Goal: Task Accomplishment & Management: Manage account settings

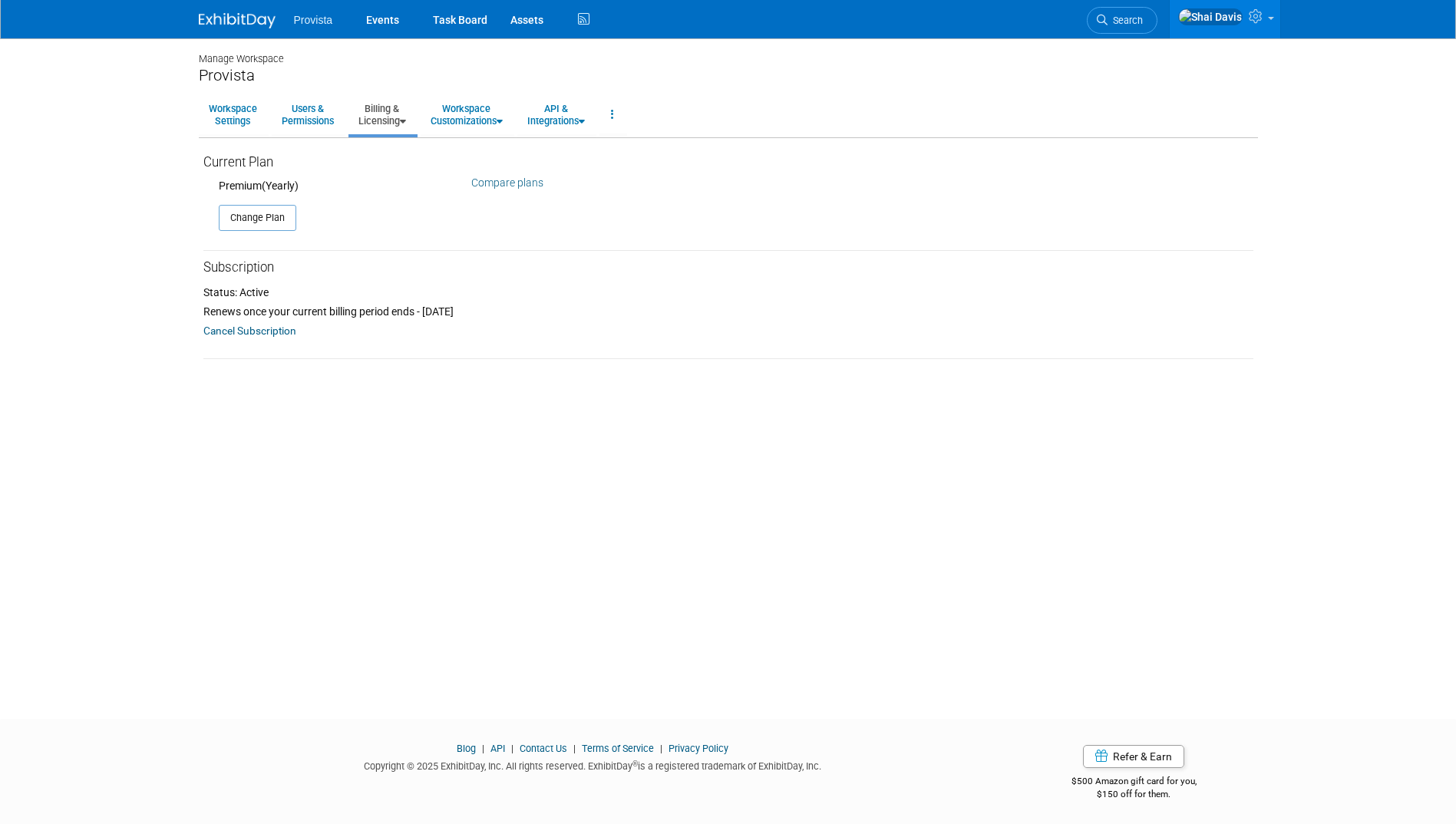
click at [295, 19] on span "Provista" at bounding box center [313, 20] width 39 height 13
click at [381, 21] on link "Events" at bounding box center [382, 19] width 56 height 38
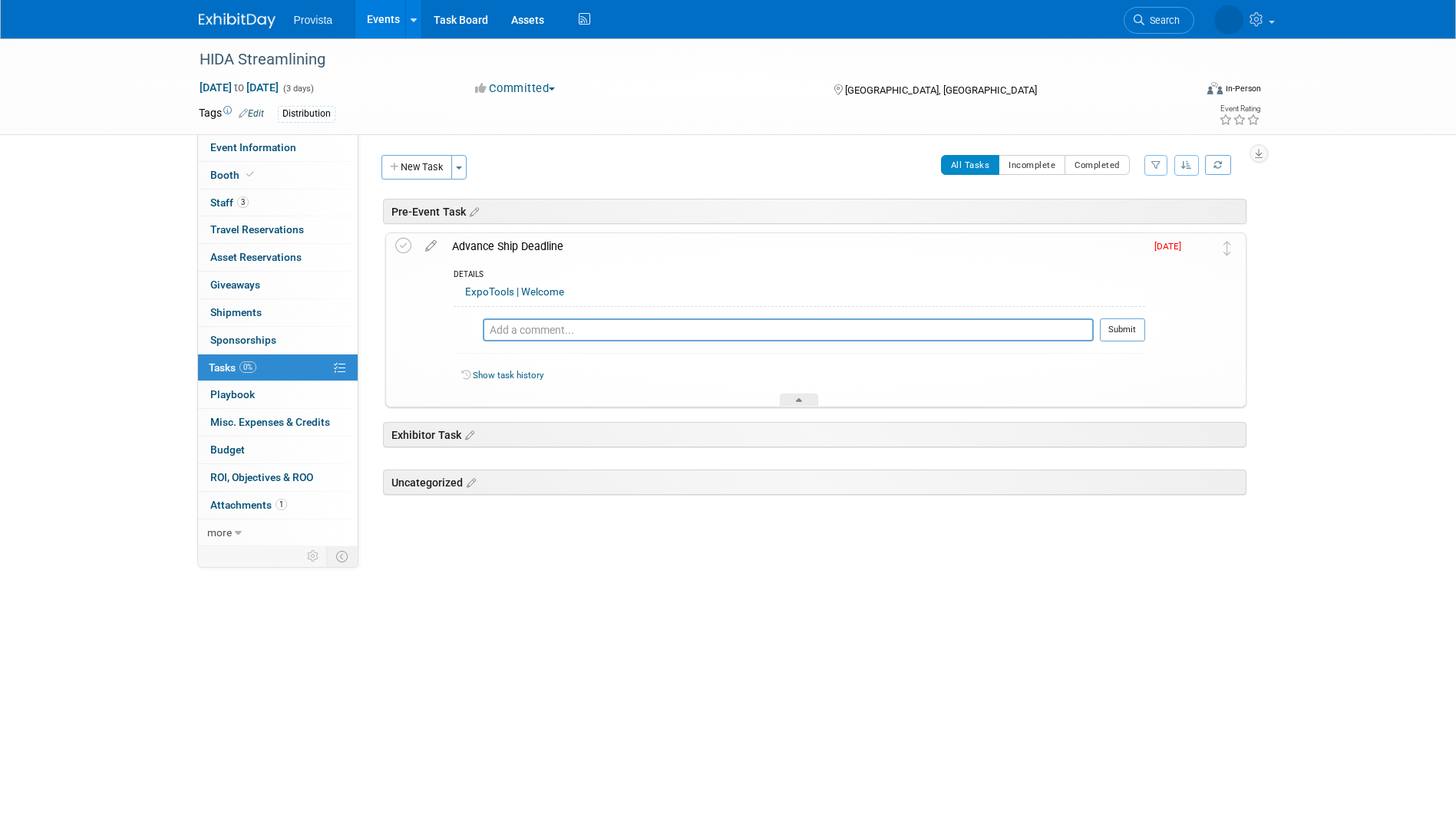
click at [380, 23] on link "Events" at bounding box center [383, 19] width 56 height 38
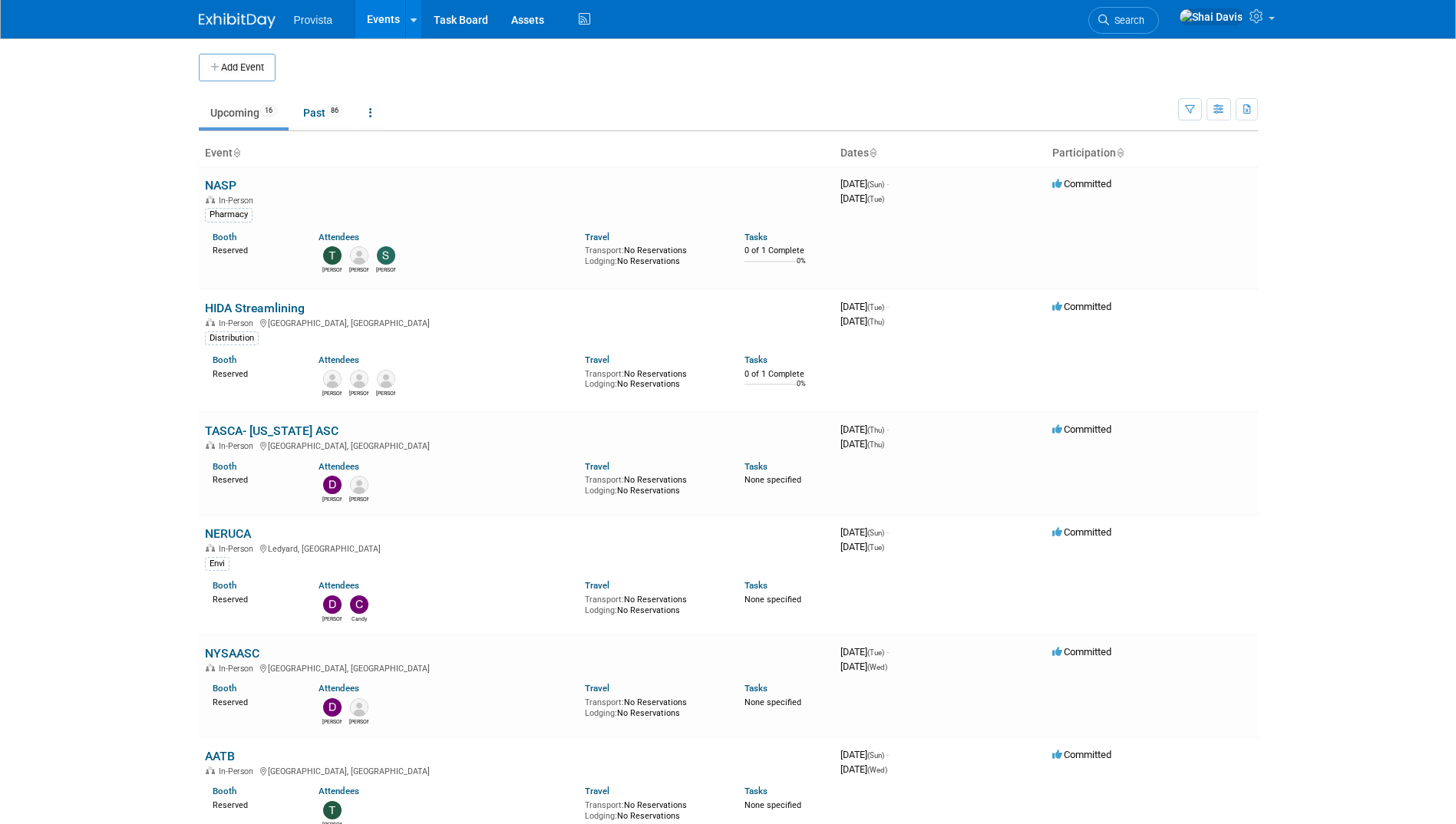
scroll to position [77, 0]
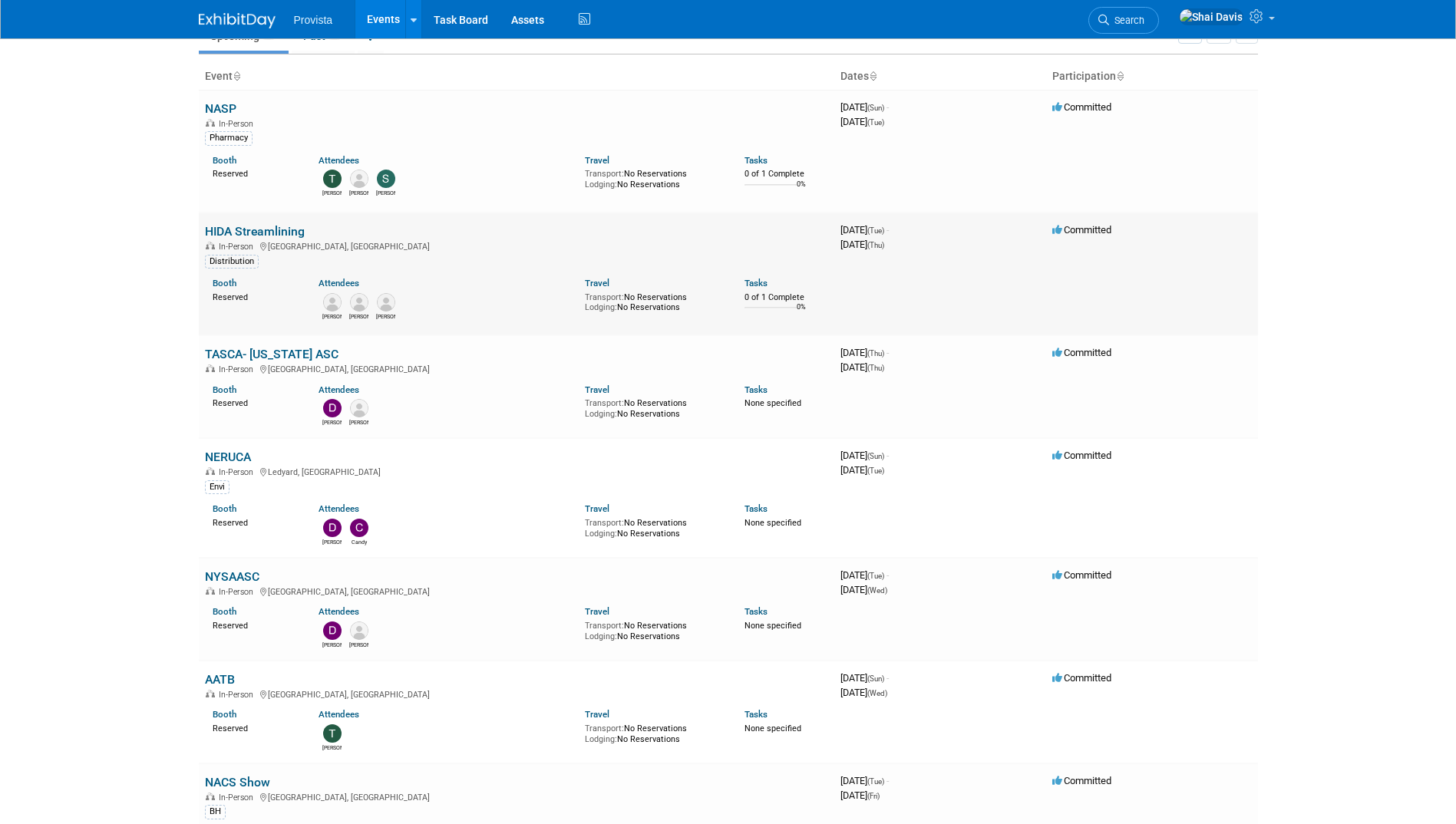
click at [228, 228] on link "HIDA Streamlining" at bounding box center [254, 231] width 100 height 14
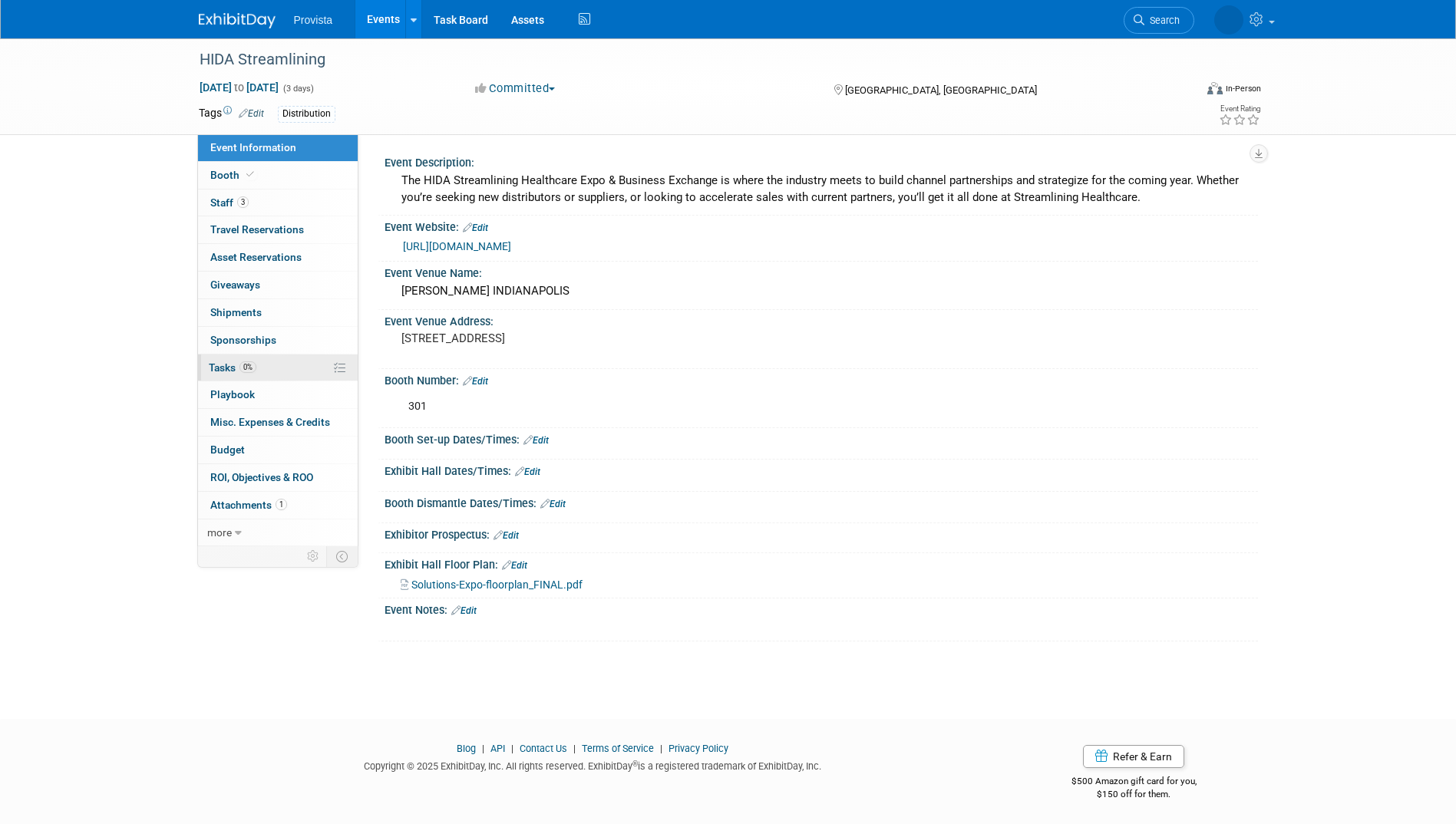
click at [238, 360] on link "0% Tasks 0%" at bounding box center [278, 368] width 160 height 27
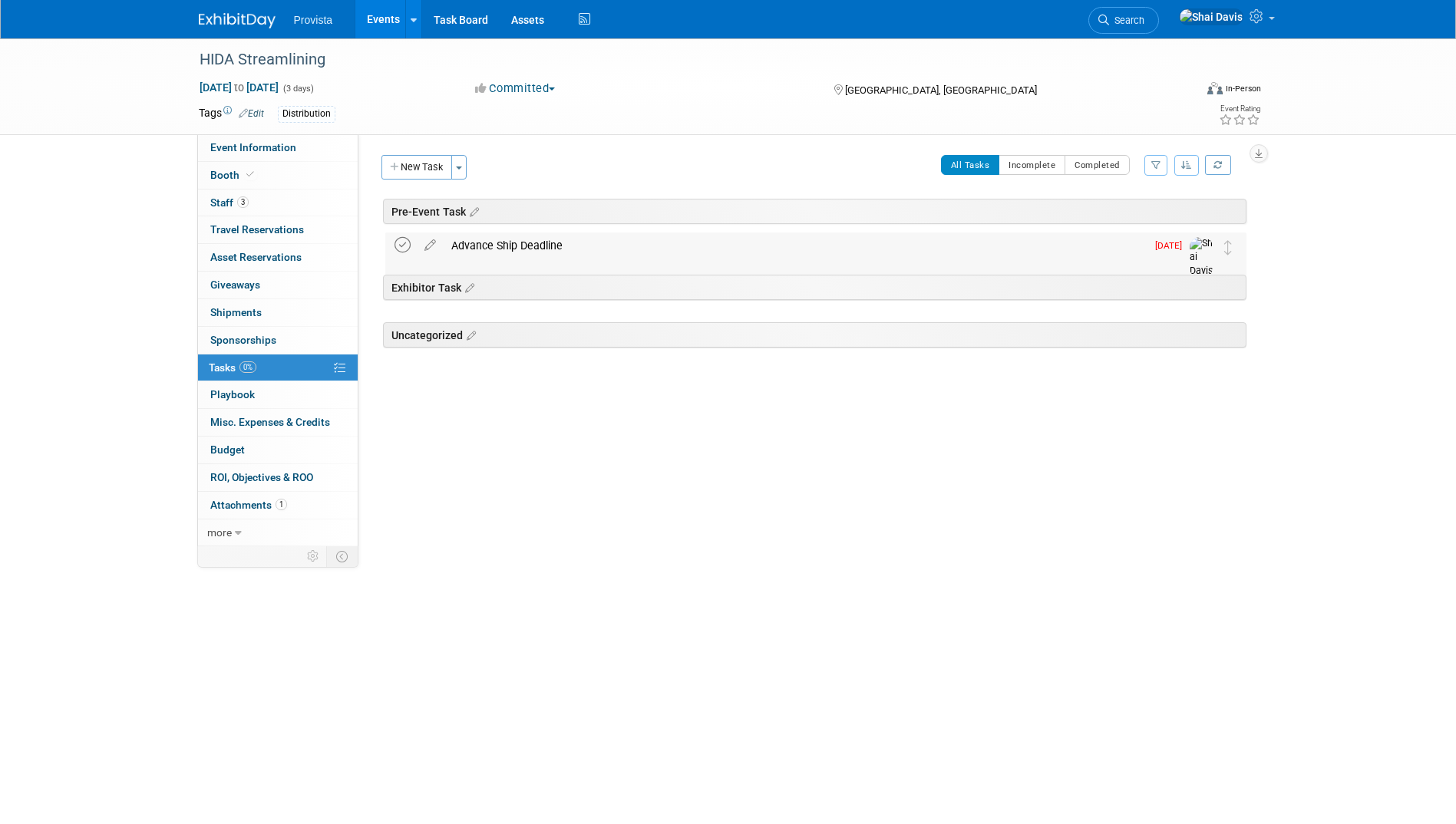
click at [403, 246] on icon at bounding box center [402, 245] width 16 height 16
click at [238, 318] on span "Shipments 0" at bounding box center [235, 312] width 51 height 13
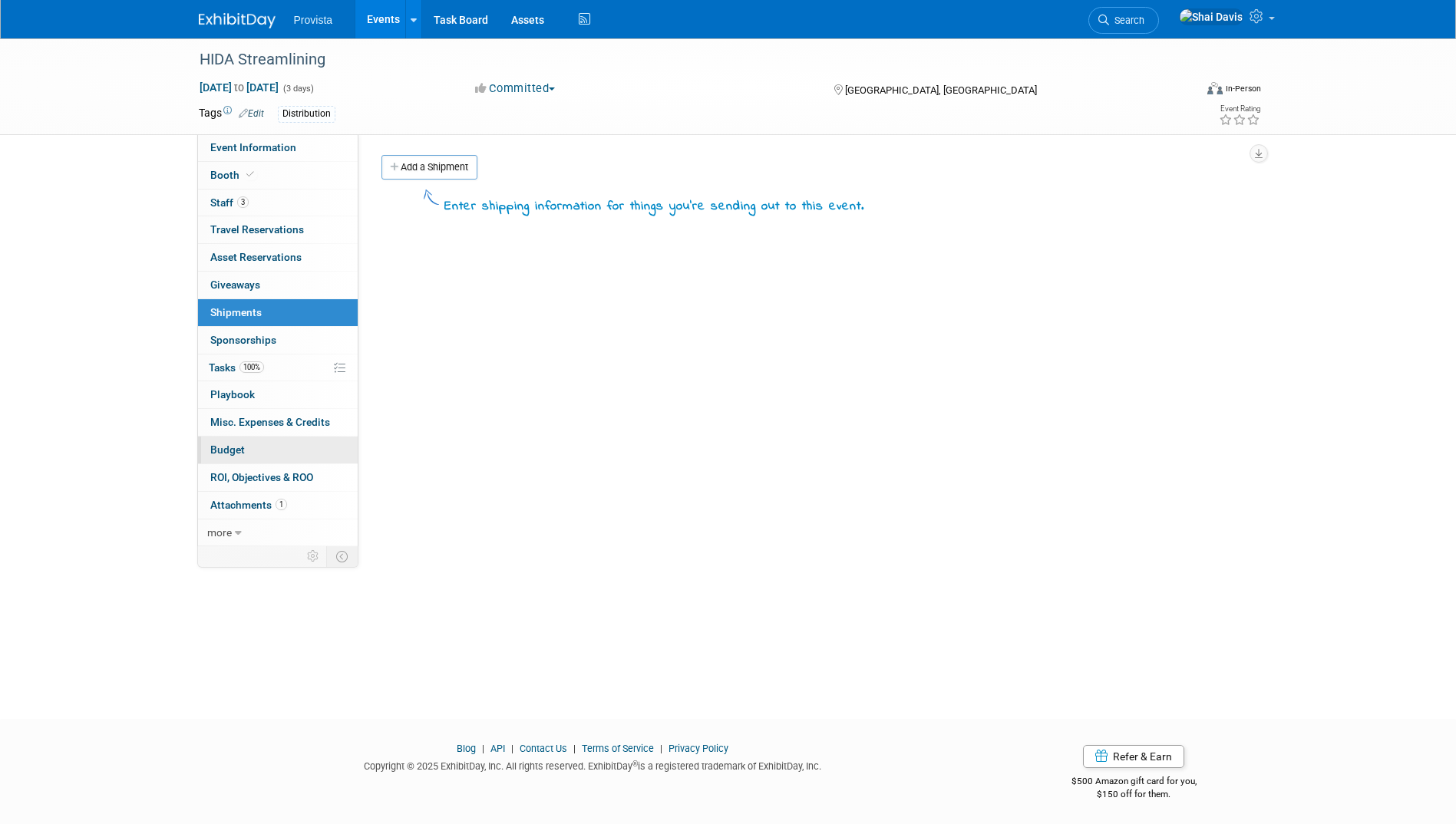
click at [233, 443] on link "Budget" at bounding box center [278, 450] width 160 height 27
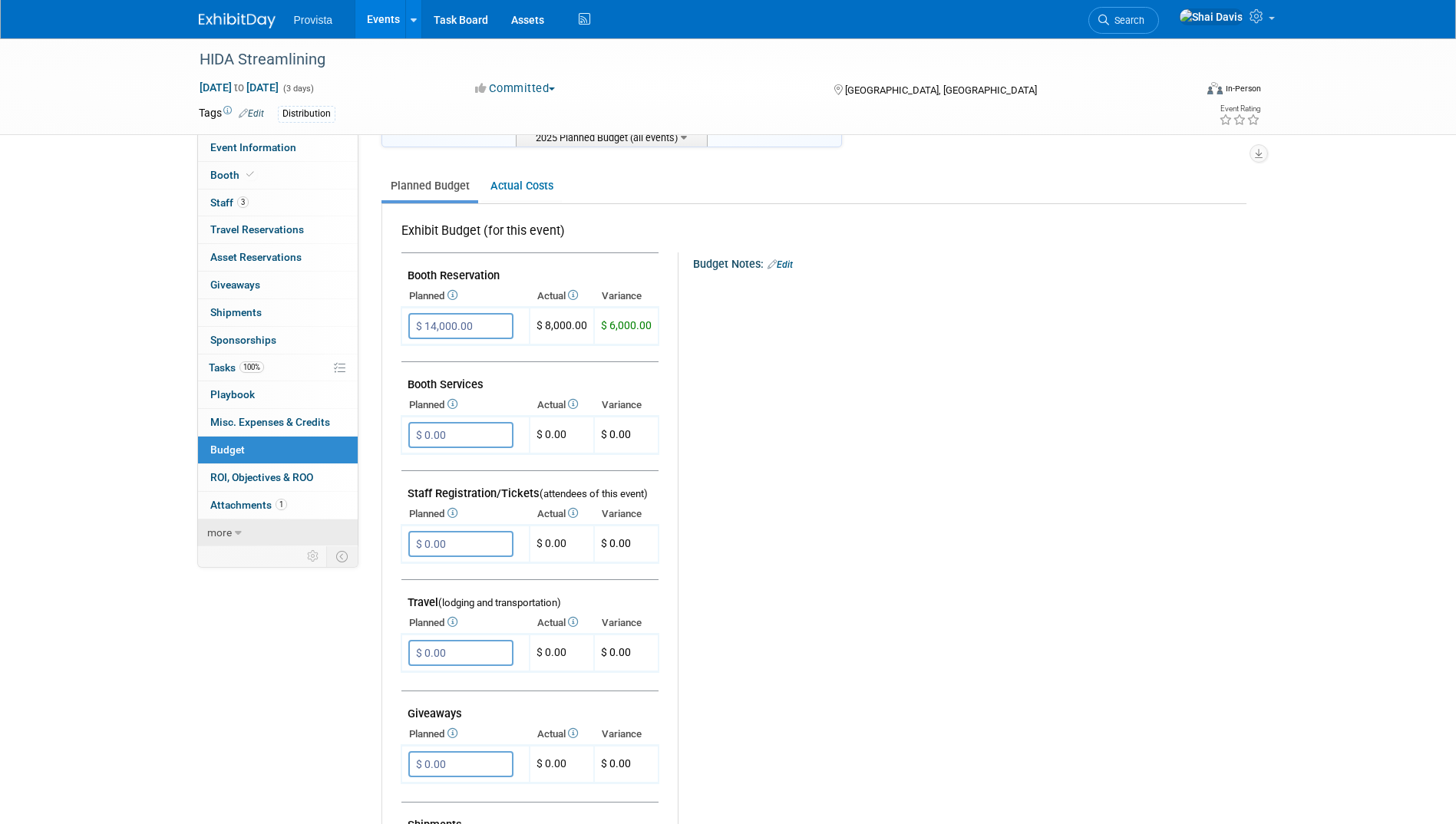
scroll to position [153, 0]
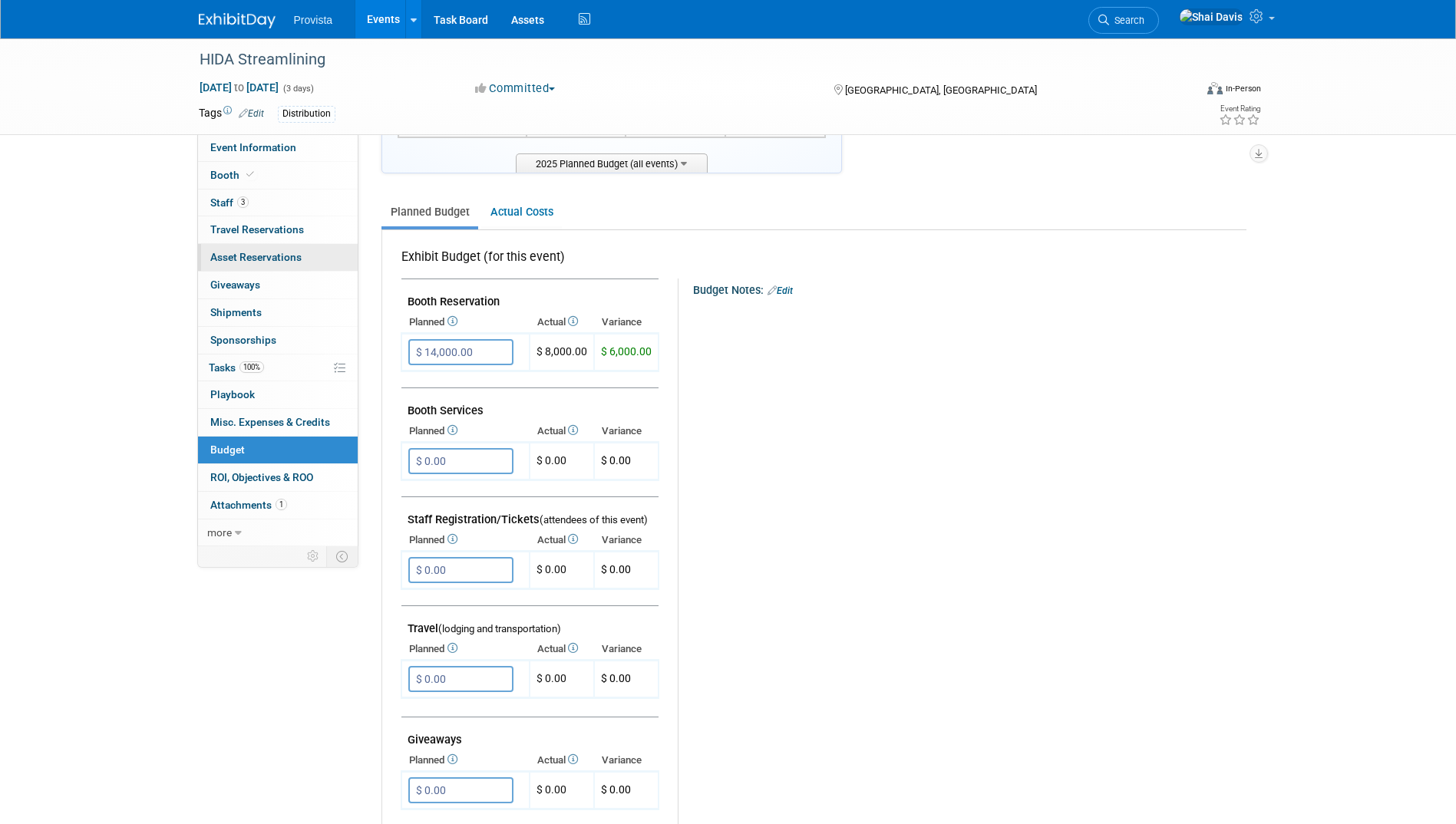
click at [238, 263] on span "Asset Reservations 0" at bounding box center [255, 257] width 91 height 13
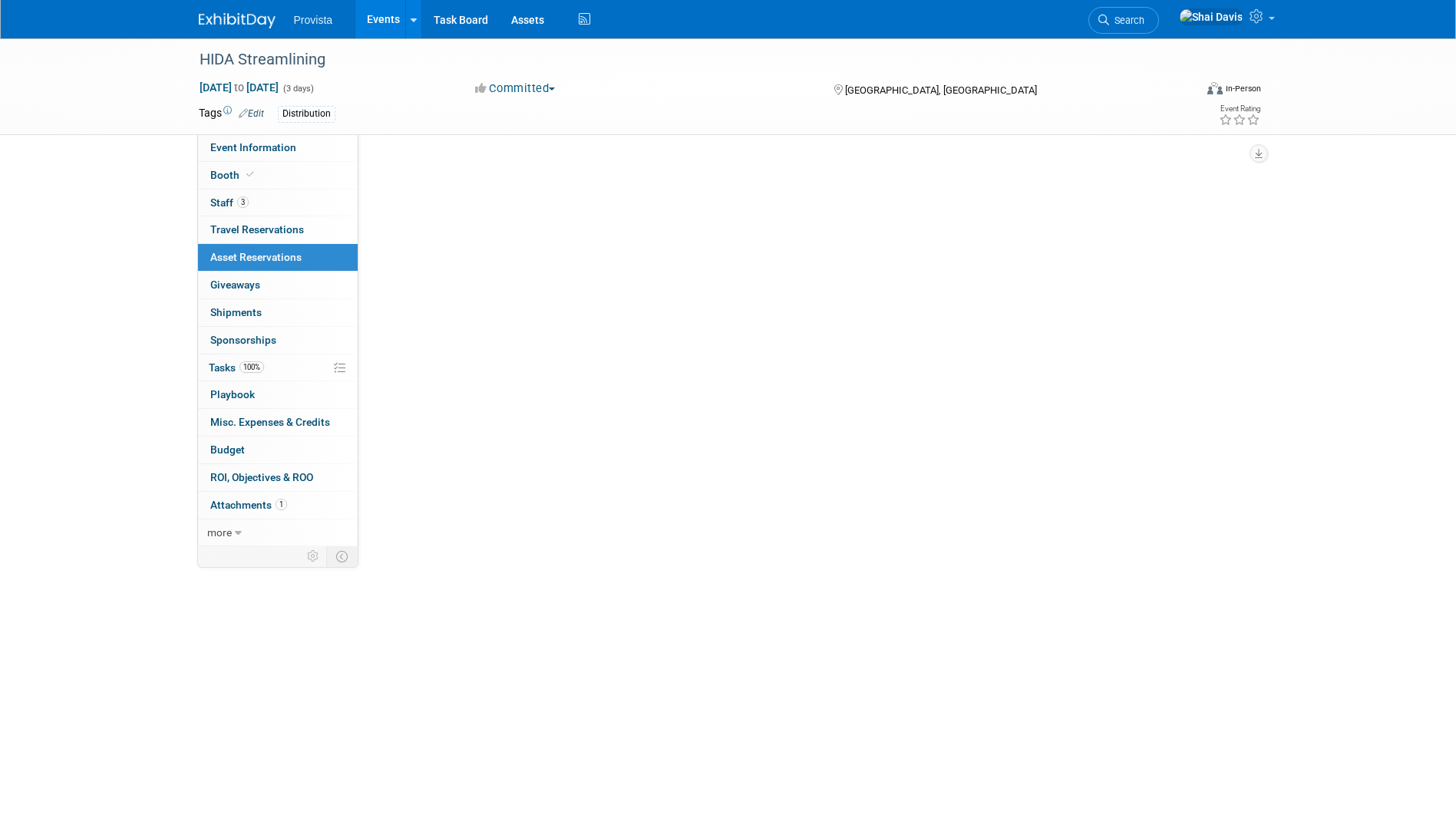
scroll to position [0, 0]
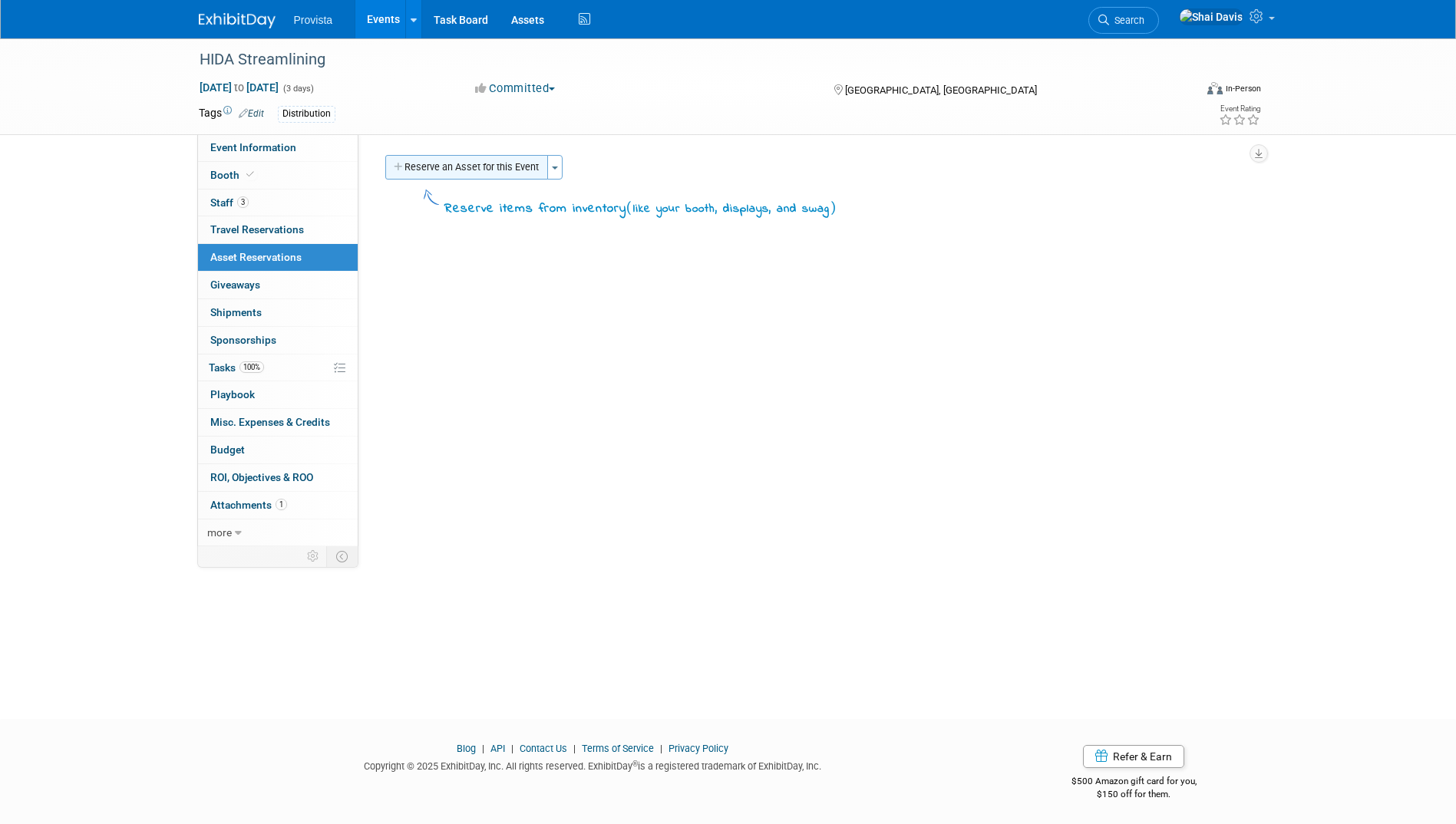
click at [433, 177] on button "Reserve an Asset for this Event" at bounding box center [467, 166] width 163 height 24
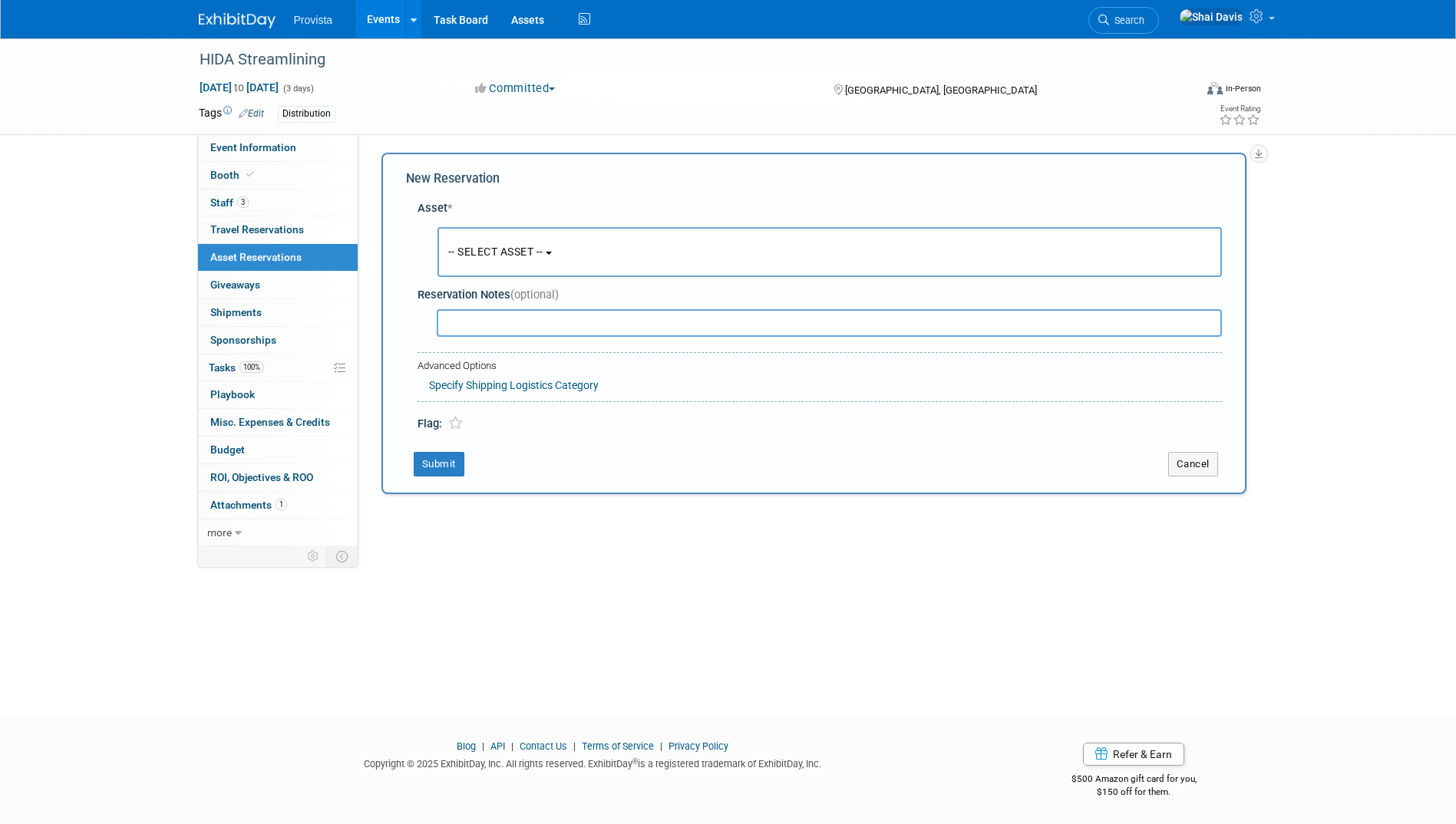
click at [472, 247] on span "-- SELECT ASSET --" at bounding box center [496, 252] width 95 height 13
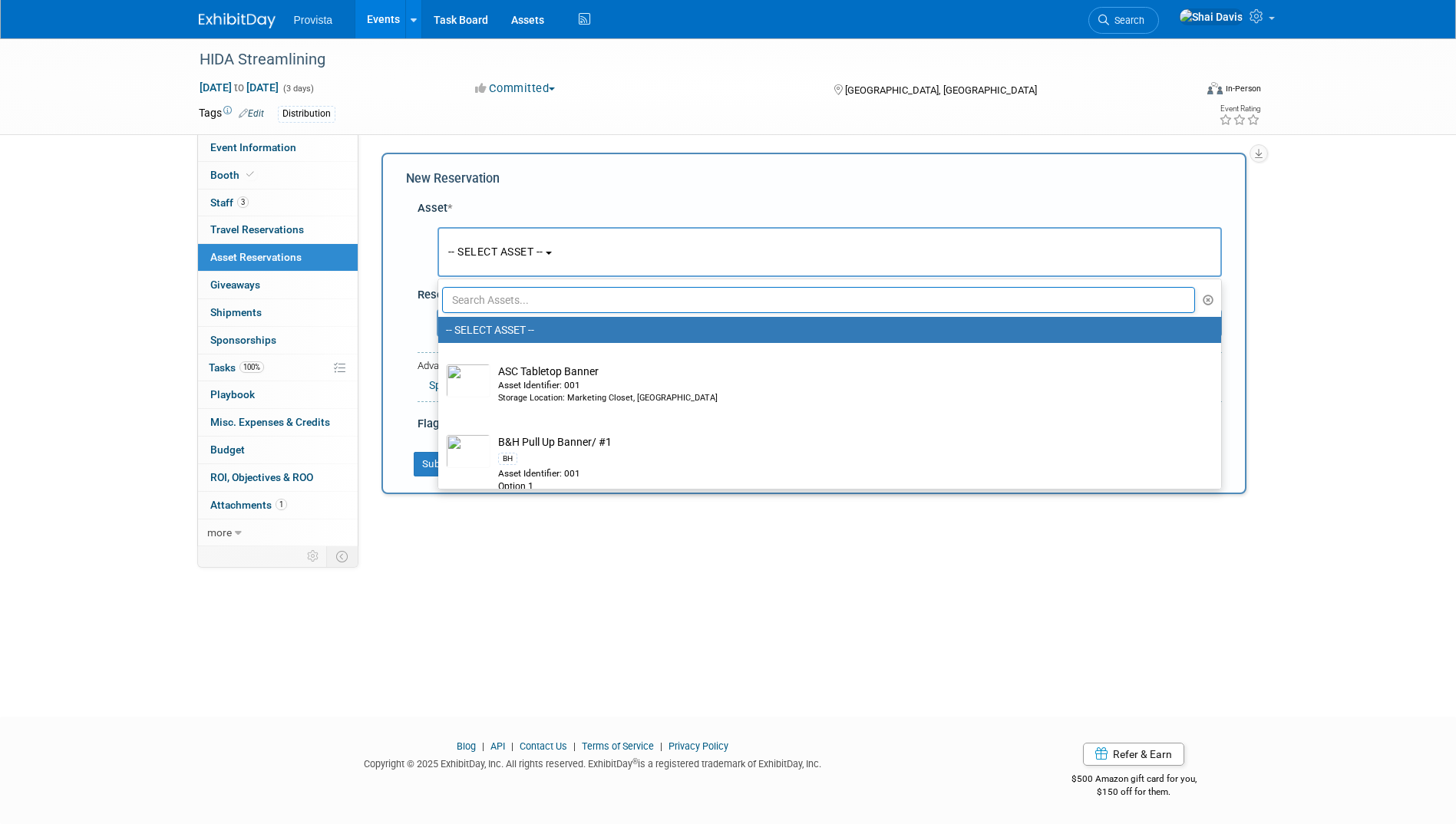
click at [489, 295] on input "text" at bounding box center [818, 299] width 754 height 26
type input "f"
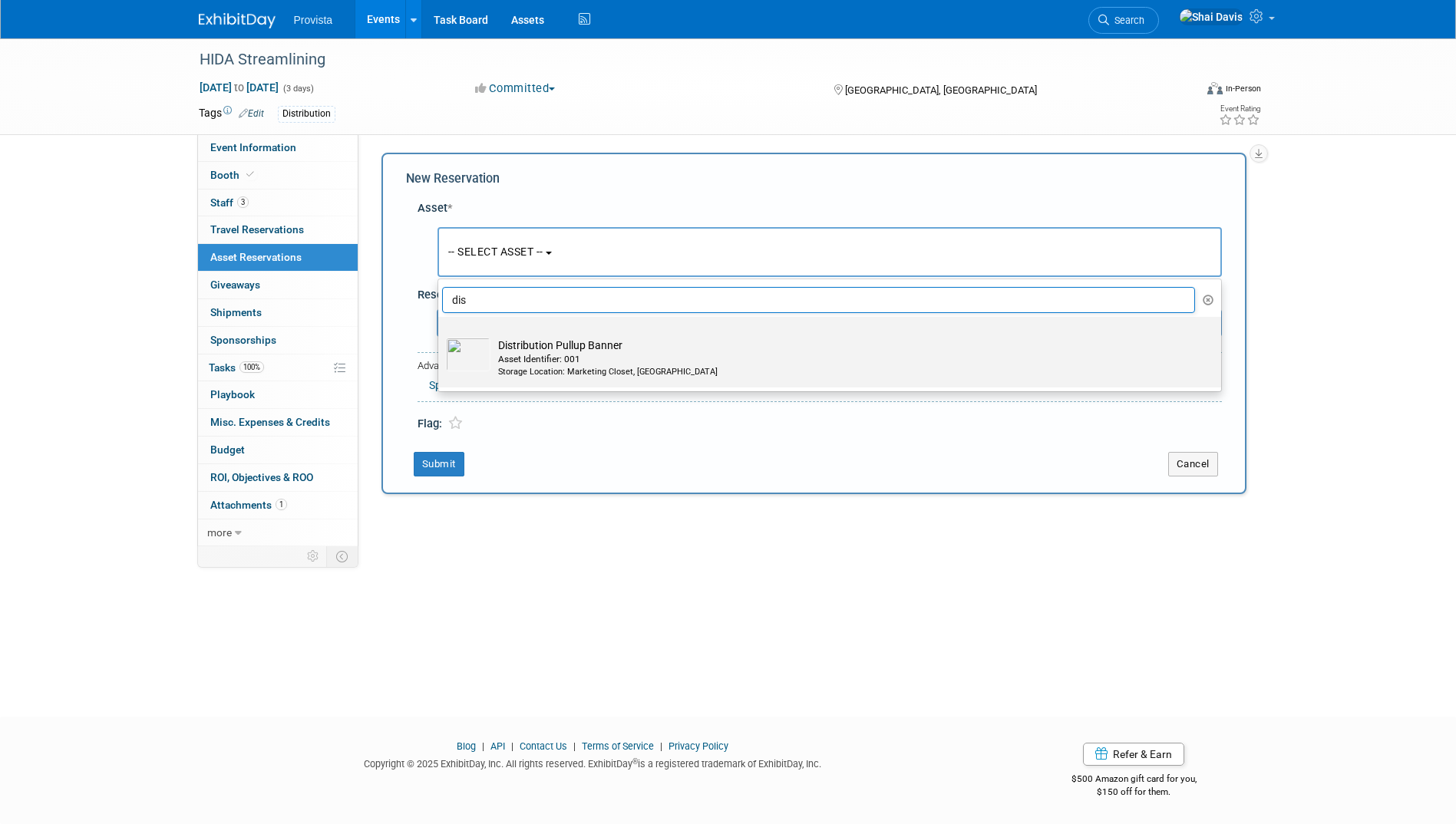
type input "dis"
click at [520, 340] on td "Distribution Pullup Banner Asset Identifier: 001 Storage Location: Marketing Cl…" at bounding box center [840, 358] width 700 height 41
click at [441, 335] on input "Distribution Pullup Banner Asset Identifier: 001 Storage Location: Marketing Cl…" at bounding box center [436, 330] width 10 height 10
select select "10721346"
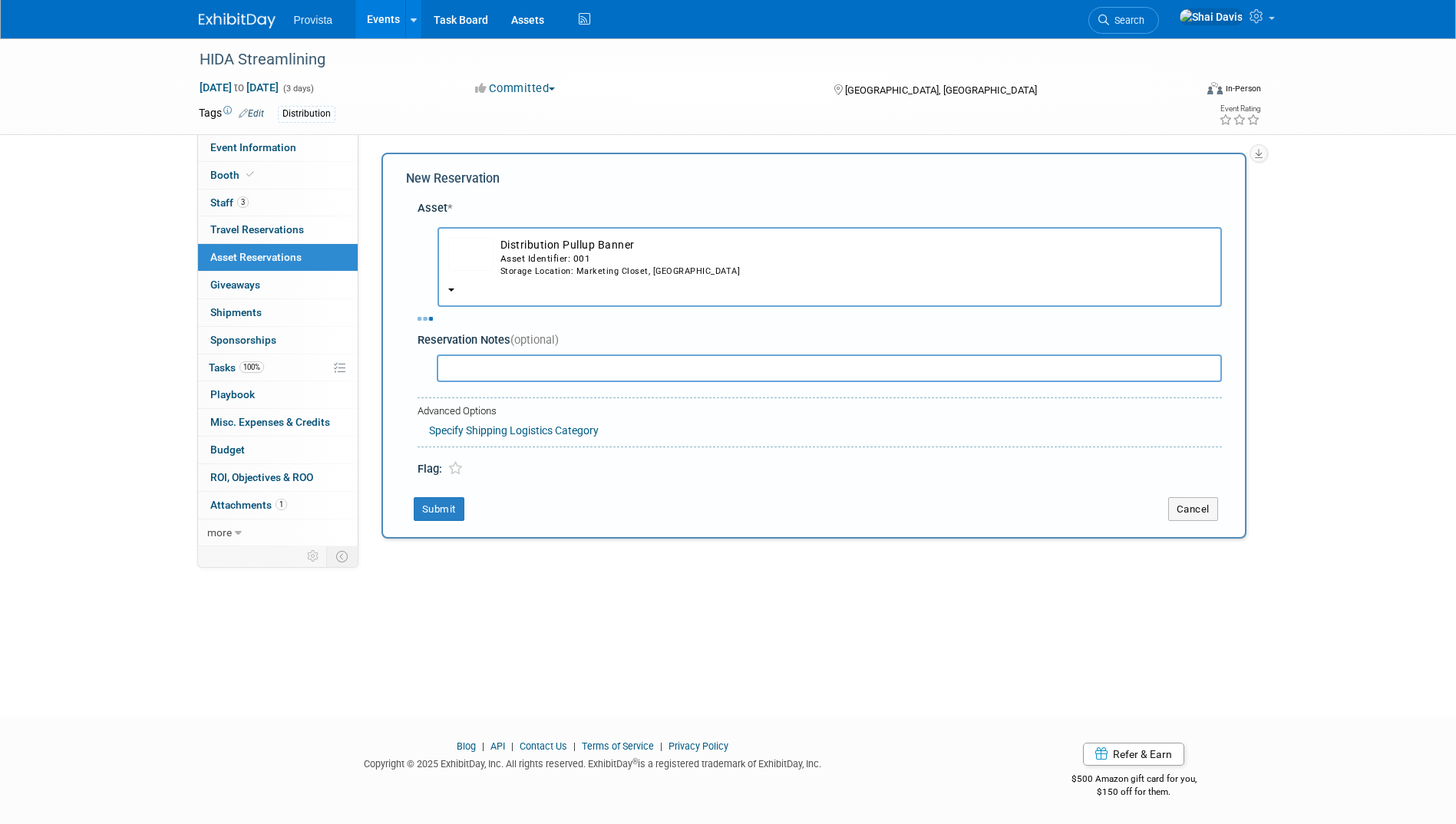
select select "8"
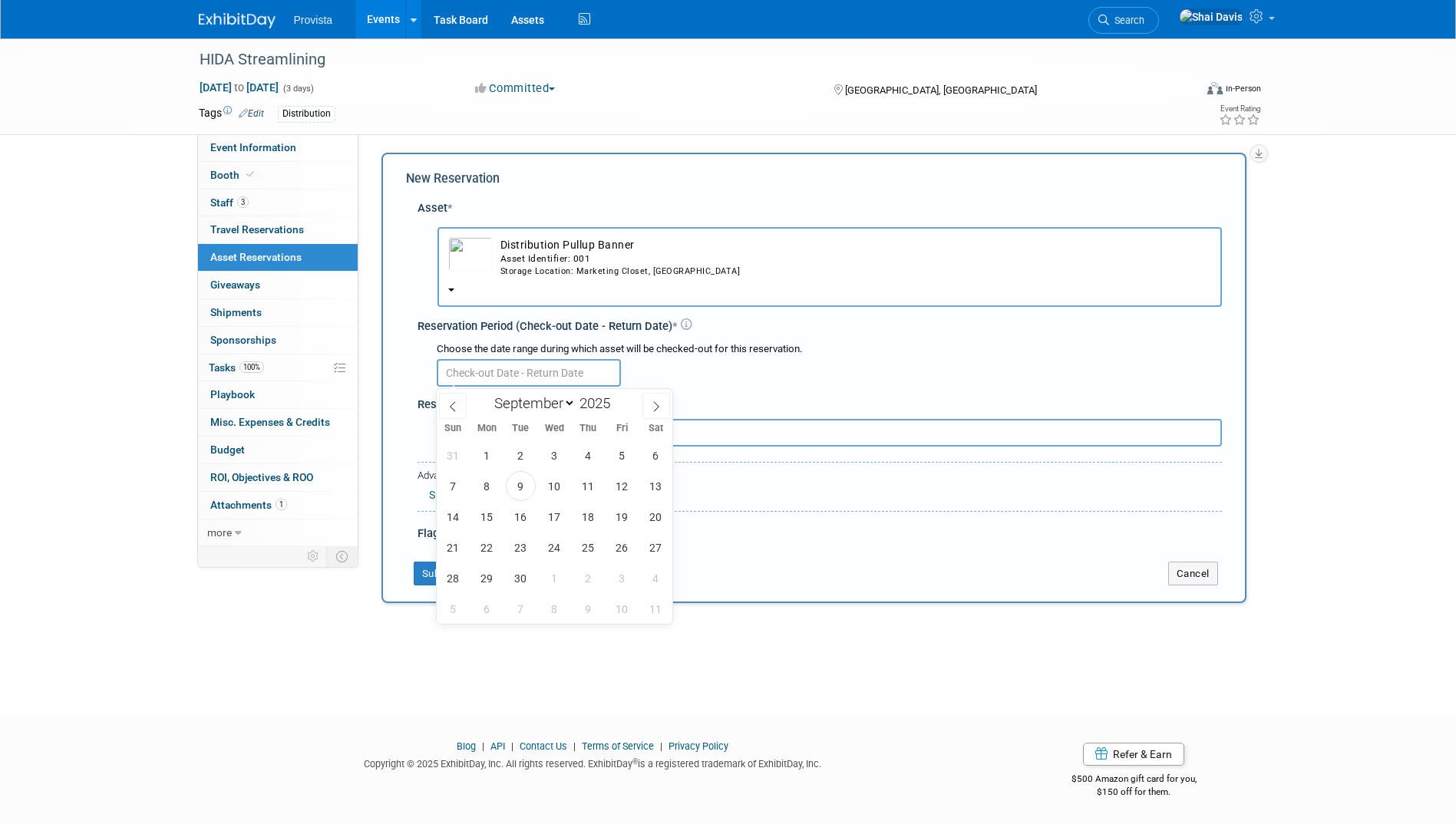
click at [451, 379] on input "text" at bounding box center [529, 372] width 184 height 28
click at [481, 489] on span "8" at bounding box center [487, 486] width 30 height 30
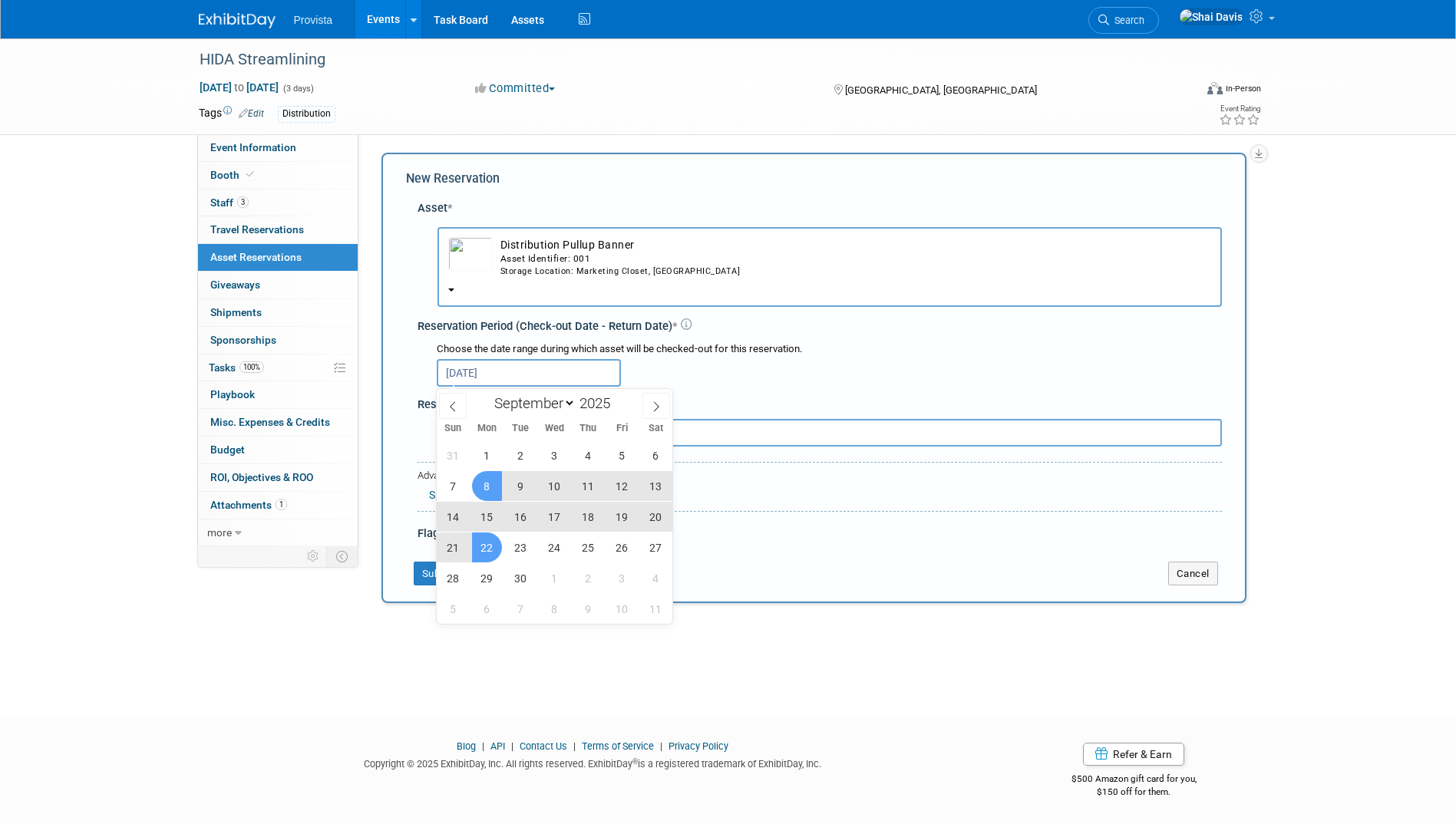
click at [500, 548] on span "22" at bounding box center [487, 548] width 30 height 30
type input "Sep 8, 2025 to Sep 22, 2025"
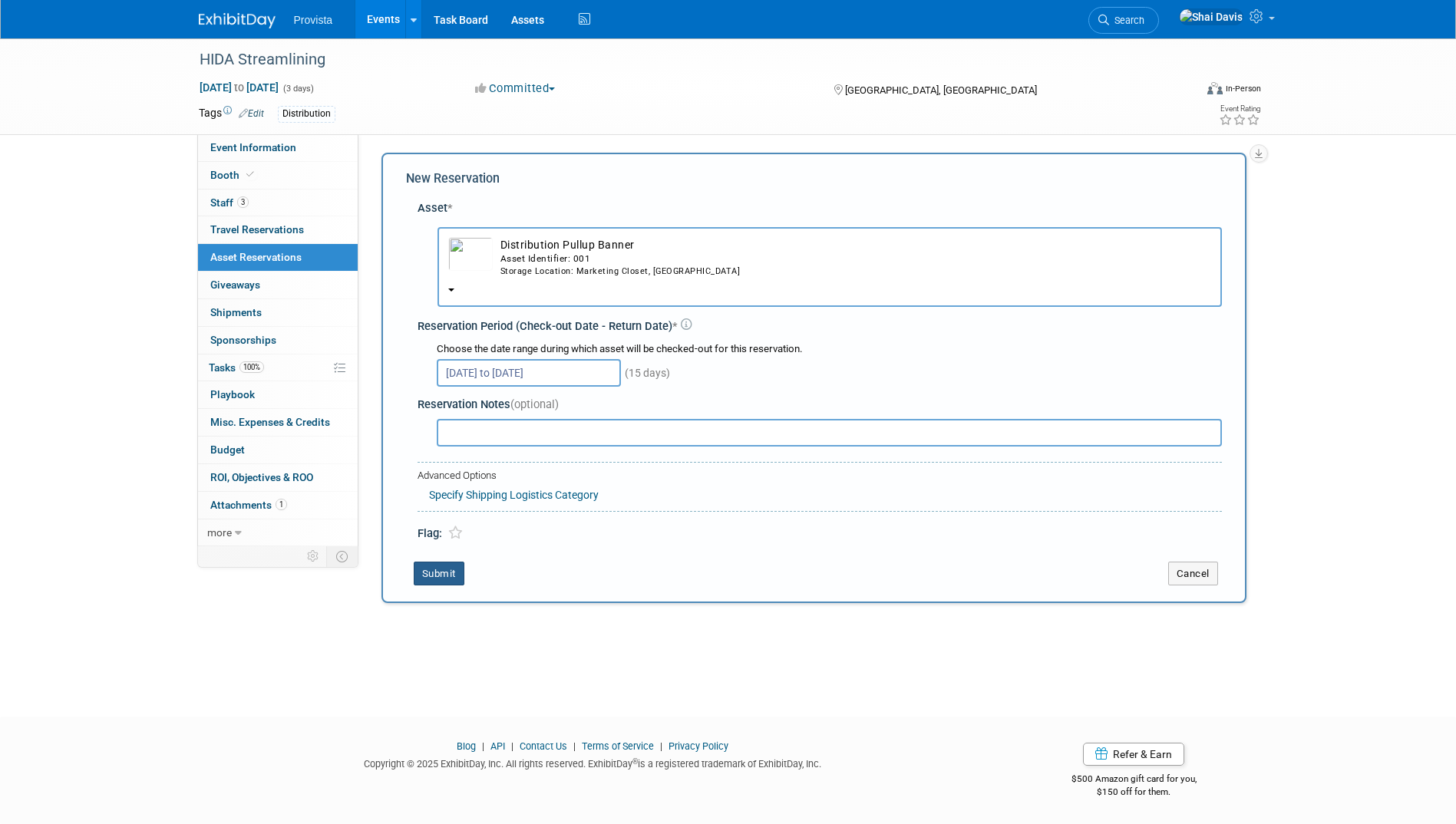
click at [443, 568] on button "Submit" at bounding box center [439, 574] width 51 height 24
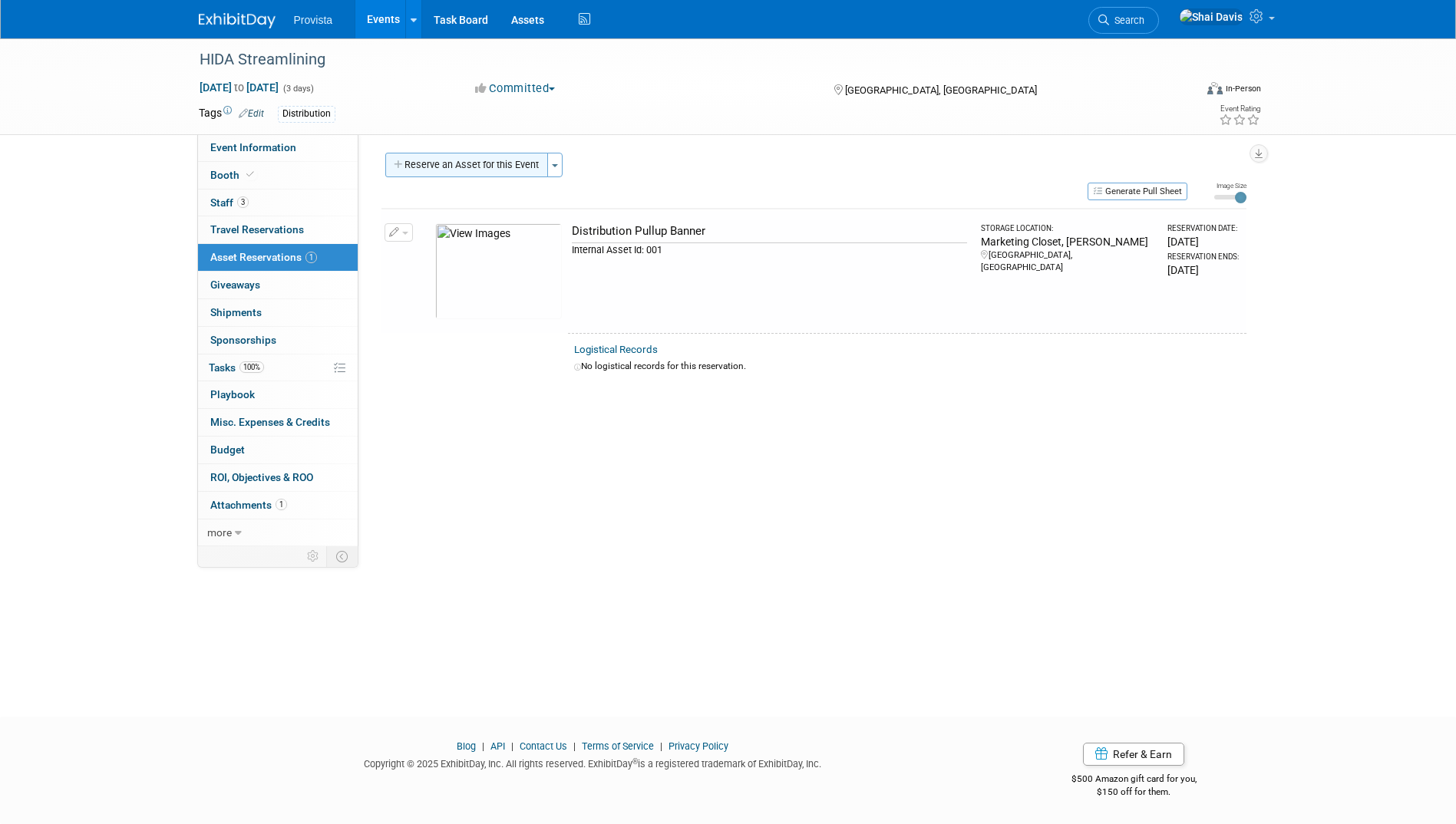
click at [464, 171] on button "Reserve an Asset for this Event" at bounding box center [467, 165] width 163 height 24
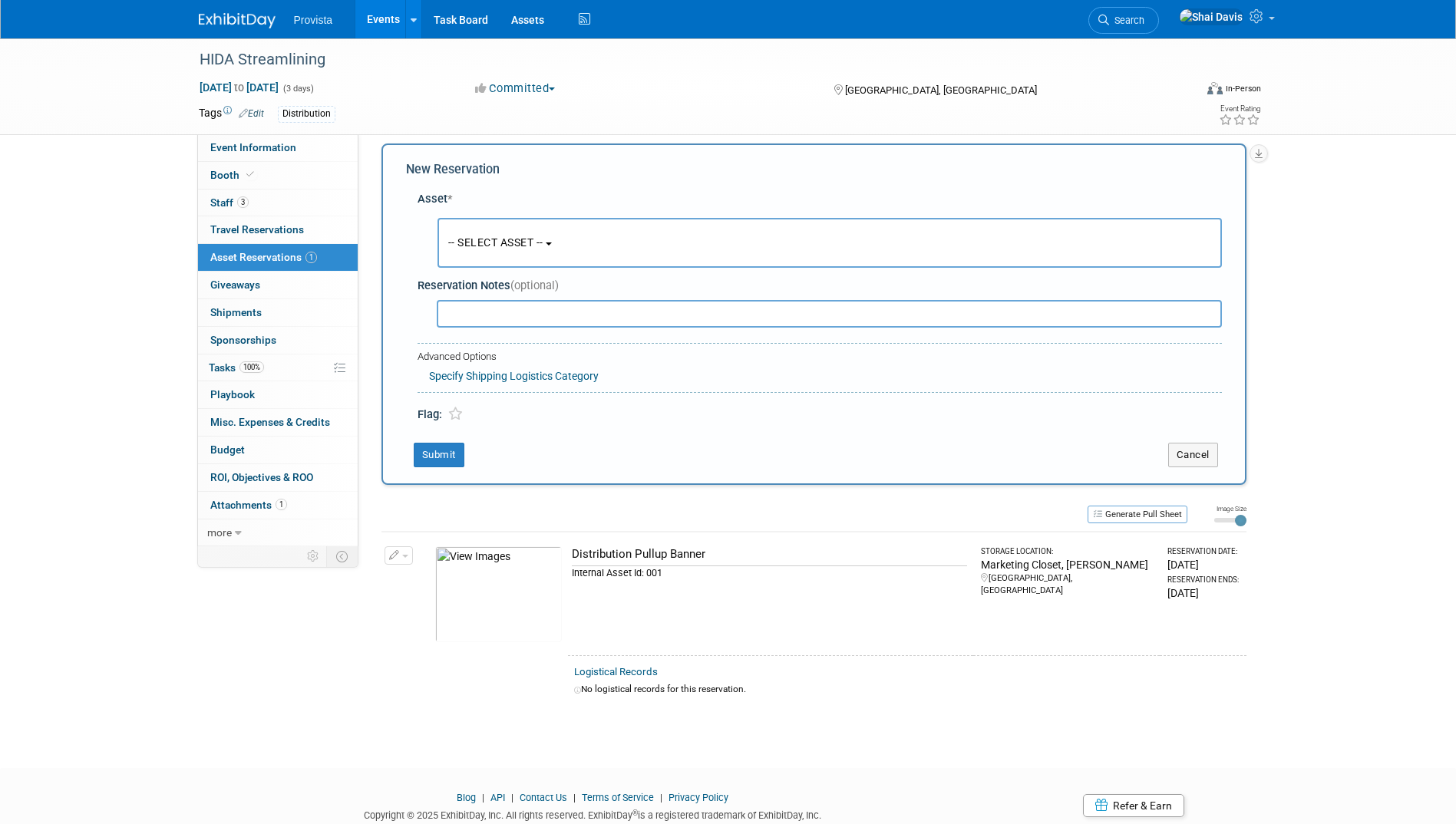
scroll to position [14, 0]
click at [484, 238] on span "-- SELECT ASSET --" at bounding box center [496, 239] width 95 height 13
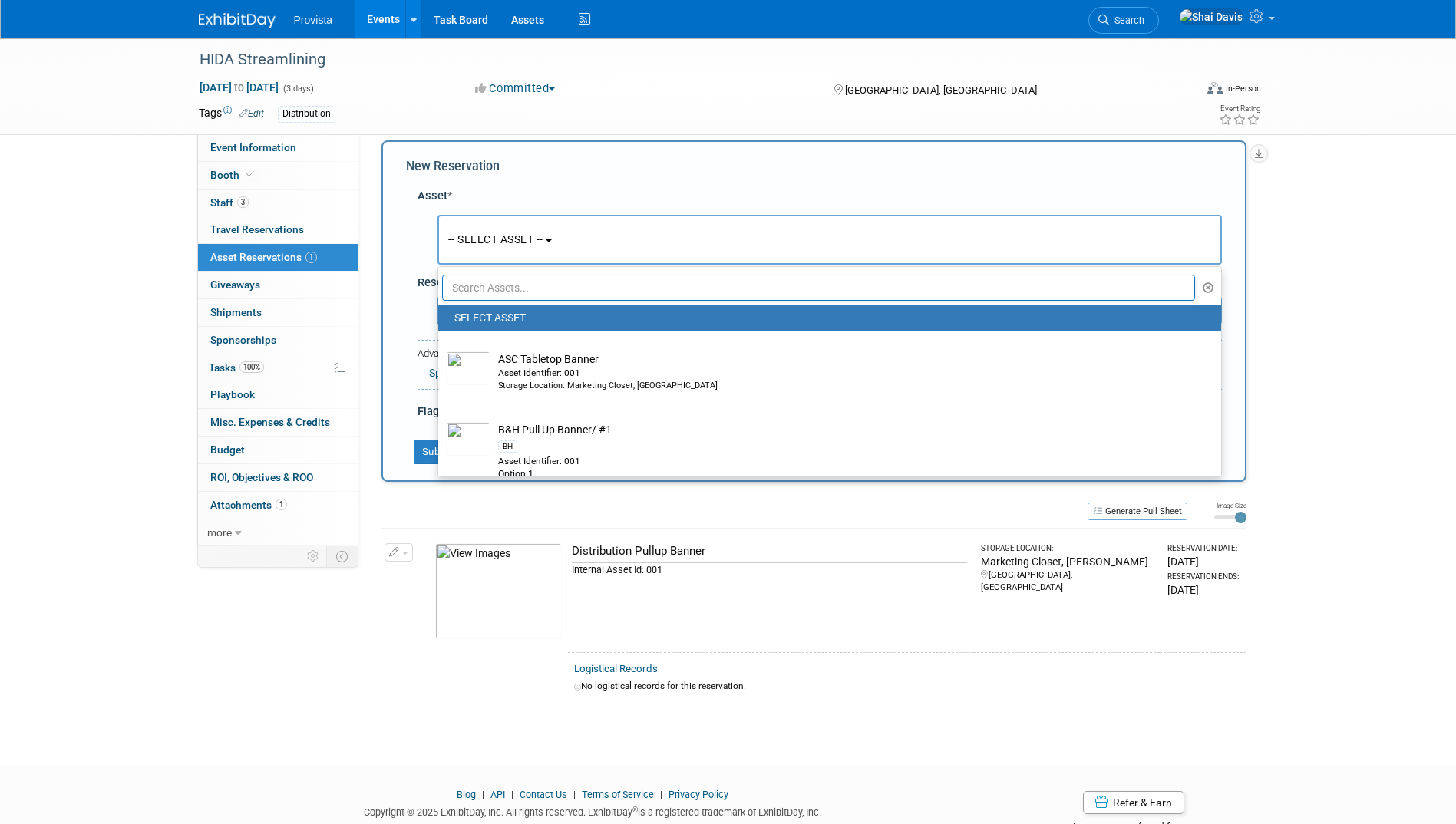
click at [505, 289] on input "text" at bounding box center [818, 287] width 754 height 26
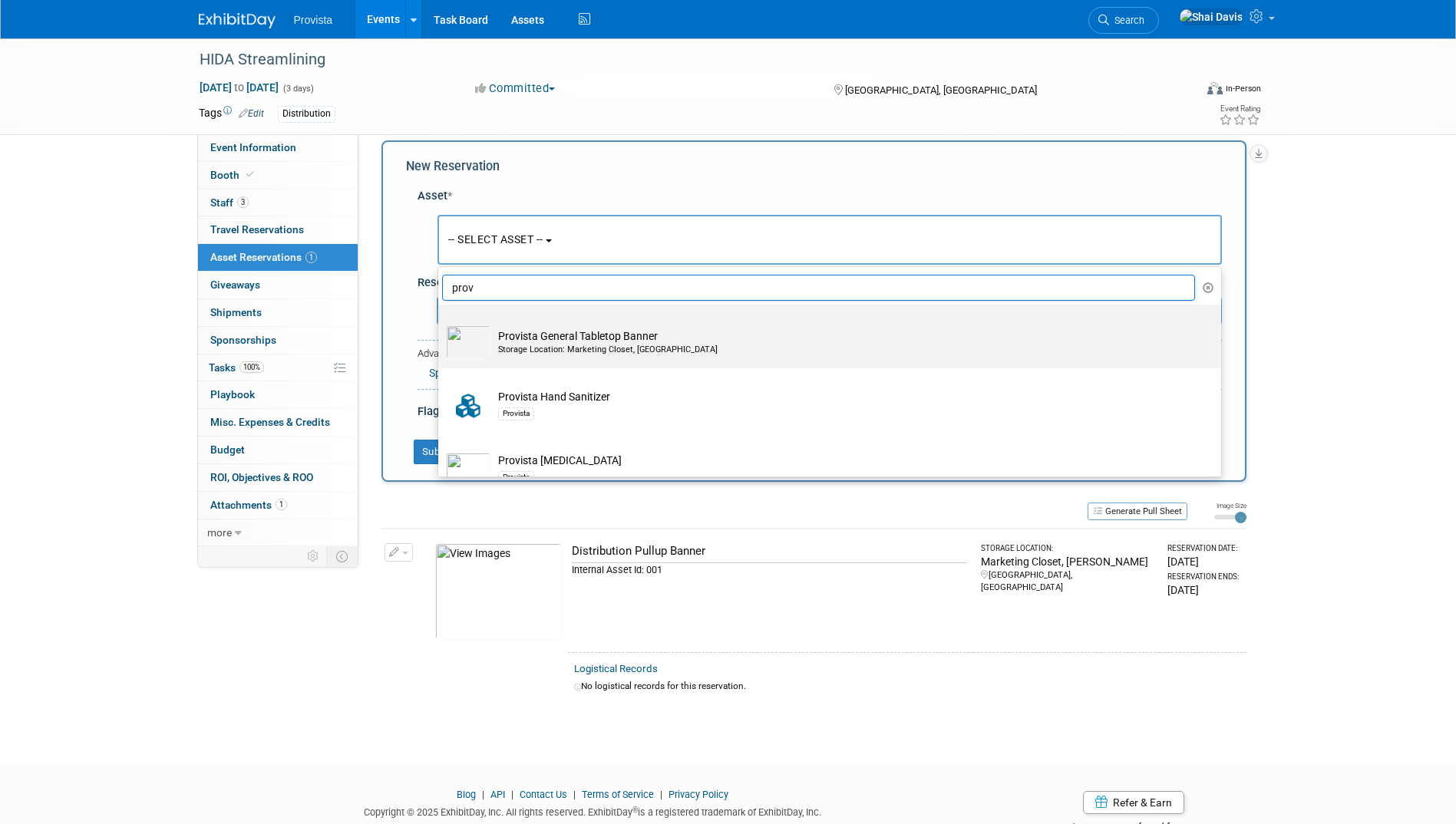
type input "prov"
click at [575, 343] on td "Provista General Tabletop Banner Storage Location: Marketing Closet, Irving" at bounding box center [840, 342] width 700 height 33
click at [441, 323] on input "Provista General Tabletop Banner Storage Location: Marketing Closet, Irving" at bounding box center [436, 318] width 10 height 10
select select "10714827"
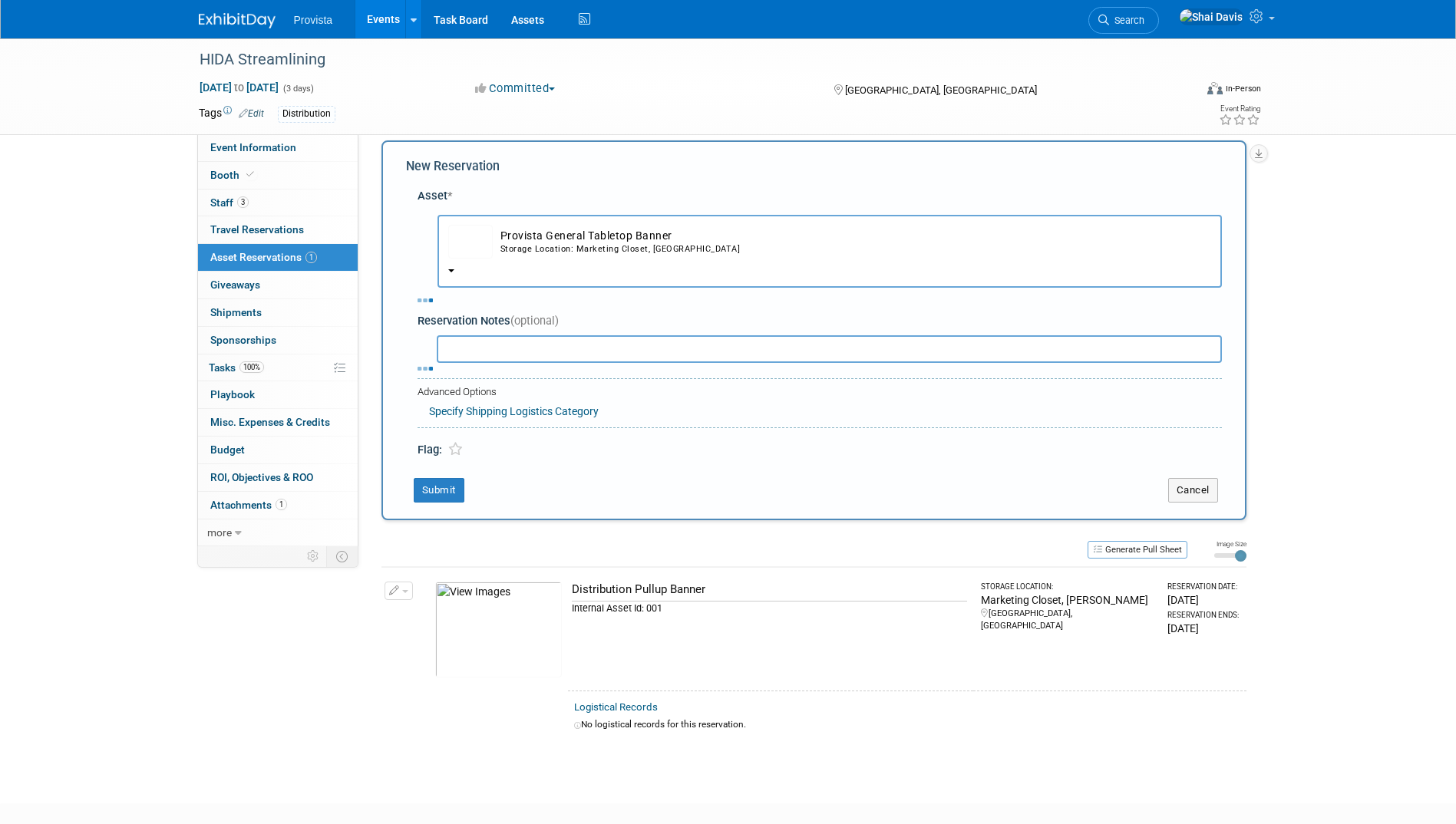
select select "8"
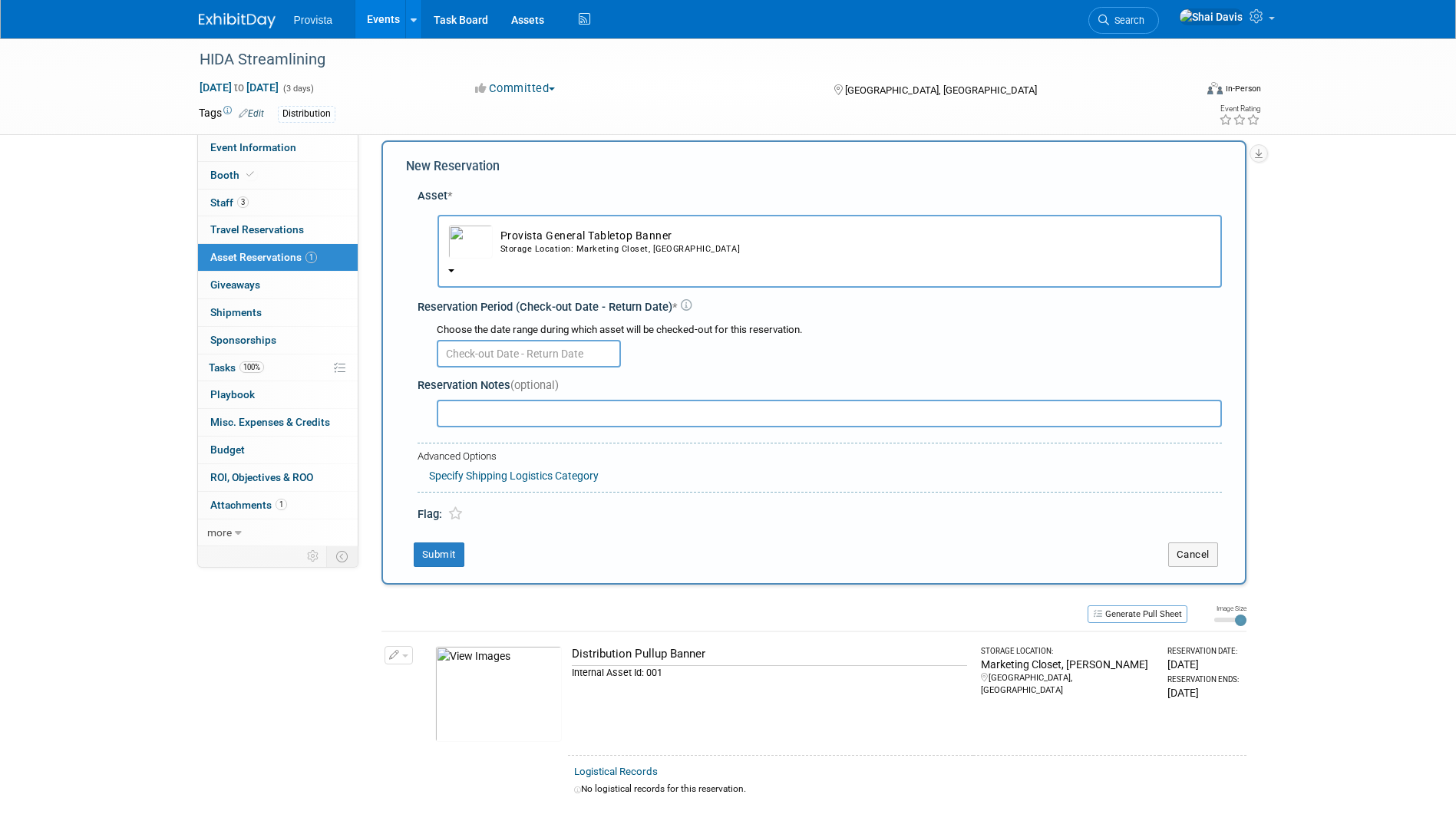
click at [475, 356] on input "text" at bounding box center [529, 353] width 184 height 28
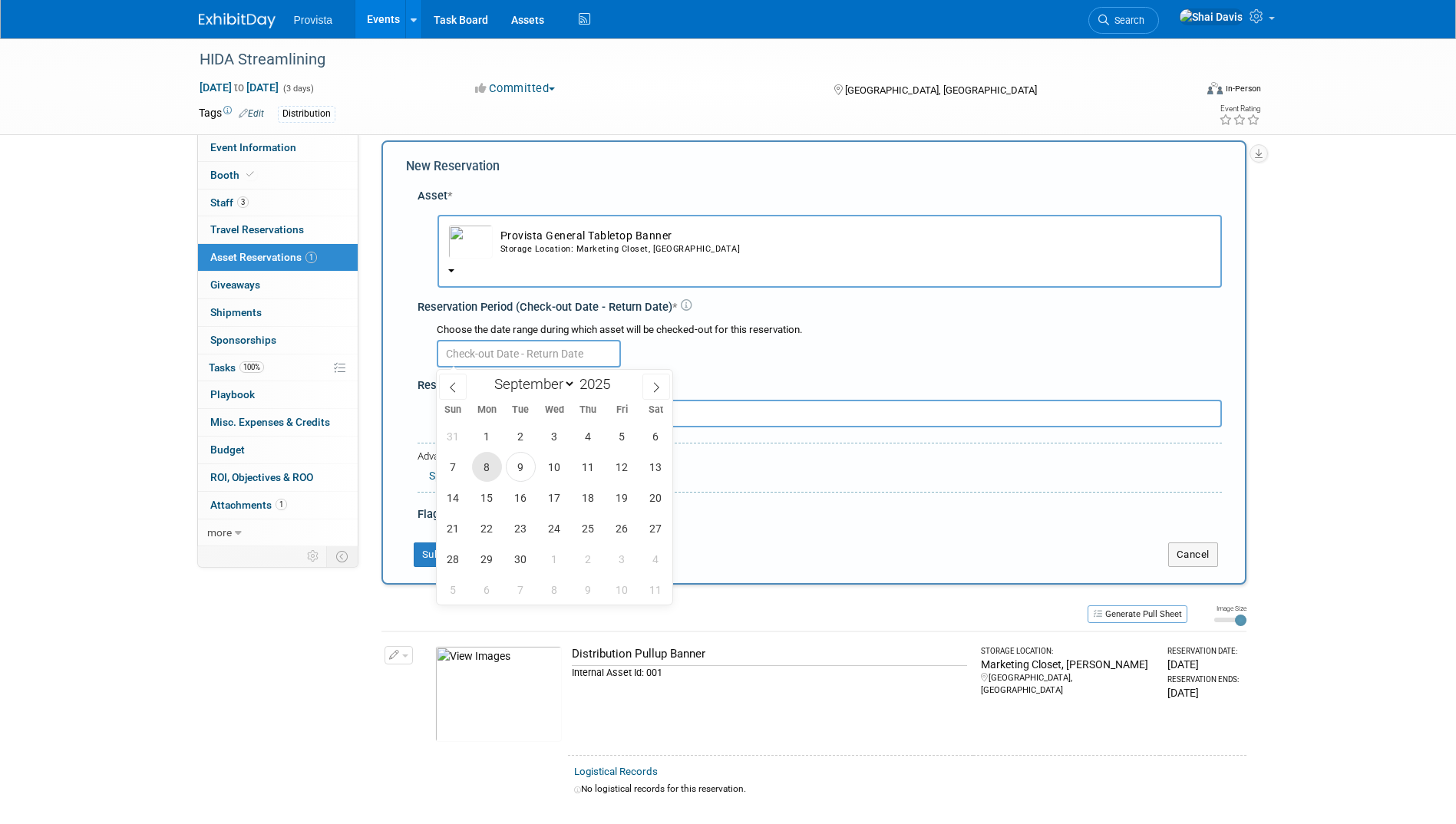
click at [492, 473] on span "8" at bounding box center [487, 467] width 30 height 30
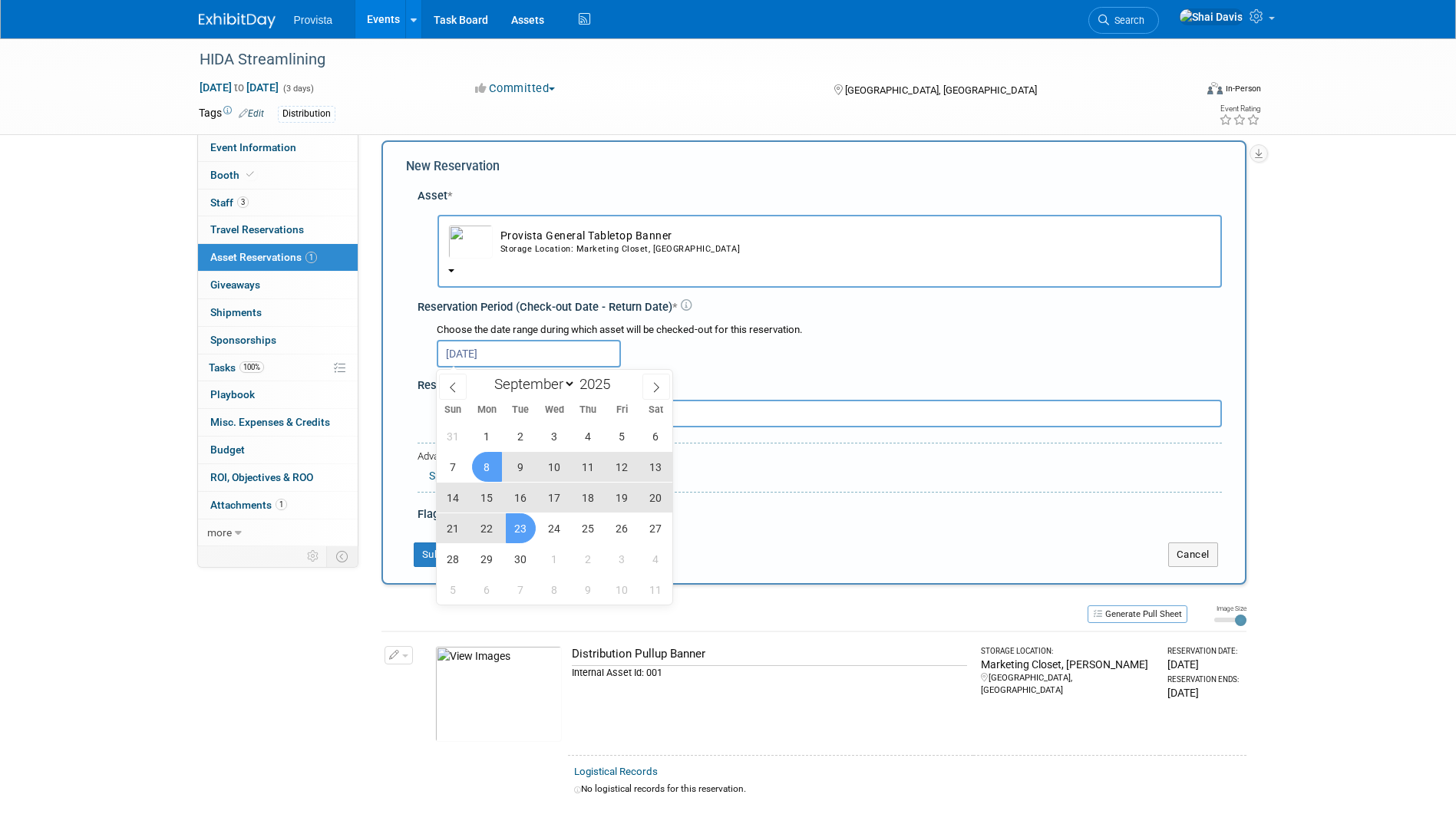
click at [510, 530] on span "23" at bounding box center [521, 529] width 30 height 30
type input "Sep 8, 2025 to Sep 23, 2025"
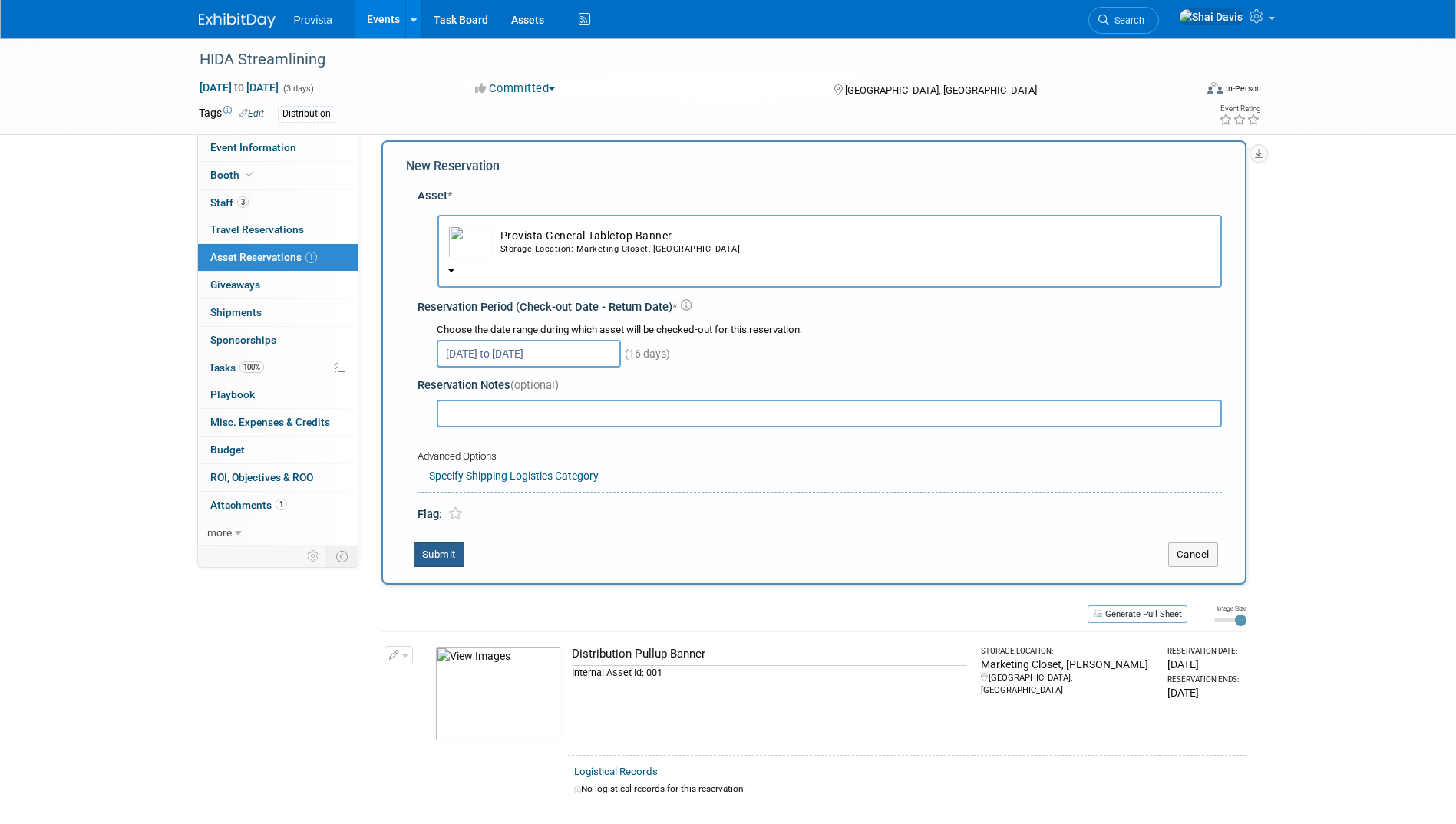
click at [458, 551] on button "Submit" at bounding box center [439, 555] width 51 height 24
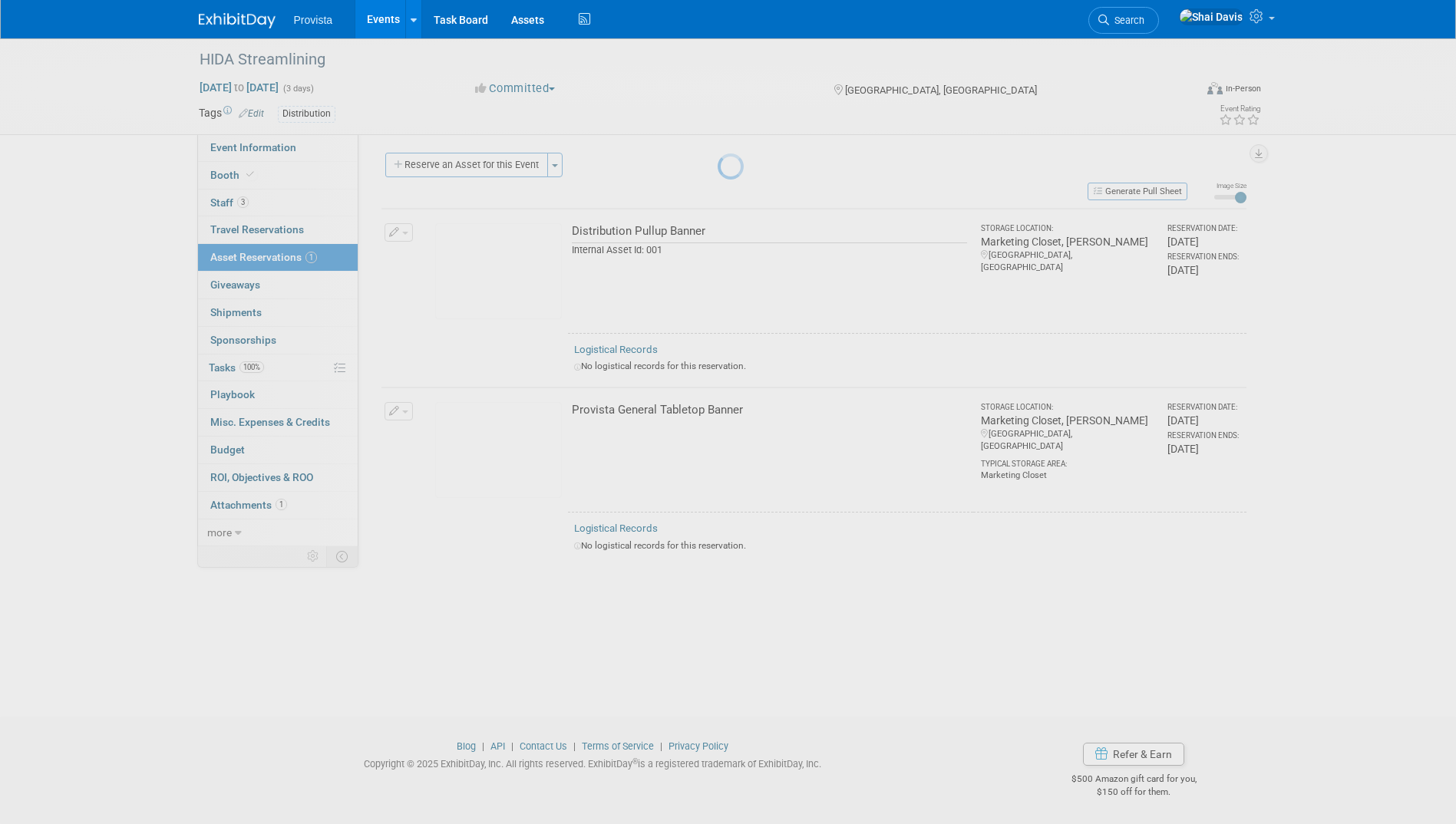
scroll to position [3, 0]
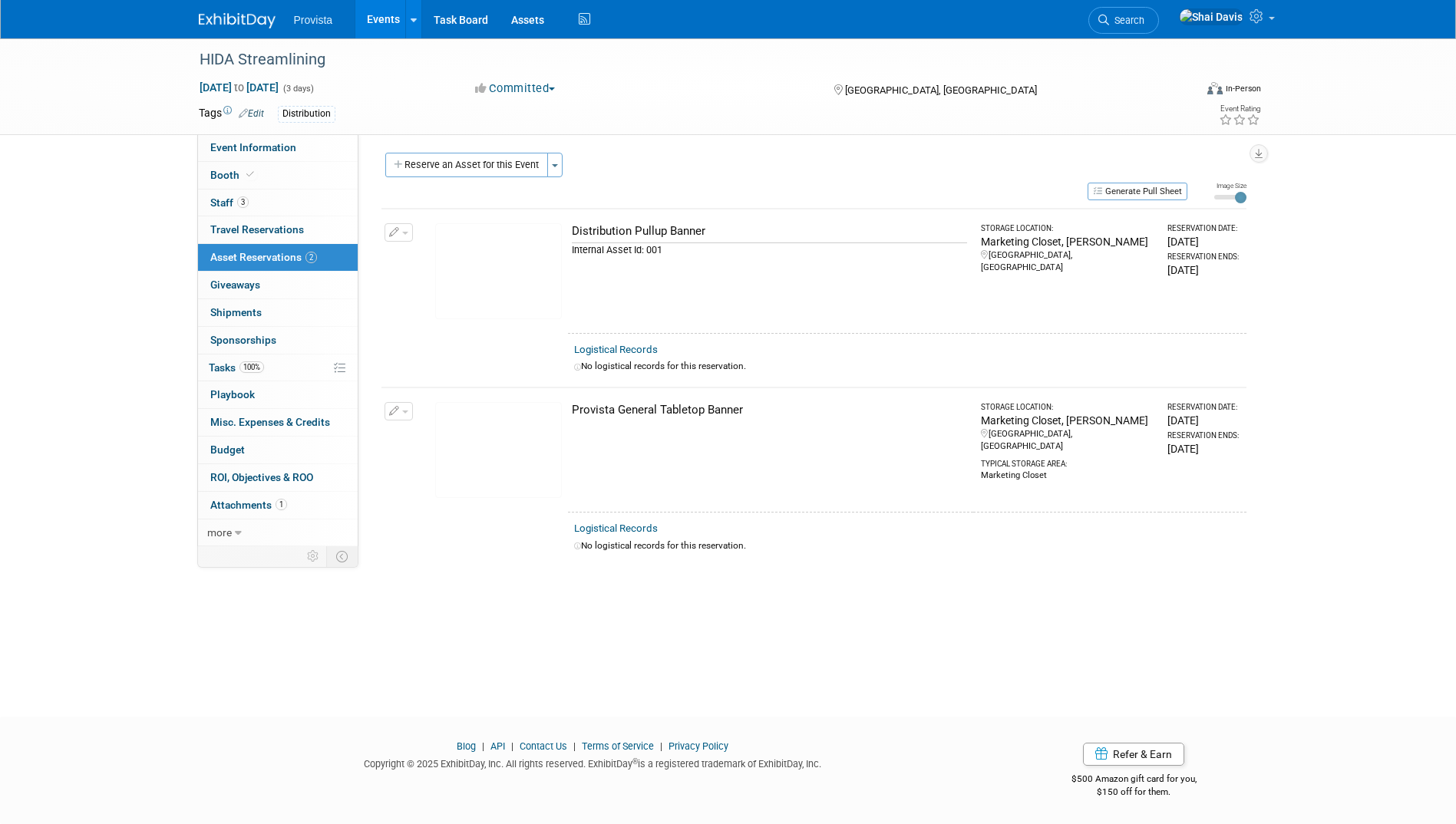
click at [377, 15] on link "Events" at bounding box center [383, 19] width 56 height 38
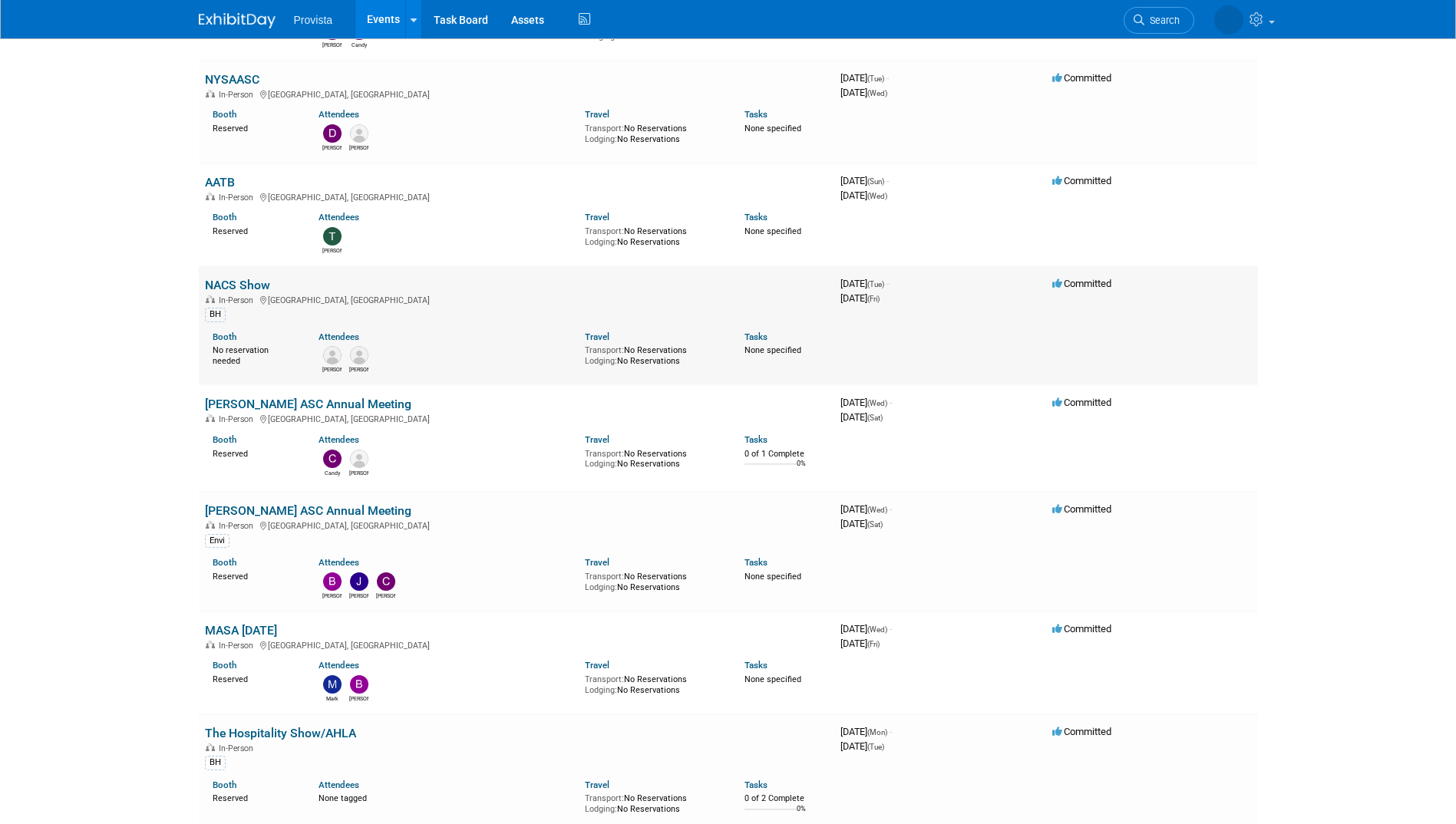
scroll to position [537, 0]
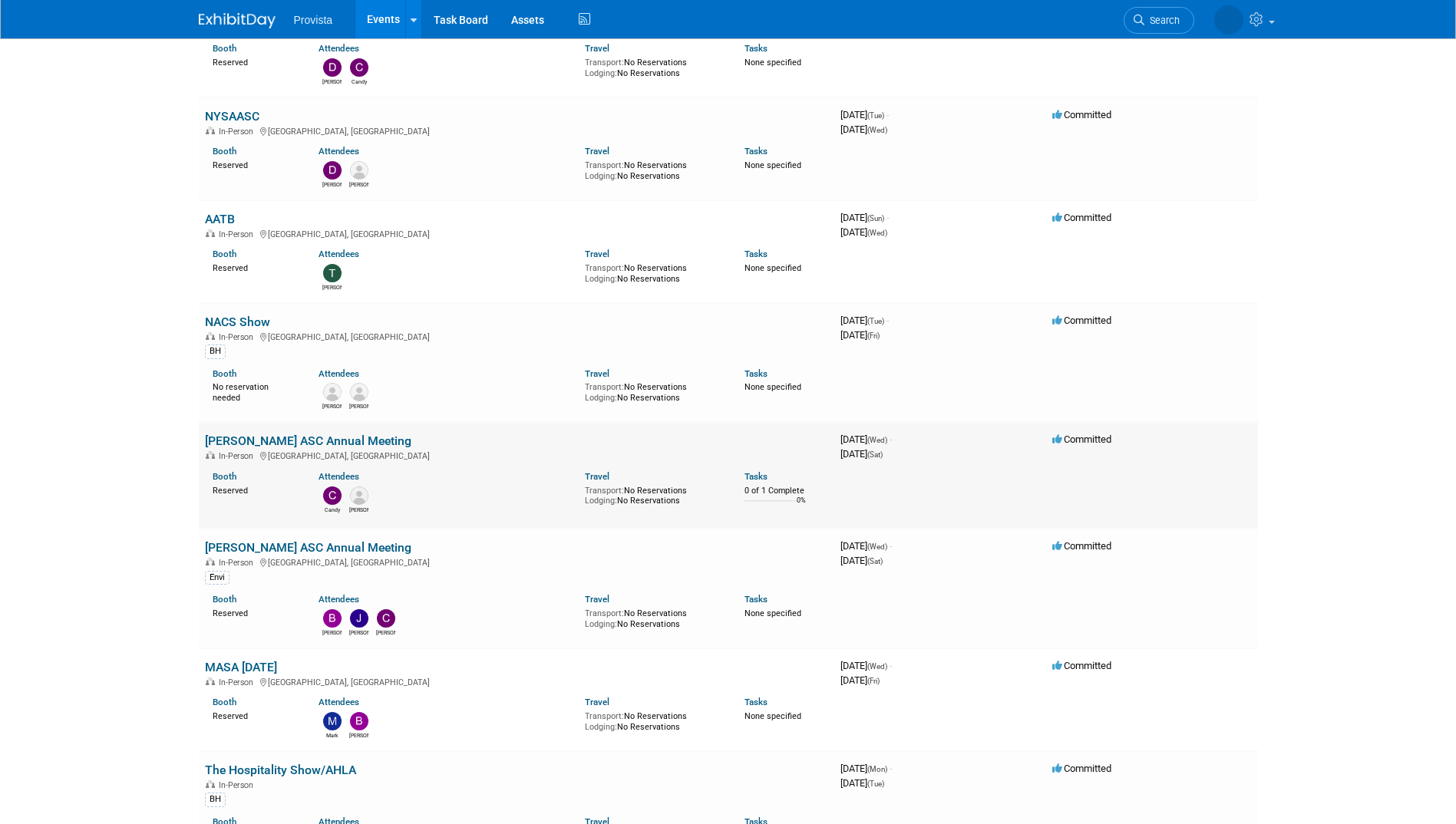
click at [244, 439] on link "[PERSON_NAME] ASC Annual Meeting" at bounding box center [308, 440] width 207 height 14
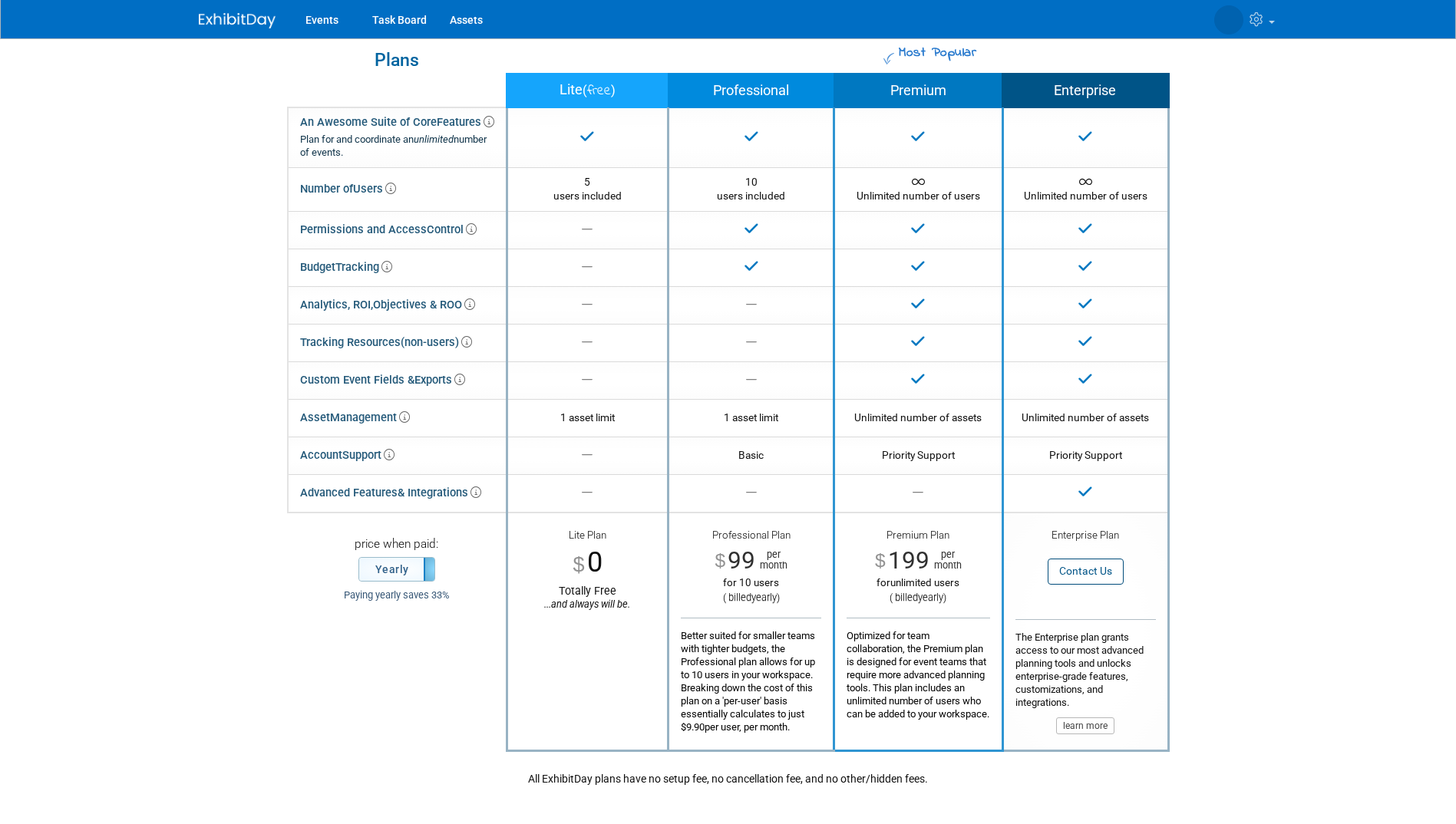
click at [250, 18] on img at bounding box center [238, 21] width 77 height 15
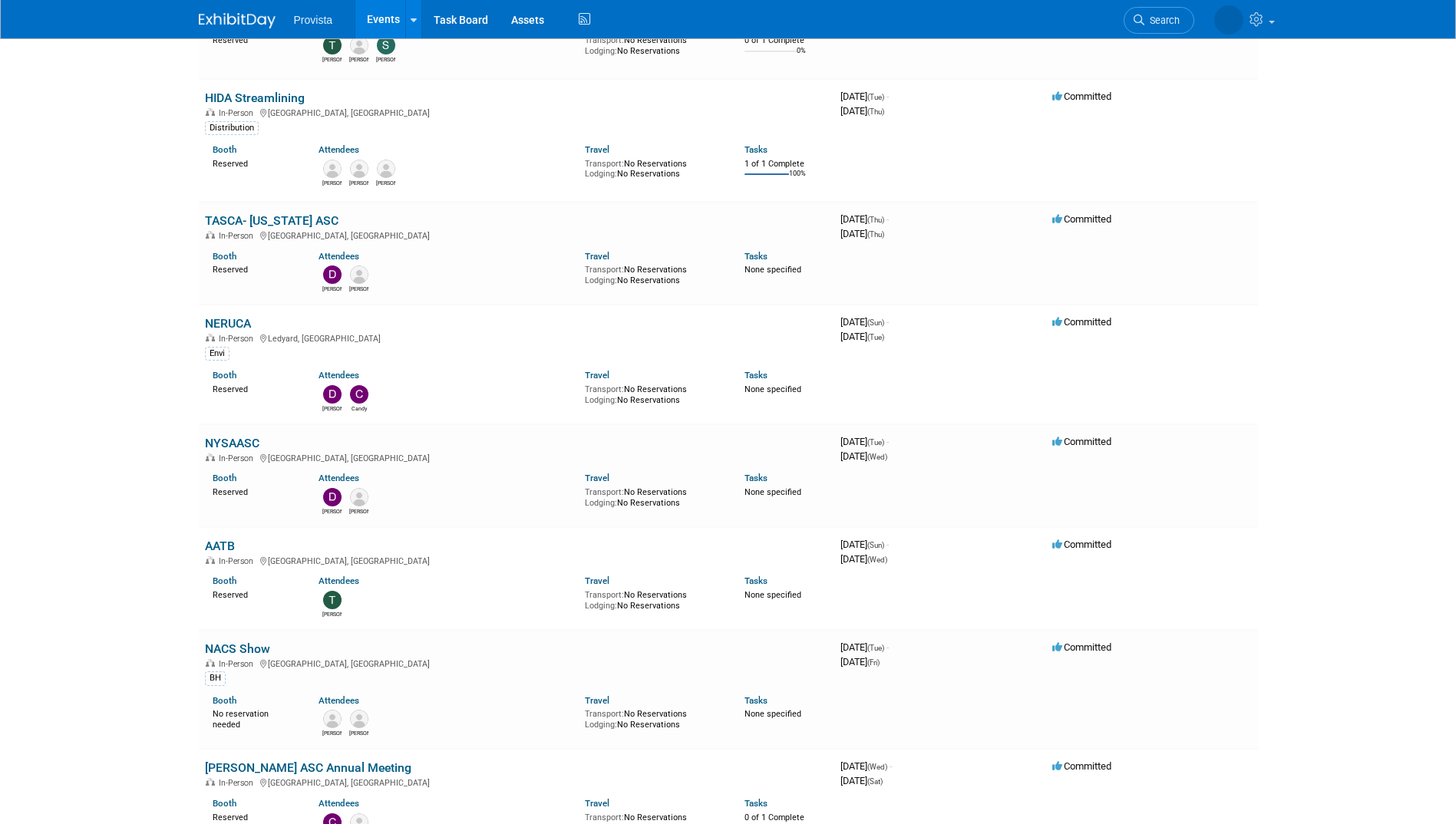
scroll to position [230, 0]
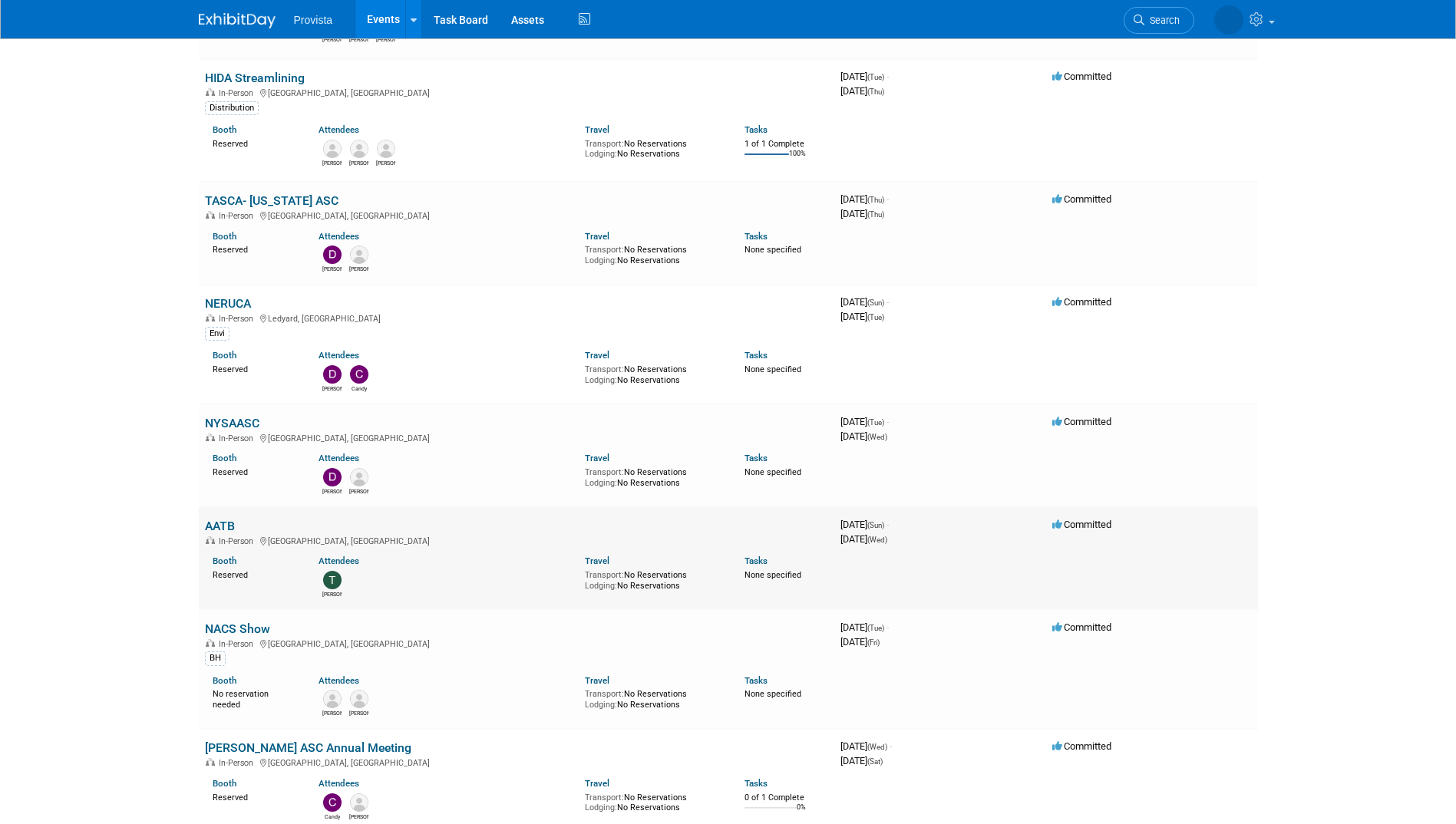
click at [215, 526] on link "AATB" at bounding box center [220, 525] width 30 height 14
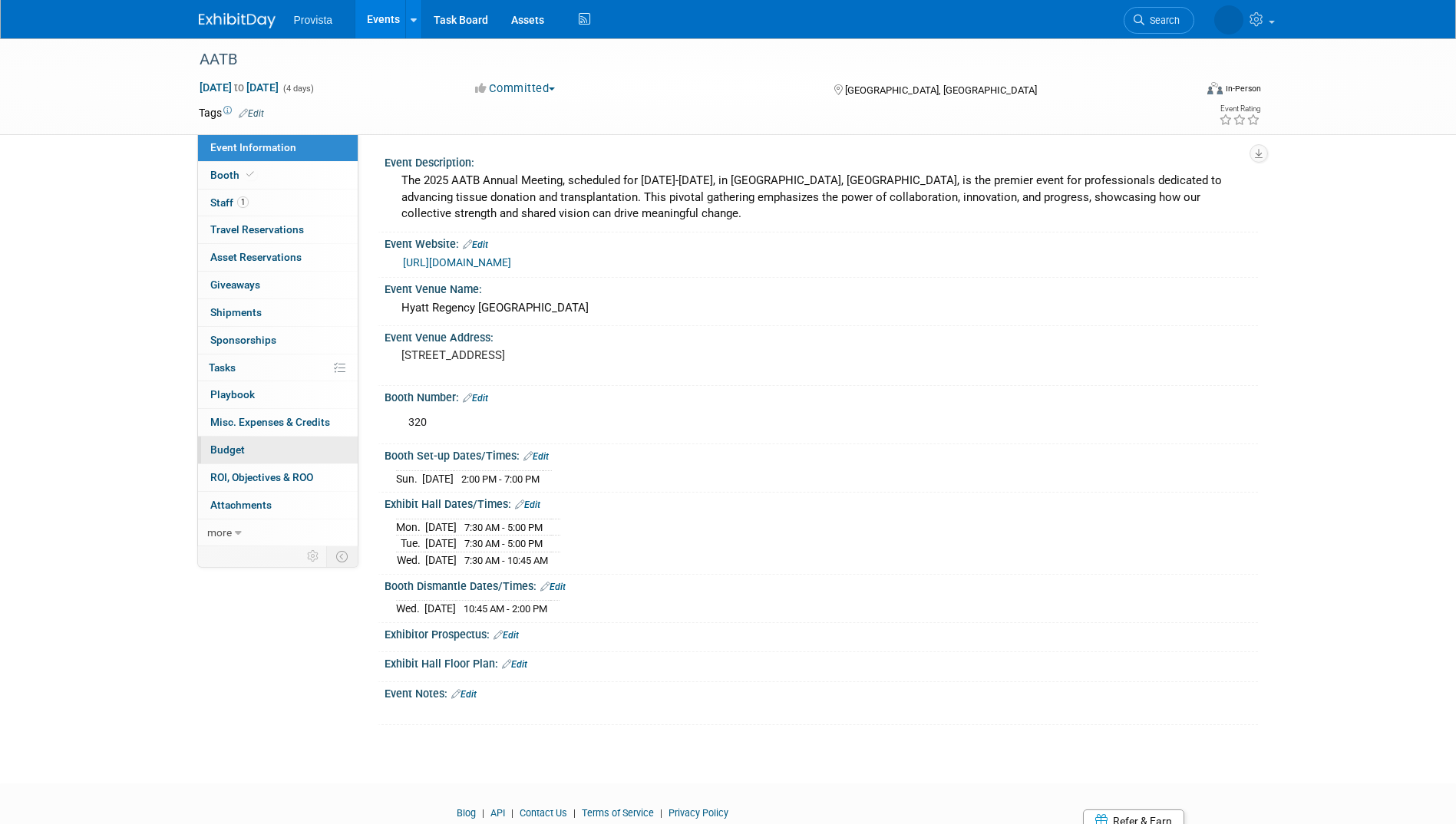
click at [234, 456] on span "Budget" at bounding box center [227, 449] width 34 height 13
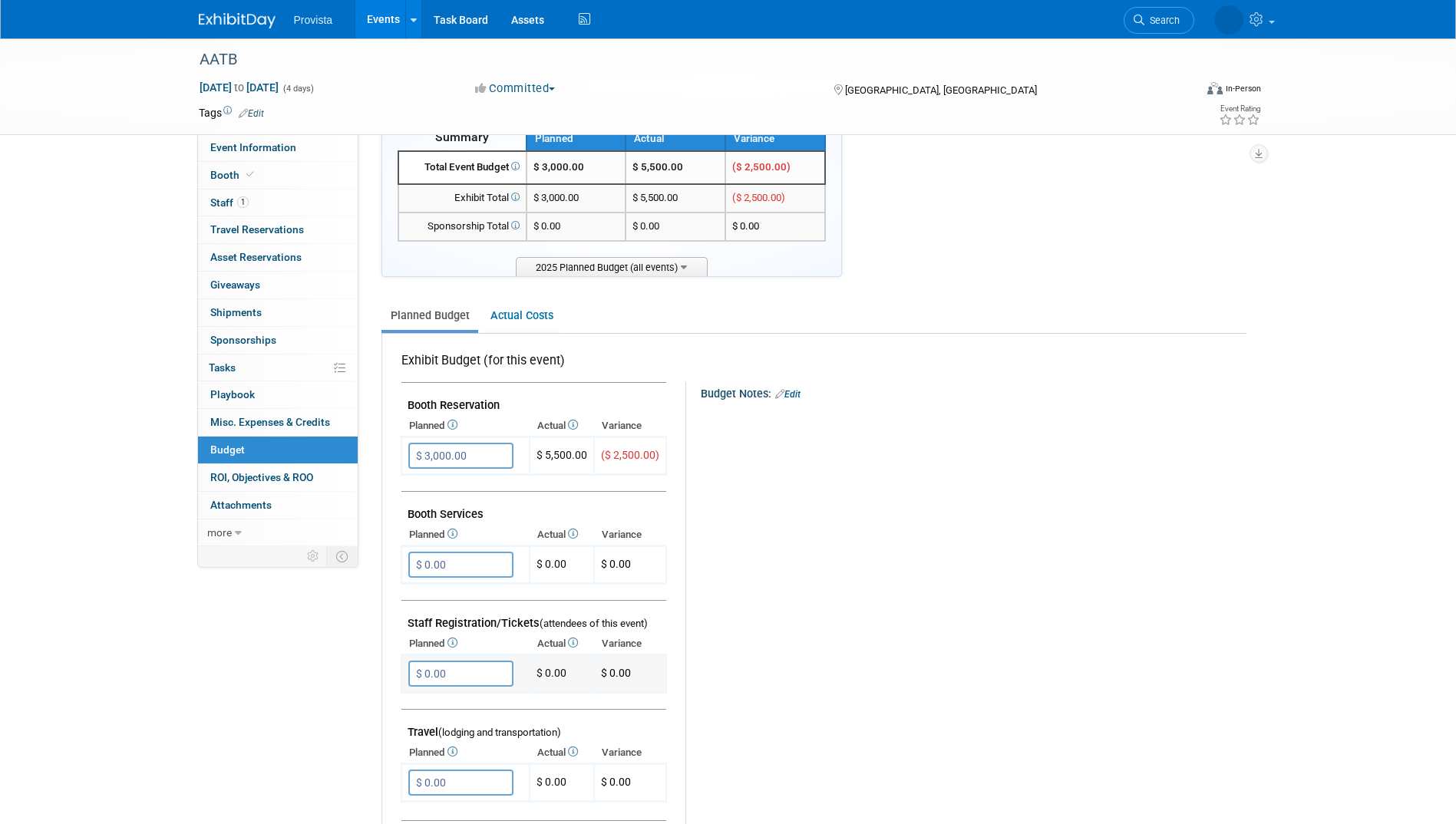
scroll to position [77, 0]
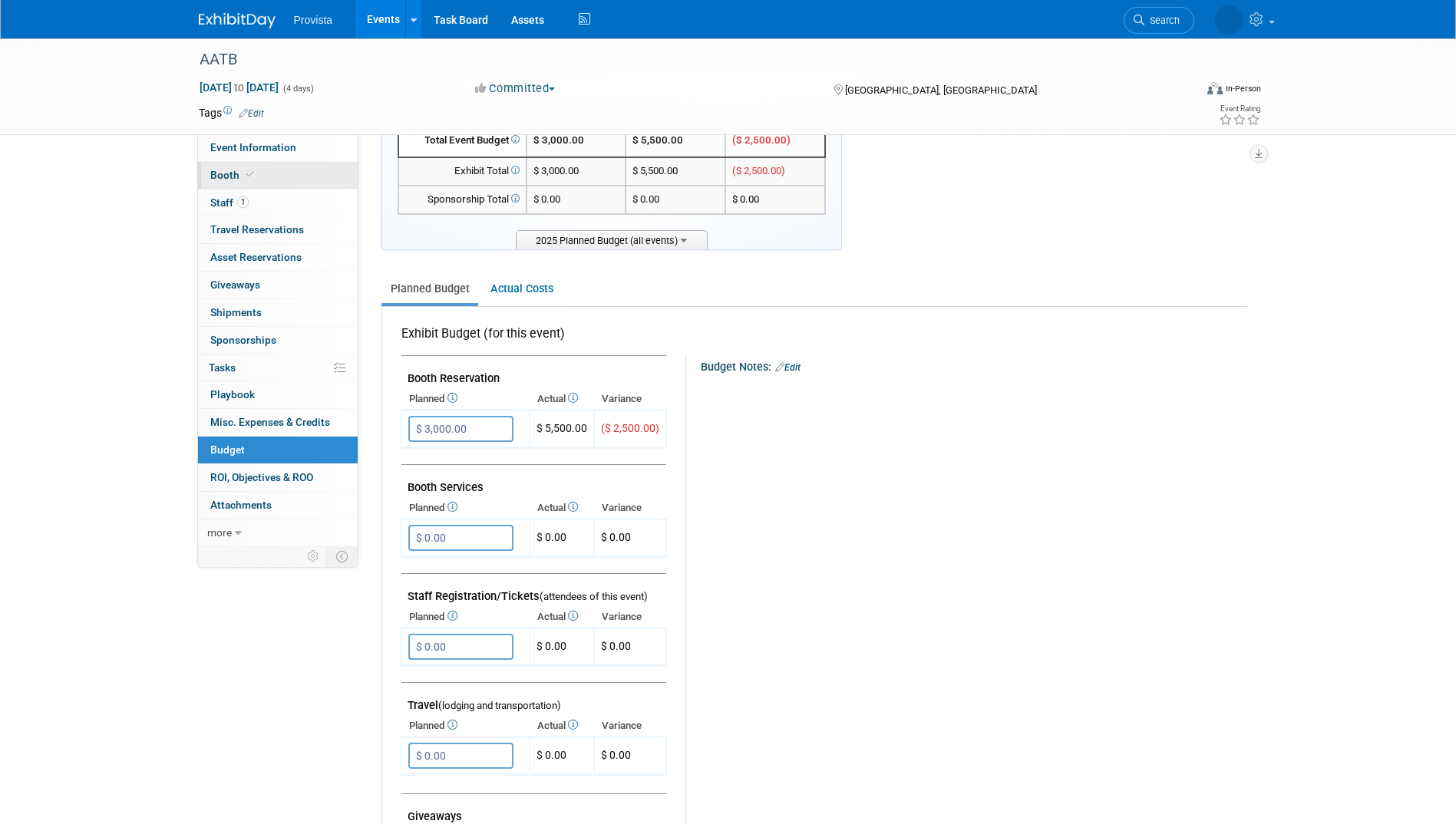
click at [226, 181] on span "Booth" at bounding box center [233, 175] width 47 height 13
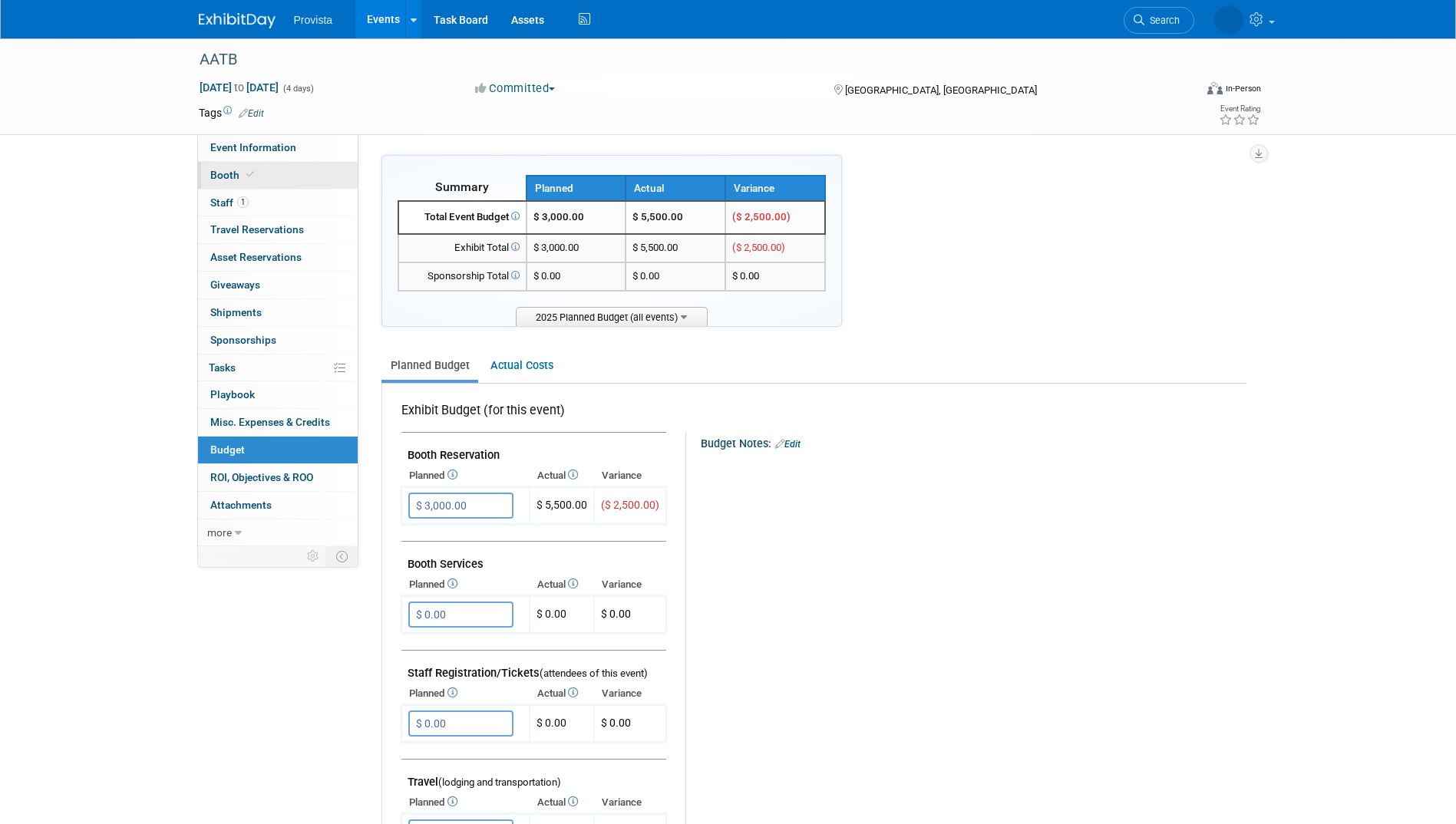
select select "No"
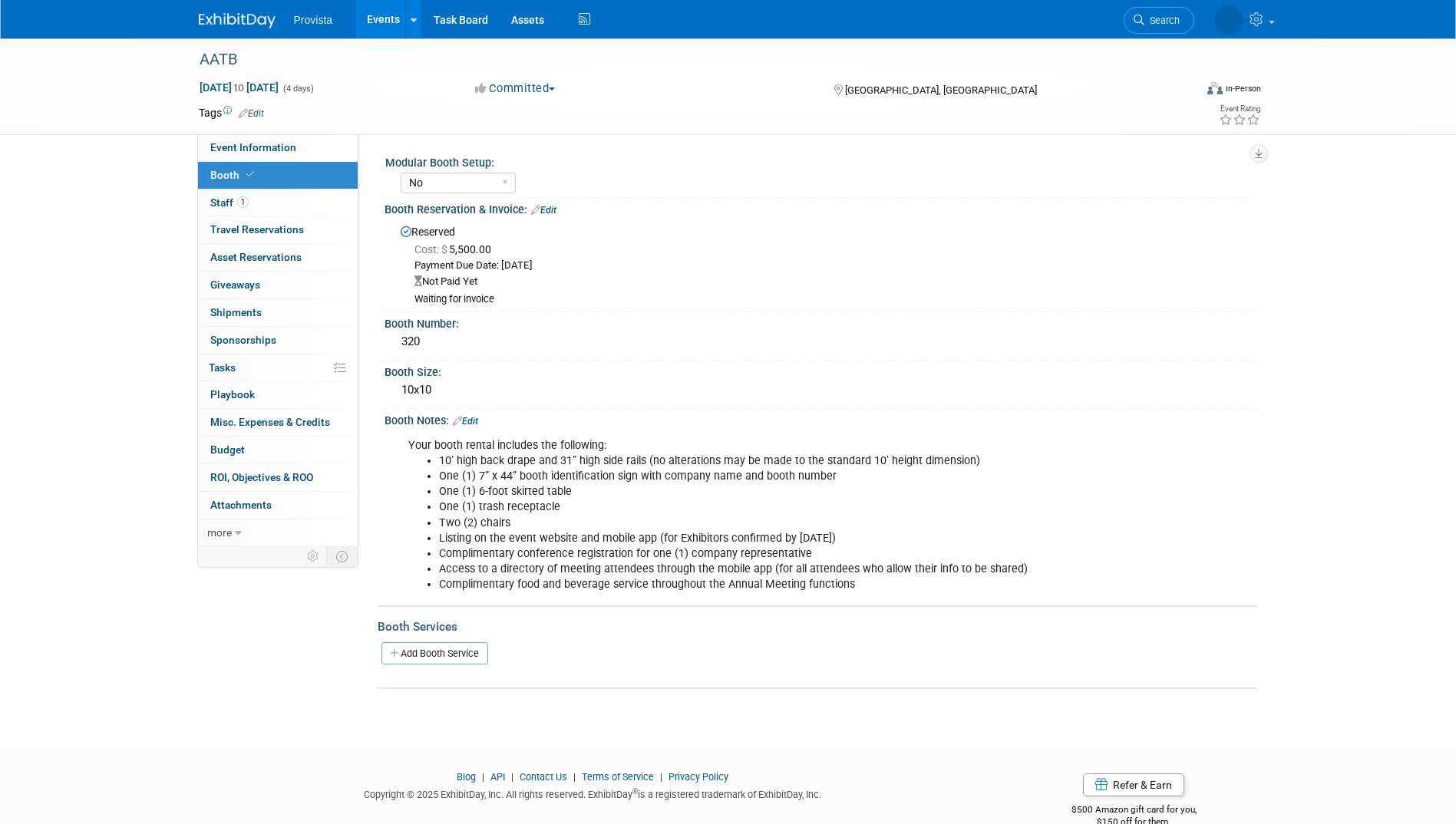
click at [539, 210] on icon at bounding box center [536, 210] width 9 height 10
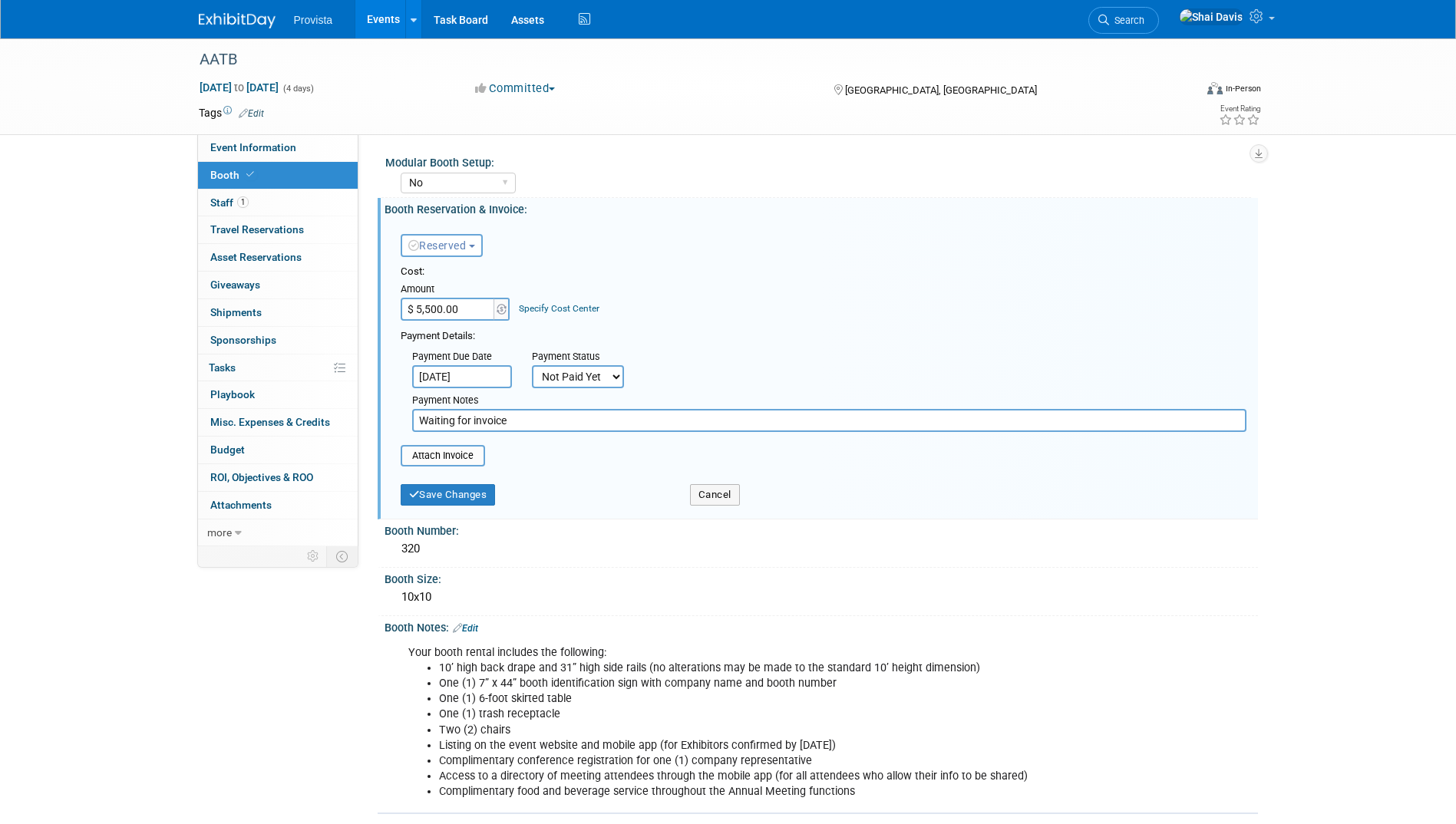
click at [462, 311] on input "$ 5,500.00" at bounding box center [449, 310] width 96 height 23
click at [444, 311] on input "$ 5,500.00" at bounding box center [449, 310] width 96 height 23
click at [442, 308] on input "$ 5,500.00" at bounding box center [449, 310] width 96 height 23
type input "$ 5,595.00"
click at [528, 421] on input "Waiting for invoice" at bounding box center [829, 421] width 834 height 23
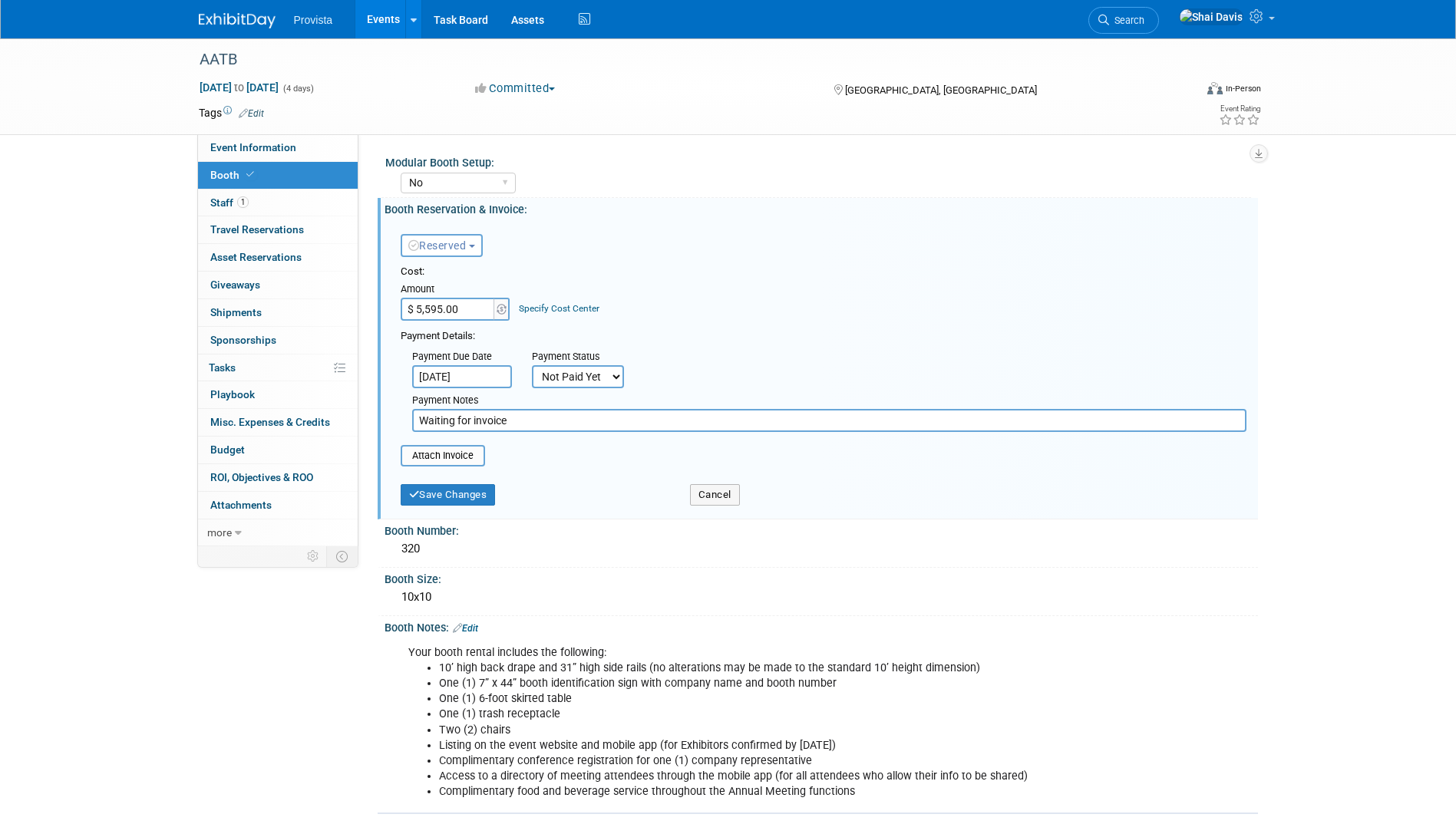
drag, startPoint x: 528, startPoint y: 421, endPoint x: 403, endPoint y: 413, distance: 125.3
click at [403, 413] on div "Payment Notes Waiting for invoice" at bounding box center [829, 410] width 858 height 44
click at [585, 422] on input "Check request submitted-" at bounding box center [829, 421] width 834 height 23
type input "Check request submitted [DATE]"
click at [469, 461] on input "file" at bounding box center [392, 456] width 182 height 18
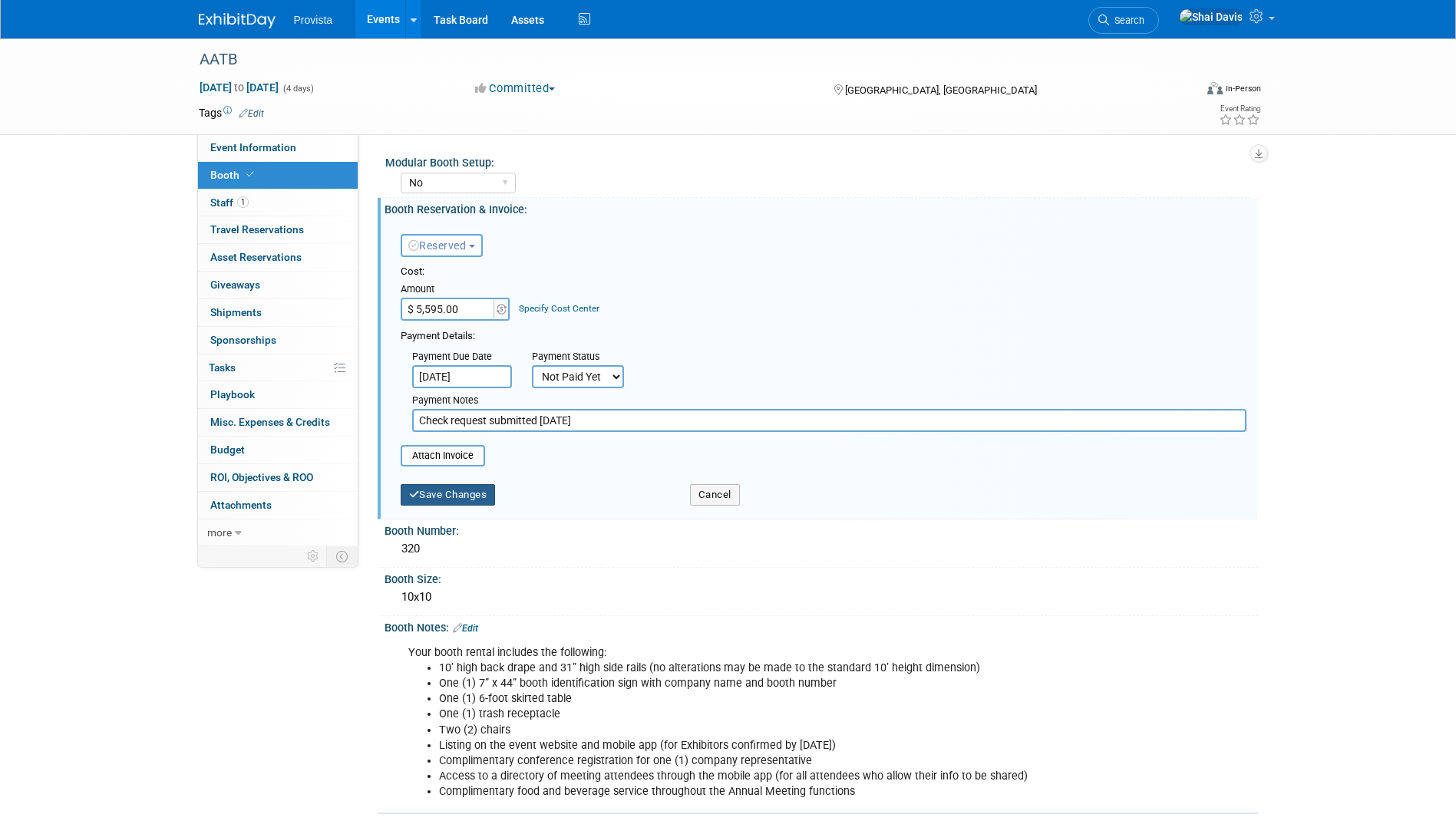
click at [485, 503] on button "Save Changes" at bounding box center [449, 495] width 95 height 22
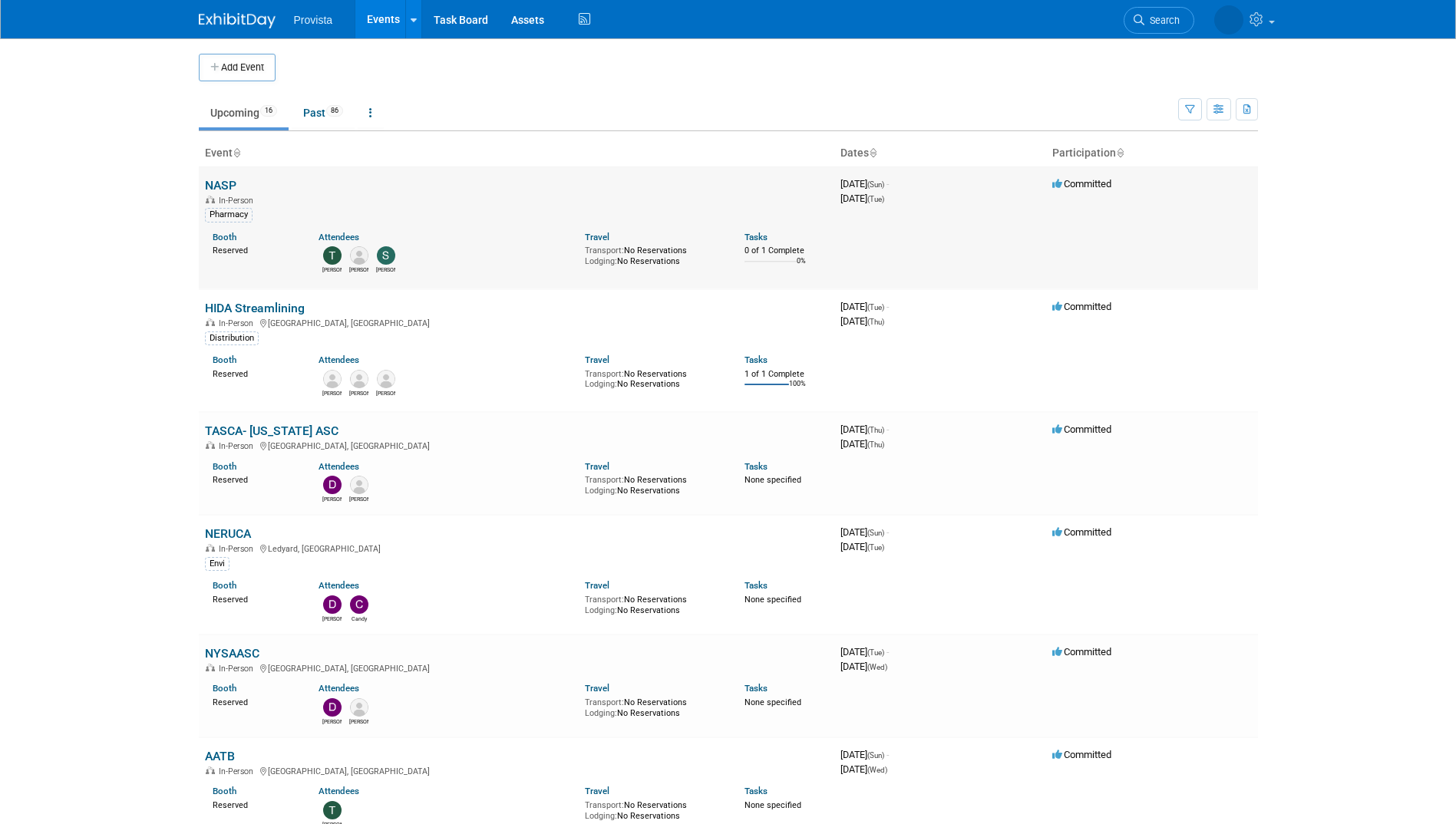
click at [217, 186] on link "NASP" at bounding box center [221, 185] width 32 height 14
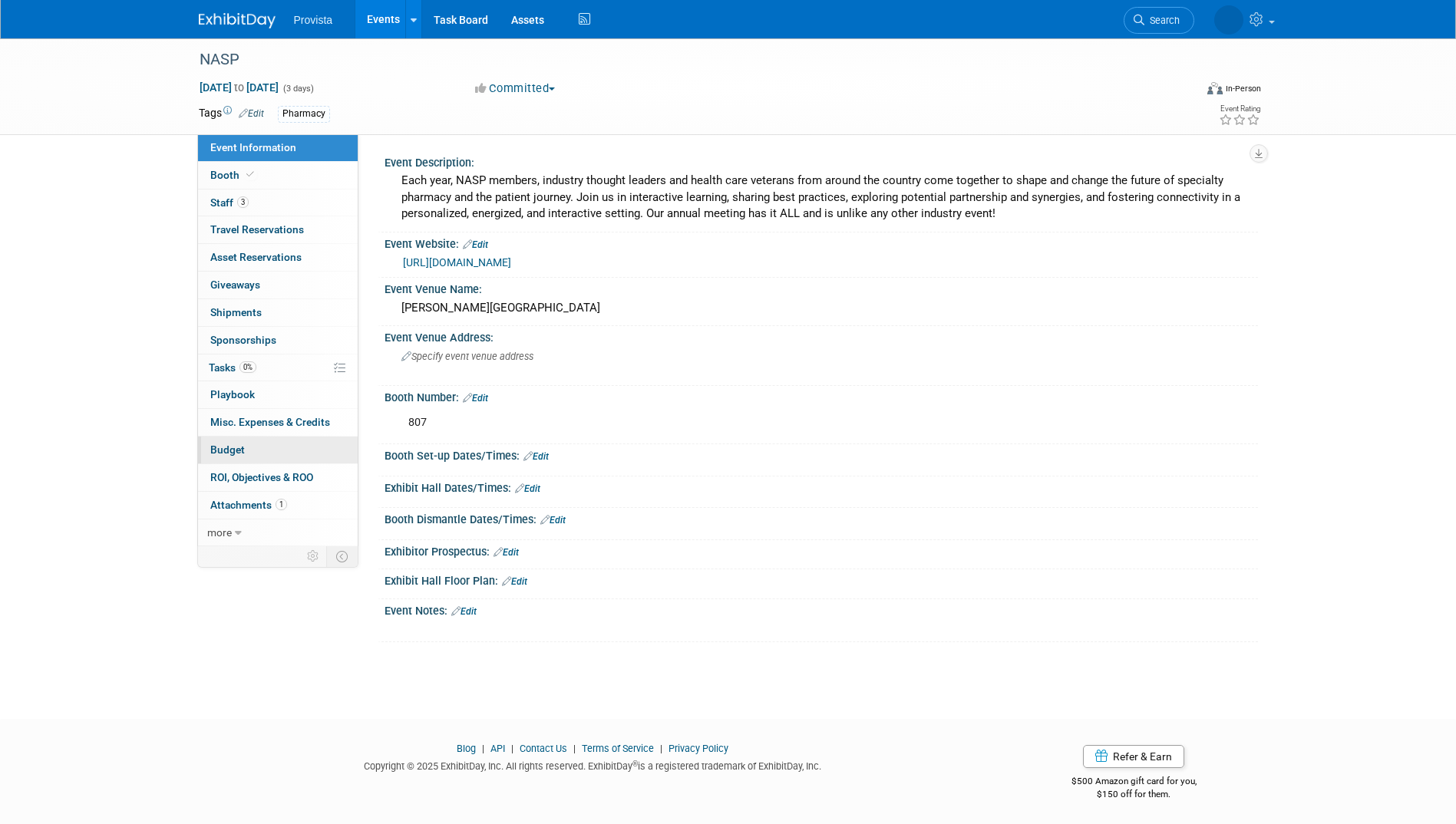
click at [240, 460] on link "Budget" at bounding box center [278, 450] width 160 height 27
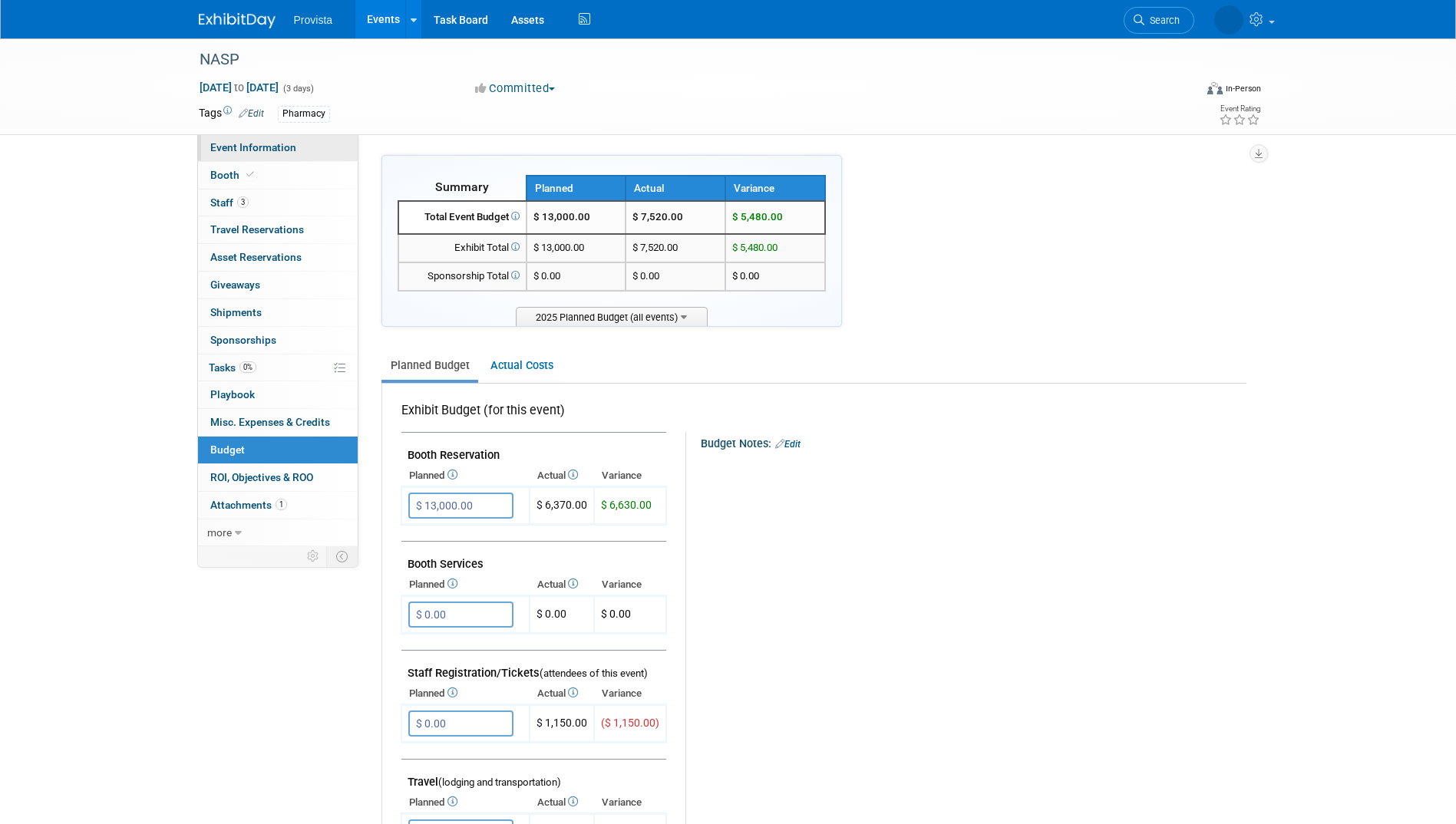
click at [225, 151] on span "Event Information" at bounding box center [253, 147] width 86 height 13
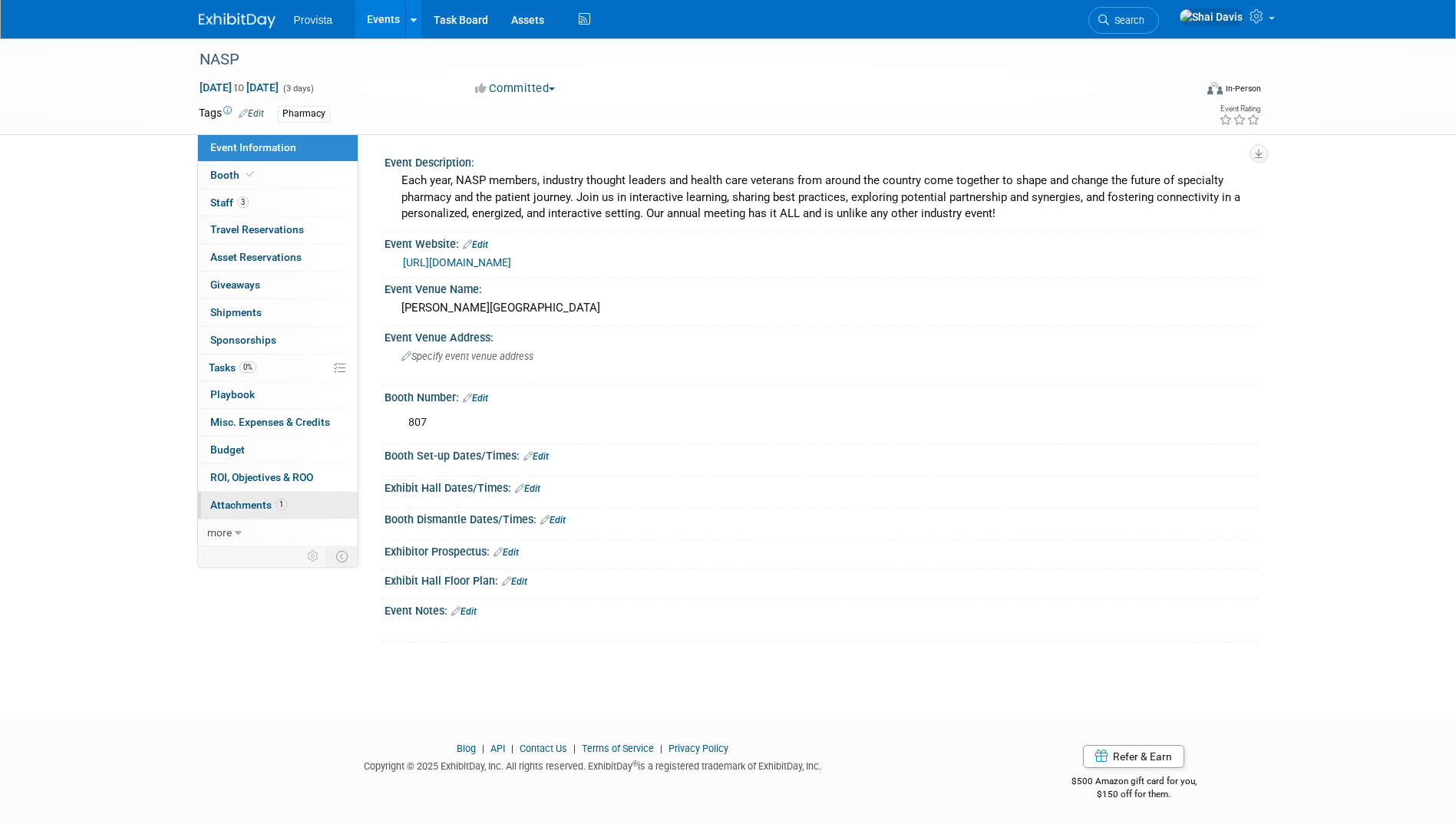
click at [240, 513] on link "1 Attachments 1" at bounding box center [278, 505] width 160 height 27
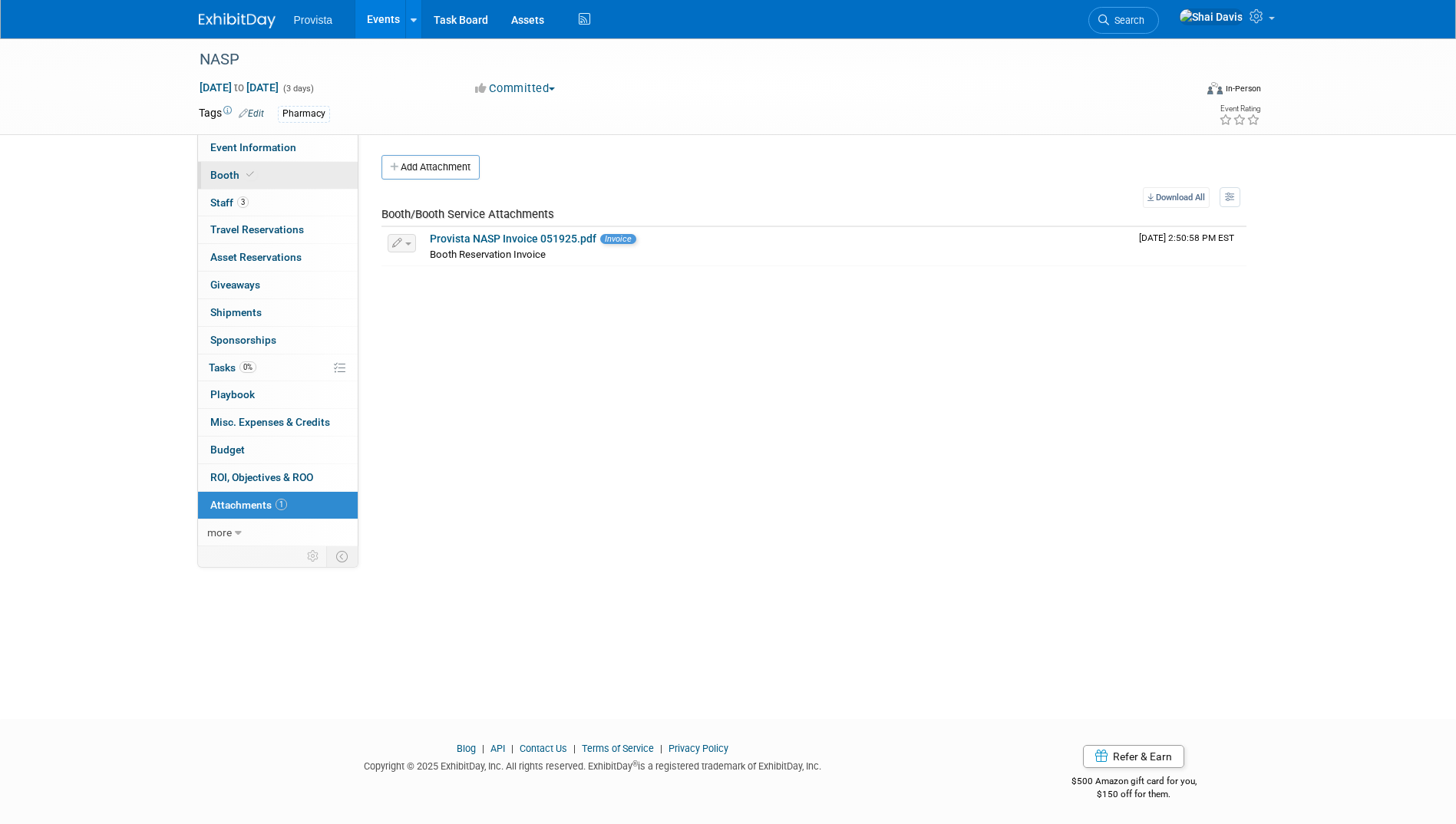
click at [238, 170] on span "Booth" at bounding box center [233, 175] width 47 height 13
select select "No"
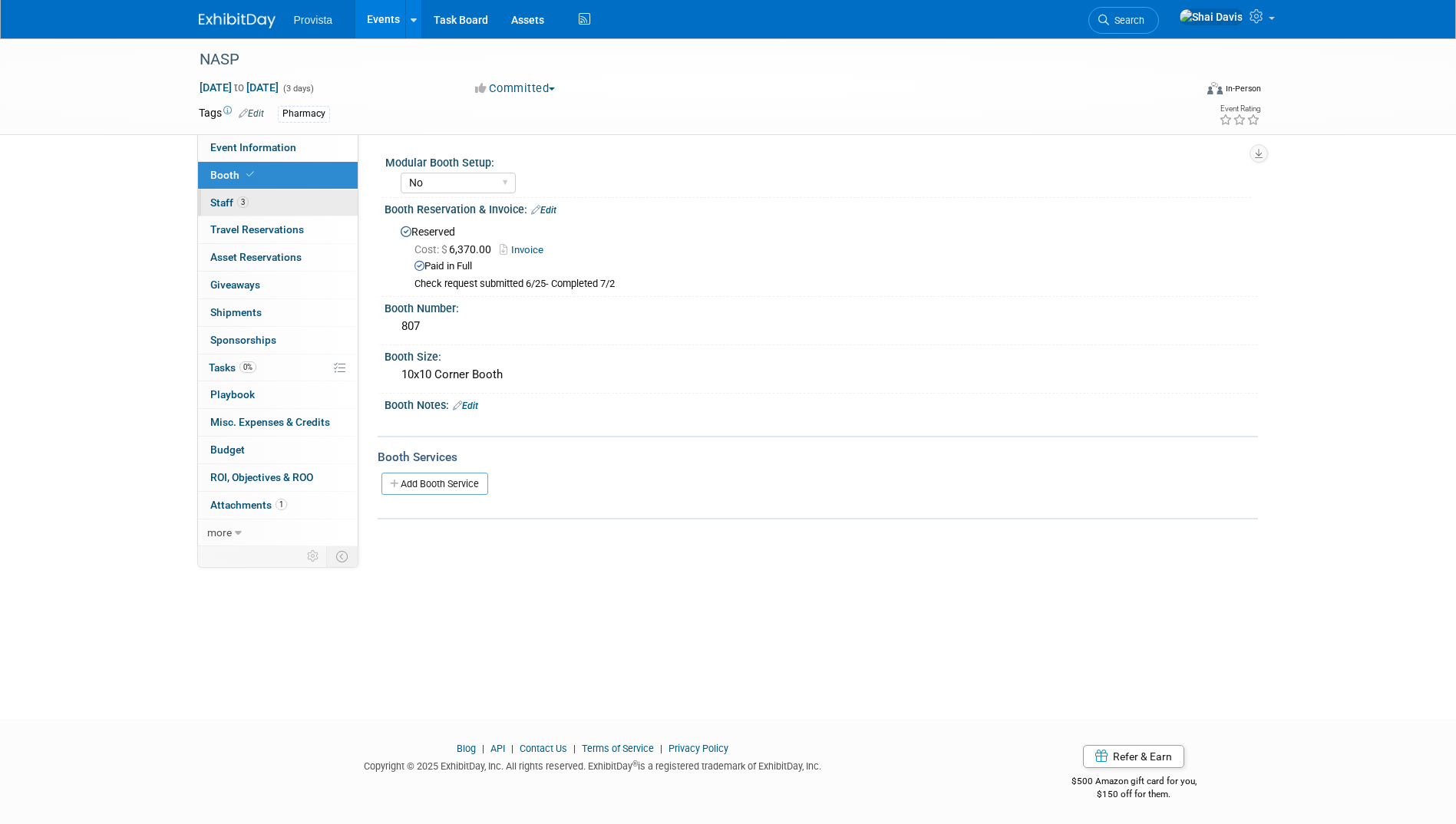
click at [228, 209] on link "3 Staff 3" at bounding box center [278, 203] width 160 height 27
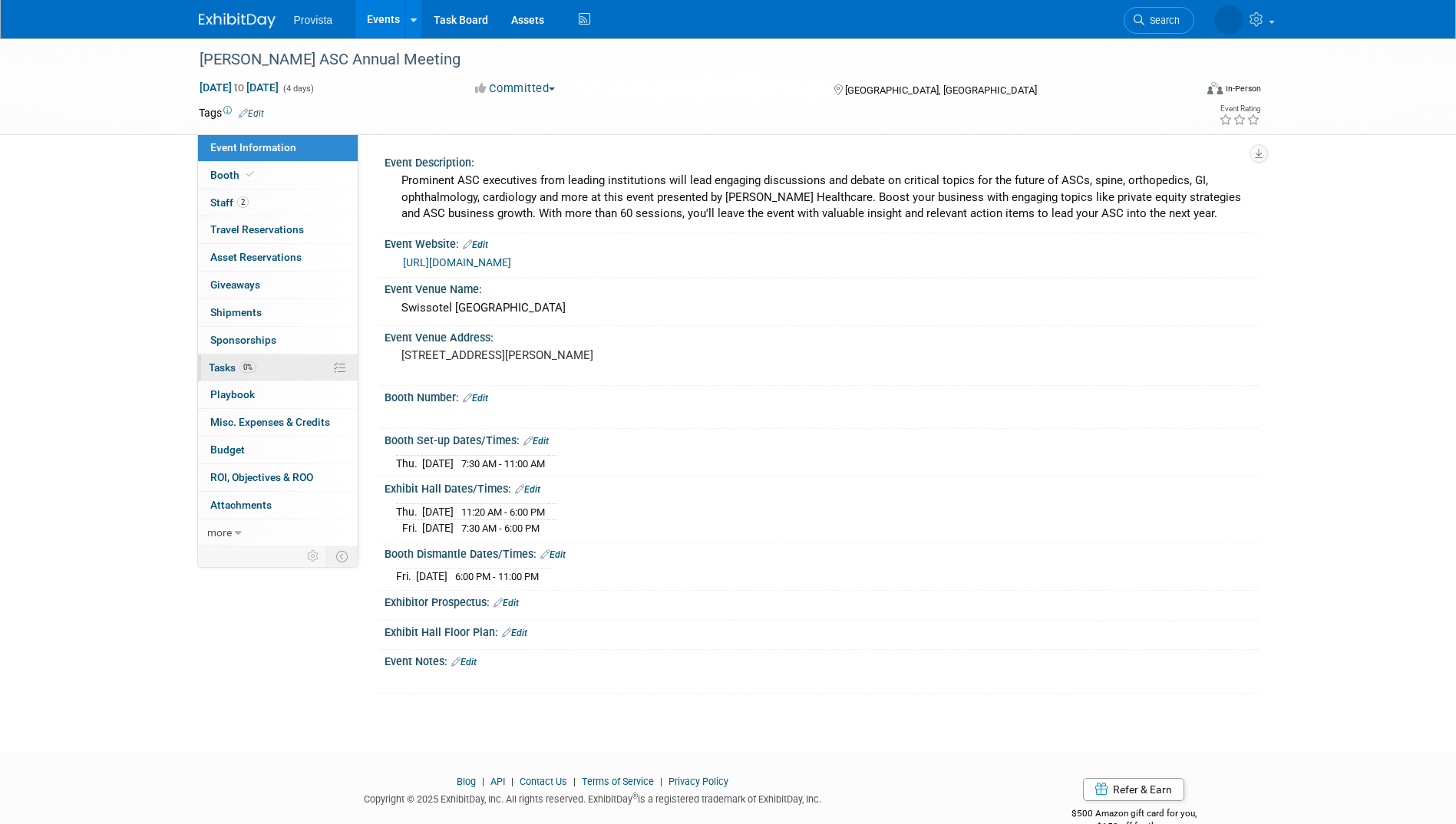
click at [221, 366] on span "Tasks 0%" at bounding box center [233, 367] width 48 height 13
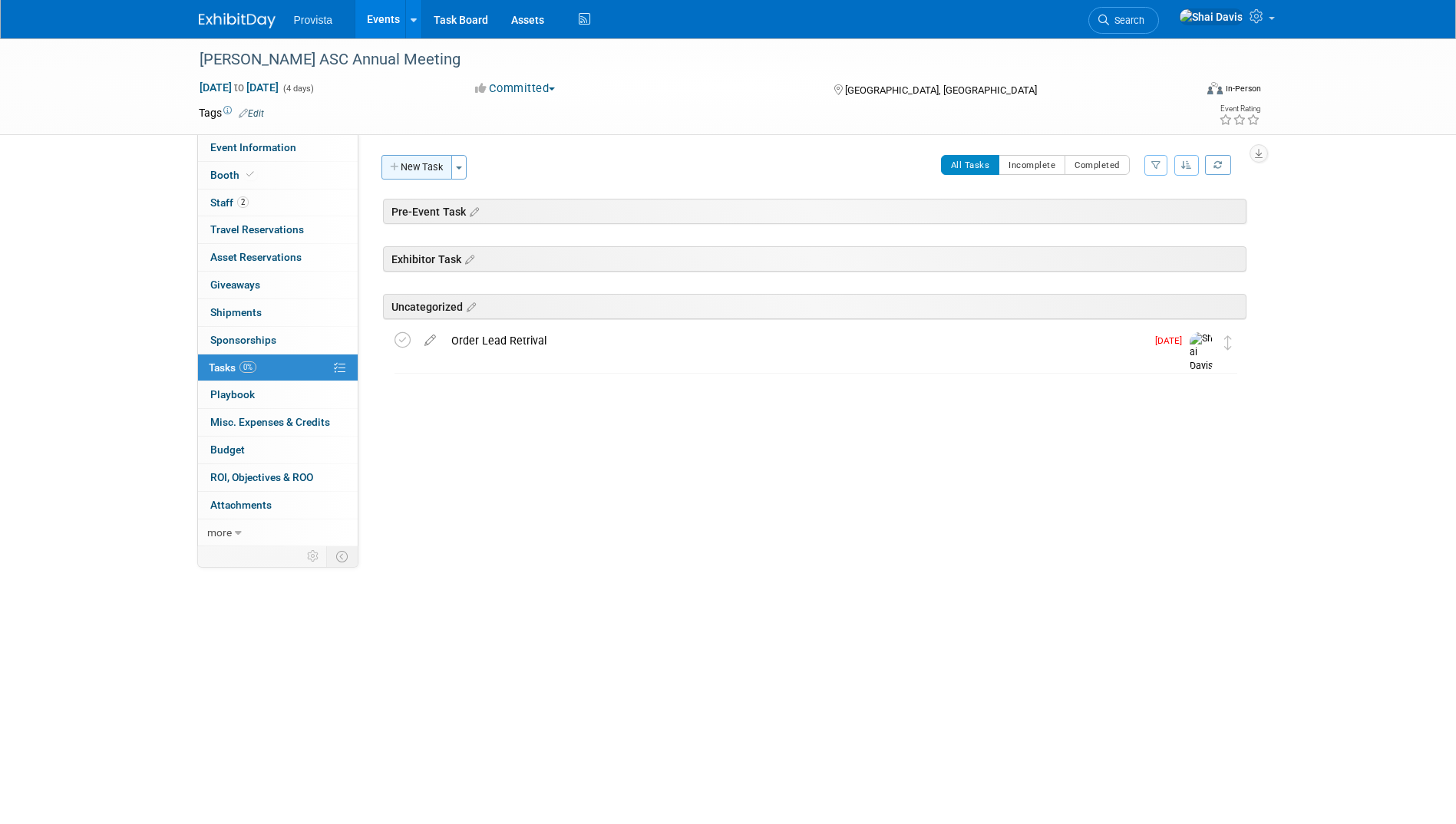
click at [437, 169] on button "New Task" at bounding box center [417, 166] width 70 height 24
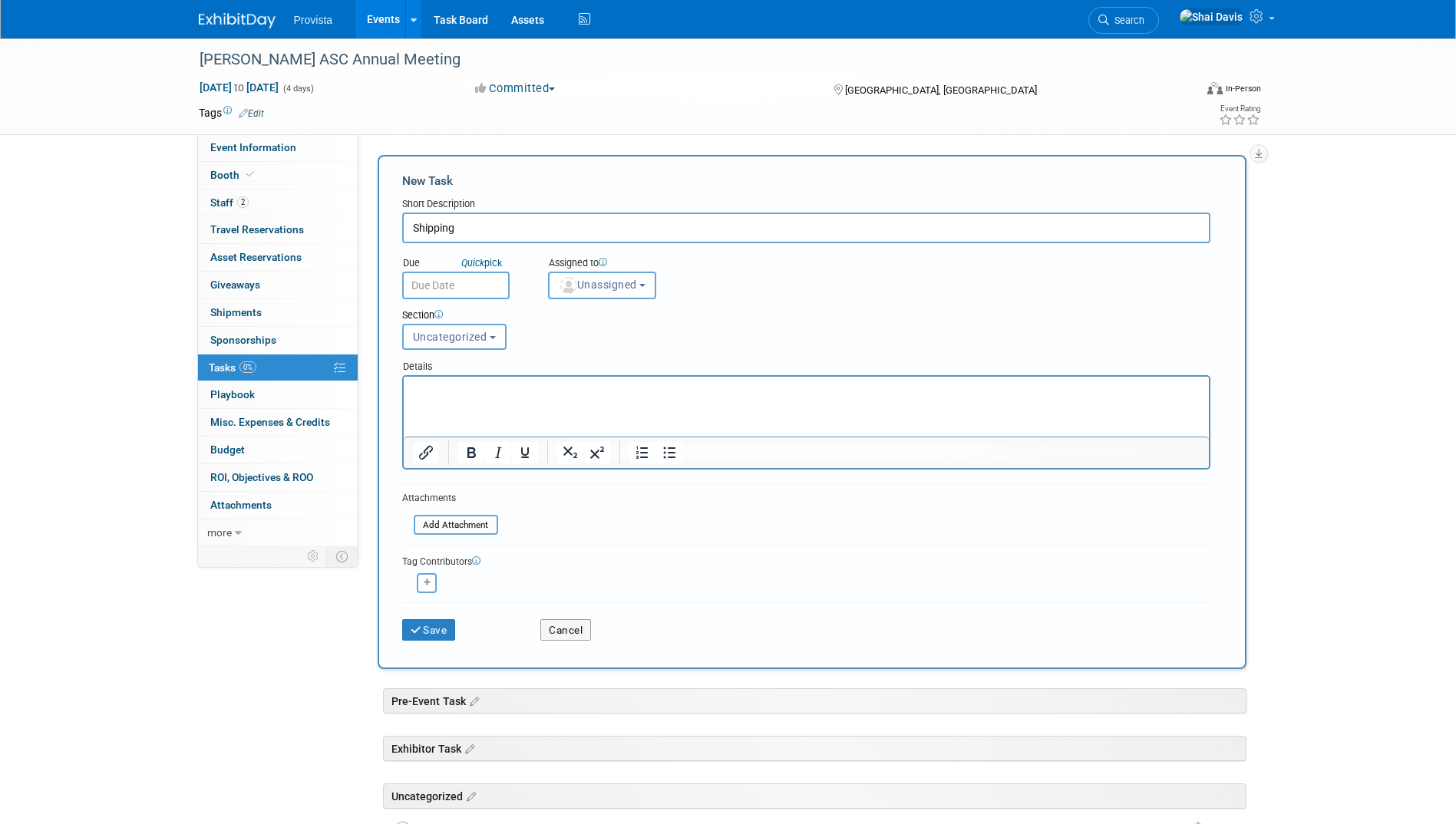
type input "Shipping"
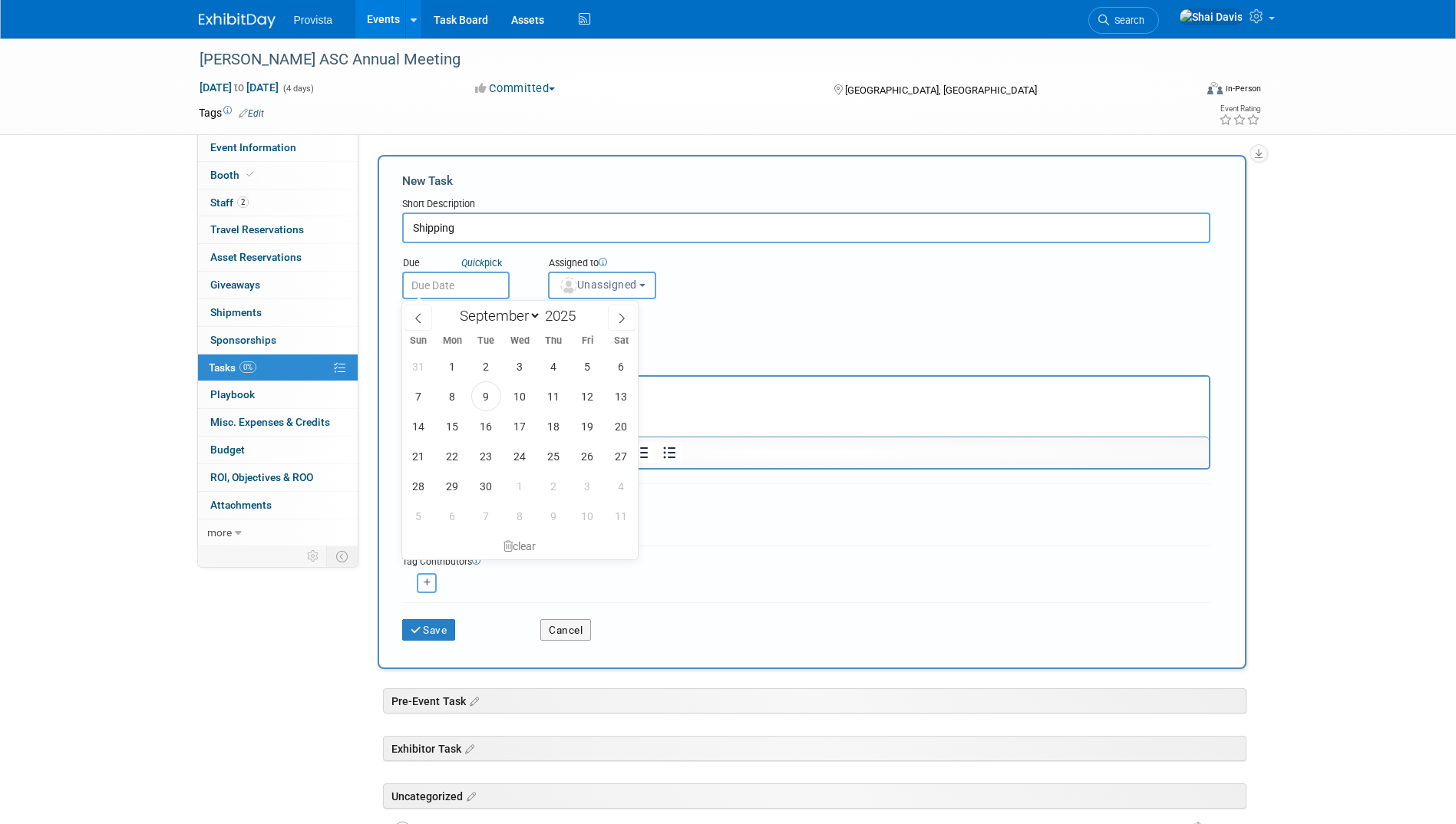
click at [422, 278] on input "text" at bounding box center [456, 285] width 107 height 28
click at [609, 314] on span at bounding box center [622, 317] width 28 height 26
select select "9"
click at [584, 402] on span "10" at bounding box center [587, 397] width 30 height 30
type input "Oct 10, 2025"
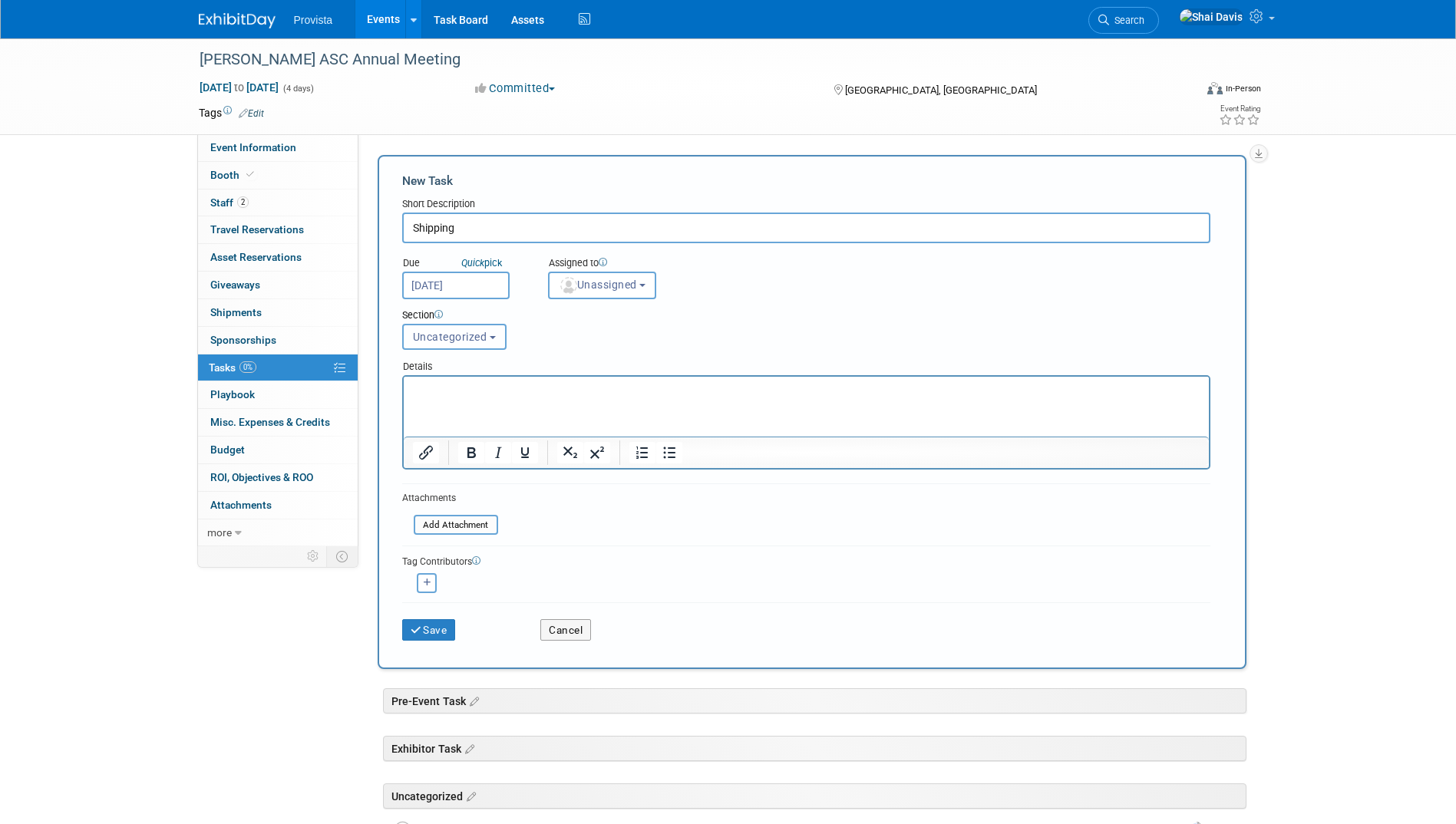
click at [423, 331] on span "Uncategorized" at bounding box center [450, 336] width 74 height 13
click at [434, 398] on label "Pre-Event Task" at bounding box center [454, 396] width 86 height 20
click at [405, 398] on input "Pre-Event Task" at bounding box center [401, 396] width 10 height 10
select select "11264041"
click at [436, 397] on p "Rich Text Area. Press ALT-0 for help." at bounding box center [806, 391] width 787 height 15
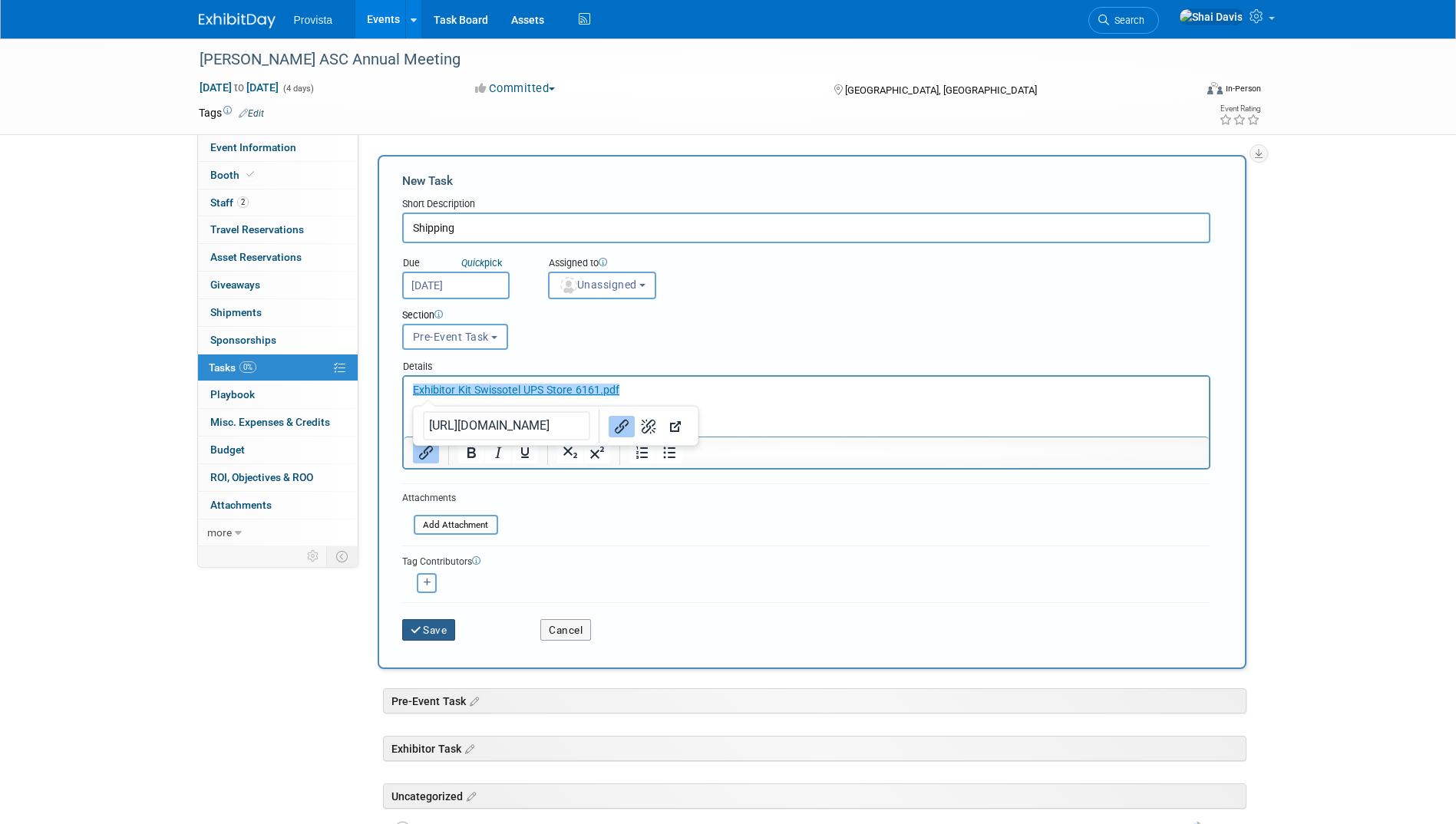
click at [443, 637] on button "Save" at bounding box center [429, 630] width 54 height 22
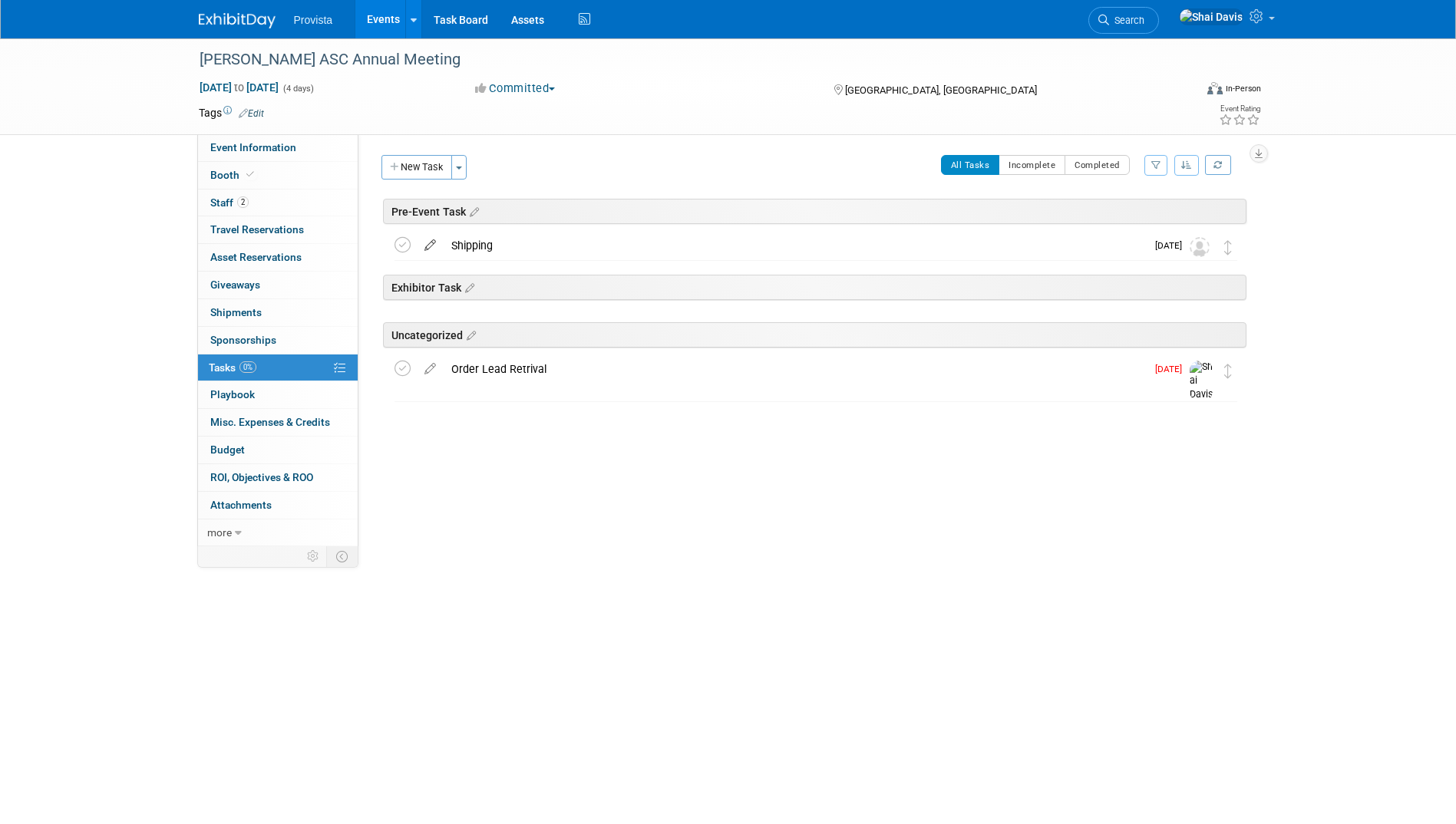
click at [438, 247] on icon at bounding box center [430, 242] width 27 height 19
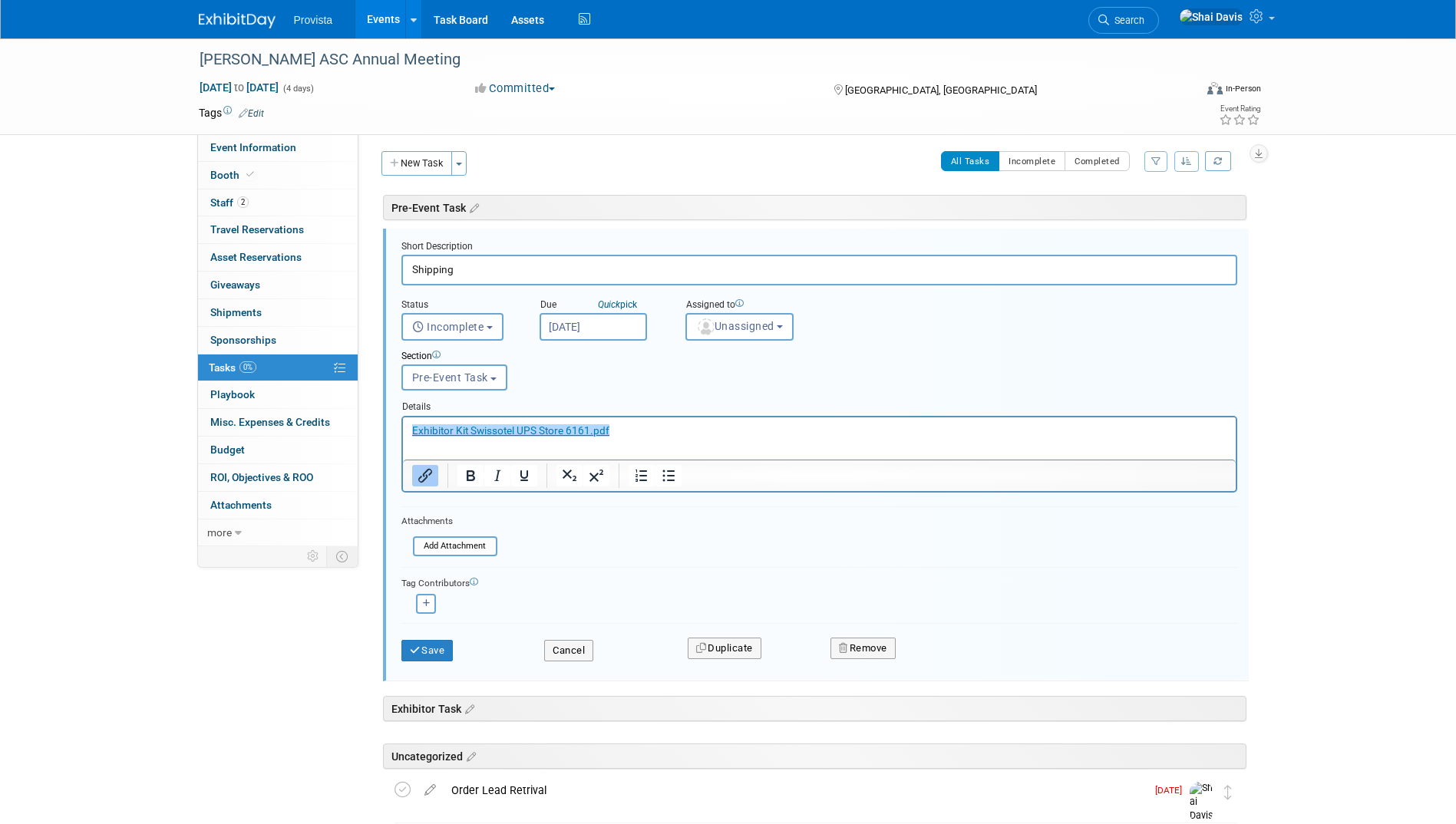
scroll to position [8, 0]
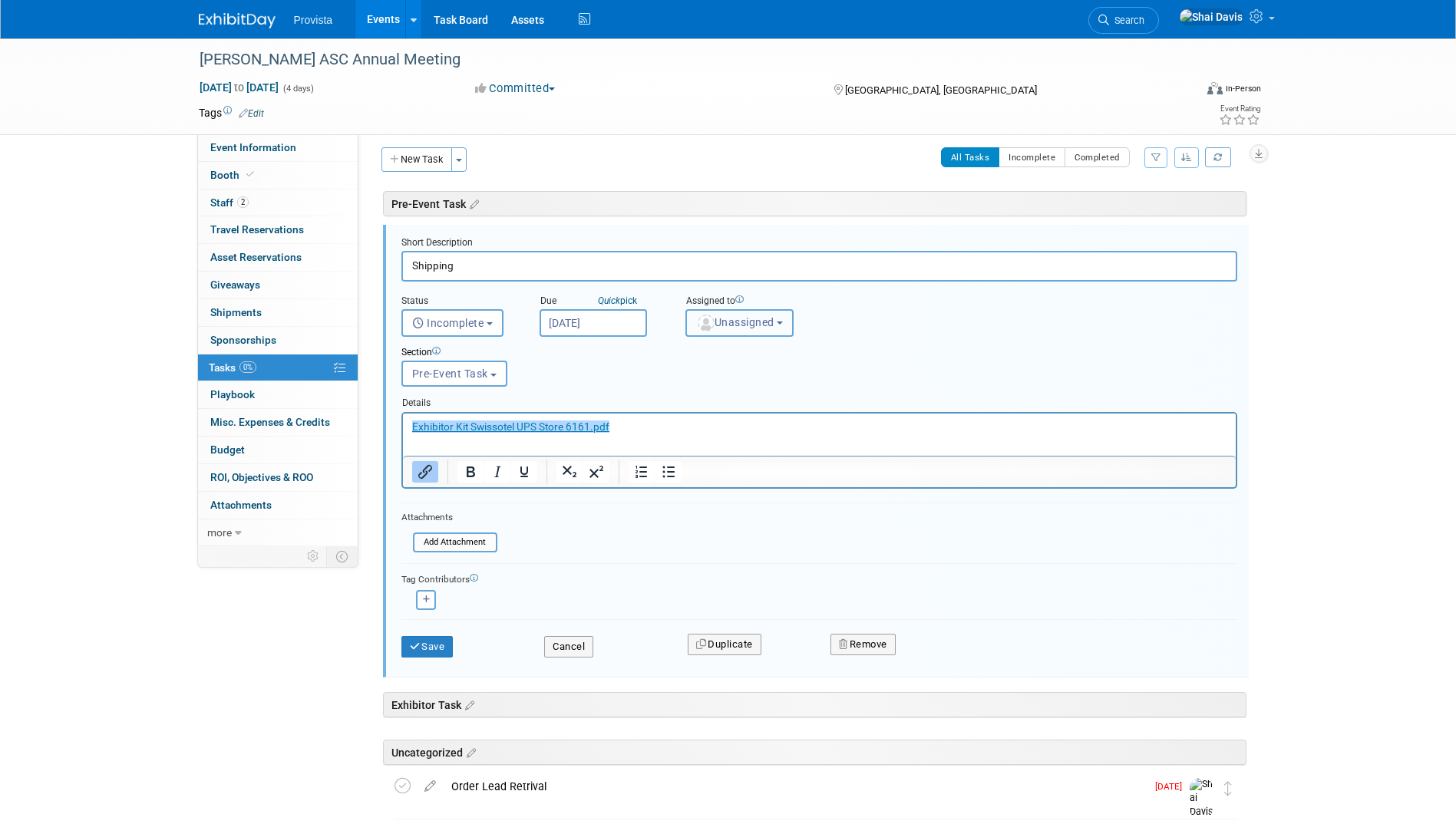
click at [704, 324] on img "button" at bounding box center [706, 323] width 17 height 17
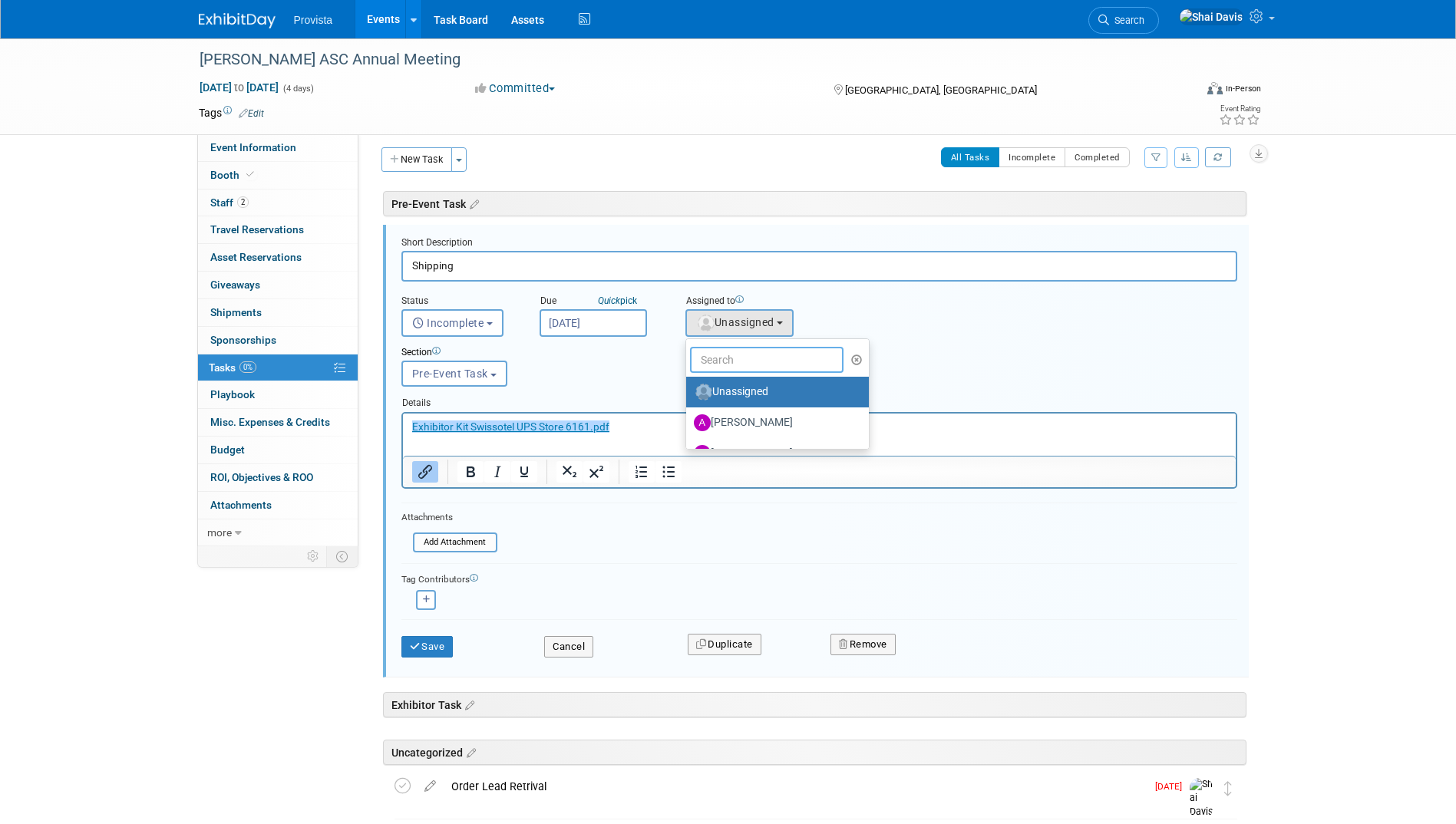
click at [708, 366] on input "text" at bounding box center [766, 360] width 153 height 26
type input "sha"
click at [710, 399] on label "Shai Davis (me)" at bounding box center [774, 392] width 161 height 24
click at [689, 396] on input "Shai Davis (me)" at bounding box center [684, 391] width 10 height 10
select select "238aaf24-25e5-4592-b28c-9f3ee0ad0344"
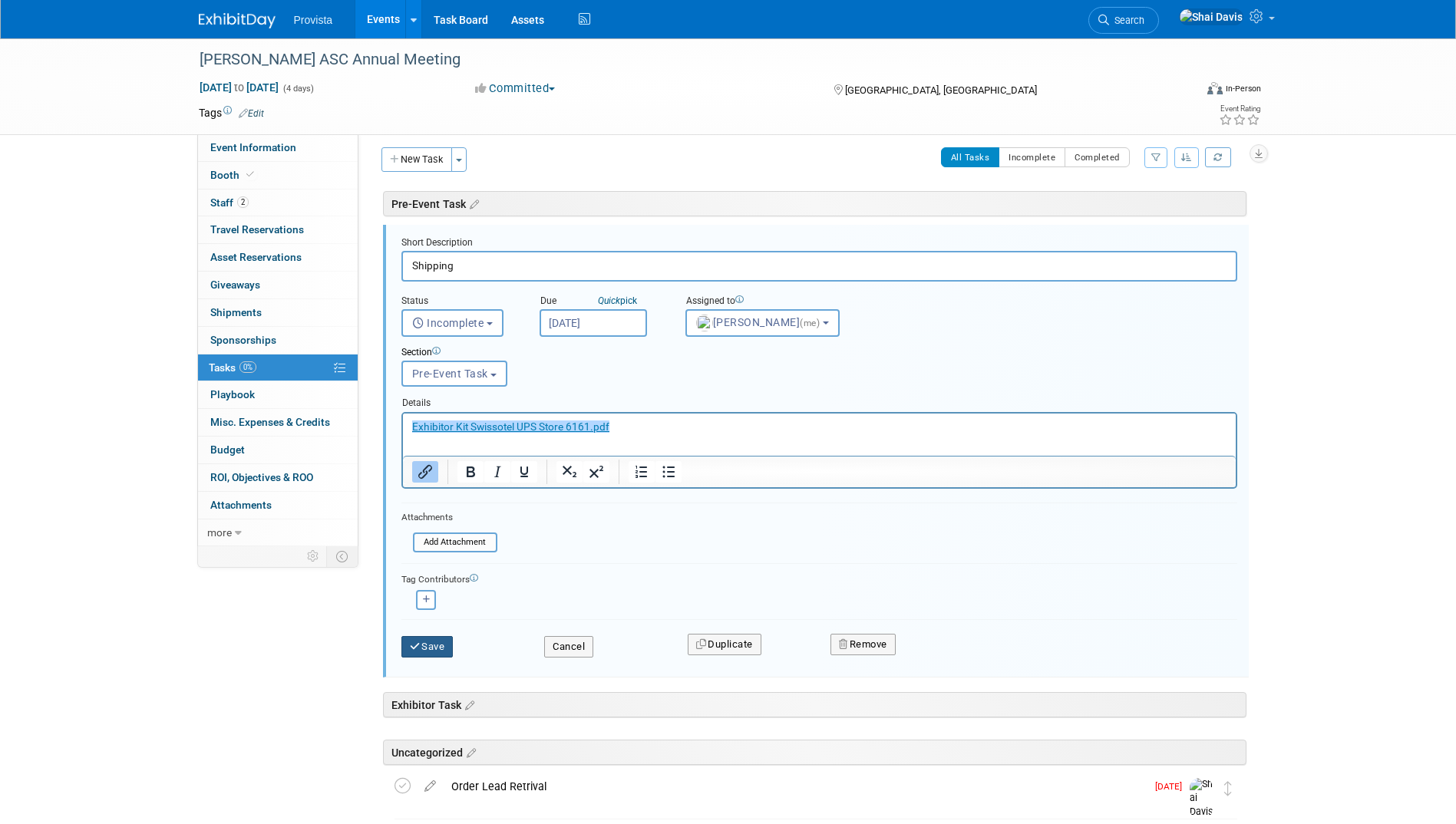
click at [430, 650] on button "Save" at bounding box center [428, 647] width 52 height 22
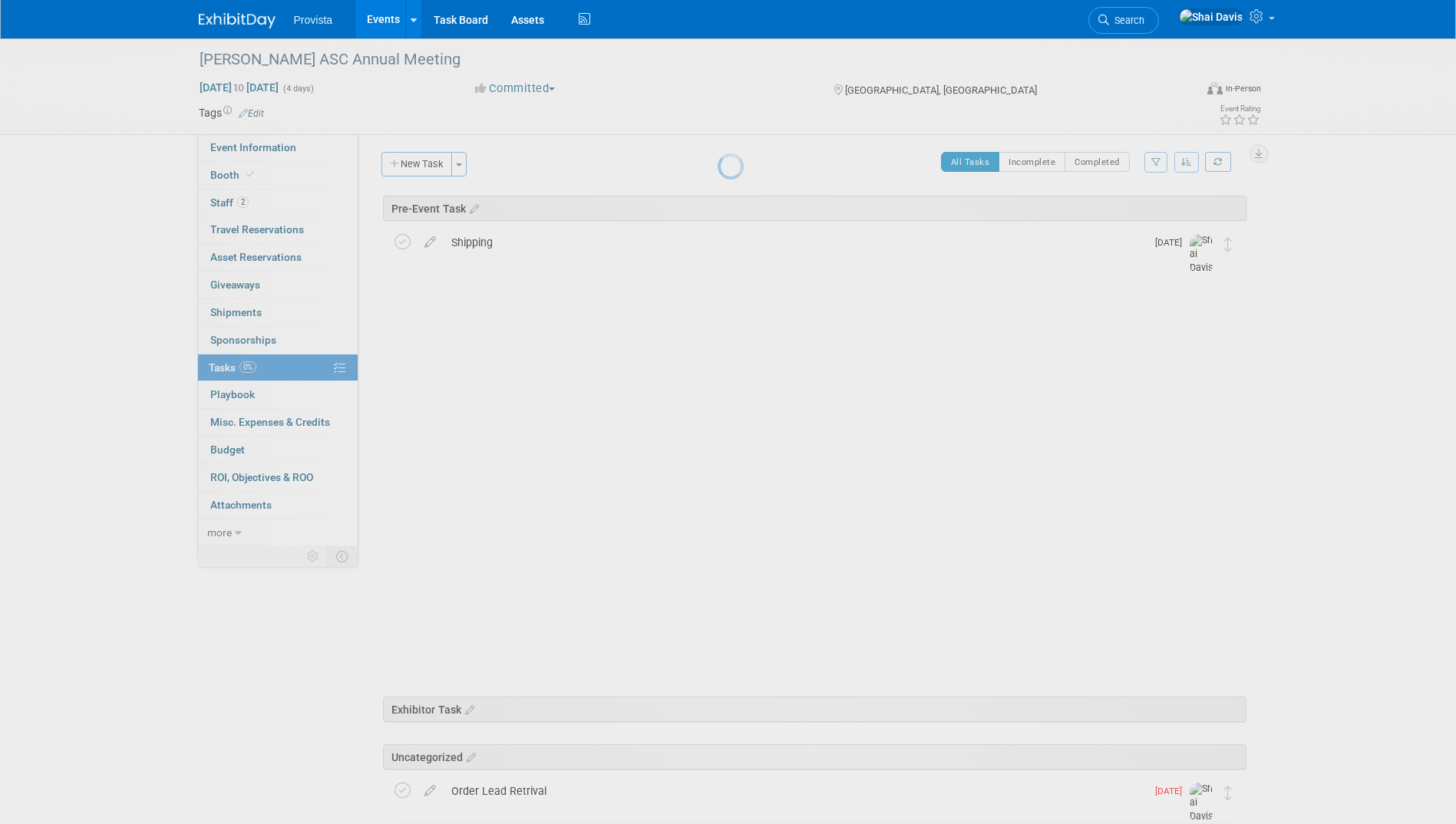
scroll to position [0, 0]
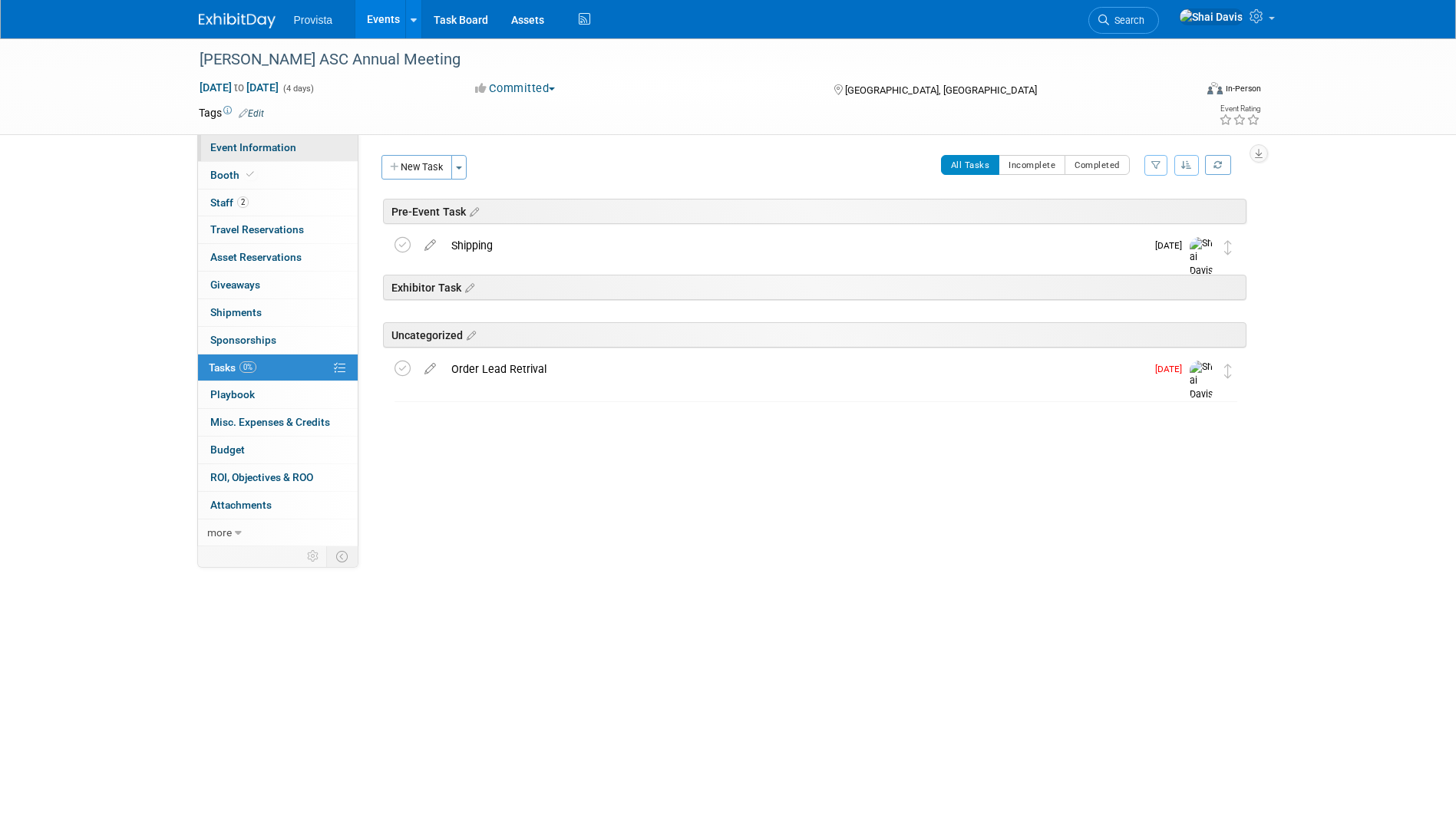
click at [239, 150] on span "Event Information" at bounding box center [253, 147] width 86 height 13
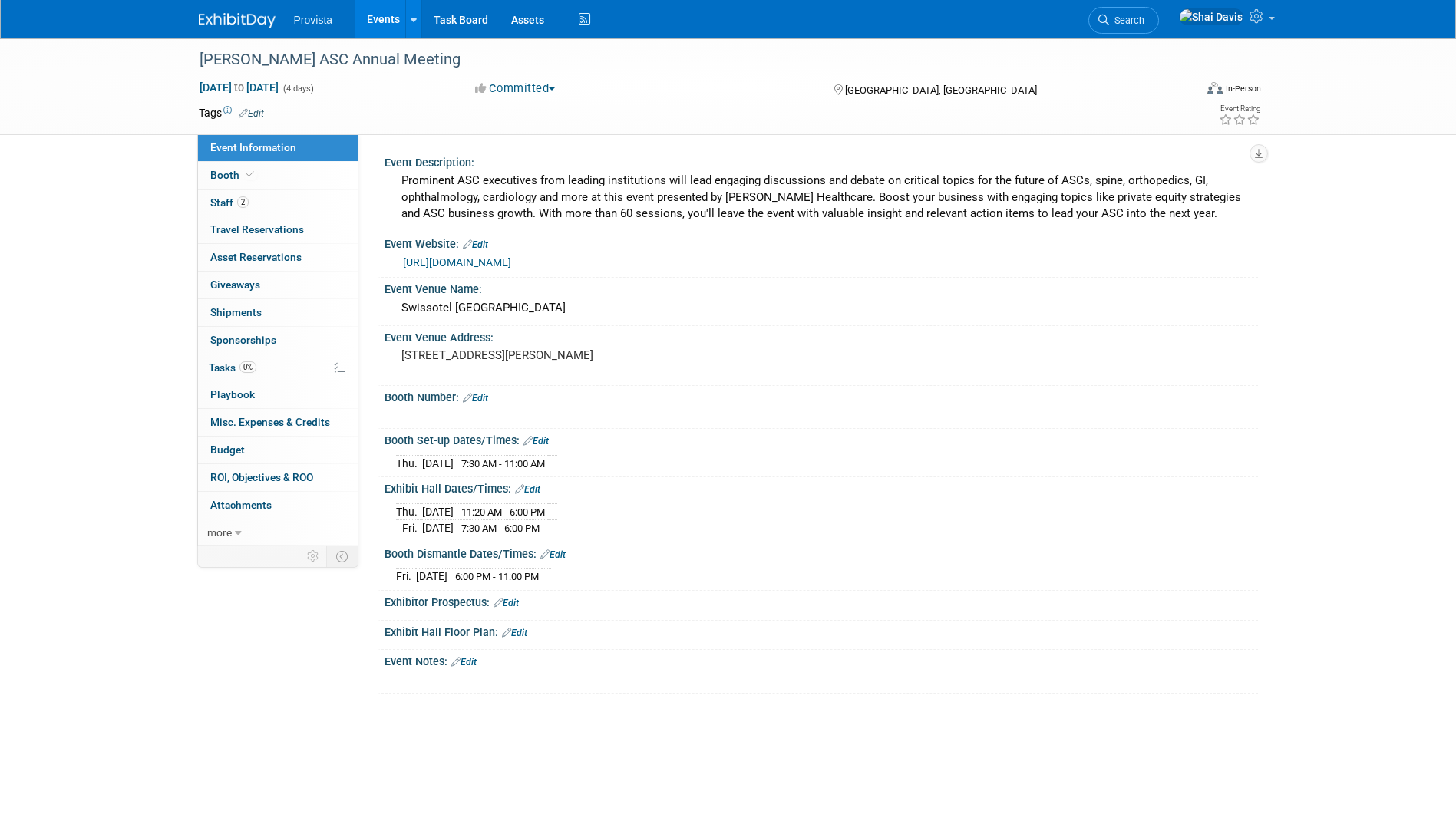
click at [82, 358] on div "Beckers ASC Annual Meeting Oct 15, 2025 to Oct 18, 2025 (4 days) Oct 15, 2025 t…" at bounding box center [728, 381] width 1456 height 686
click at [377, 12] on link "Events" at bounding box center [383, 19] width 56 height 38
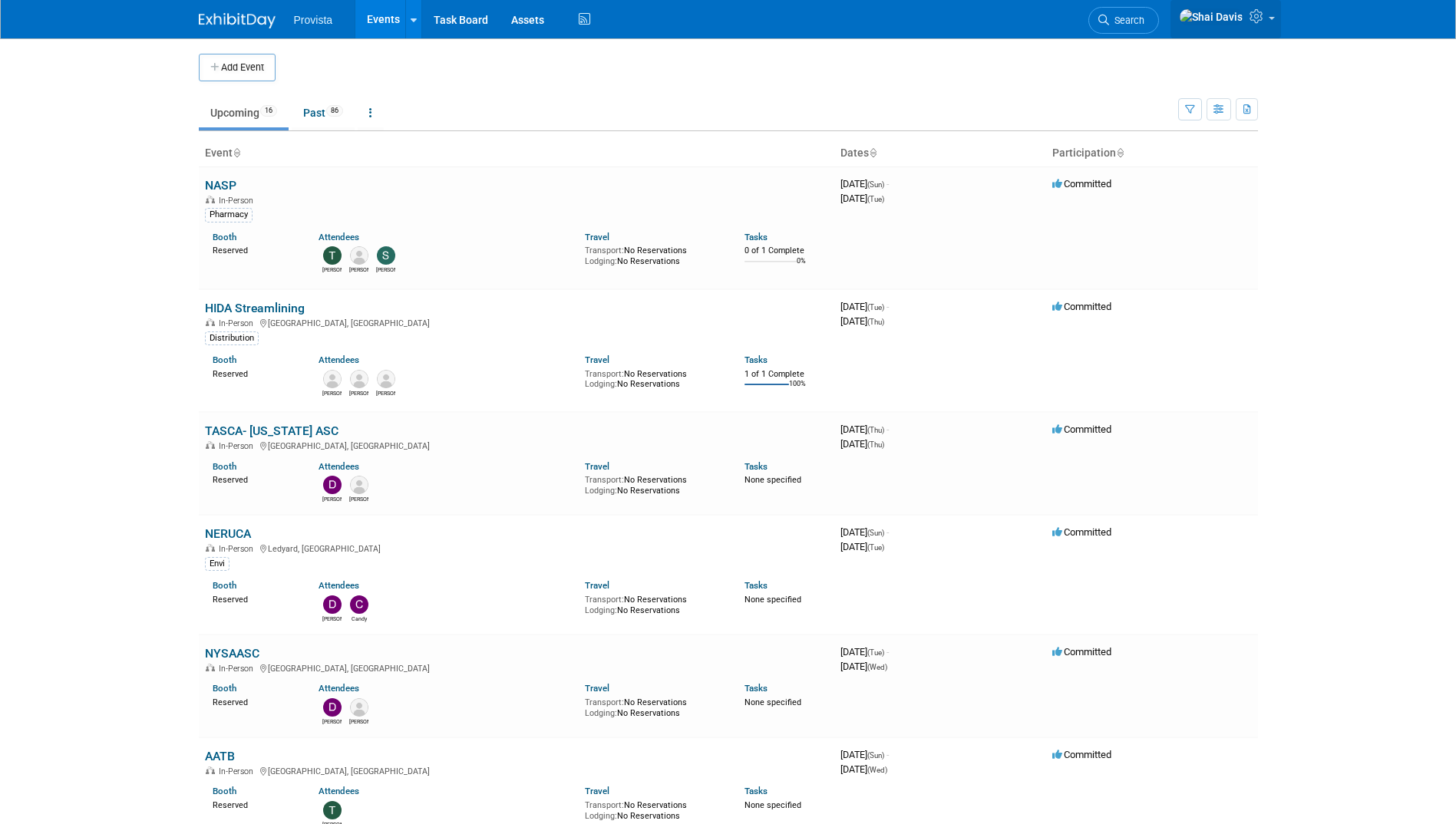
click at [1266, 23] on icon at bounding box center [1259, 16] width 18 height 14
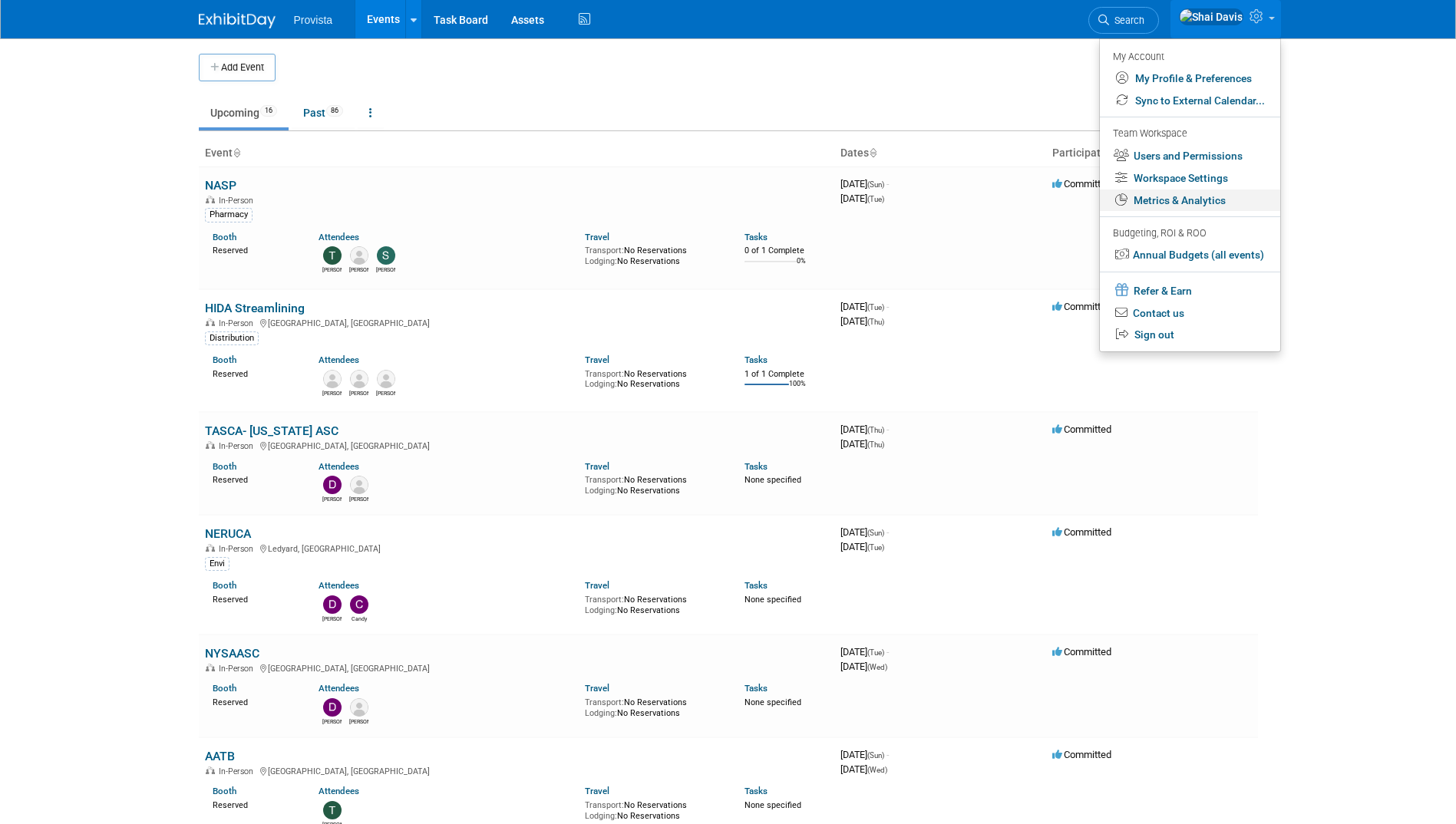
click at [1177, 192] on link "Metrics & Analytics" at bounding box center [1191, 201] width 181 height 23
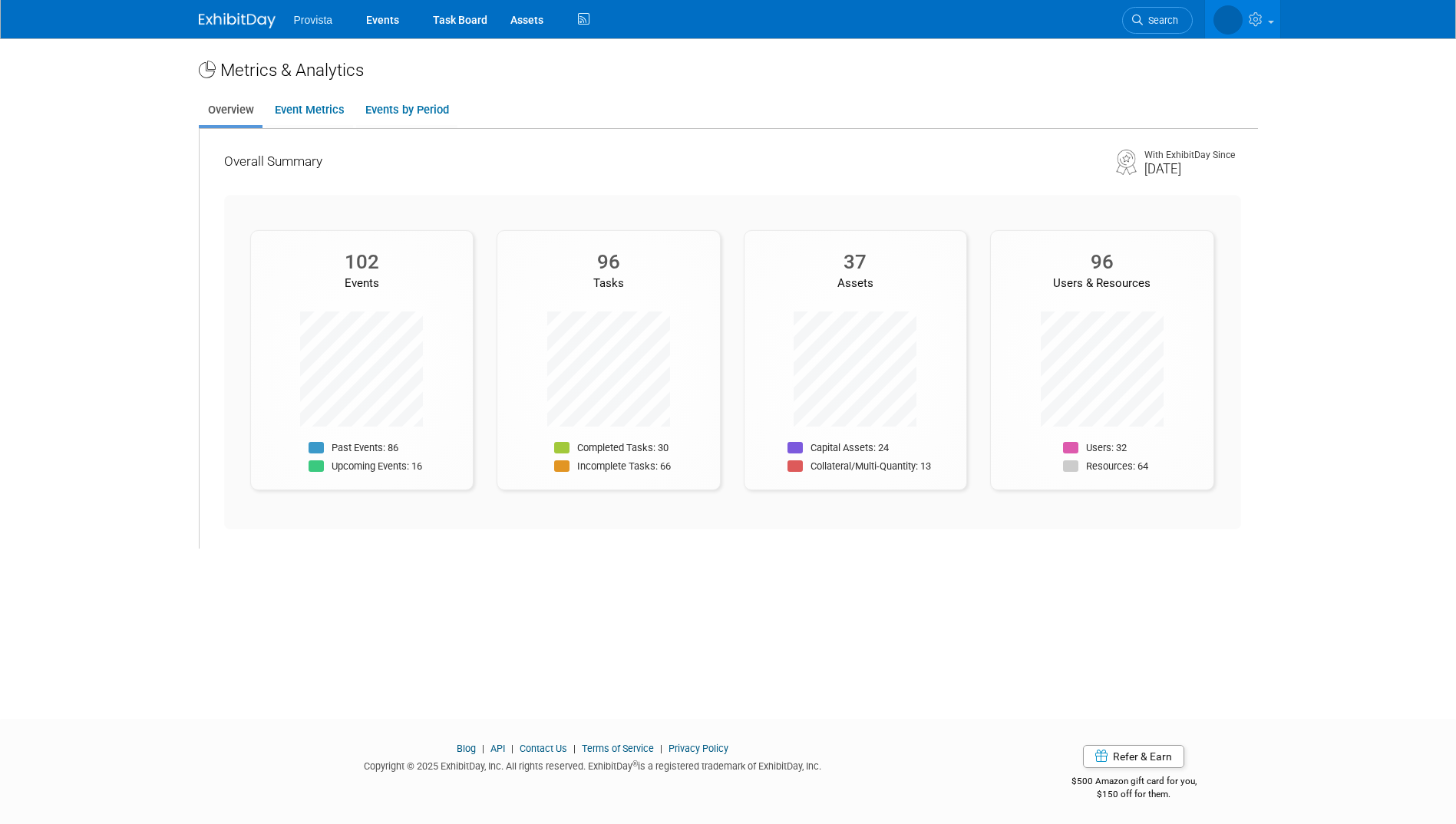
scroll to position [3, 0]
click at [332, 100] on link "Event Metrics" at bounding box center [309, 108] width 88 height 30
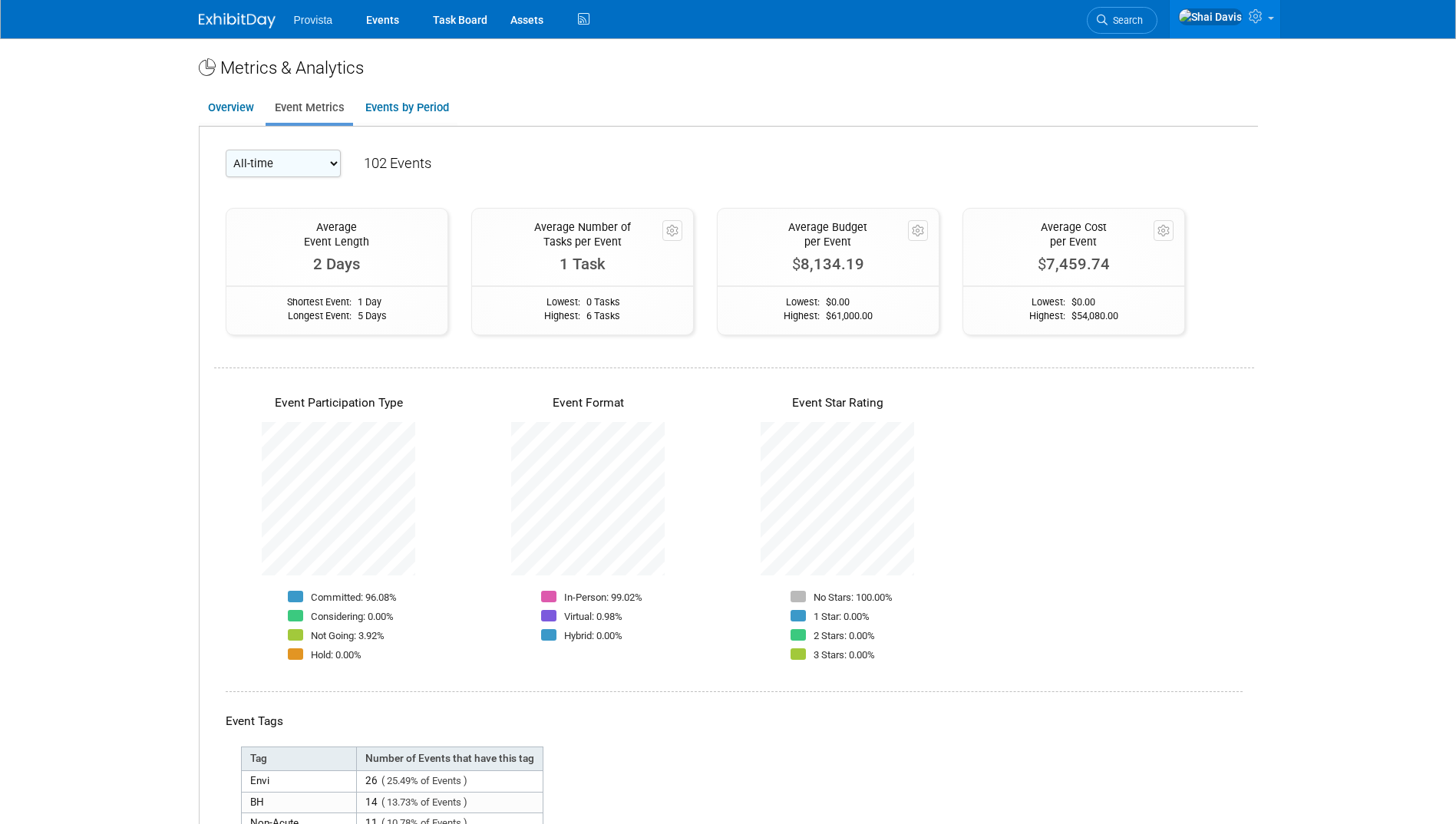
click at [325, 170] on select "All-time 2026 2025 2024 2023" at bounding box center [284, 163] width 115 height 28
select select "2025"
click at [226, 150] on select "All-time 2026 2025 2024 2023" at bounding box center [284, 163] width 115 height 28
click at [386, 115] on link "Events by Period" at bounding box center [407, 108] width 101 height 30
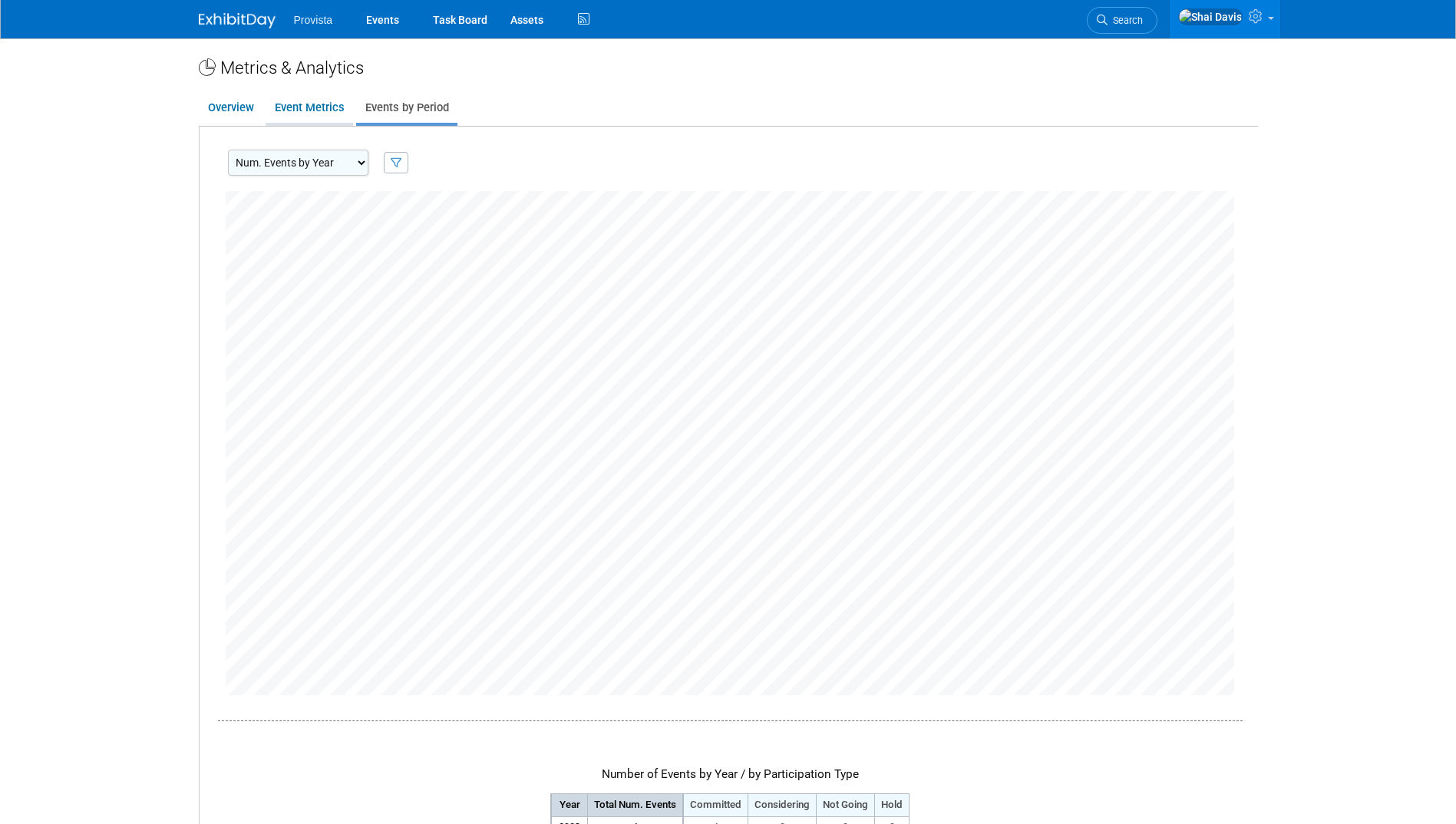
click at [317, 121] on link "Event Metrics" at bounding box center [309, 108] width 88 height 30
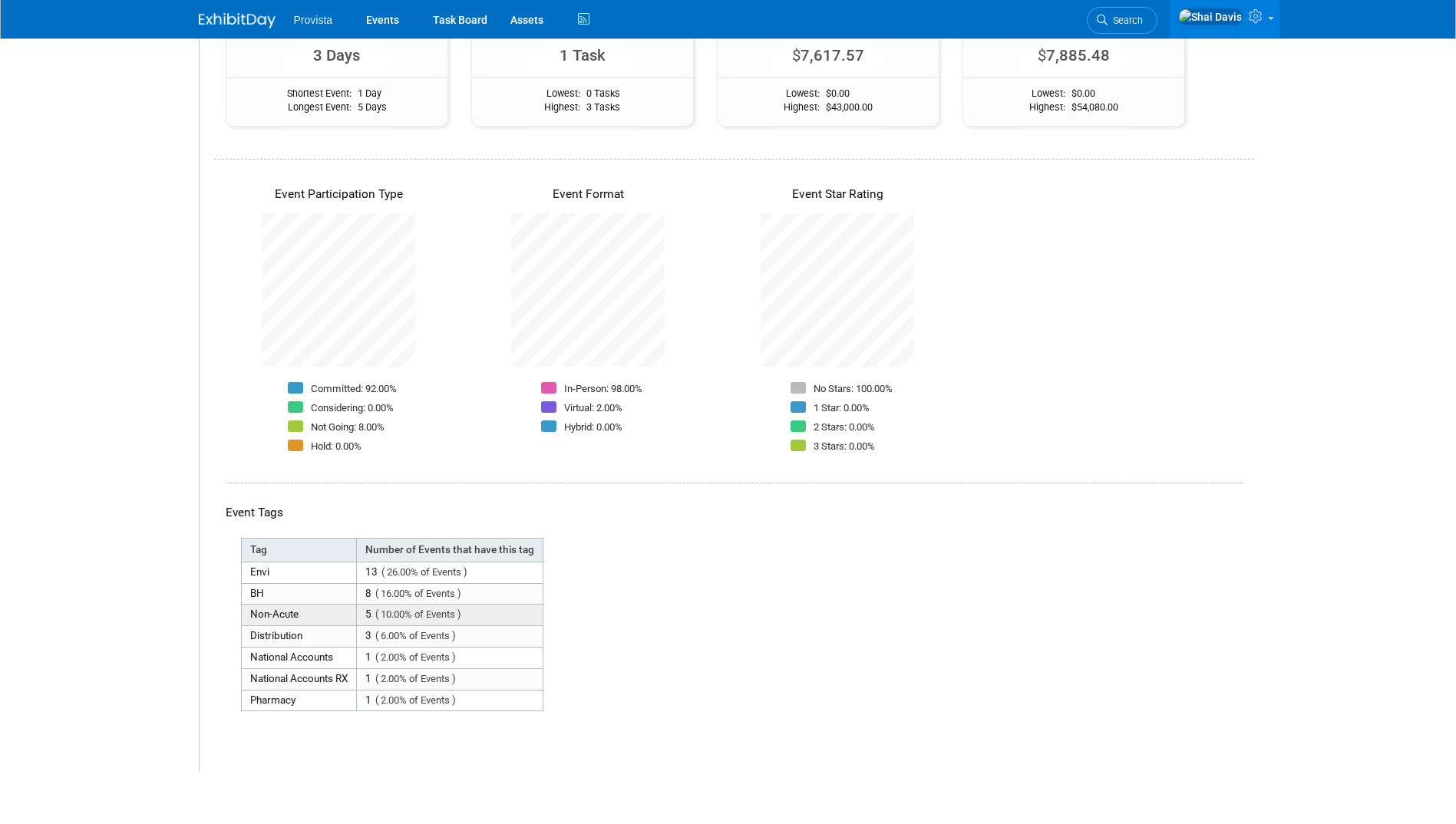
scroll to position [0, 0]
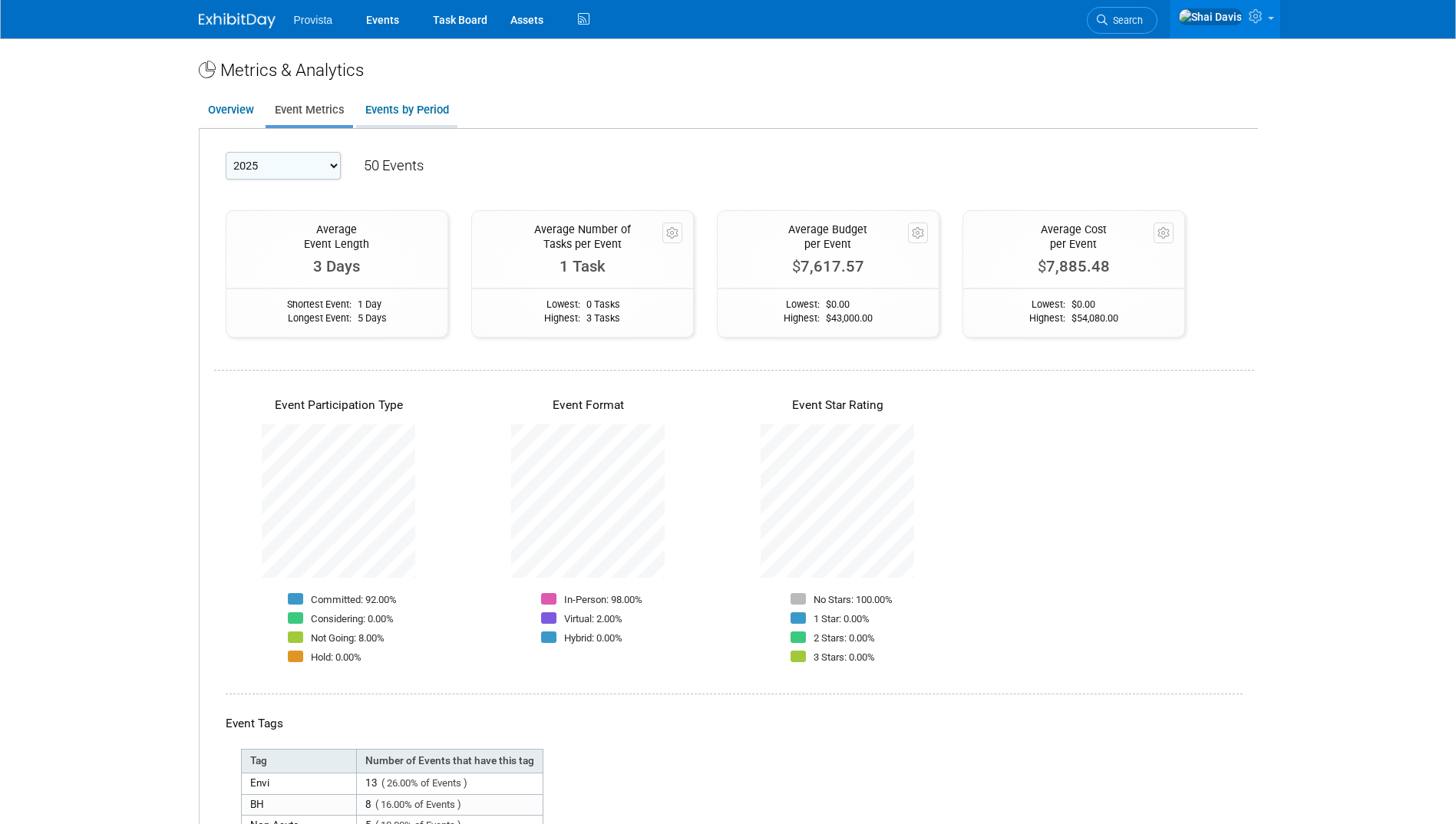
click at [422, 115] on link "Events by Period" at bounding box center [407, 110] width 101 height 30
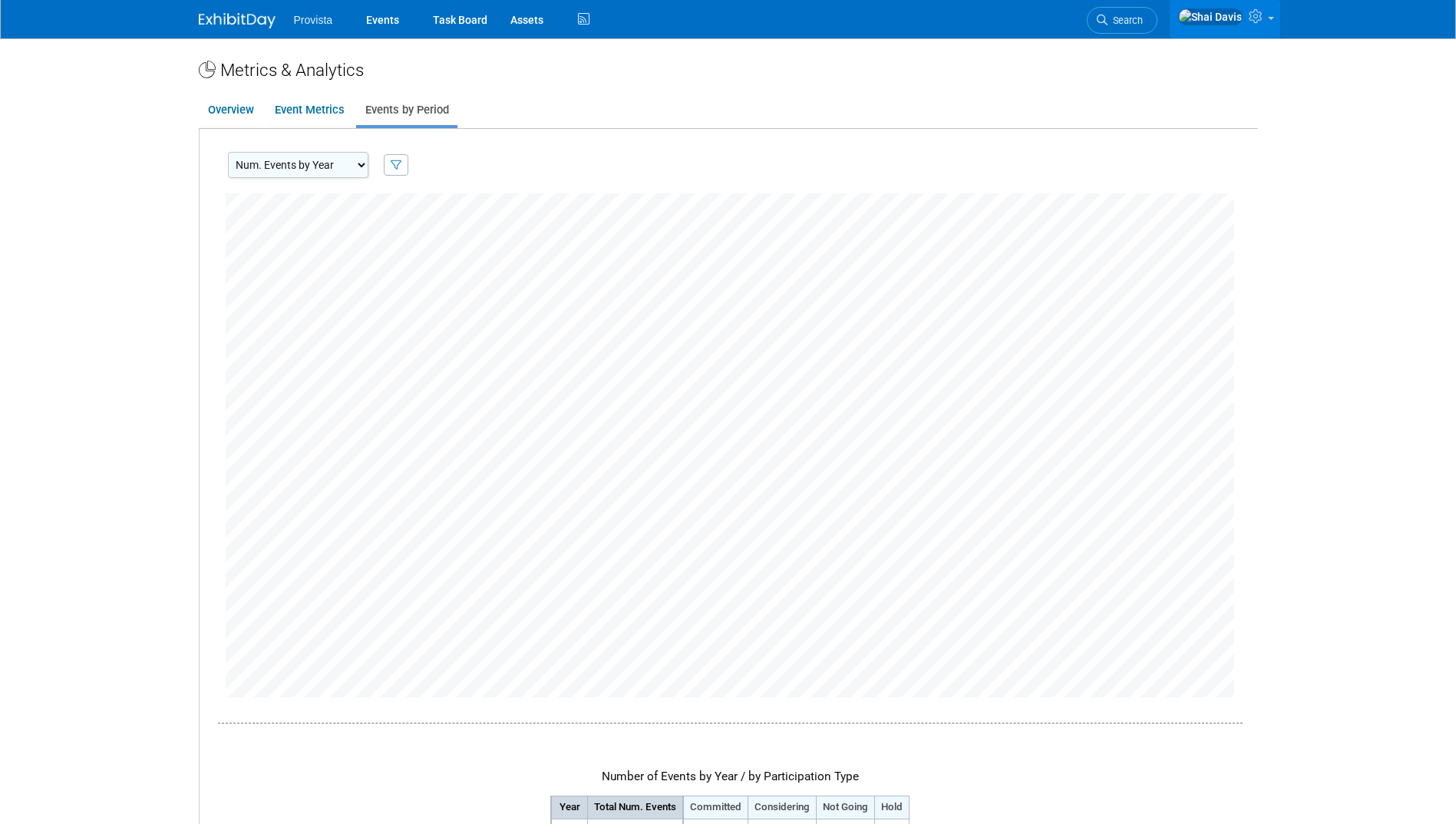
click at [1263, 32] on link at bounding box center [1225, 19] width 110 height 38
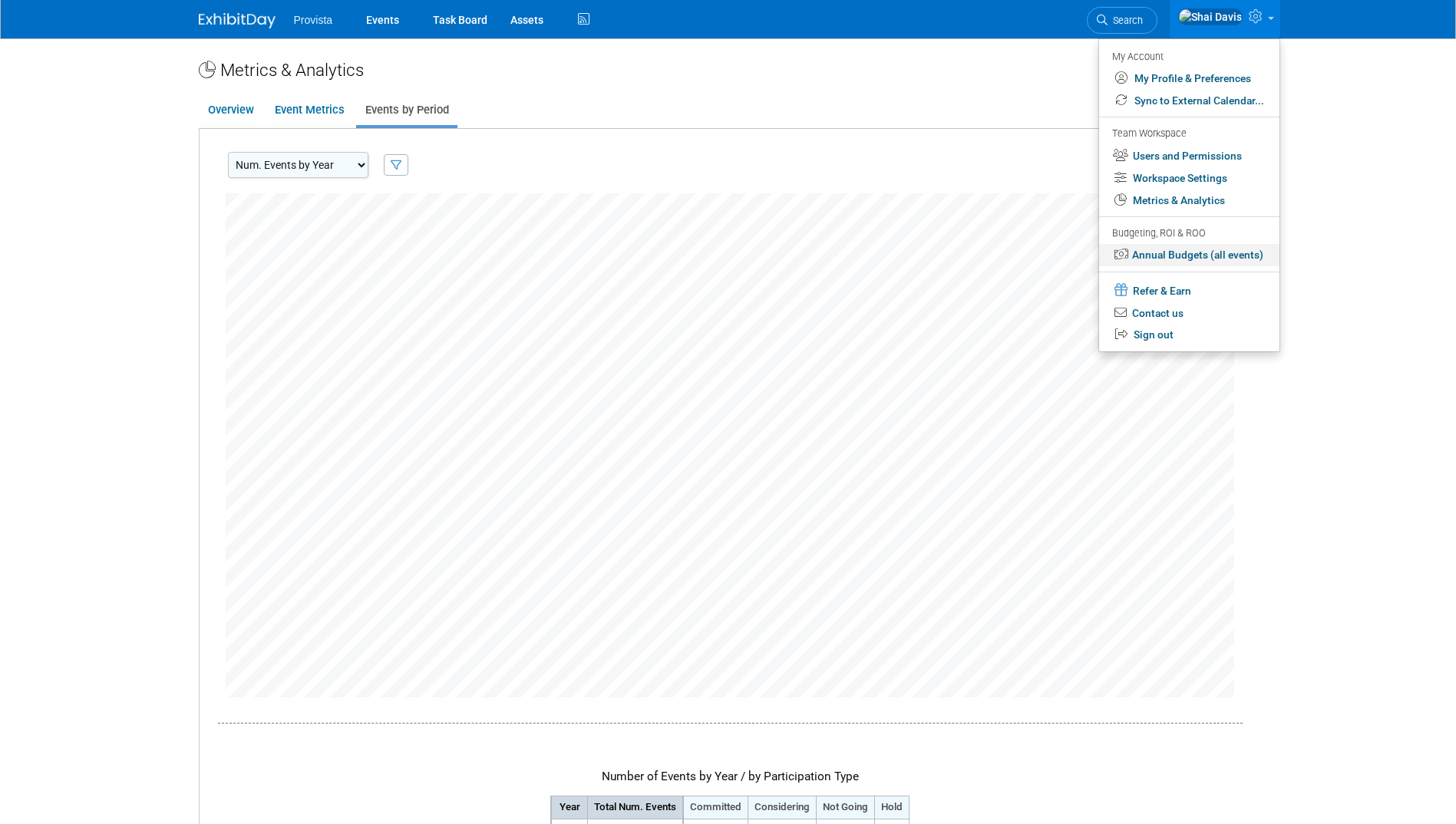
click at [1172, 257] on link "Annual Budgets (all events)" at bounding box center [1190, 255] width 181 height 23
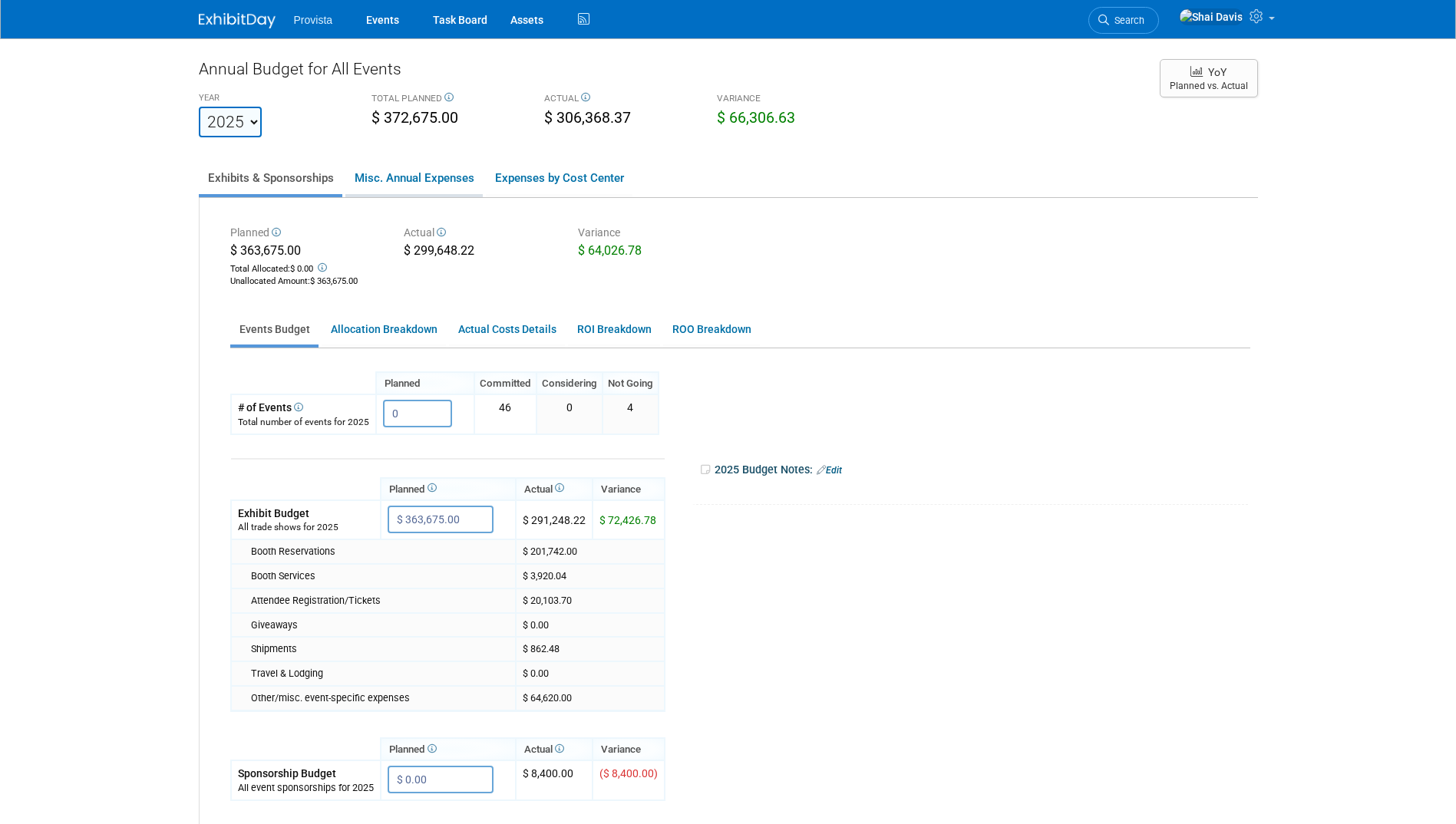
click at [423, 193] on link "Misc. Annual Expenses" at bounding box center [414, 178] width 137 height 33
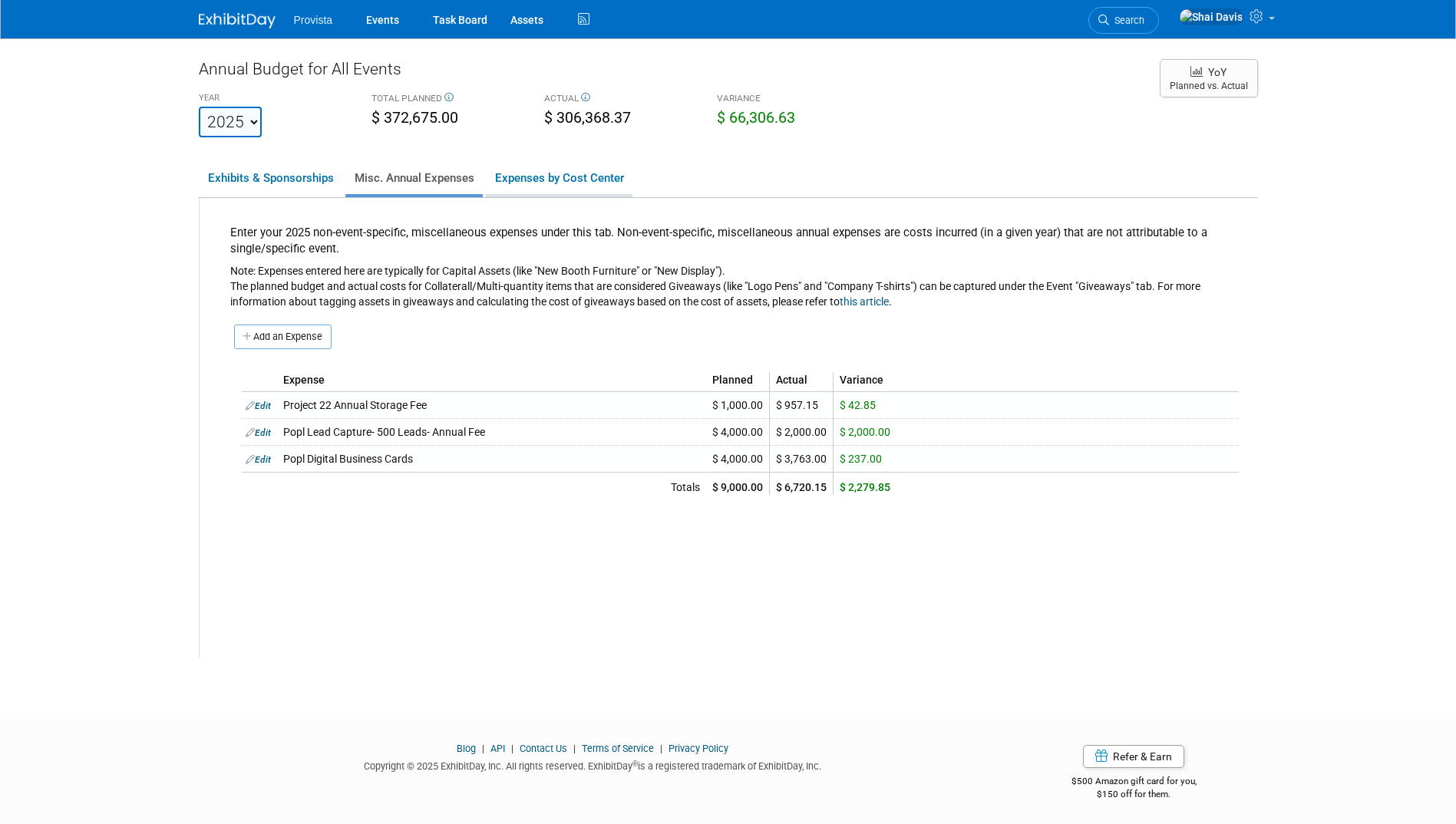
click at [577, 174] on link "Expenses by Cost Center" at bounding box center [559, 178] width 146 height 33
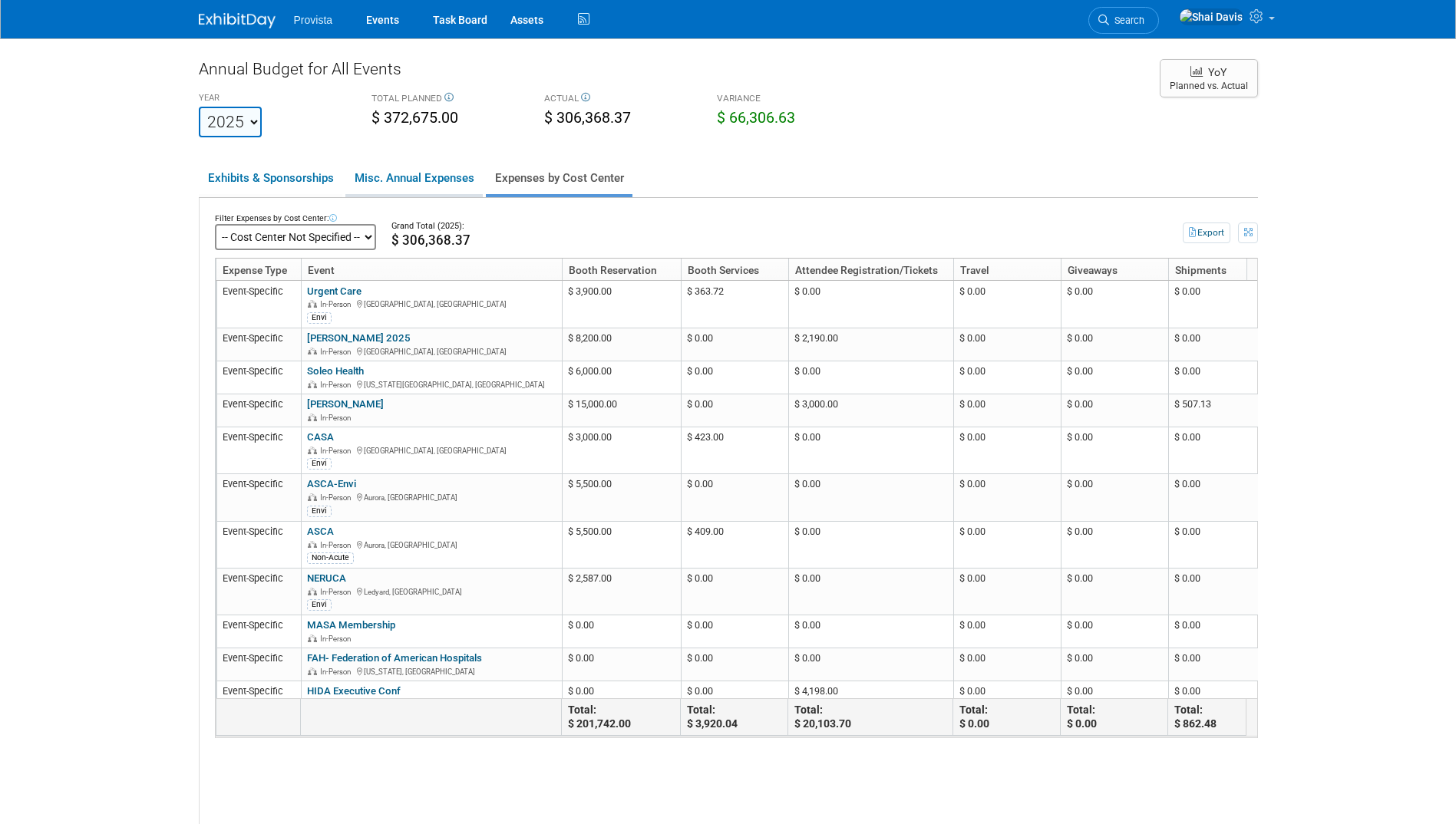
click at [432, 173] on link "Misc. Annual Expenses" at bounding box center [414, 178] width 137 height 33
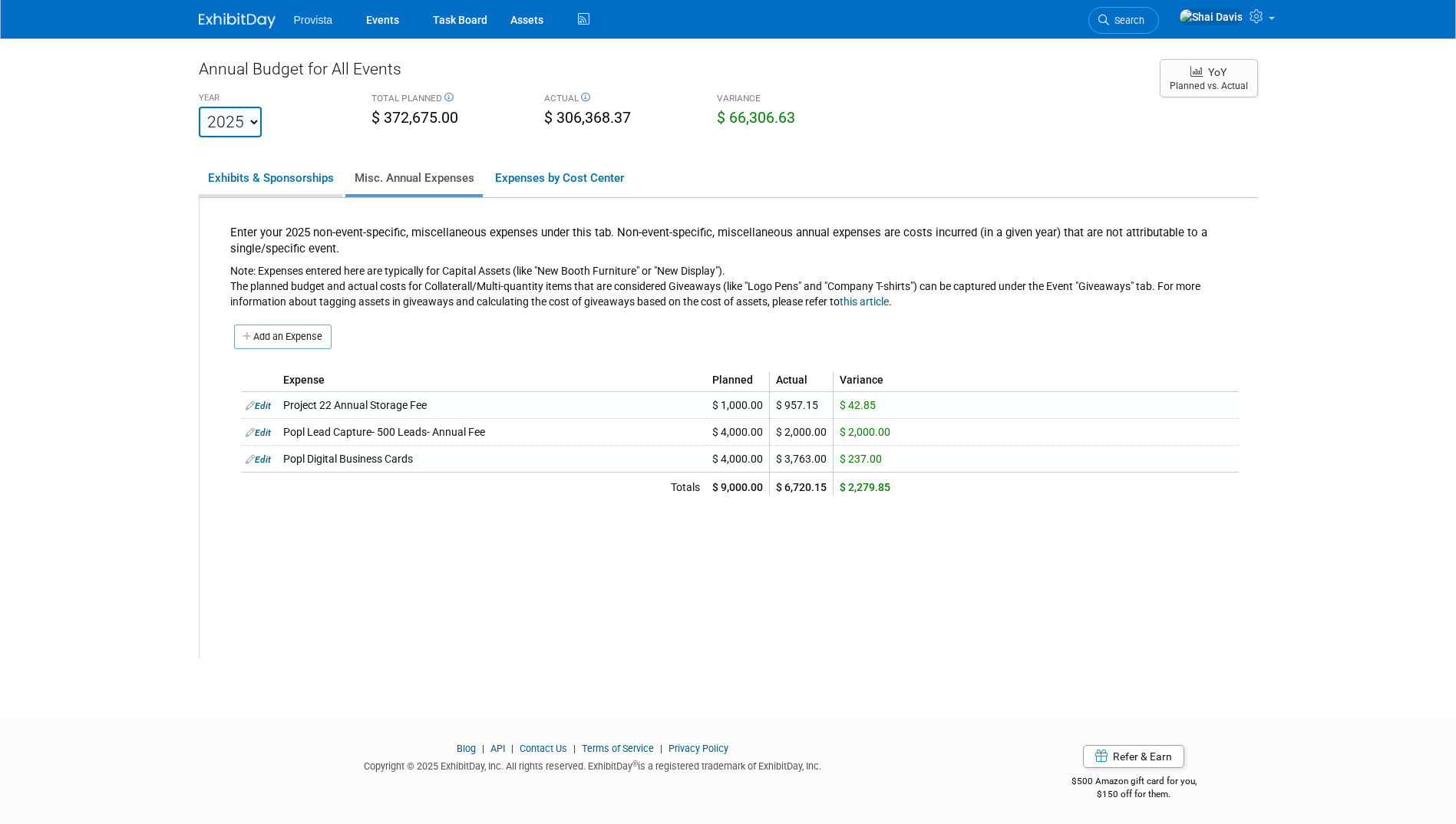
click at [301, 179] on link "Exhibits & Sponsorships" at bounding box center [271, 178] width 144 height 33
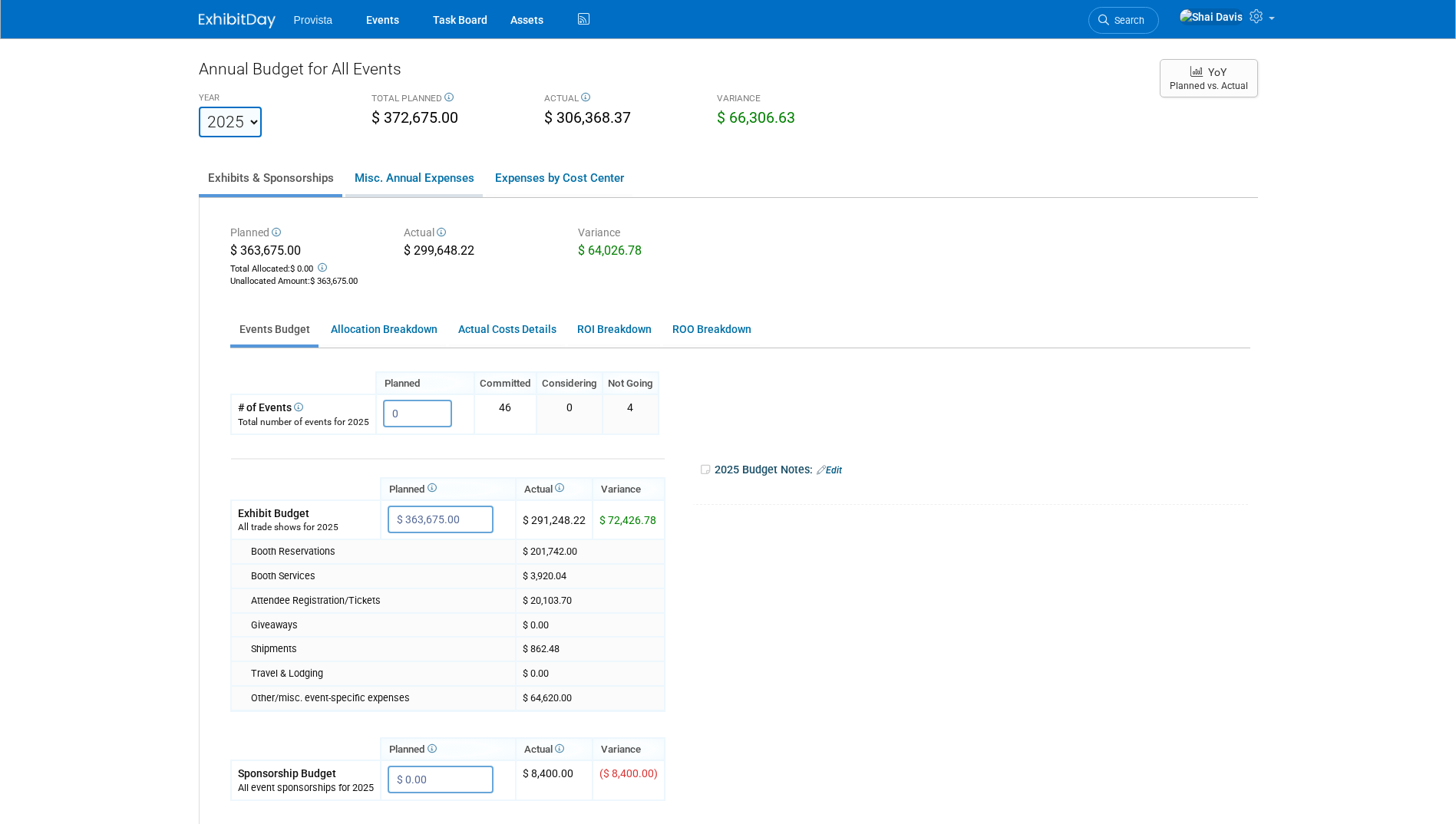
click at [367, 188] on link "Misc. Annual Expenses" at bounding box center [414, 178] width 137 height 33
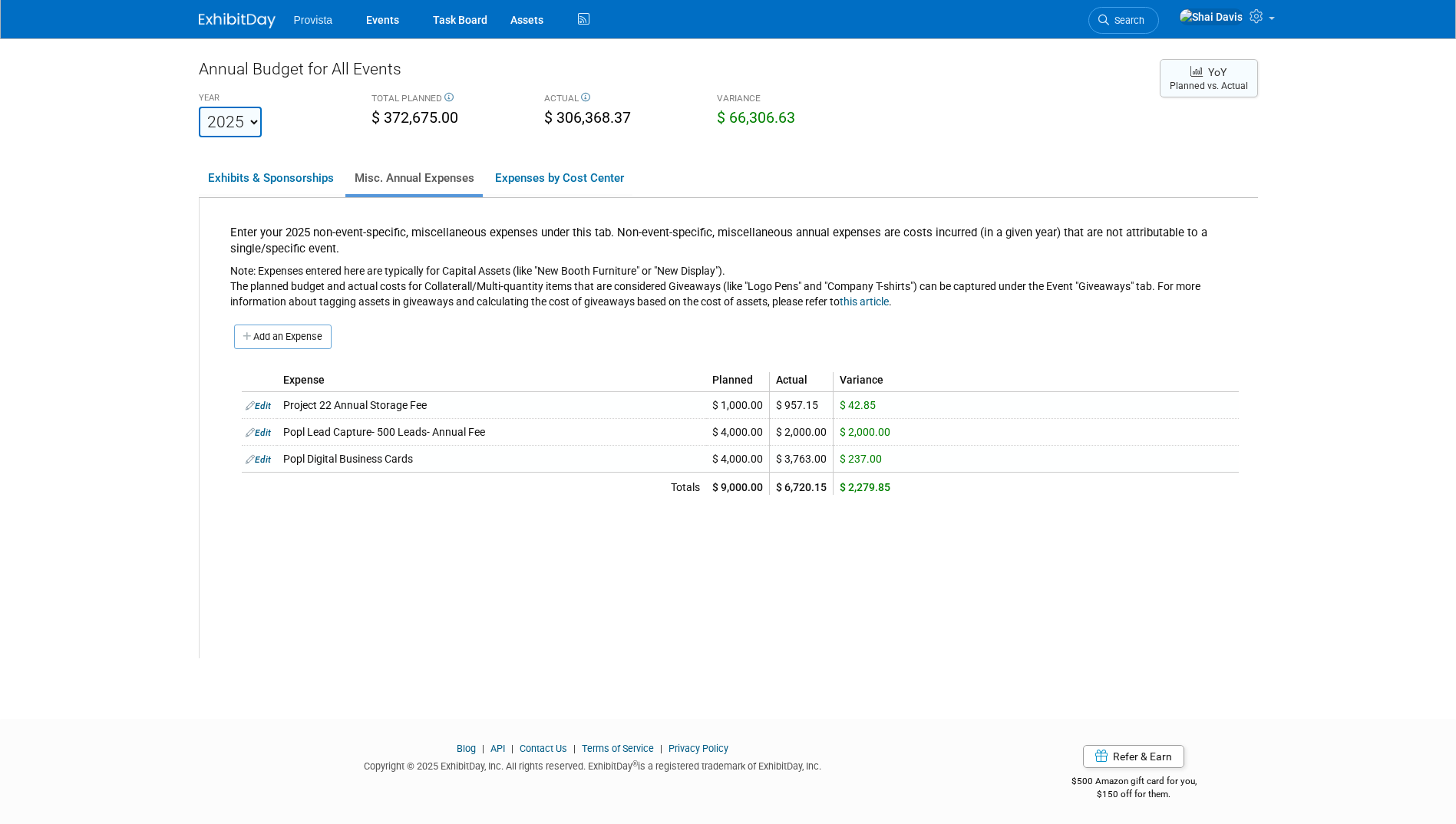
click at [1219, 76] on span "YoY" at bounding box center [1218, 72] width 18 height 13
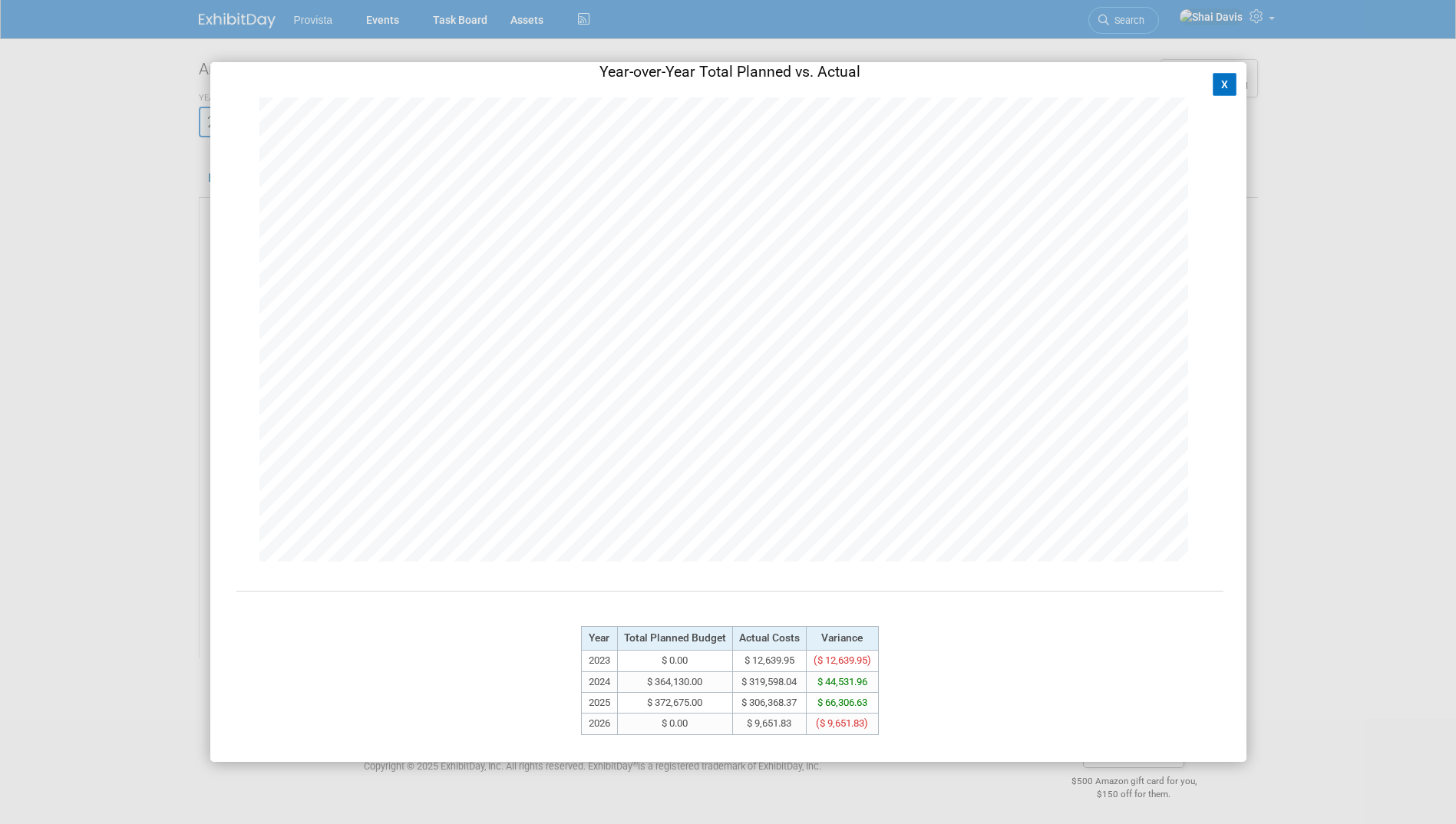
scroll to position [42, 0]
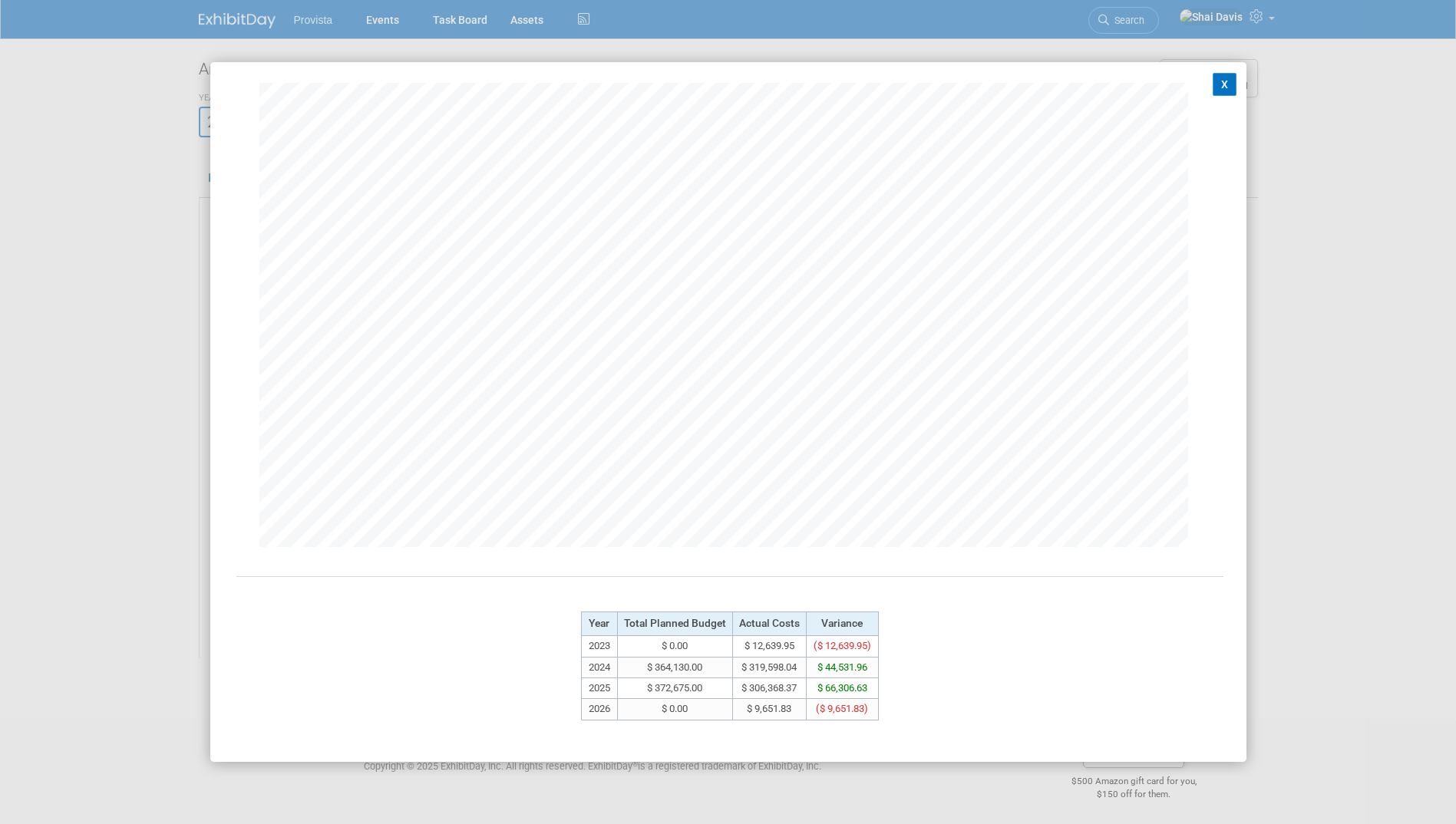
click at [1213, 79] on button "X" at bounding box center [1225, 84] width 24 height 23
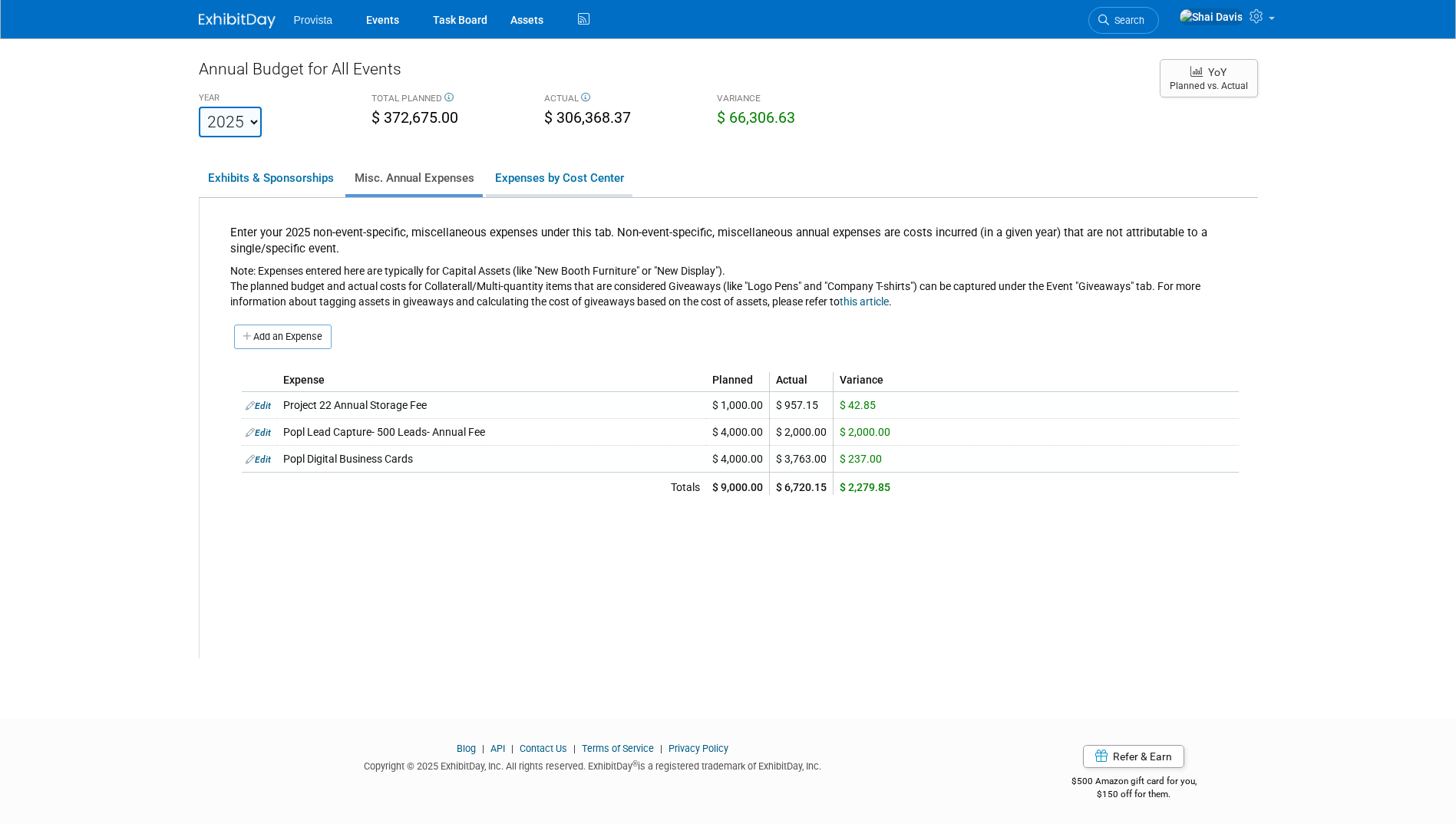
click at [526, 181] on link "Expenses by Cost Center" at bounding box center [559, 178] width 146 height 33
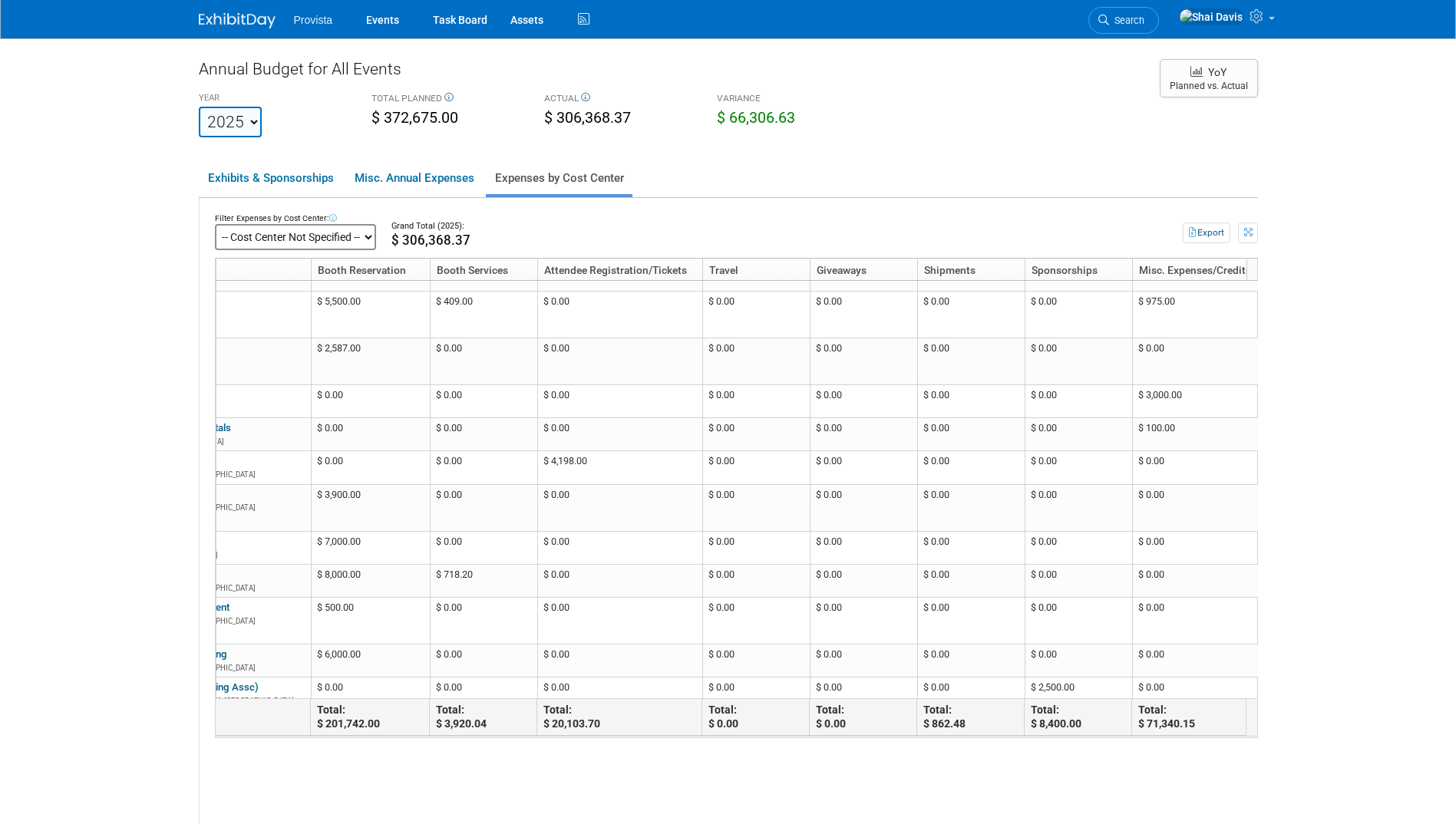
scroll to position [230, 195]
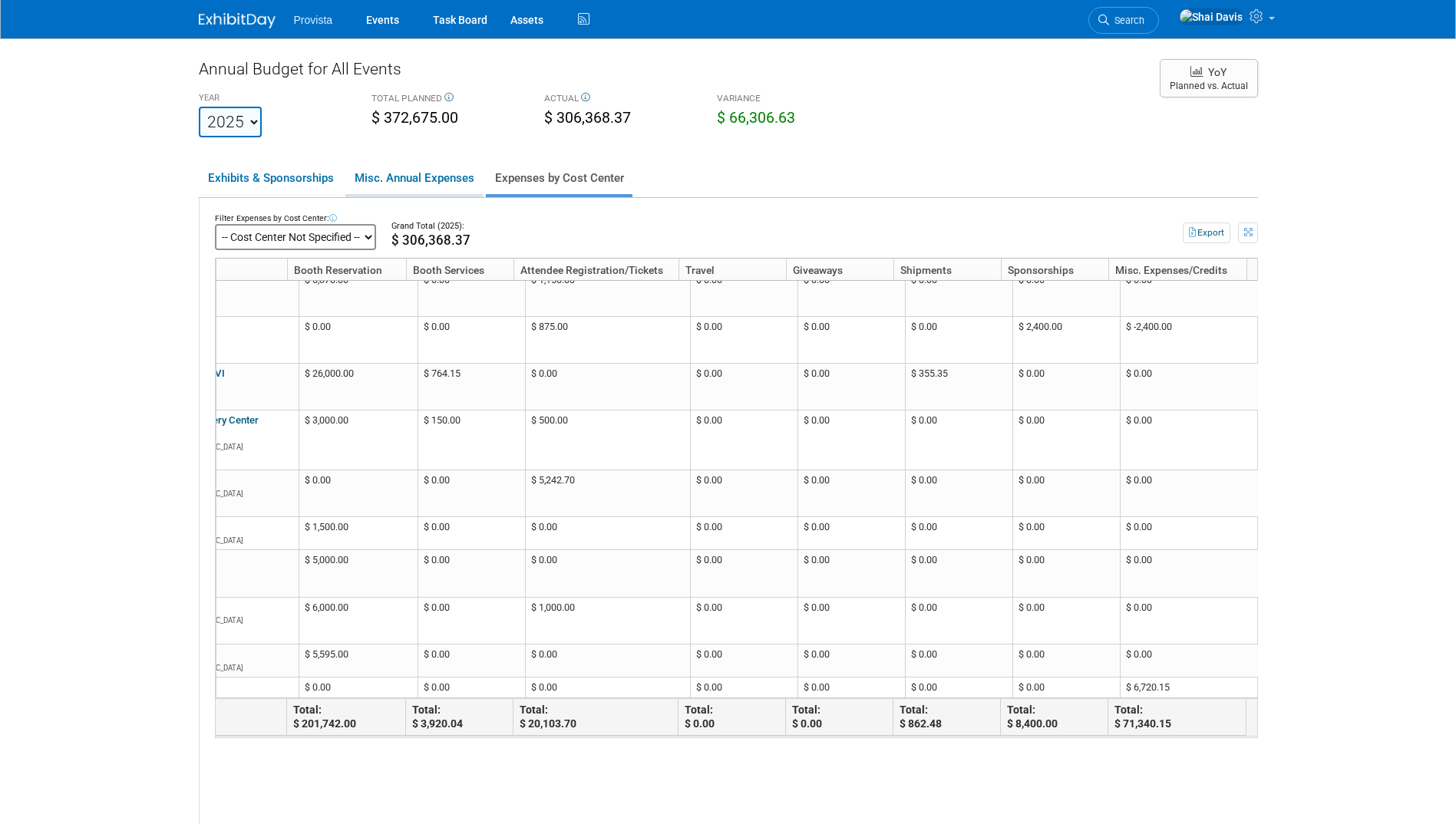
click at [440, 182] on link "Misc. Annual Expenses" at bounding box center [414, 178] width 137 height 33
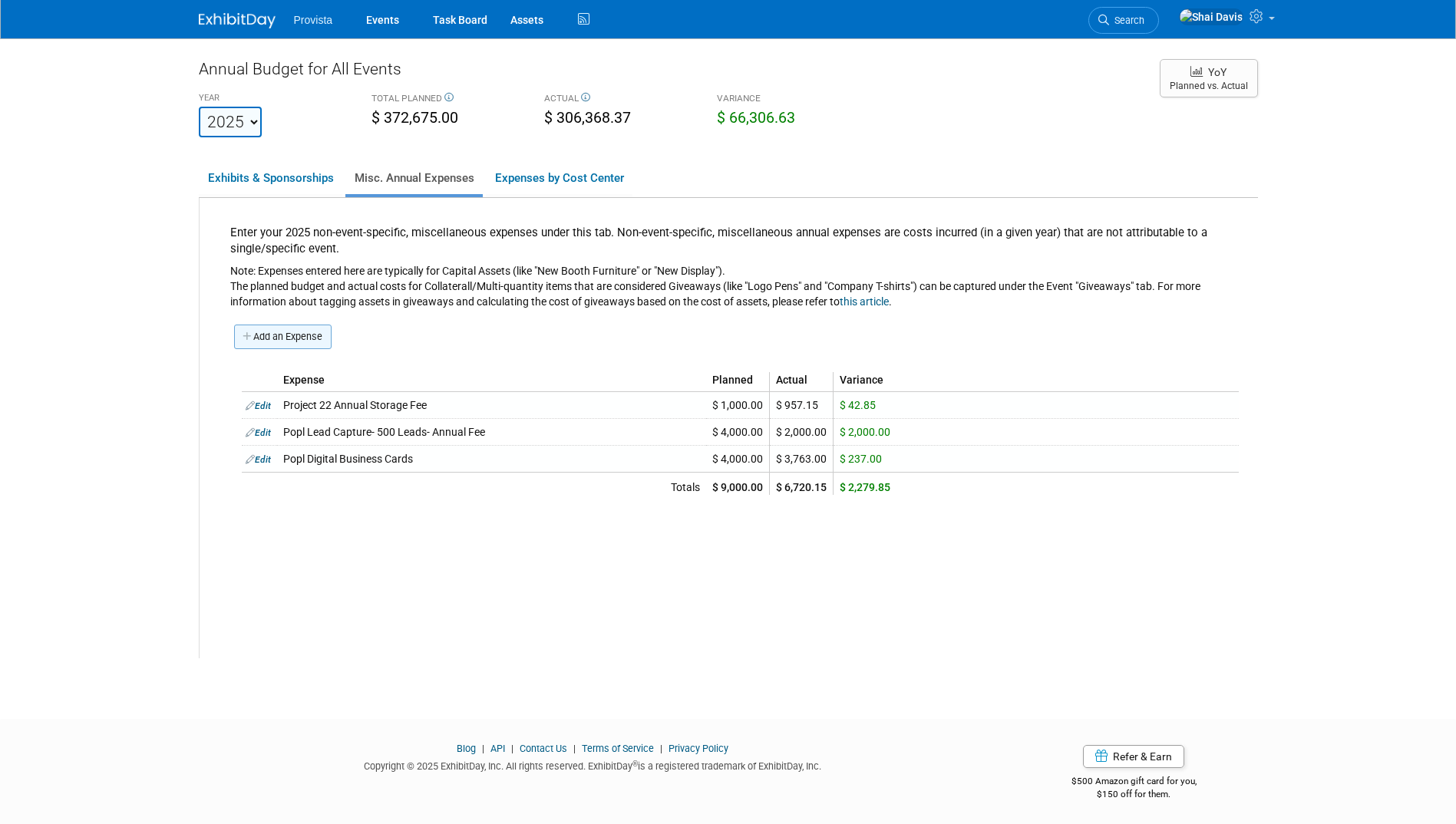
click at [310, 339] on link "Add an Expense" at bounding box center [283, 336] width 98 height 24
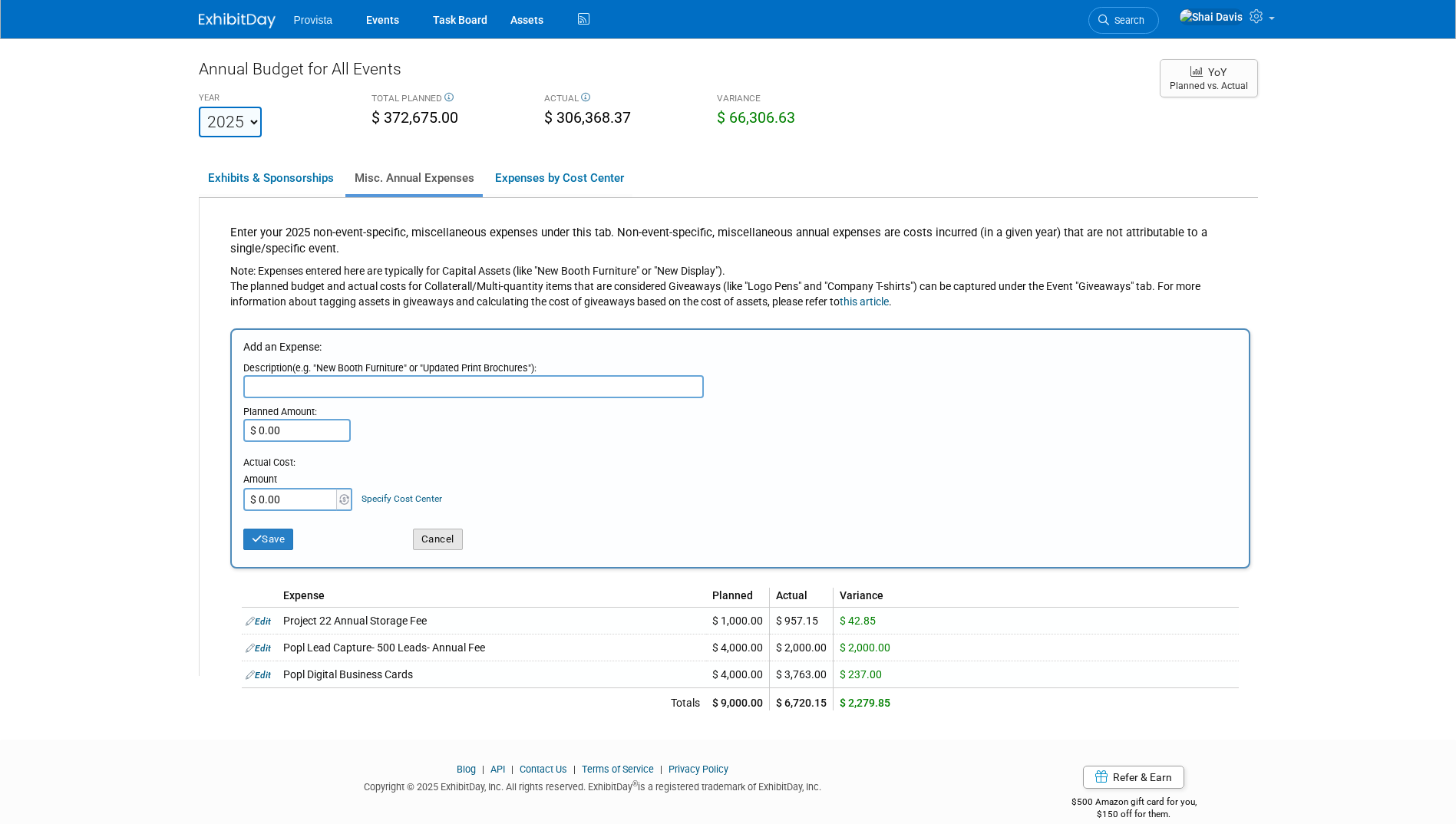
click at [452, 542] on button "Cancel" at bounding box center [438, 540] width 50 height 22
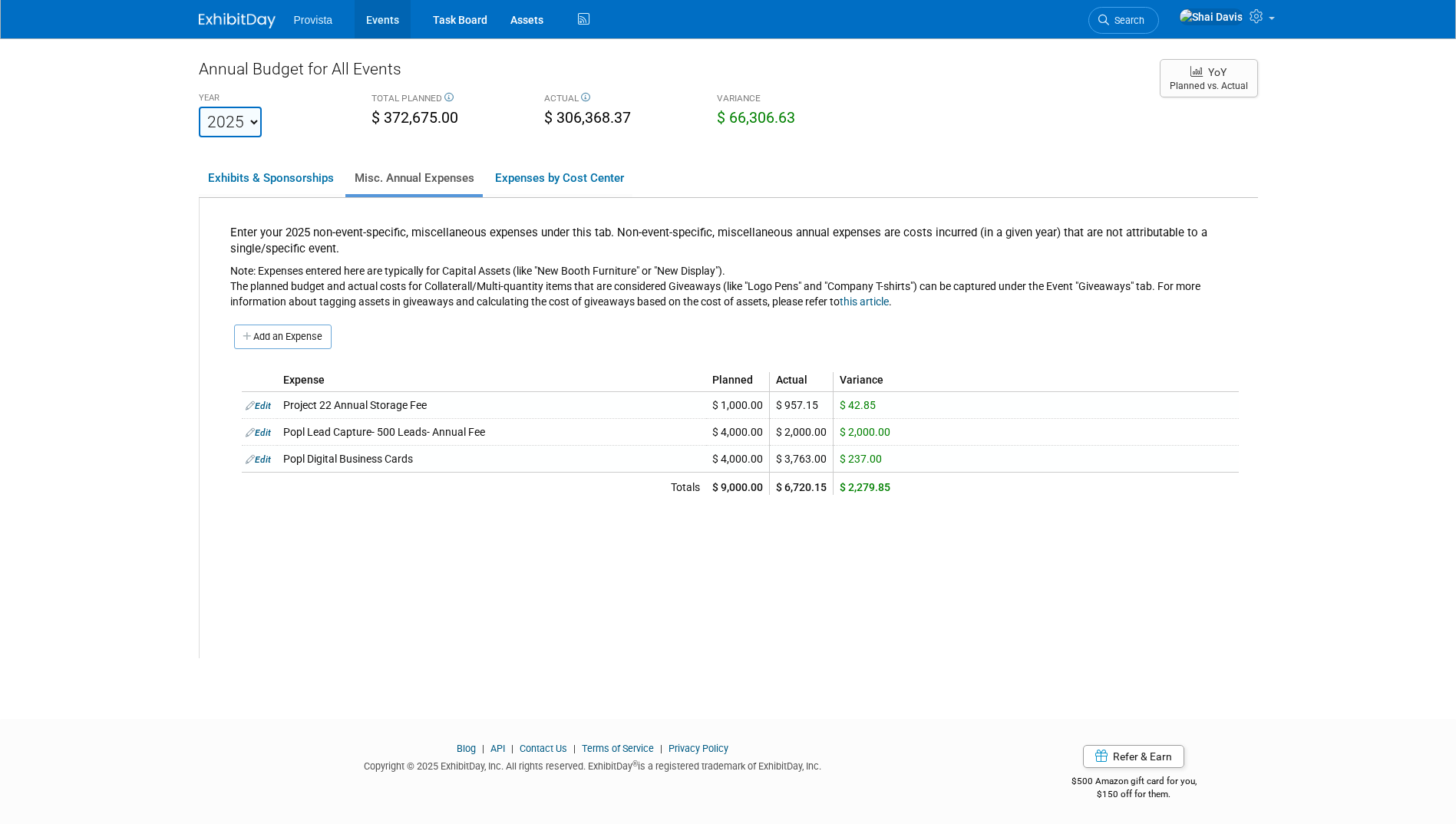
click at [375, 14] on link "Events" at bounding box center [382, 19] width 56 height 38
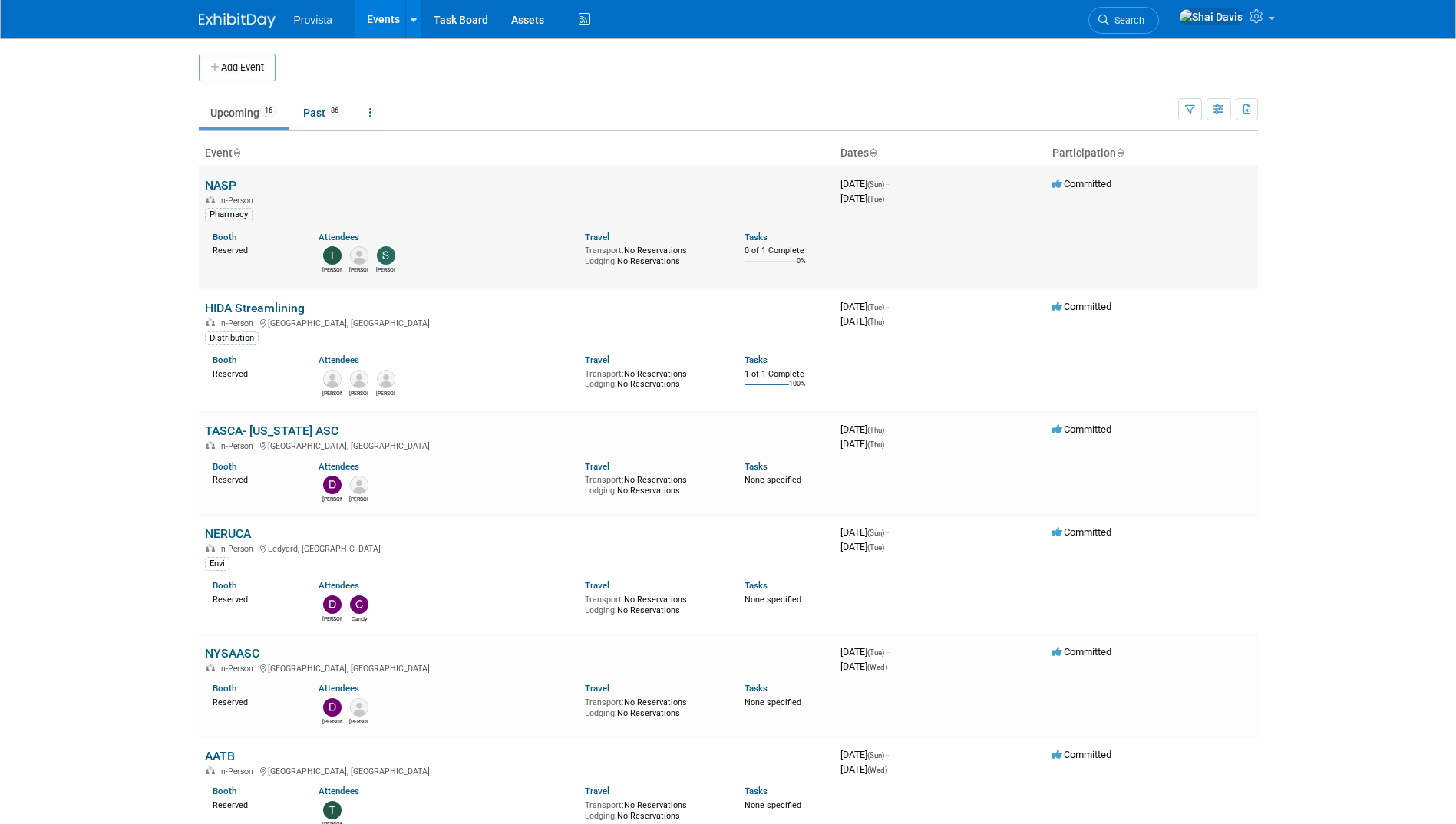
click at [230, 184] on link "NASP" at bounding box center [221, 185] width 32 height 14
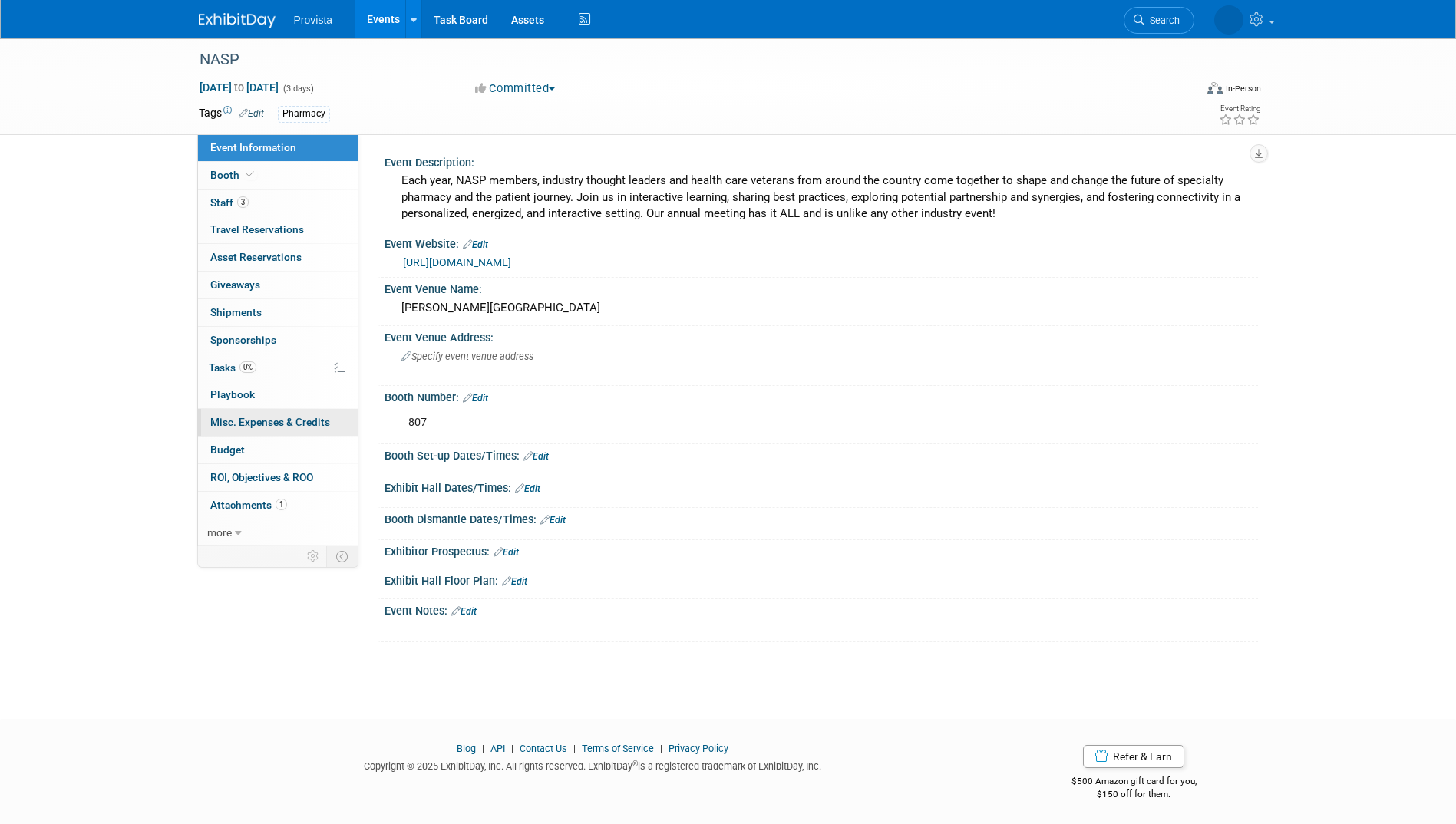
click at [261, 424] on span "Misc. Expenses & Credits 0" at bounding box center [269, 422] width 120 height 13
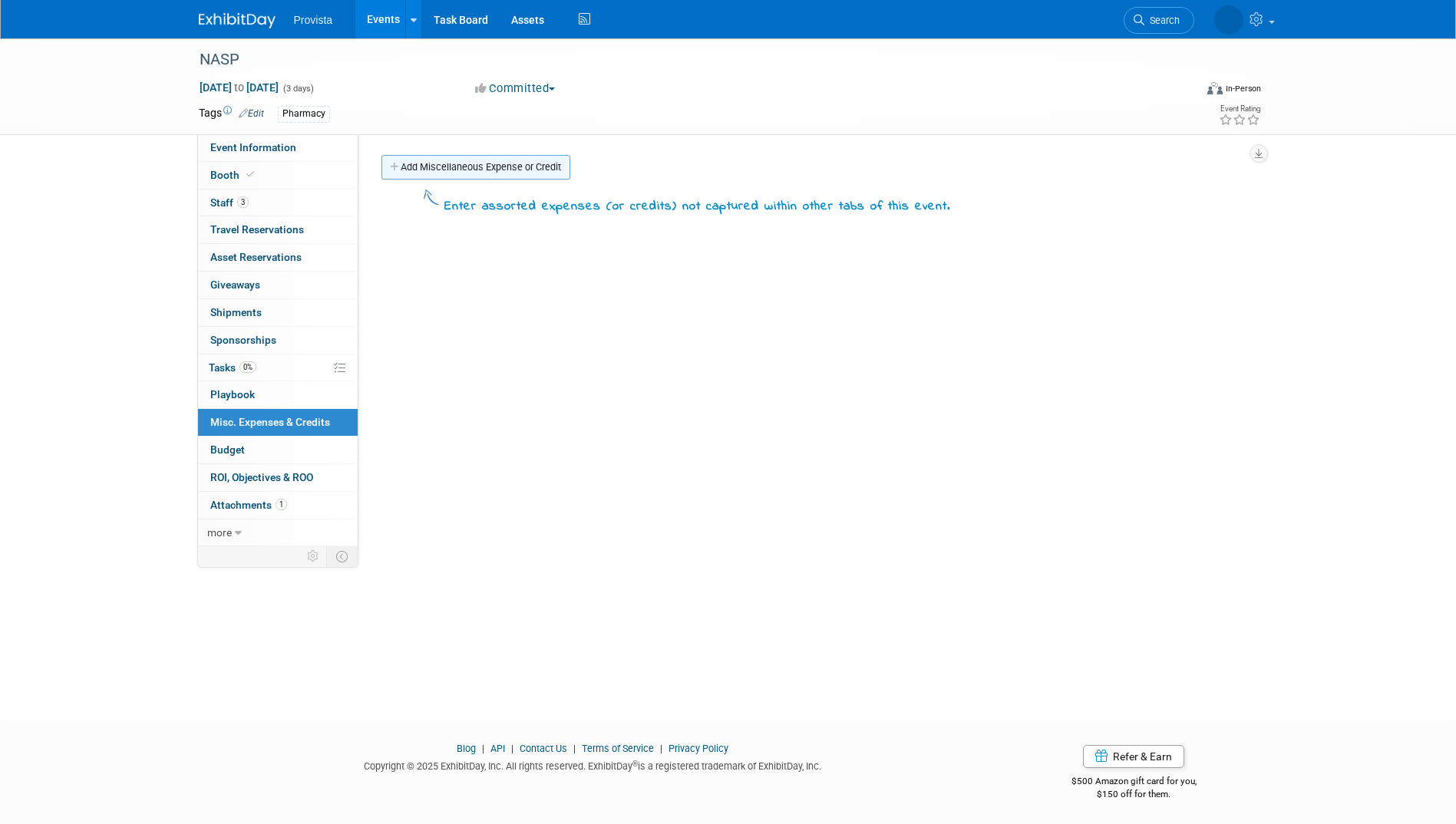
click at [455, 166] on link "Add Miscellaneous Expense or Credit" at bounding box center [476, 166] width 189 height 24
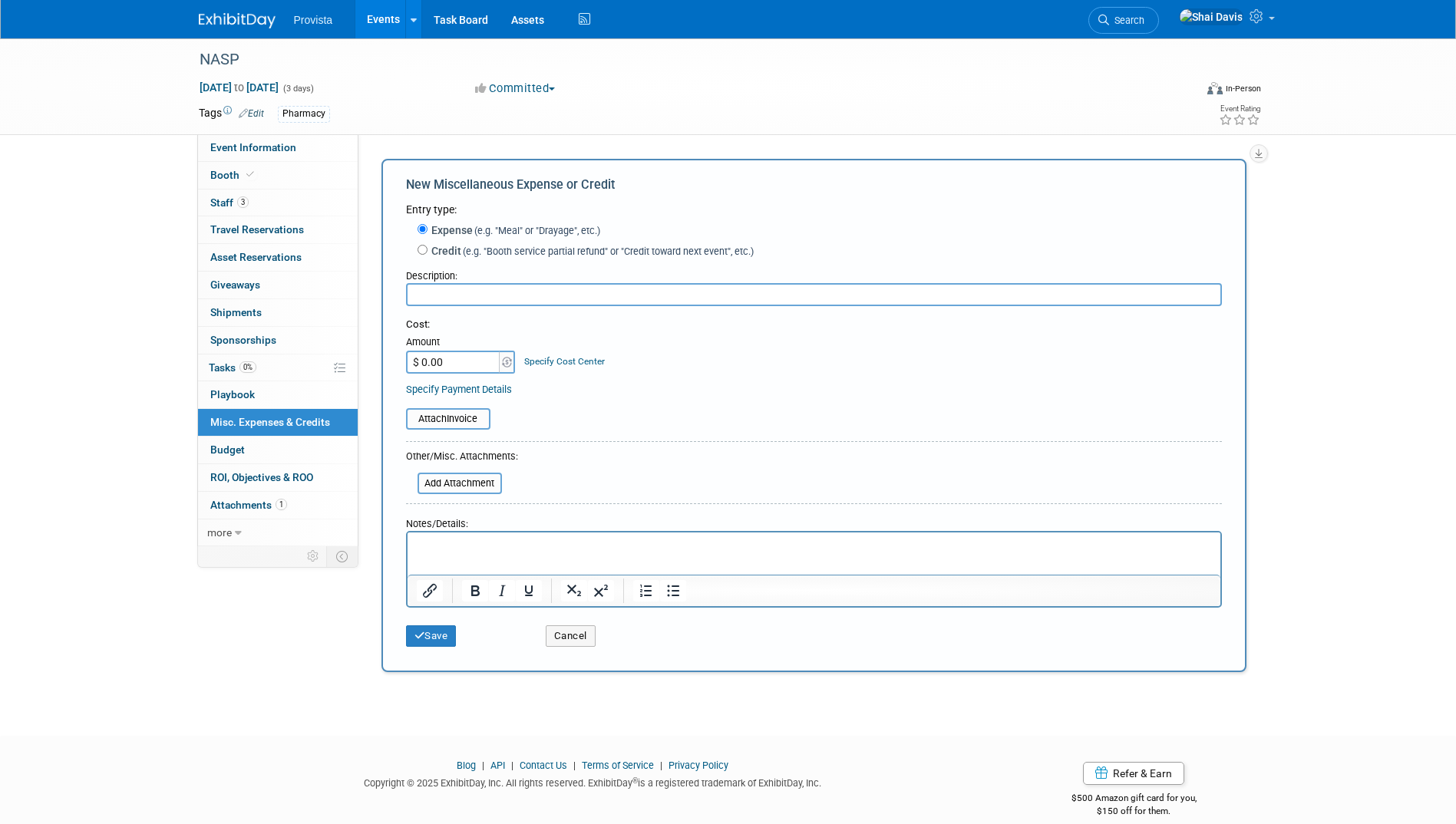
click at [450, 289] on input "text" at bounding box center [813, 295] width 816 height 23
type input "Membership"
click at [435, 363] on input "$ 0.00" at bounding box center [454, 362] width 96 height 23
type input "$ 4,100.00"
click at [447, 642] on button "Save" at bounding box center [431, 637] width 51 height 22
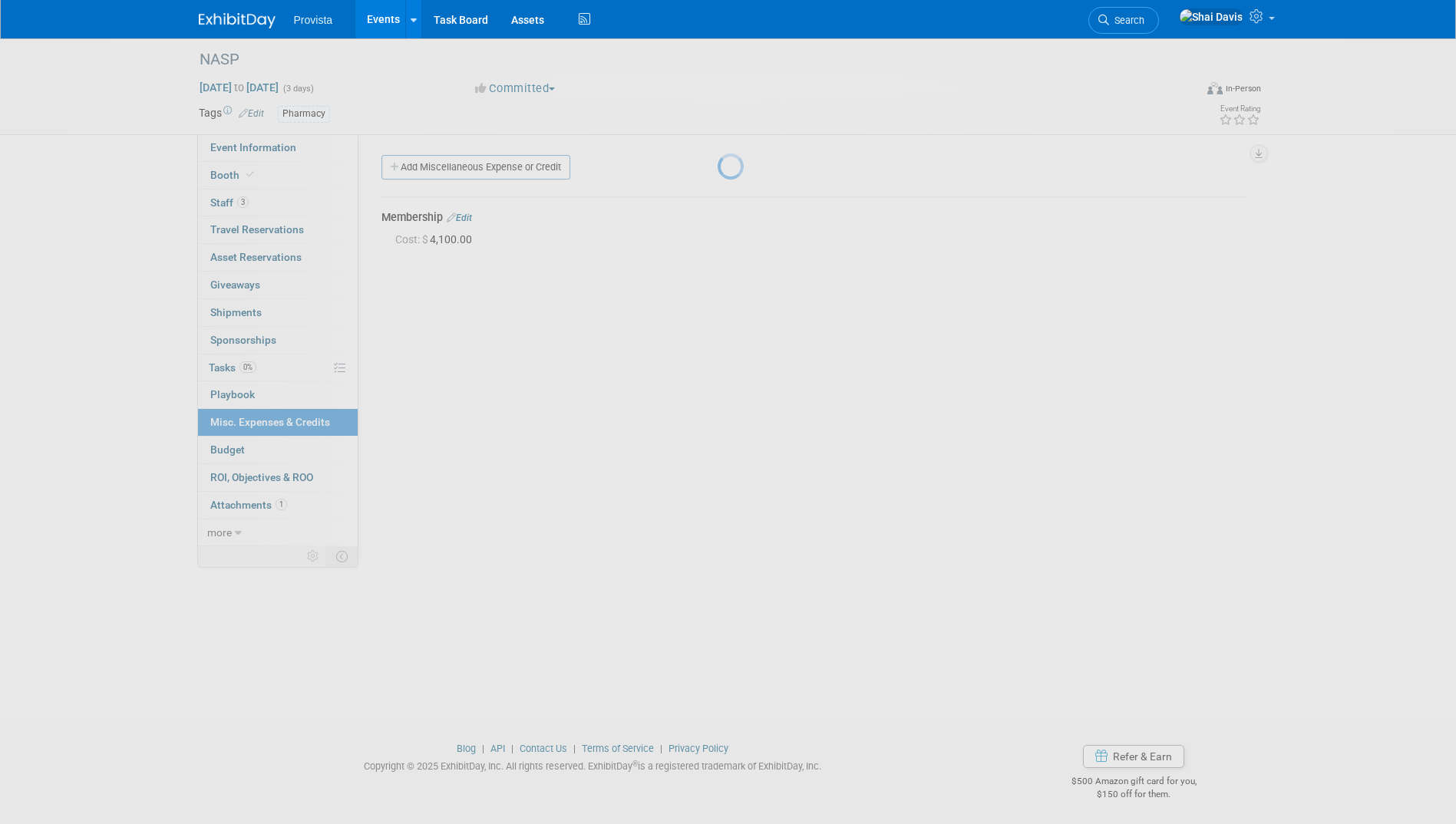
scroll to position [3, 0]
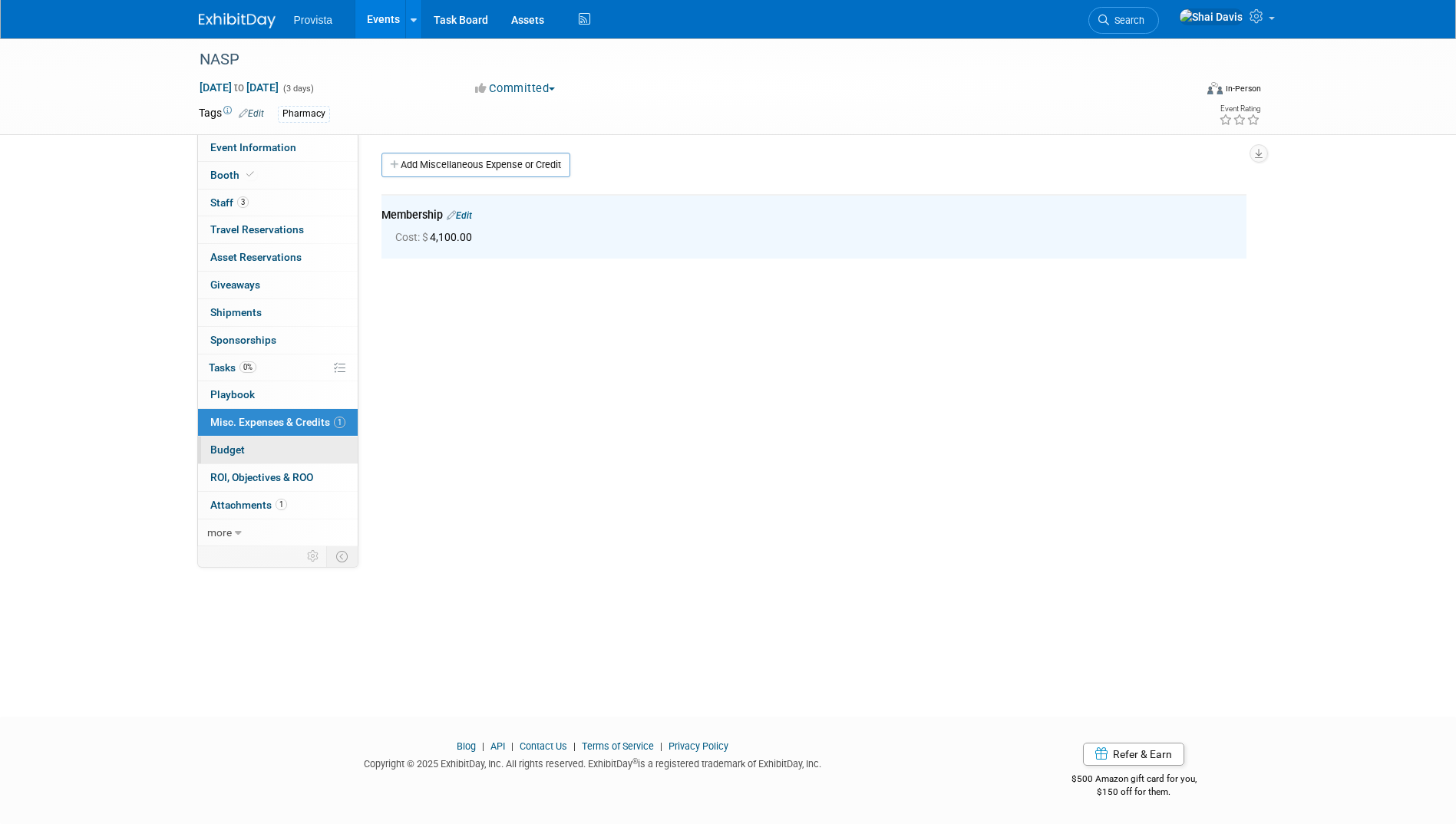
click at [247, 458] on link "Budget" at bounding box center [278, 450] width 160 height 27
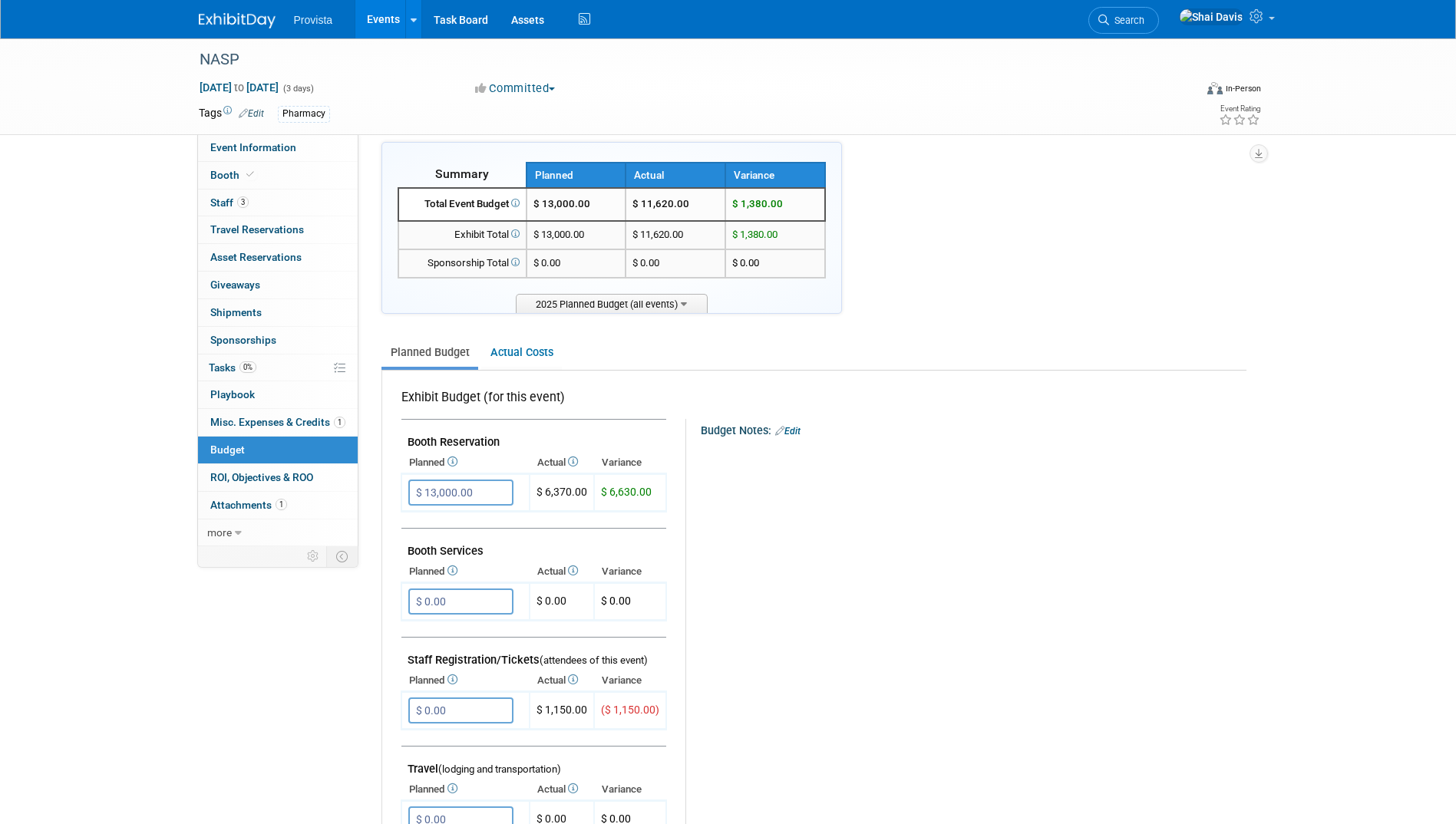
scroll to position [0, 0]
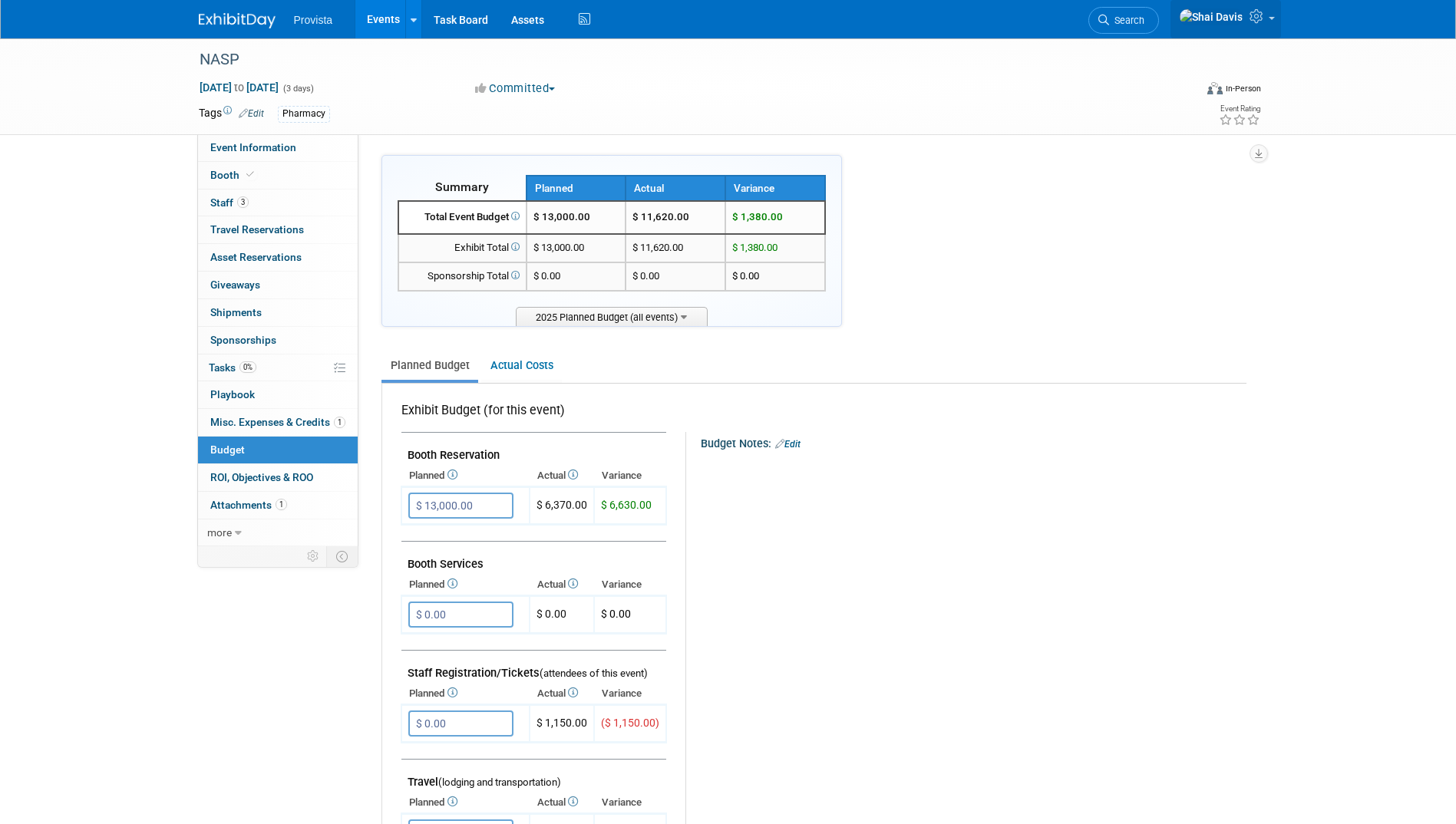
click at [1262, 20] on icon at bounding box center [1259, 16] width 18 height 14
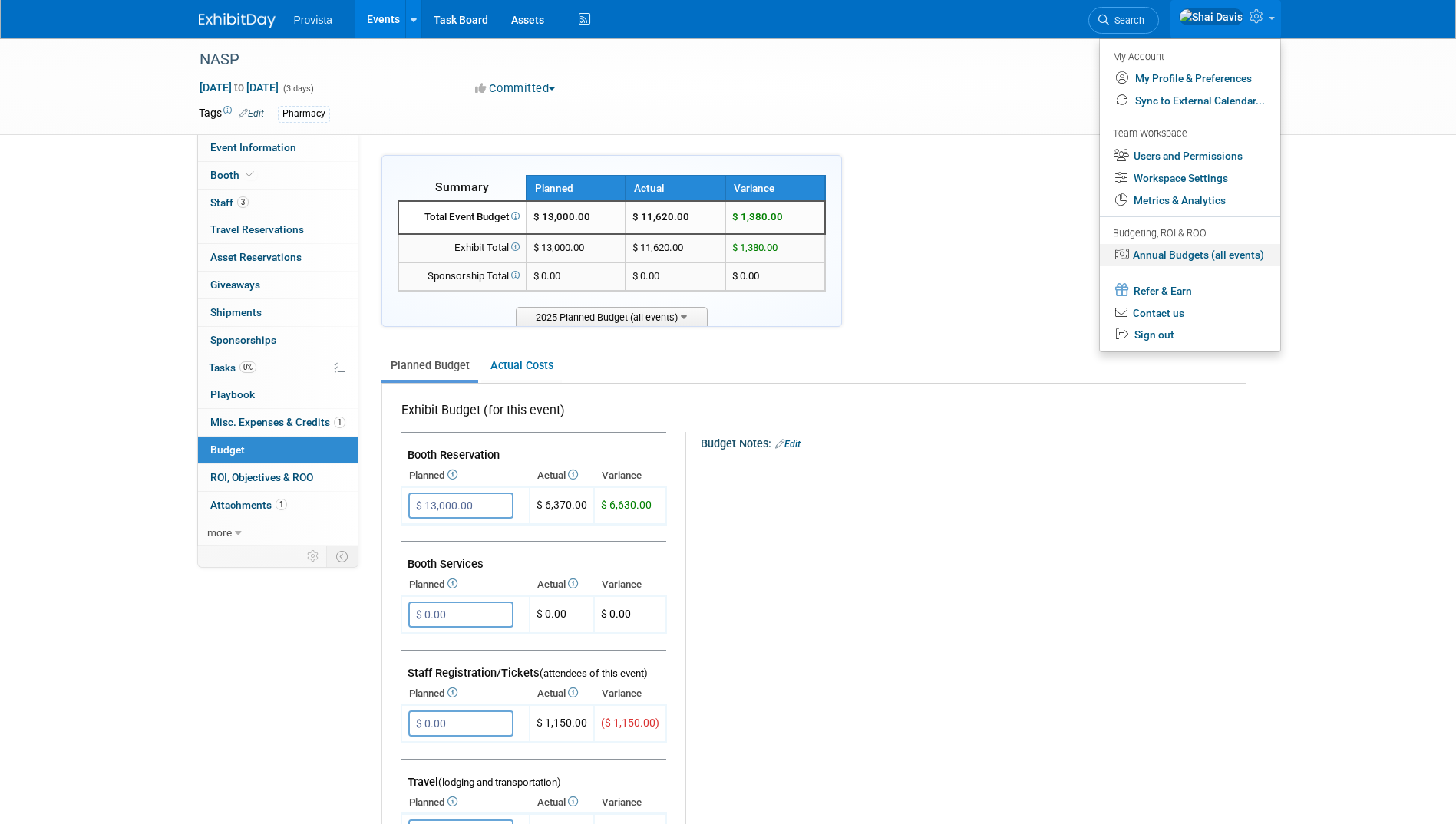
click at [1171, 259] on link "Annual Budgets (all events)" at bounding box center [1191, 255] width 181 height 23
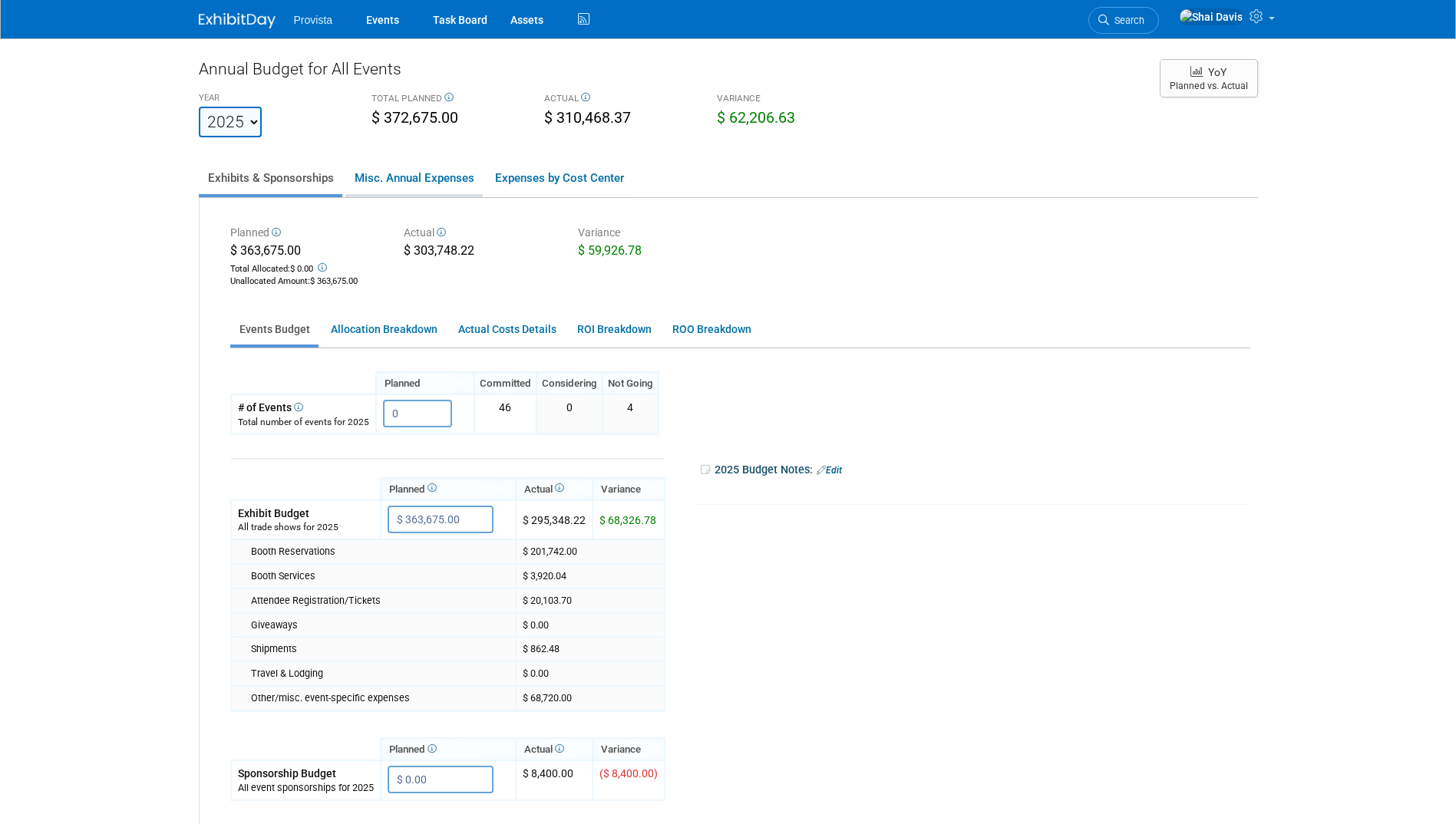
click at [428, 182] on link "Misc. Annual Expenses" at bounding box center [414, 178] width 137 height 33
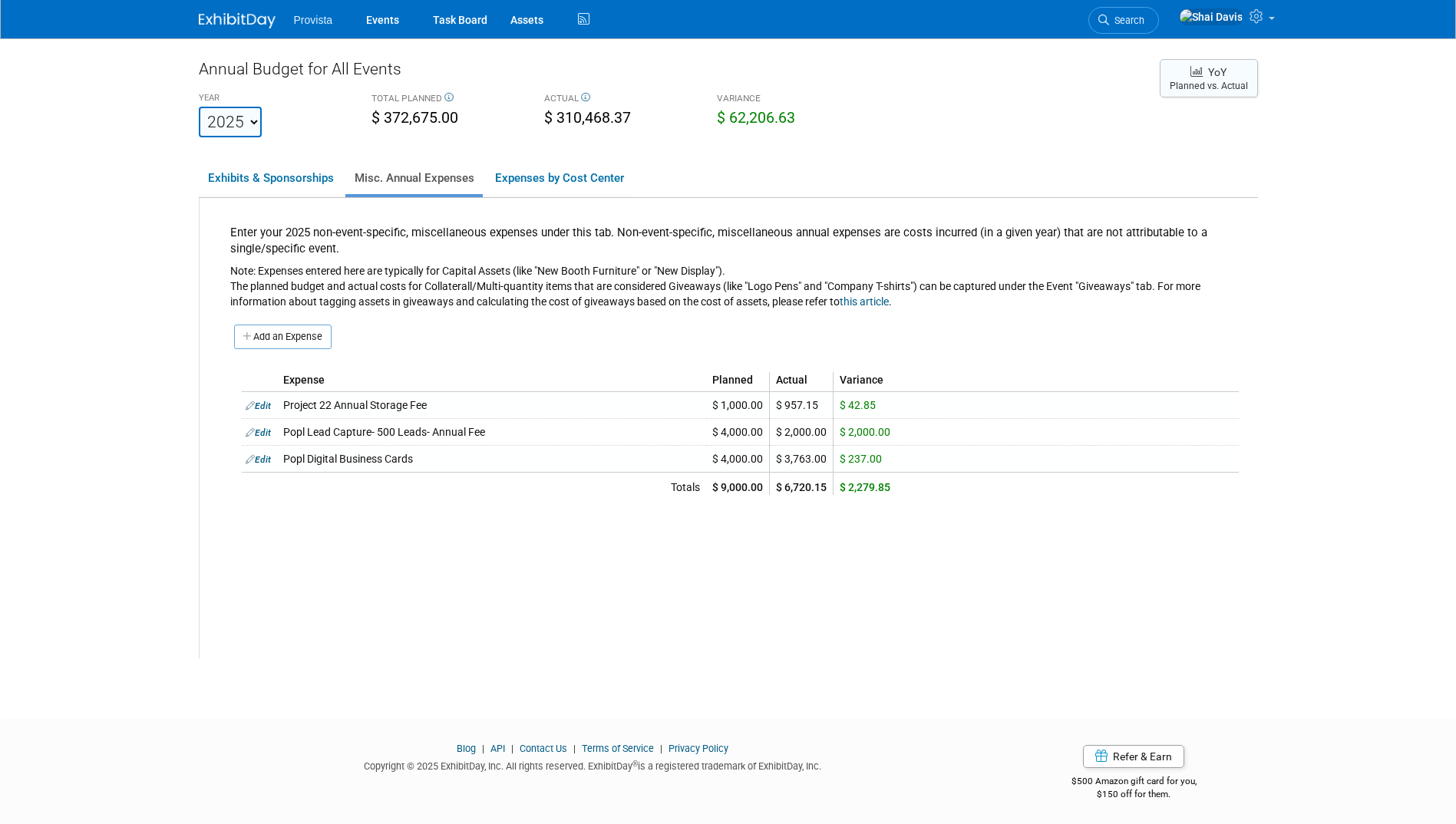
click at [1233, 95] on button "YoY Planned vs. Actual" at bounding box center [1208, 79] width 98 height 38
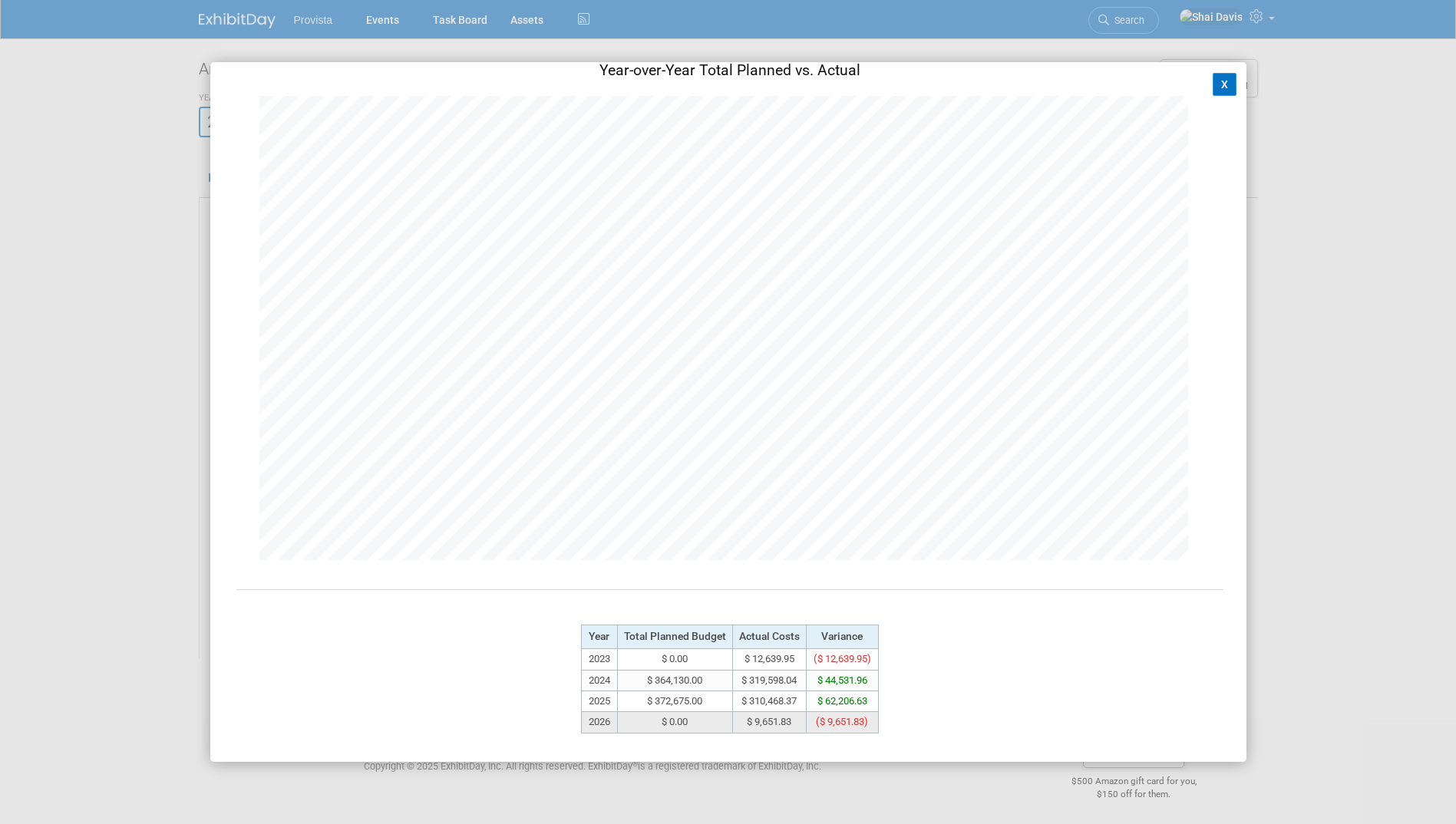
scroll to position [42, 0]
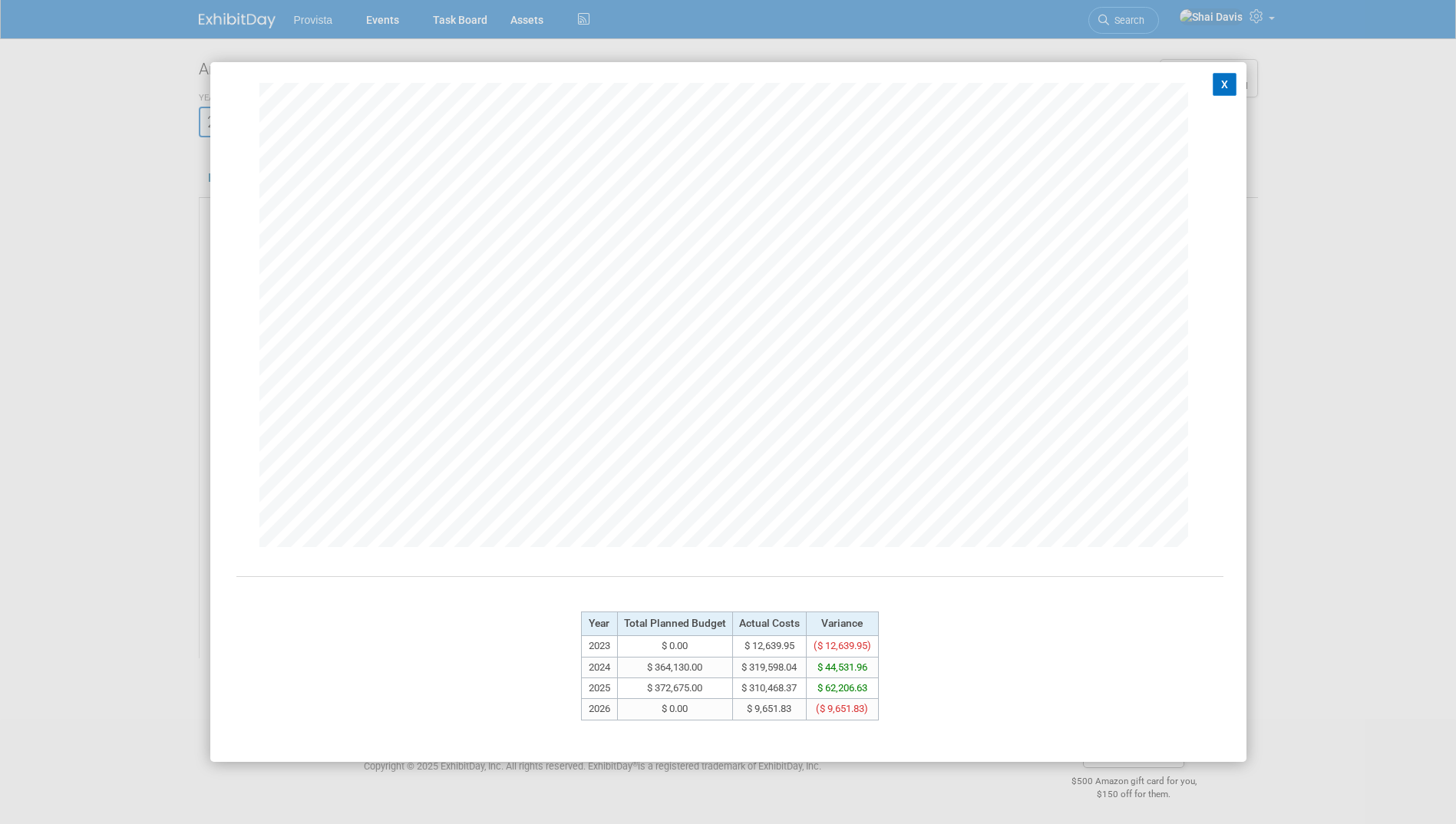
click at [1216, 74] on button "X" at bounding box center [1225, 84] width 24 height 23
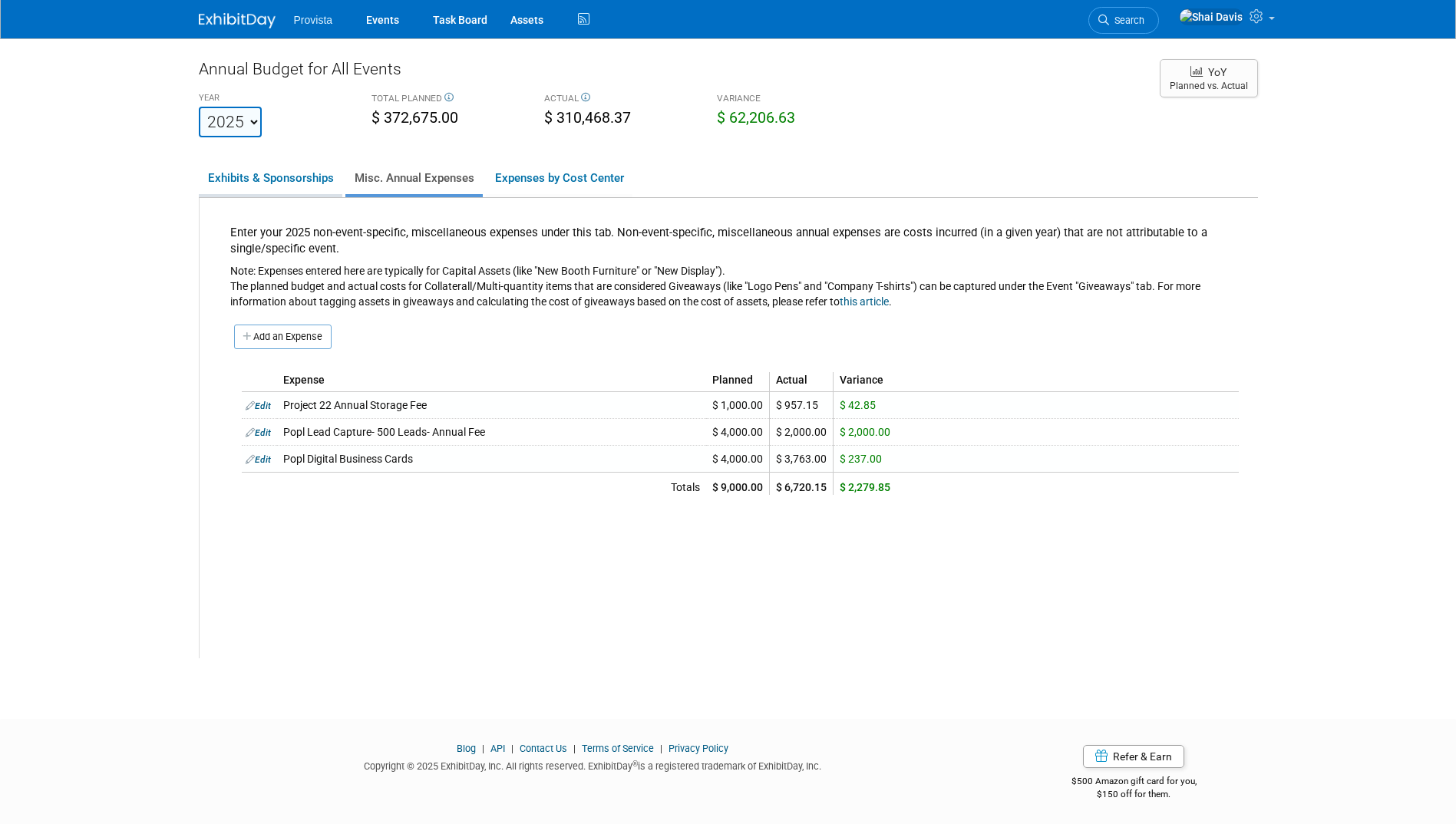
click at [322, 181] on link "Exhibits & Sponsorships" at bounding box center [271, 178] width 144 height 33
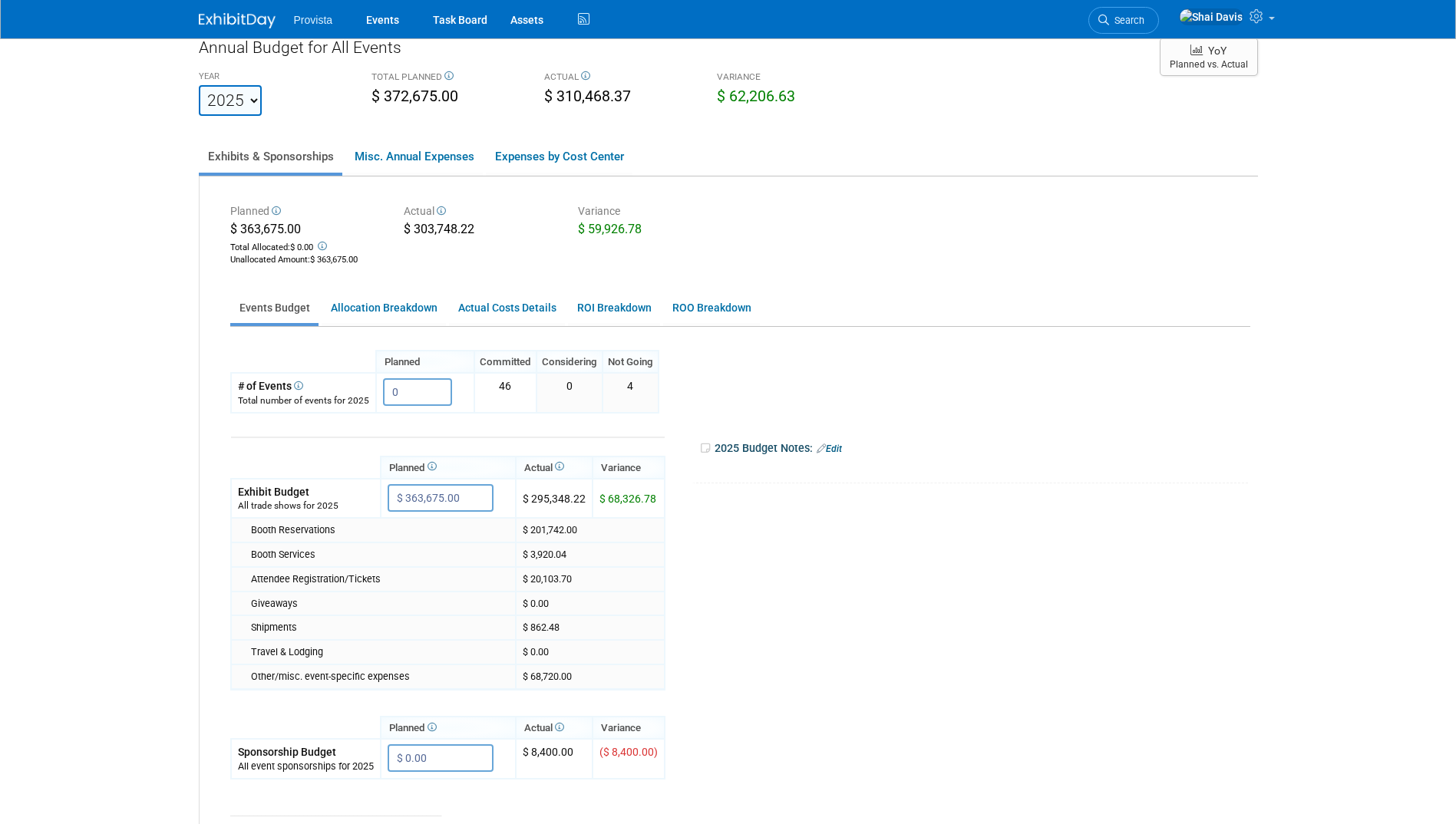
scroll to position [0, 0]
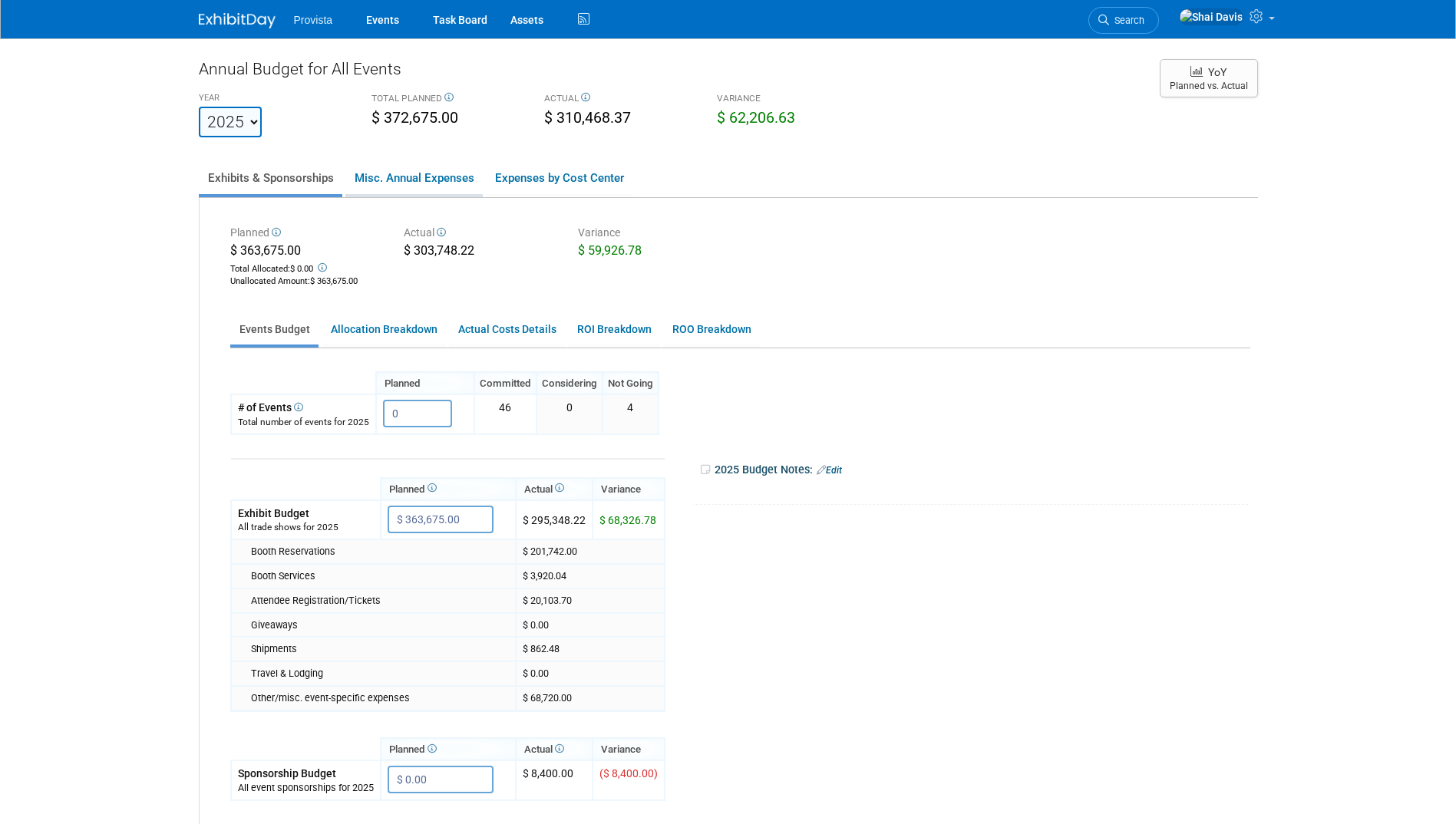
click at [397, 182] on link "Misc. Annual Expenses" at bounding box center [414, 178] width 137 height 33
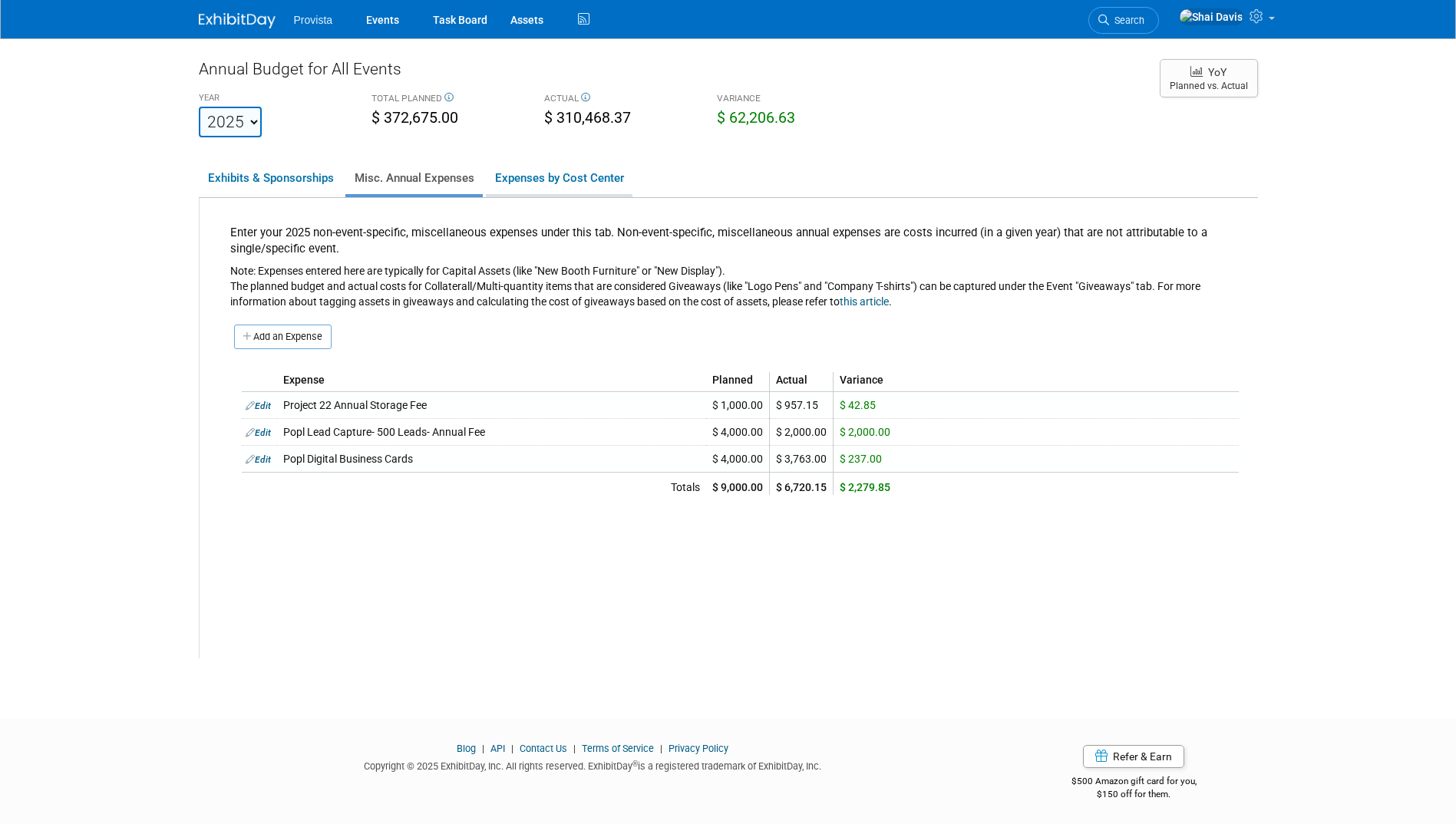
click at [586, 186] on link "Expenses by Cost Center" at bounding box center [559, 178] width 146 height 33
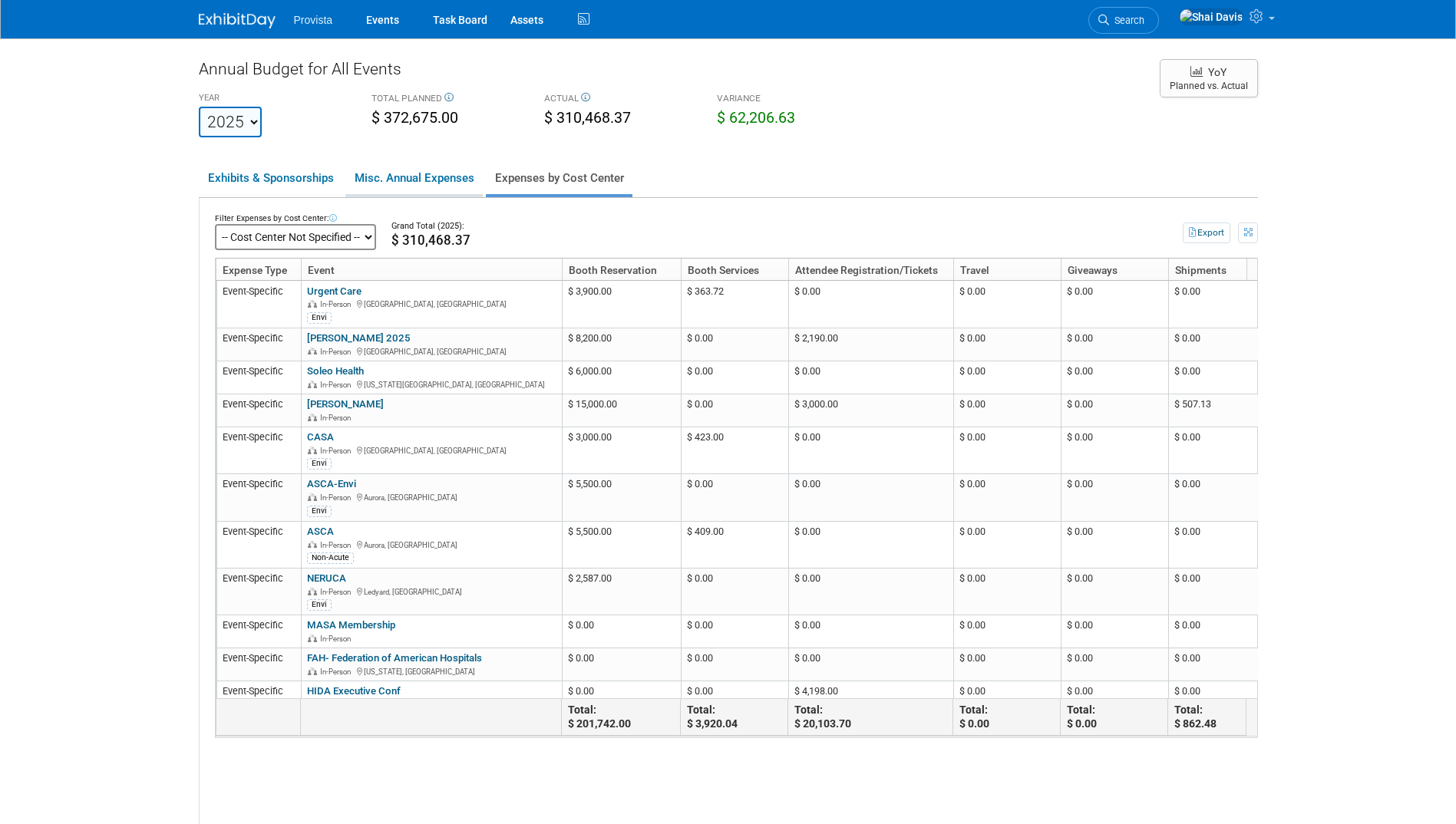
click at [407, 186] on link "Misc. Annual Expenses" at bounding box center [414, 178] width 137 height 33
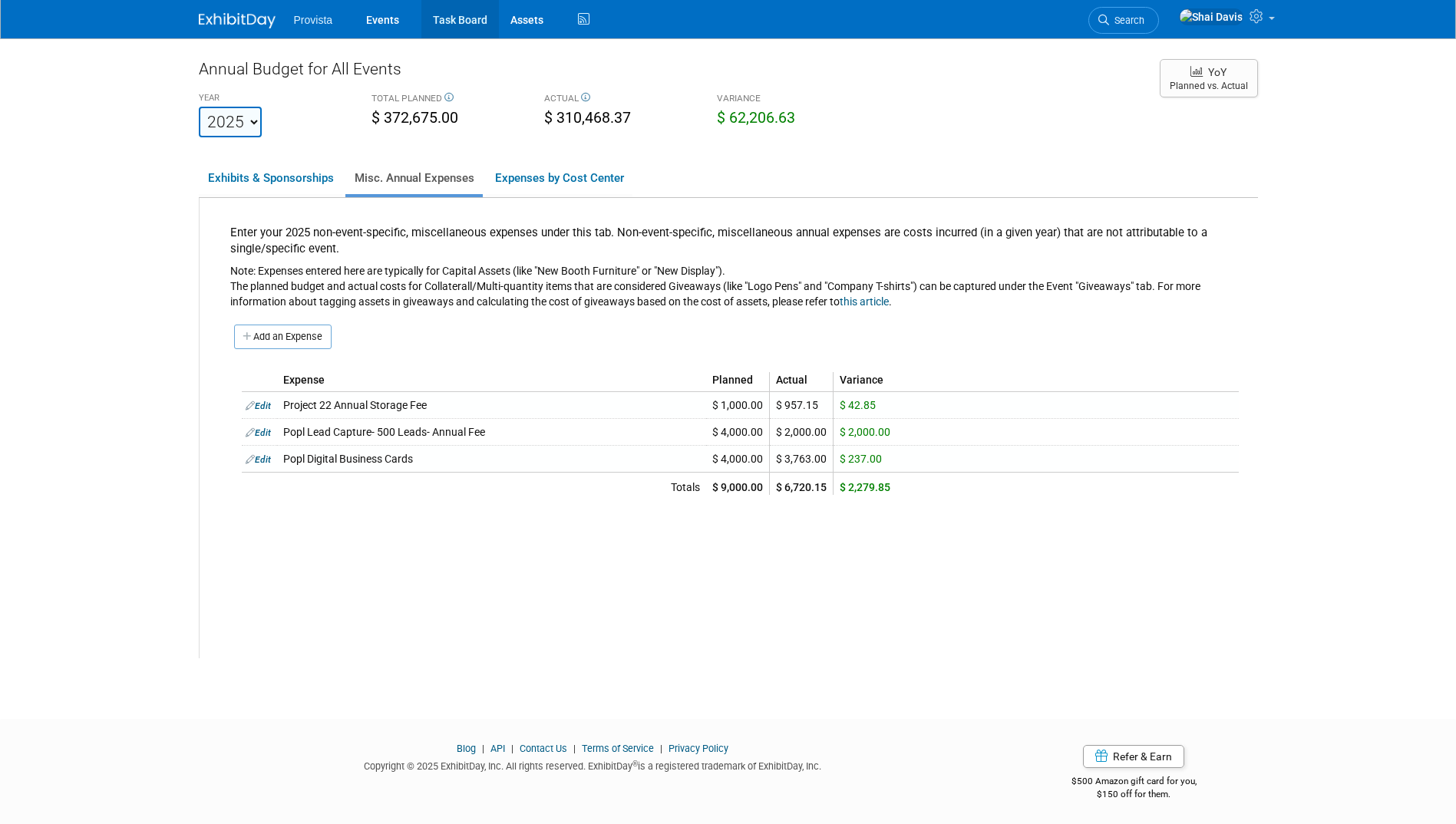
click at [464, 26] on link "Task Board" at bounding box center [460, 19] width 78 height 38
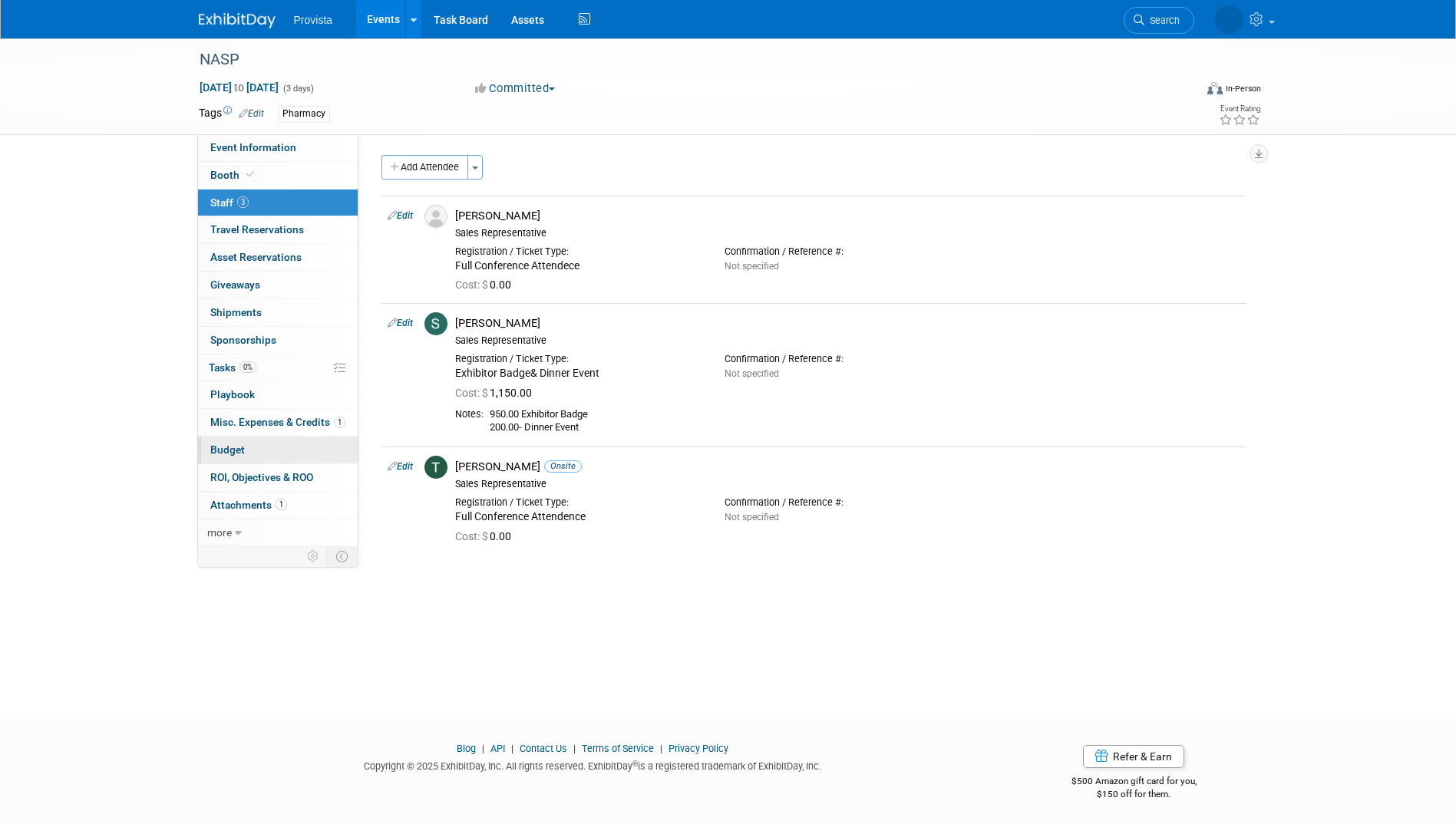
click at [231, 449] on span "Budget" at bounding box center [227, 449] width 34 height 13
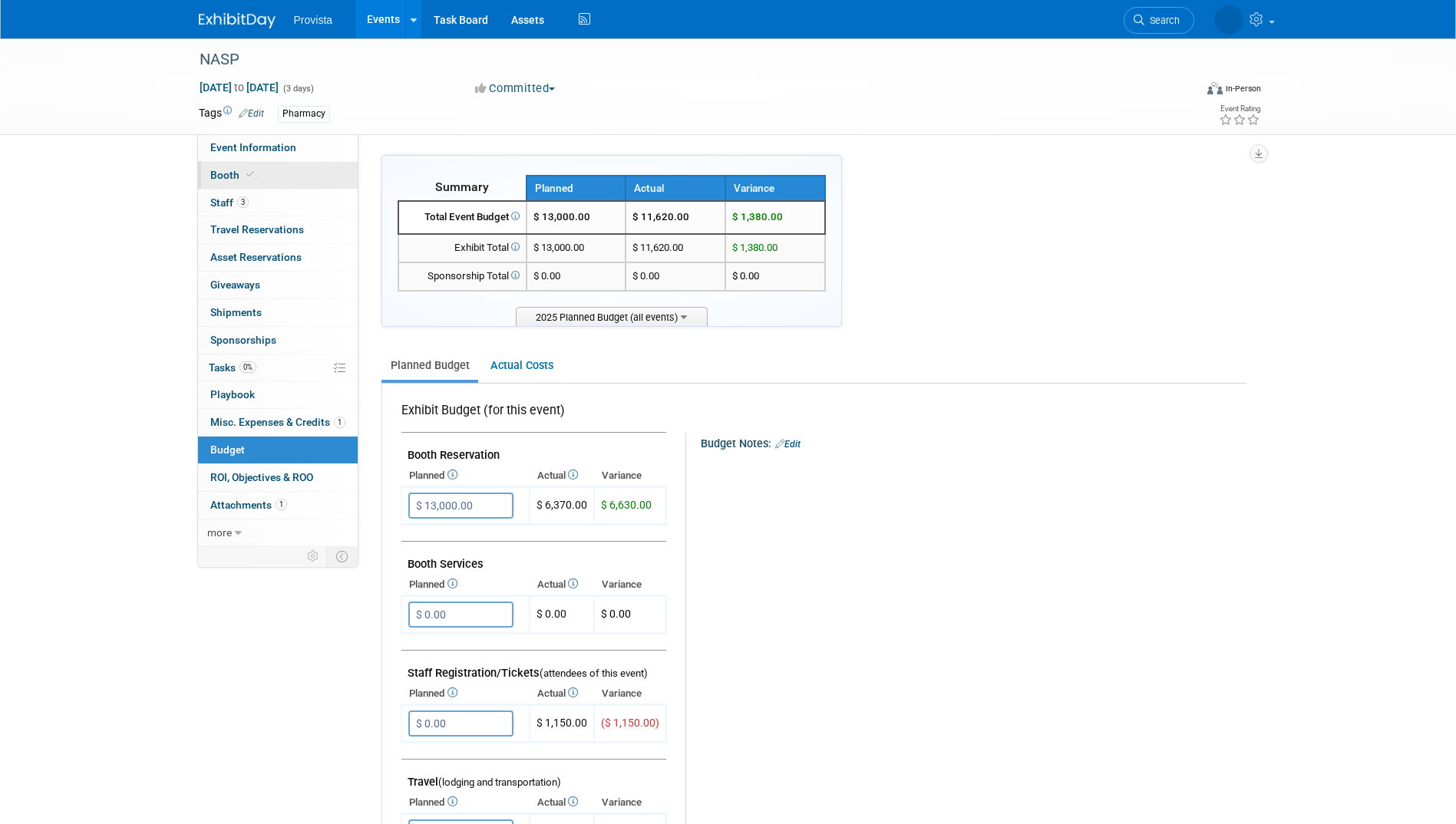
click at [219, 177] on span "Booth" at bounding box center [233, 175] width 47 height 13
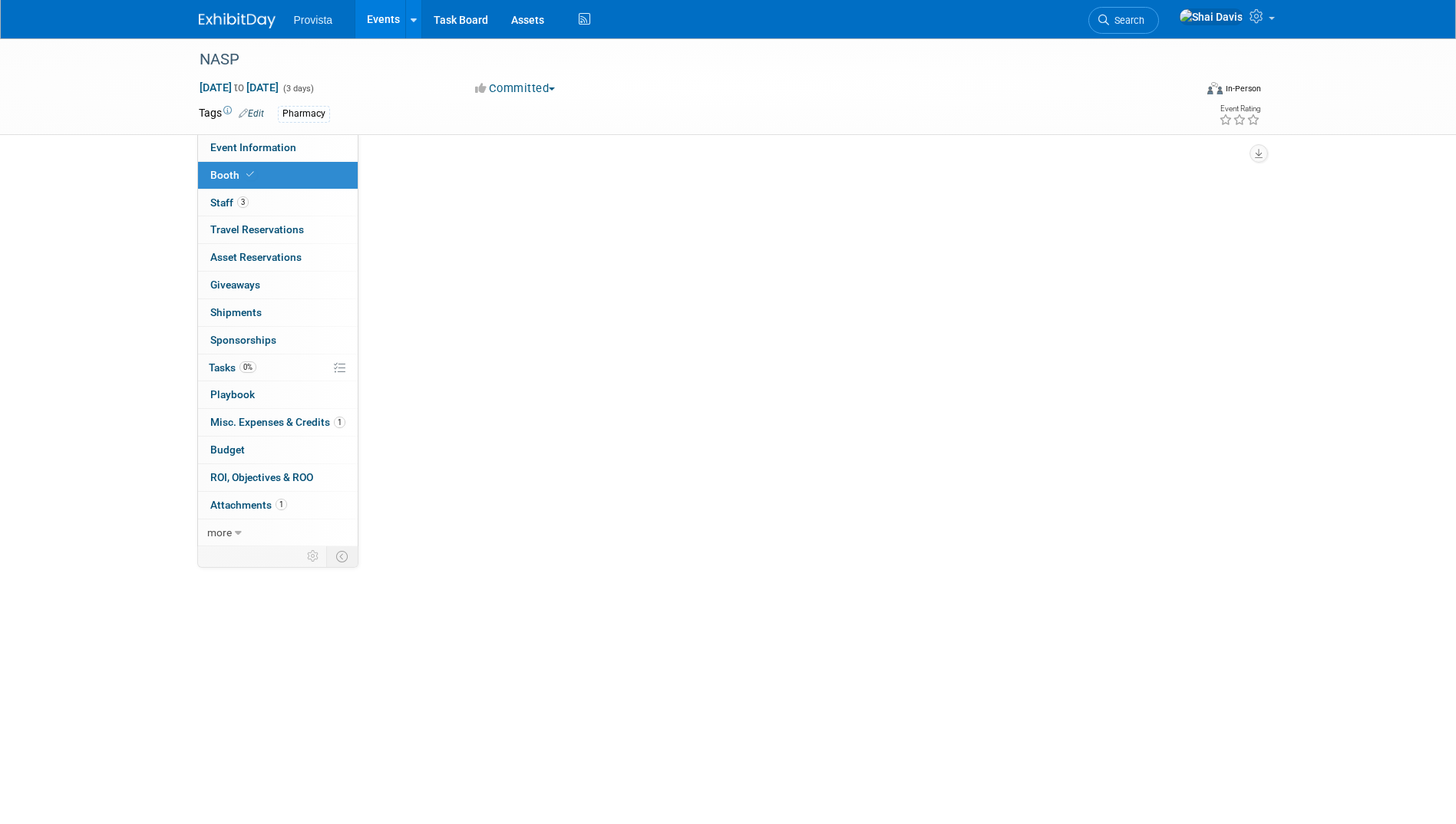
select select "No"
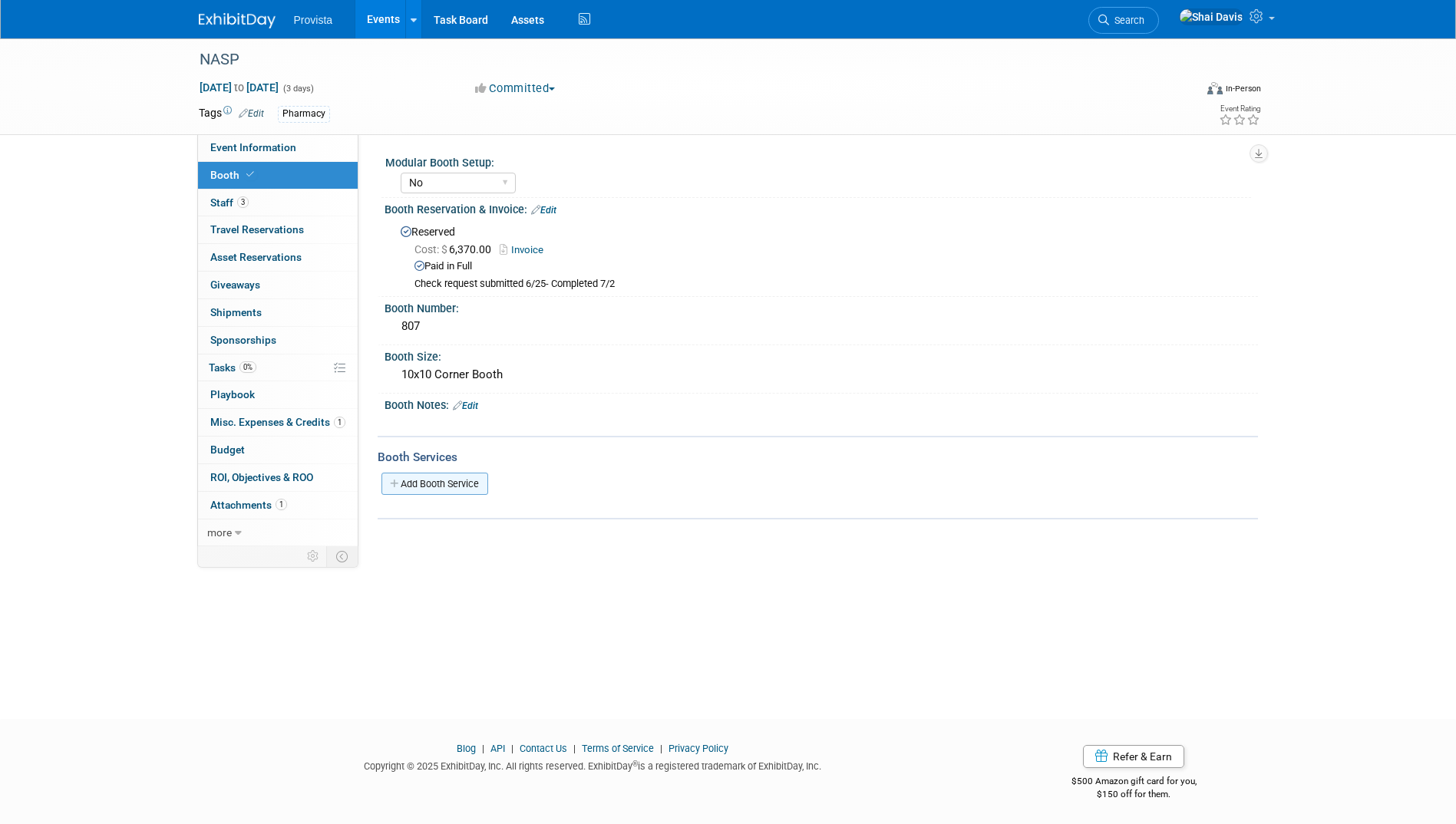
click at [429, 485] on link "Add Booth Service" at bounding box center [435, 484] width 107 height 23
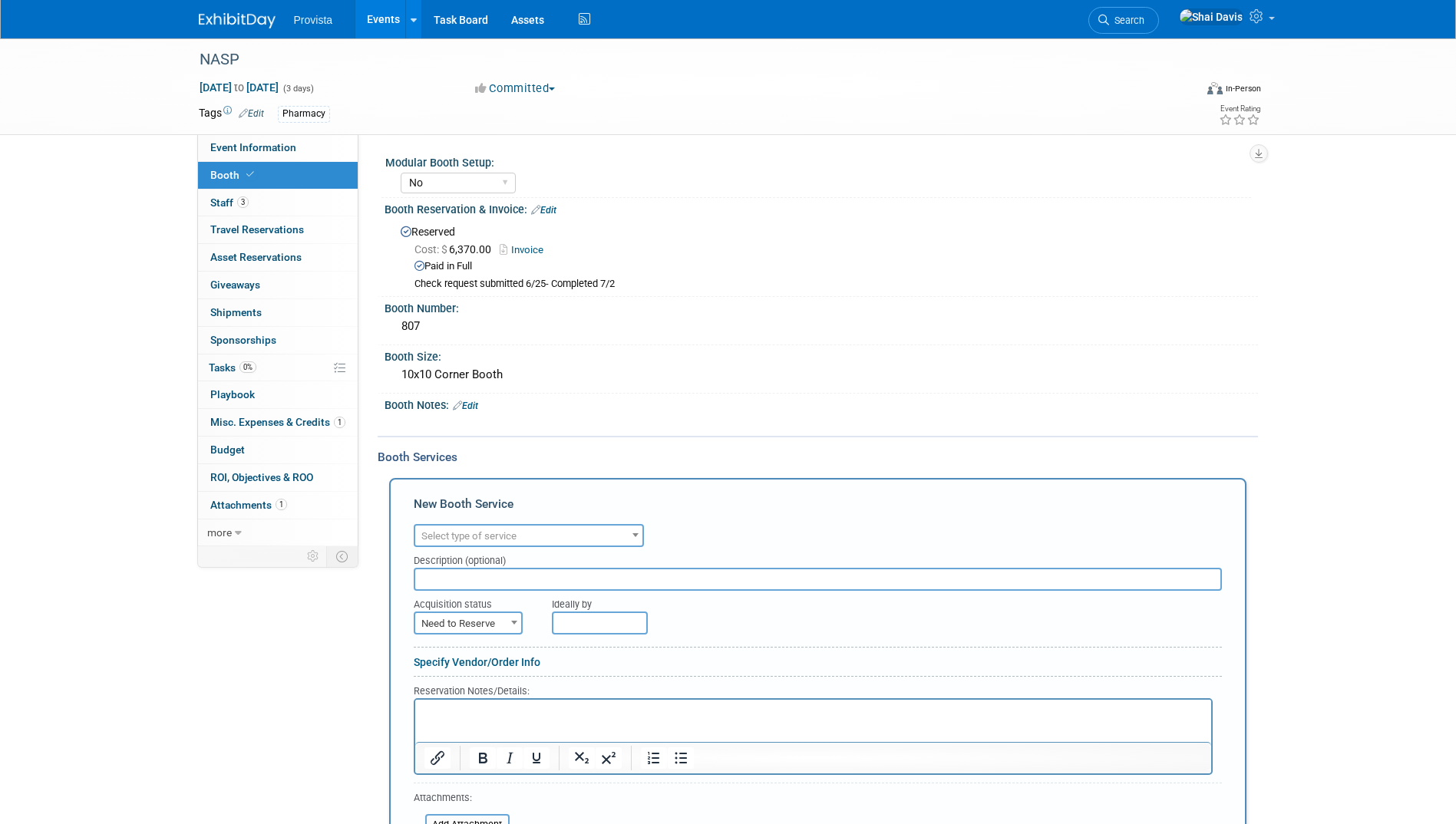
click at [462, 535] on span "Select type of service" at bounding box center [469, 536] width 95 height 12
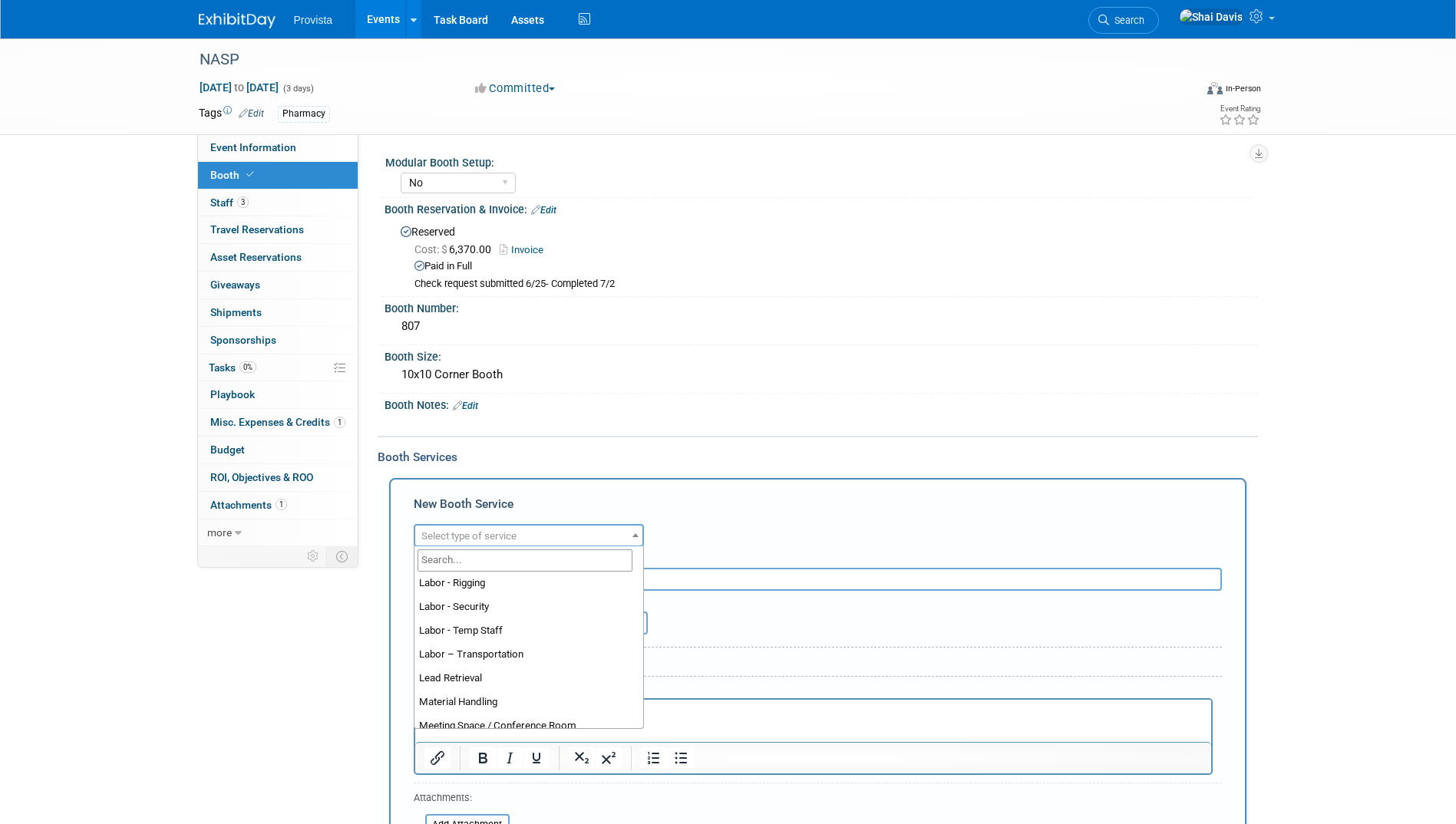
scroll to position [240, 0]
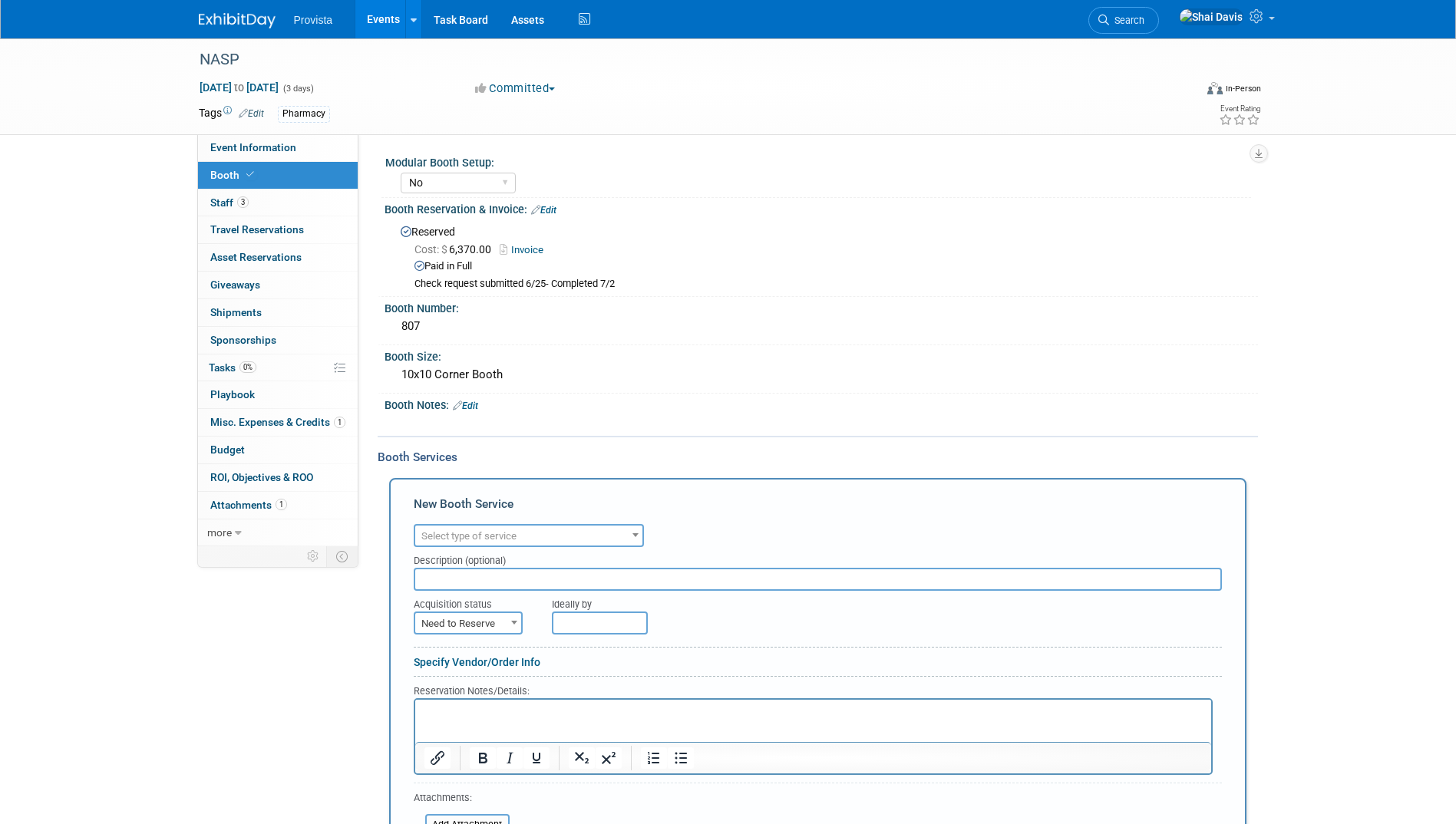
click at [618, 397] on div "Booth Notes: Edit" at bounding box center [822, 404] width 874 height 20
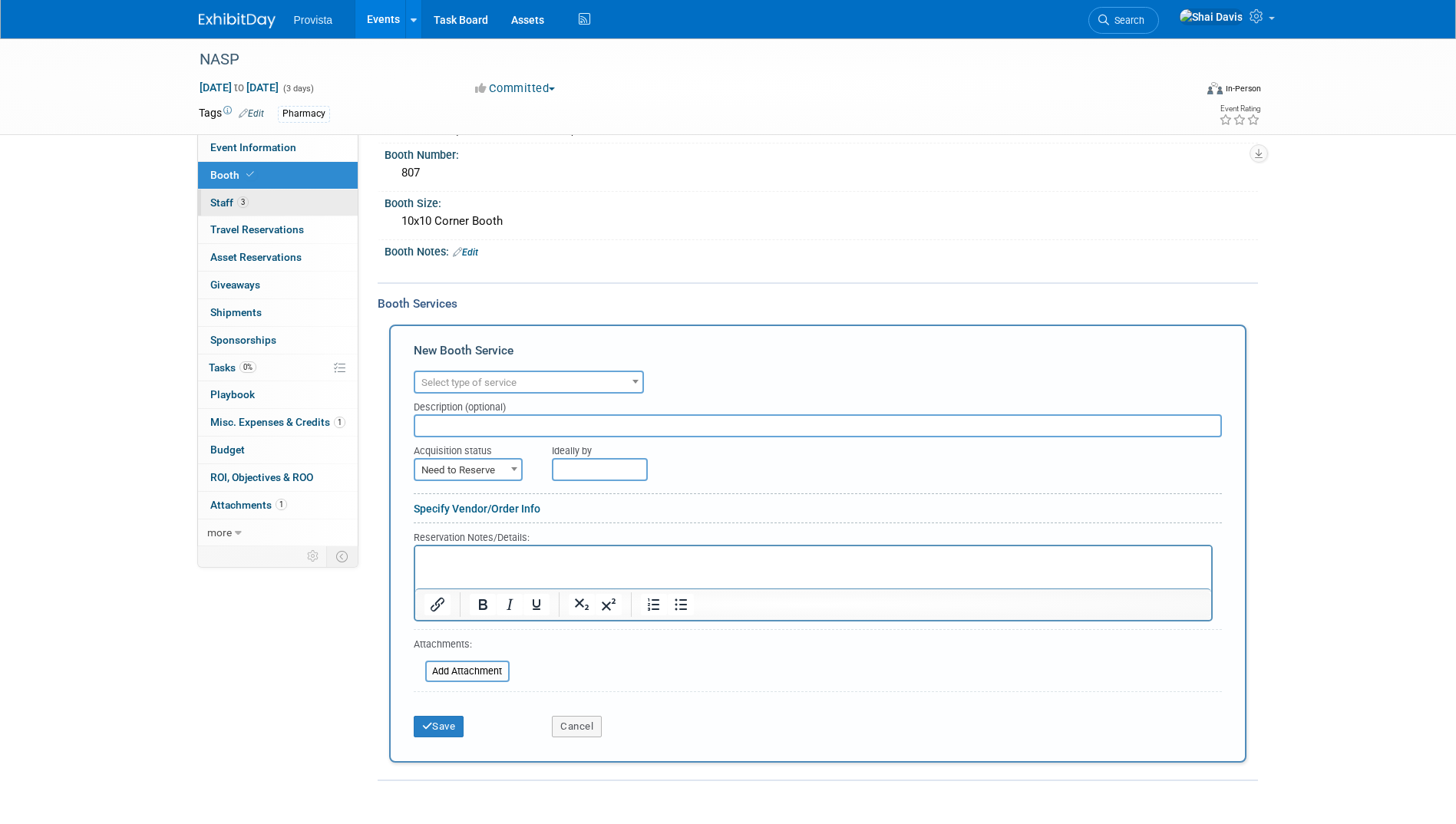
click at [221, 193] on link "3 Staff 3" at bounding box center [278, 203] width 160 height 27
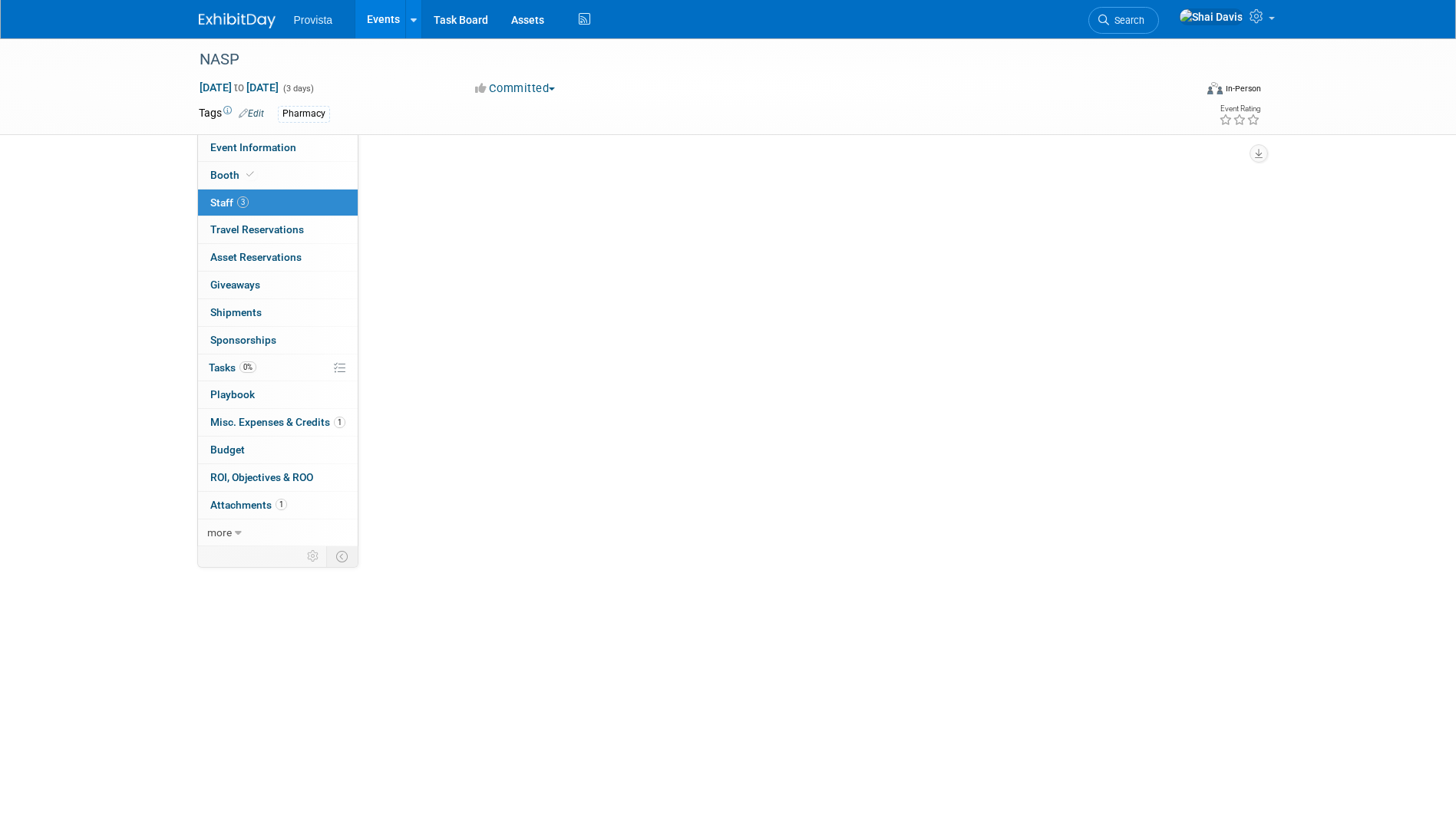
scroll to position [0, 0]
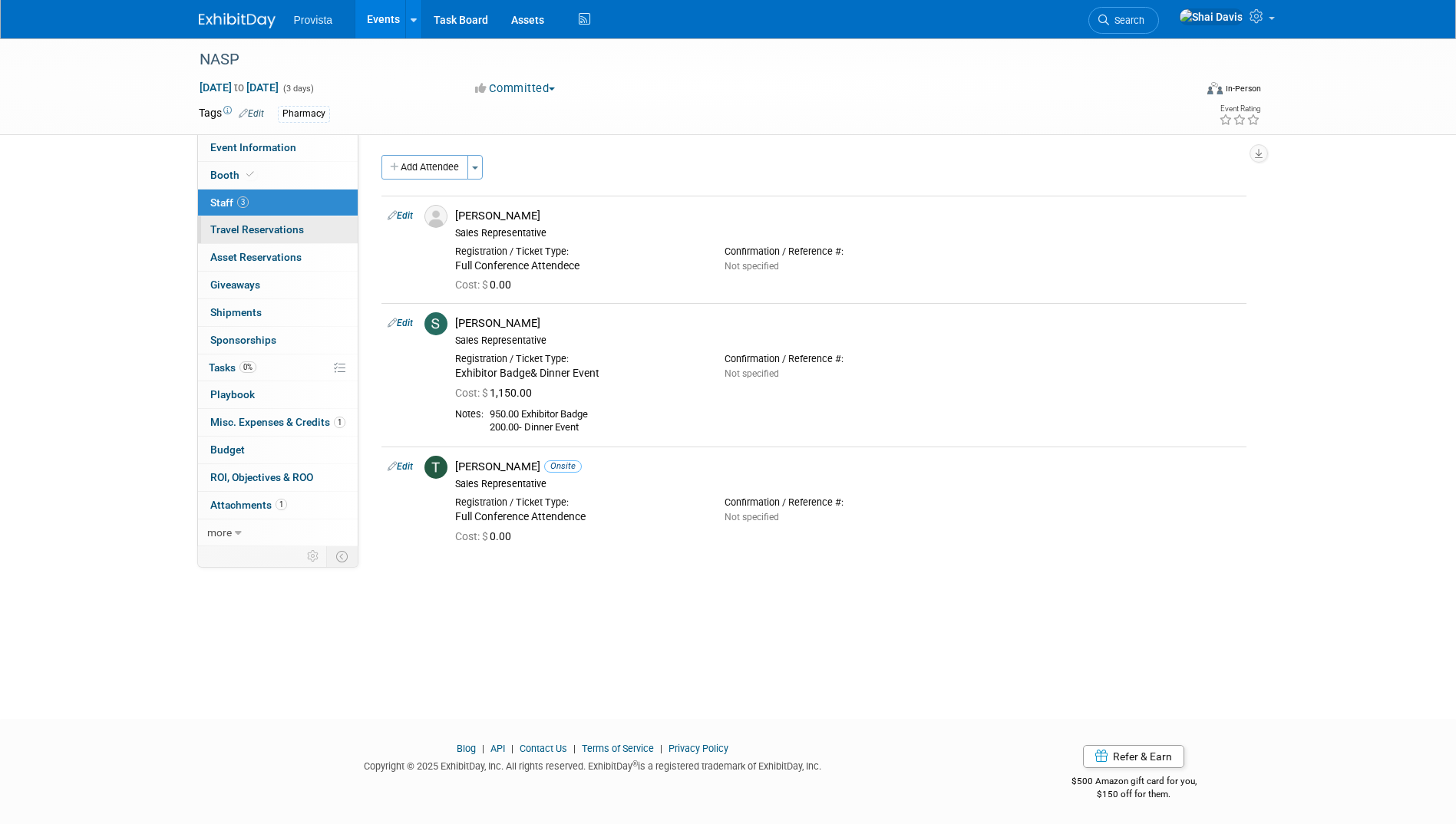
click at [236, 238] on link "0 Travel Reservations 0" at bounding box center [278, 230] width 160 height 27
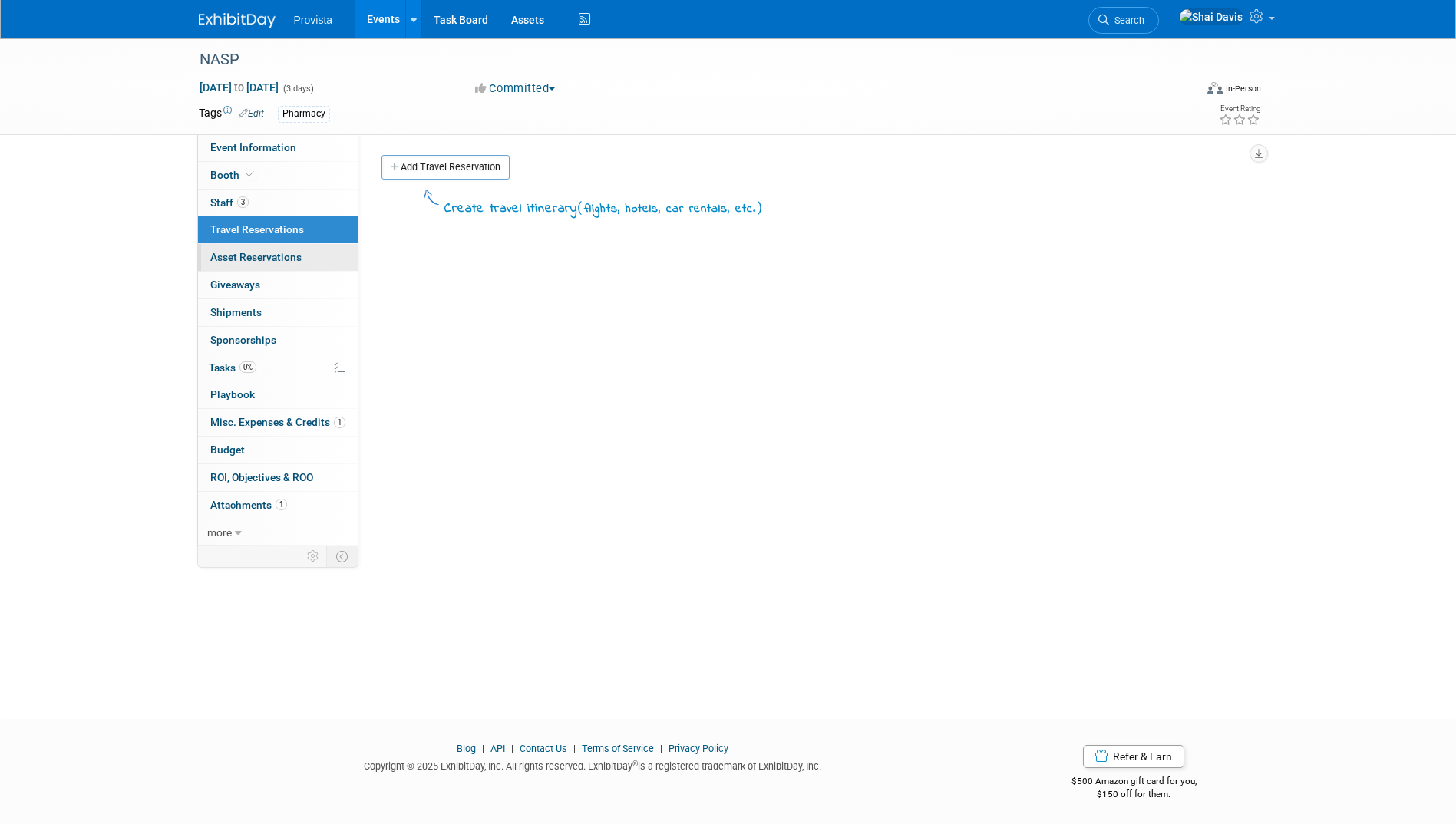
click at [235, 260] on span "Asset Reservations 0" at bounding box center [255, 257] width 91 height 13
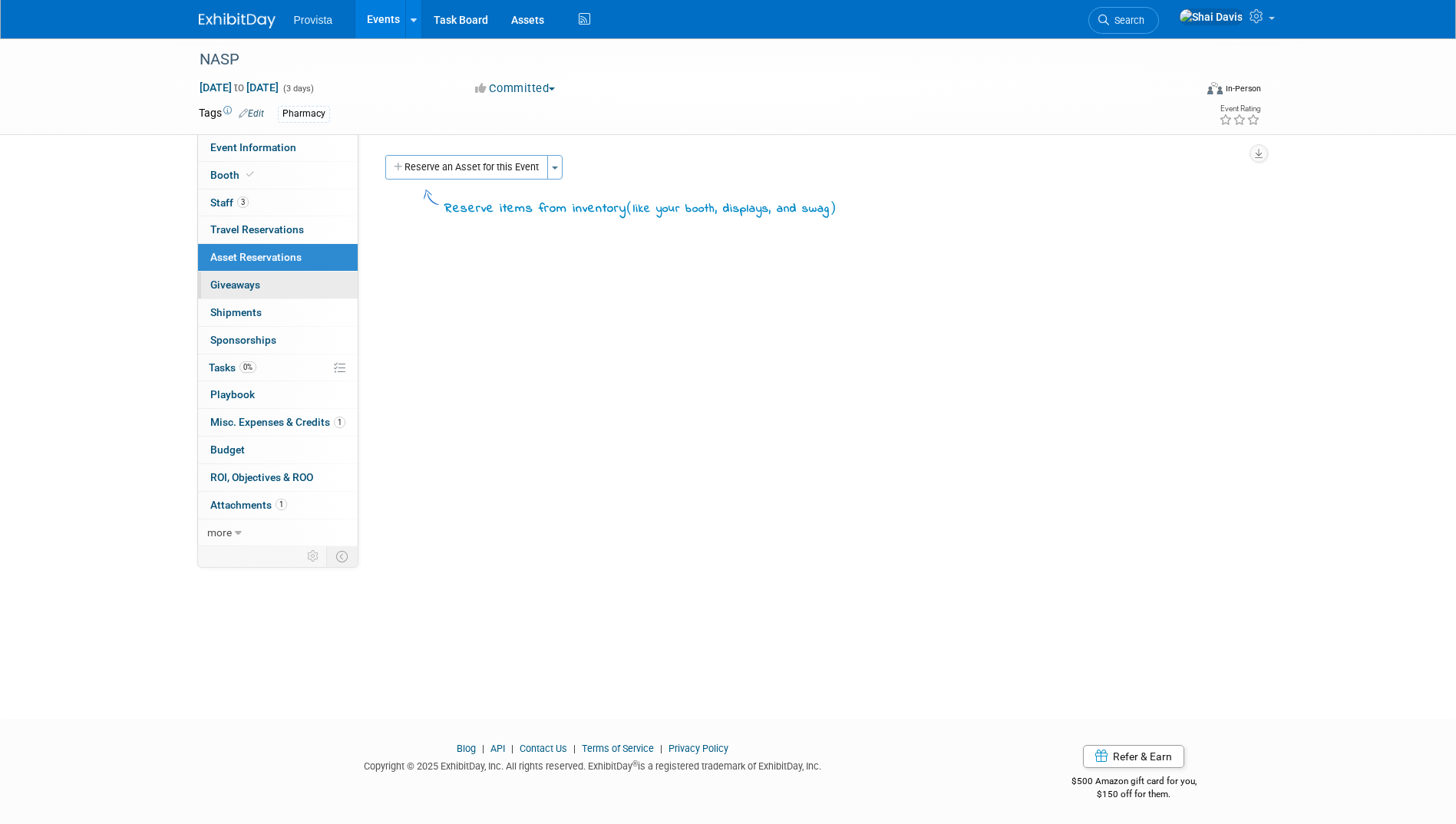
click at [235, 290] on span "Giveaways 0" at bounding box center [235, 284] width 50 height 13
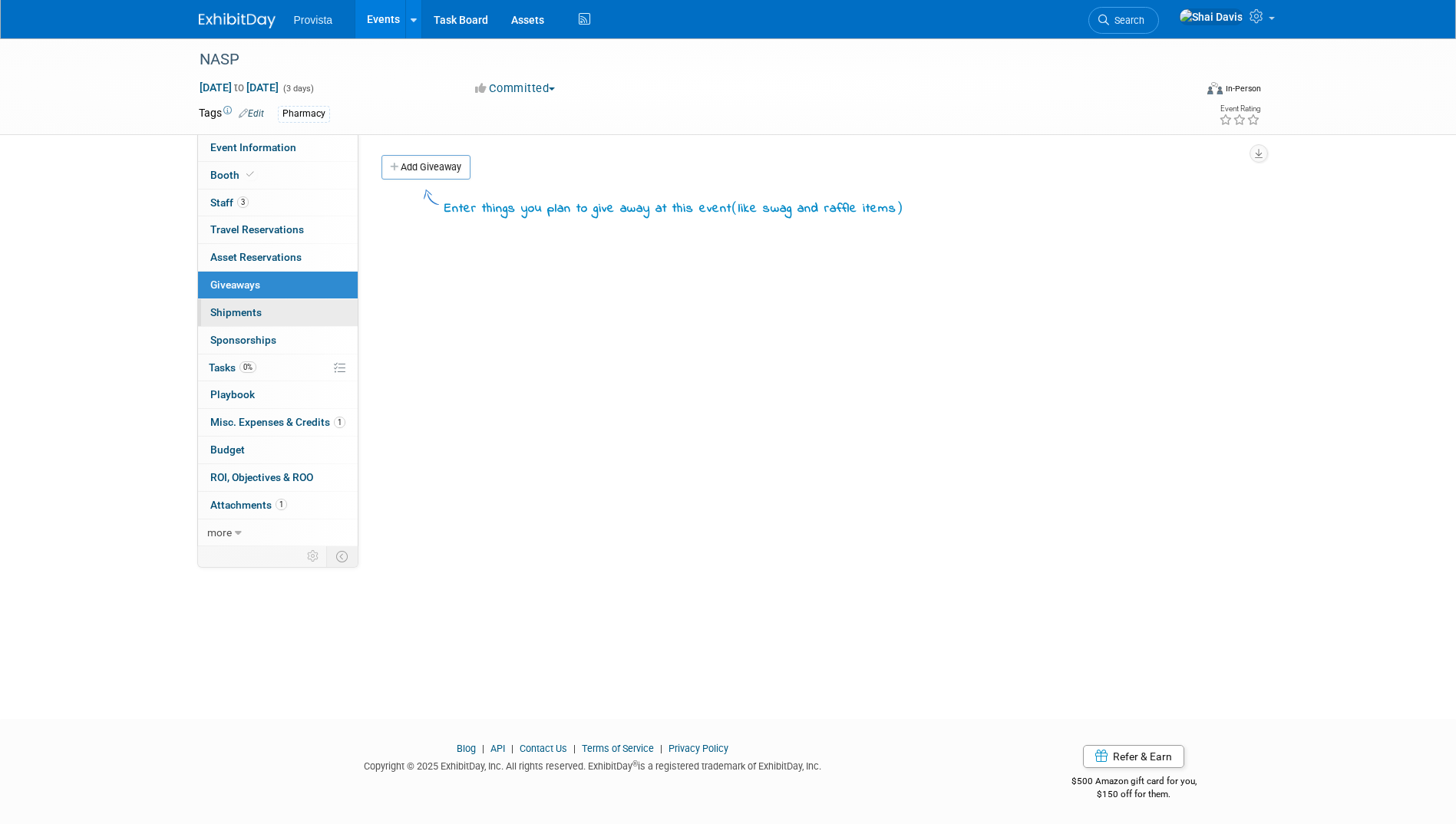
click at [236, 319] on link "0 Shipments 0" at bounding box center [278, 313] width 160 height 27
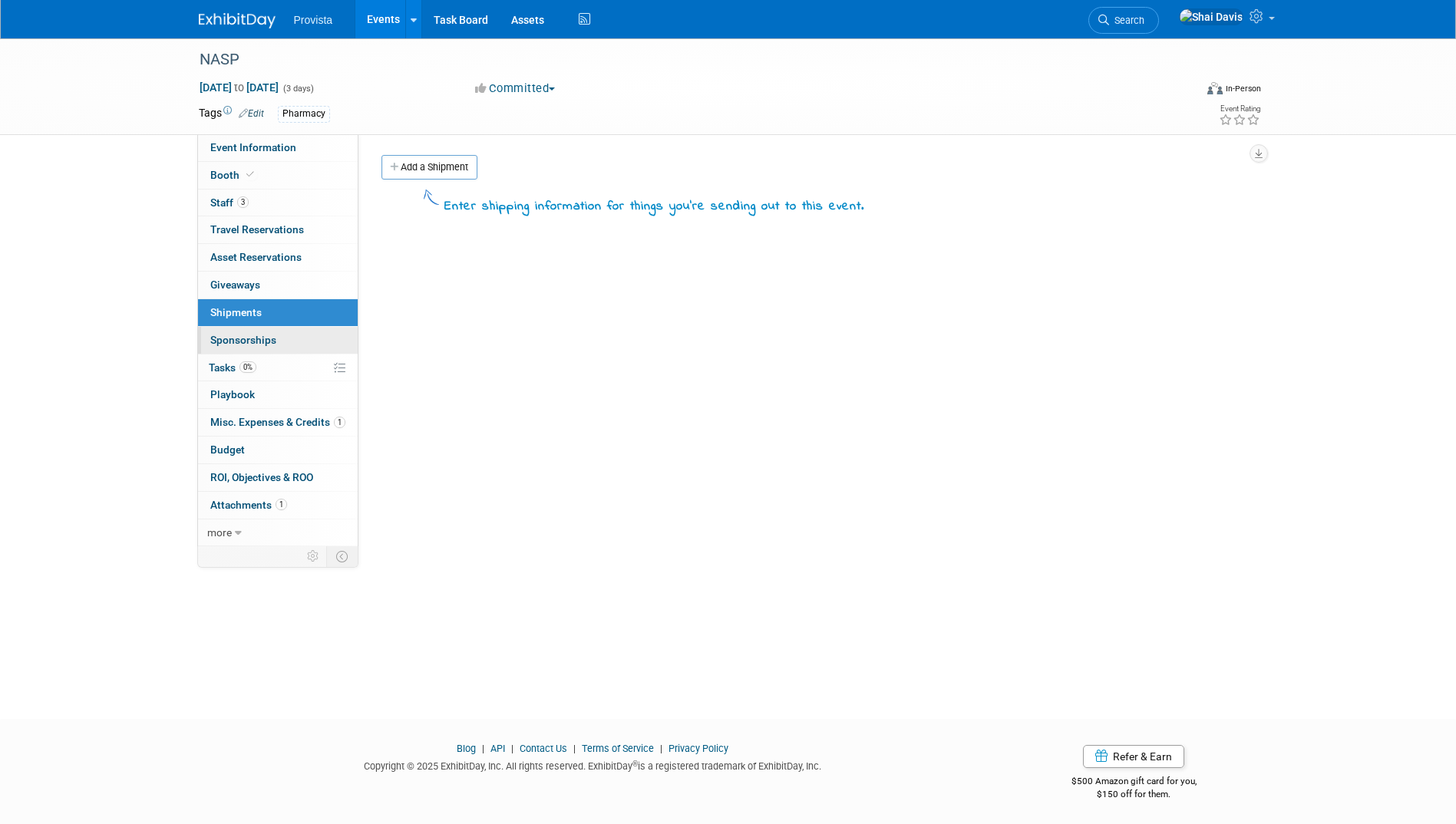
click at [236, 340] on span "Sponsorships 0" at bounding box center [243, 340] width 66 height 13
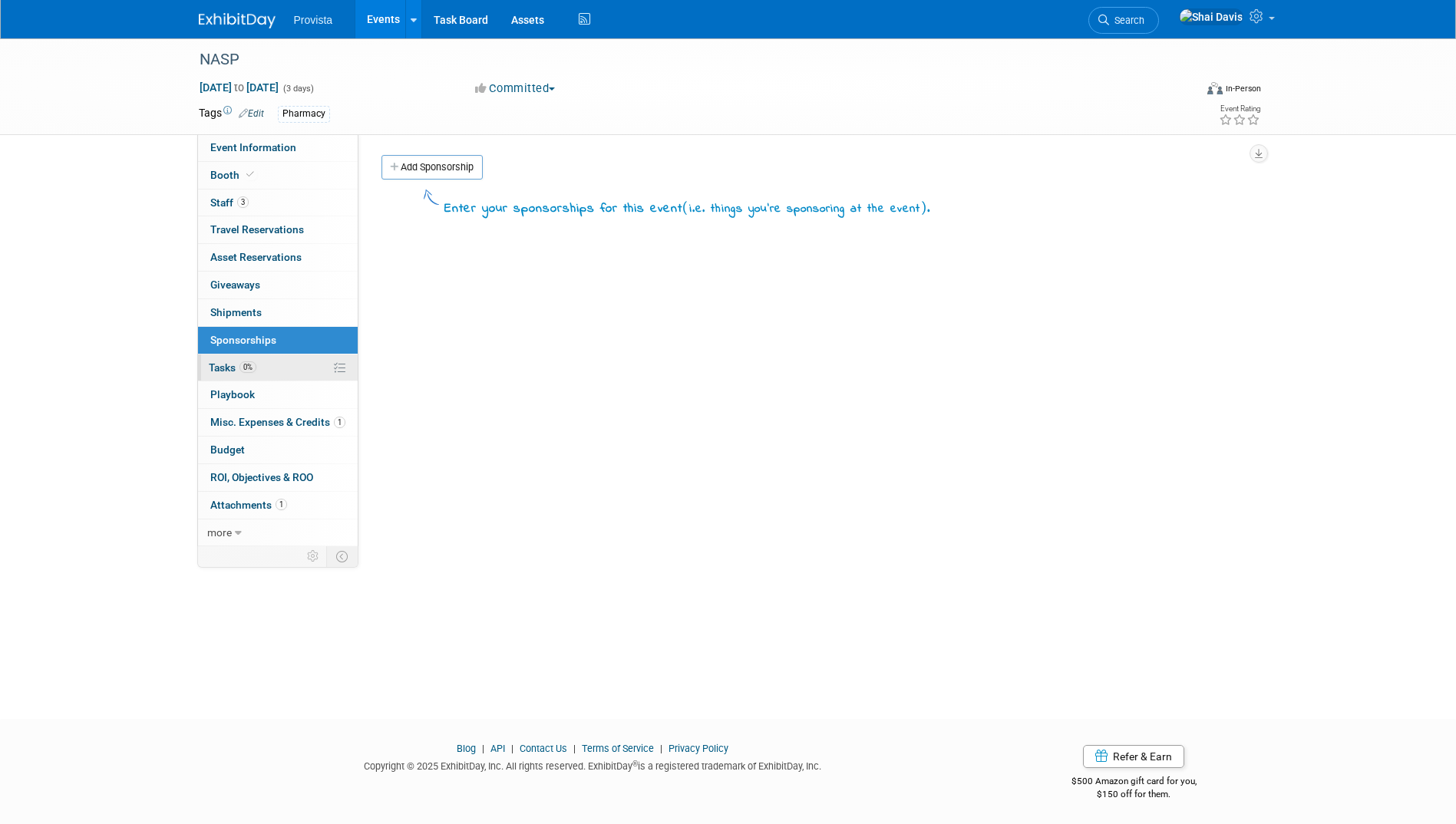
click at [228, 362] on span "Tasks 0%" at bounding box center [233, 367] width 48 height 13
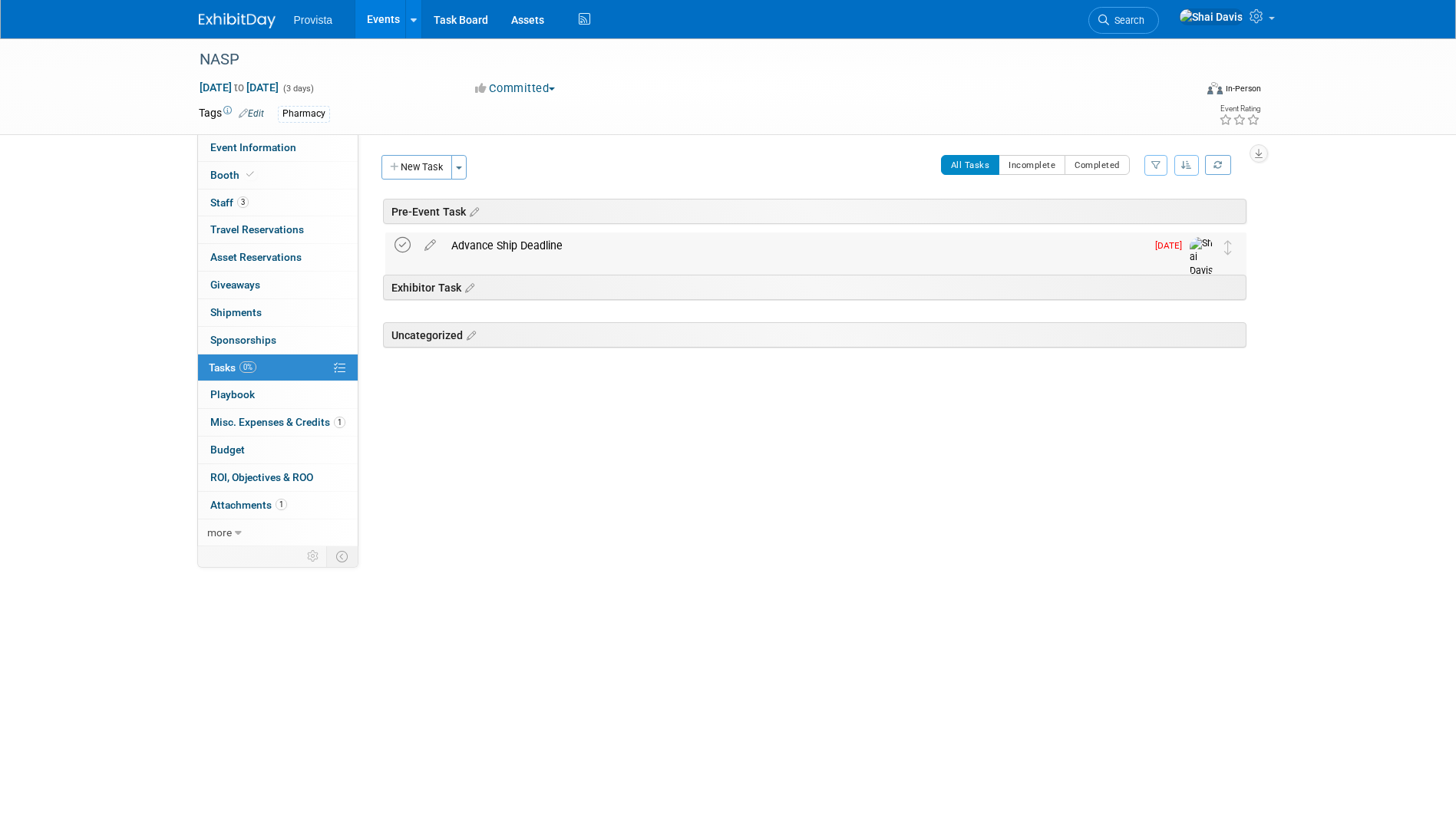
click at [405, 247] on icon at bounding box center [402, 245] width 16 height 16
click at [242, 397] on span "Playbook 0" at bounding box center [232, 394] width 44 height 13
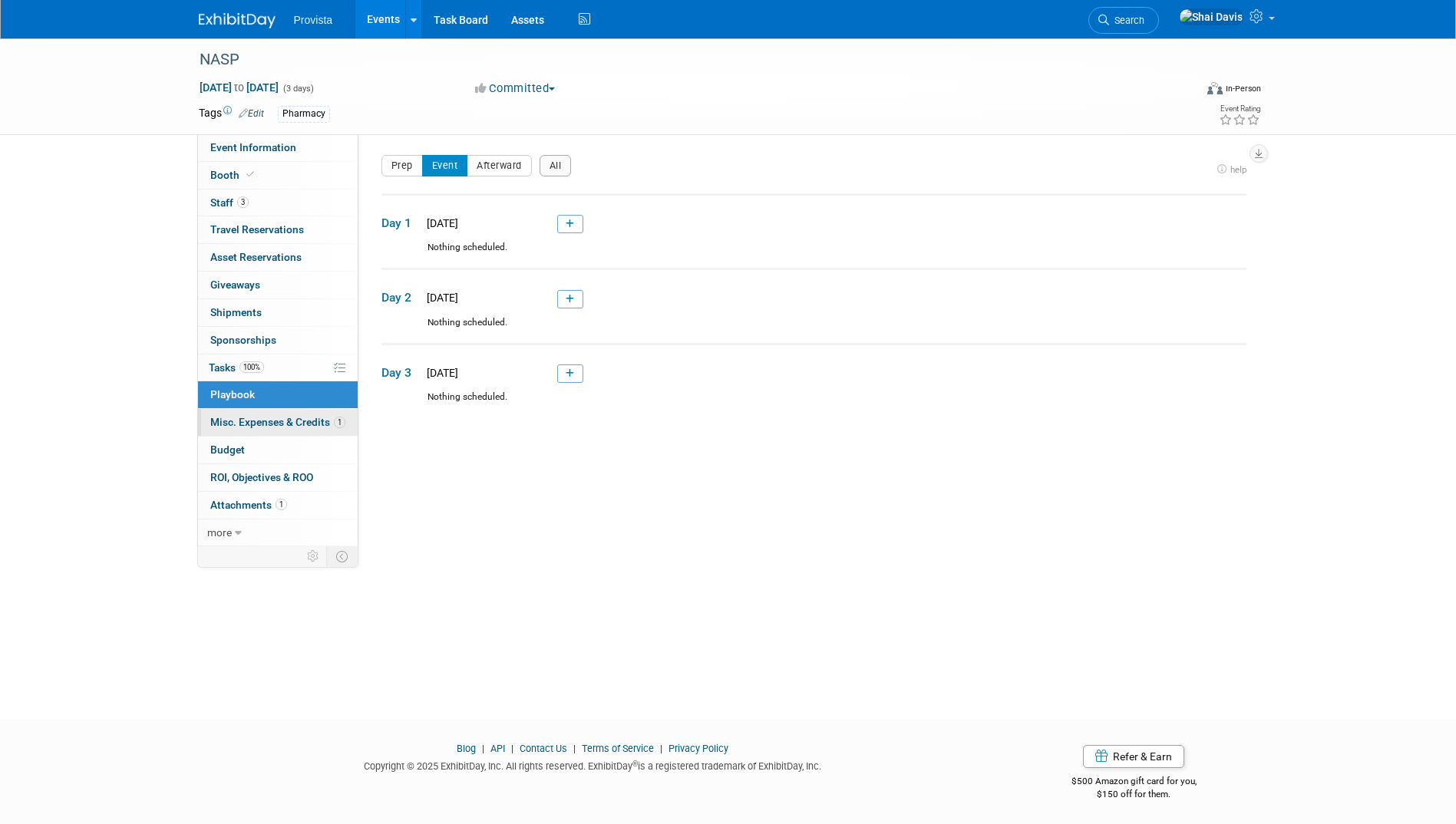
click at [239, 422] on span "Misc. Expenses & Credits 1" at bounding box center [277, 422] width 135 height 13
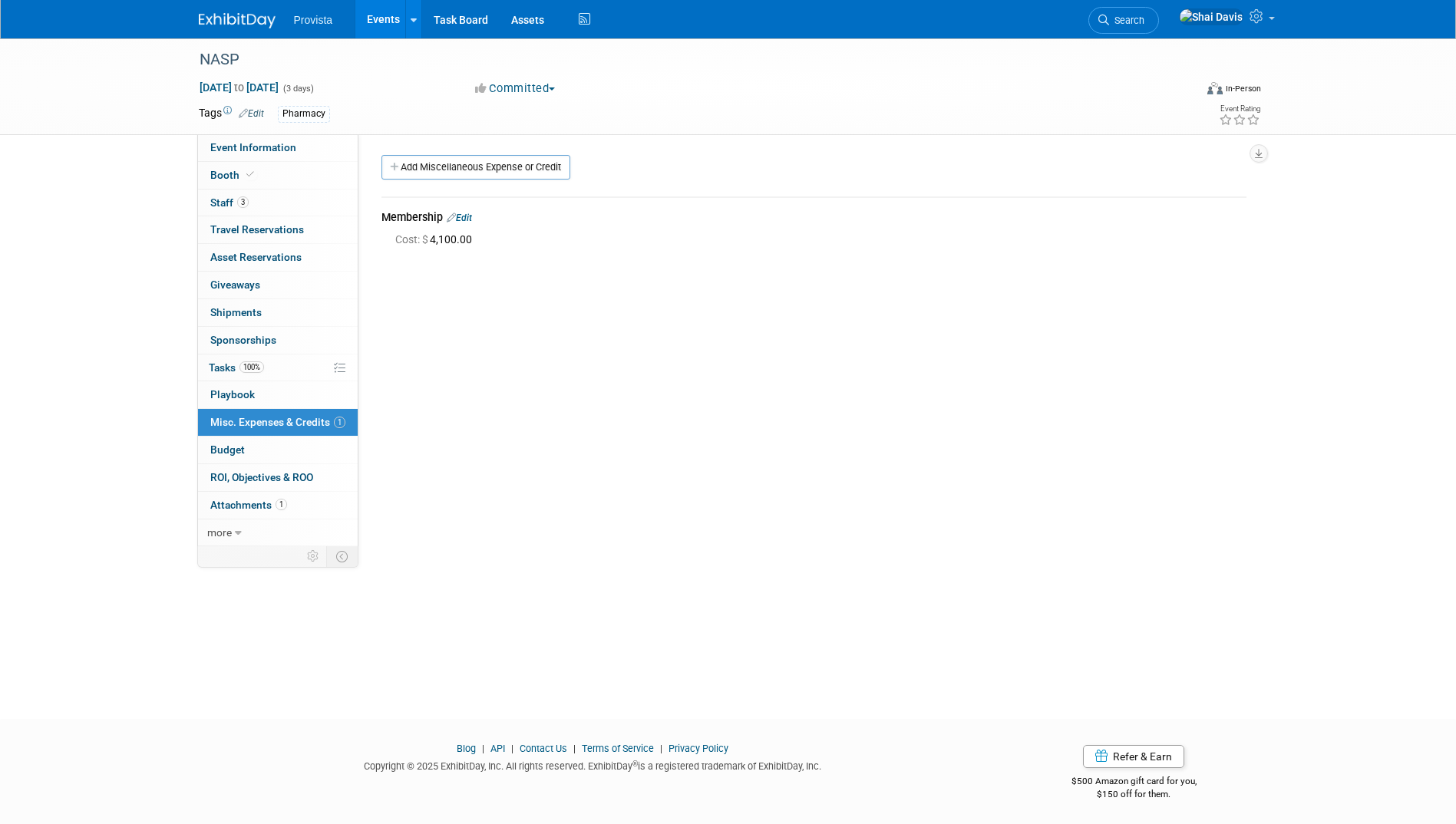
click at [466, 222] on link "Edit" at bounding box center [459, 218] width 25 height 11
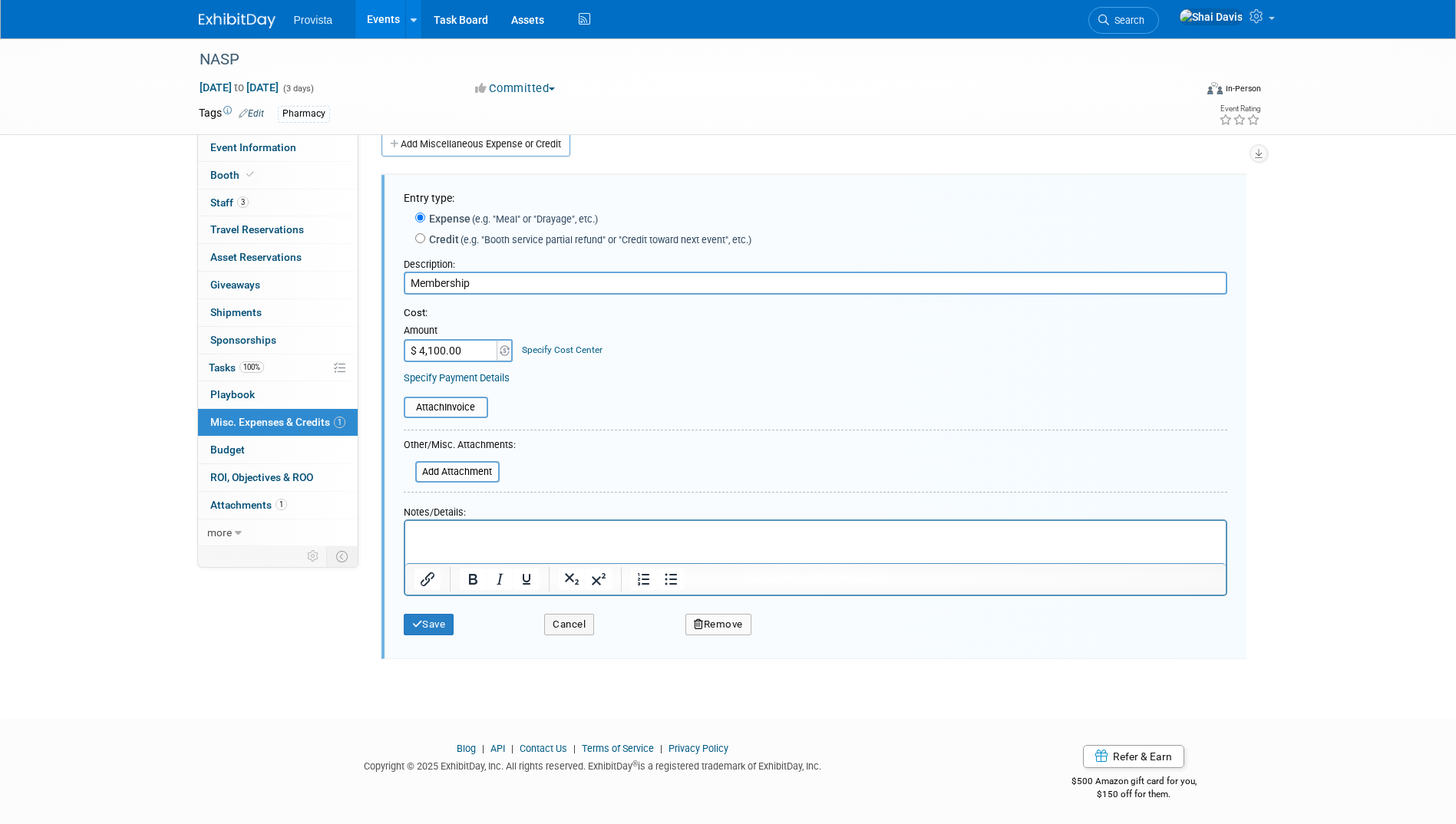
click at [443, 524] on html at bounding box center [815, 532] width 821 height 22
click at [433, 627] on button "Save" at bounding box center [429, 625] width 51 height 22
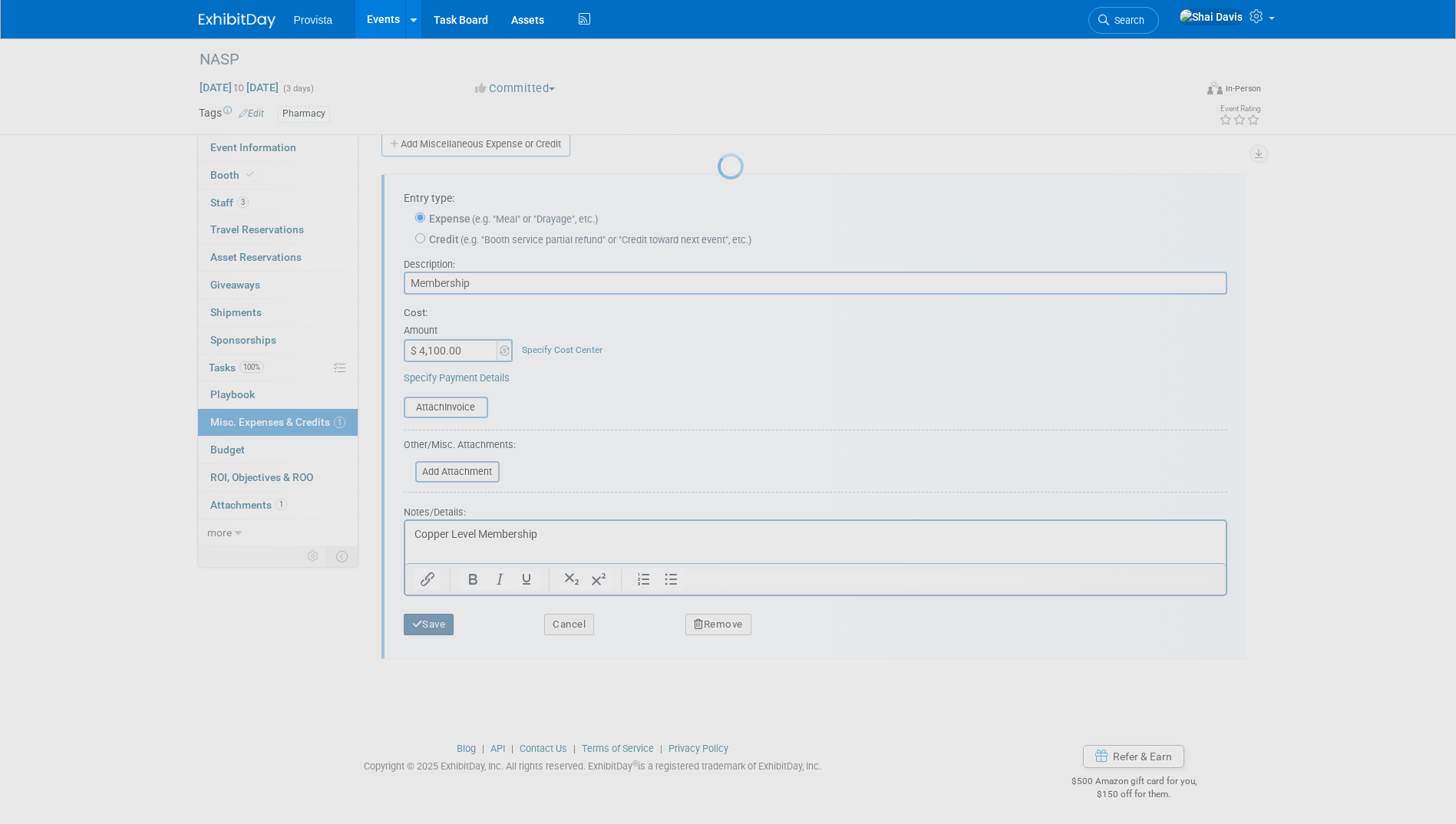
scroll to position [3, 0]
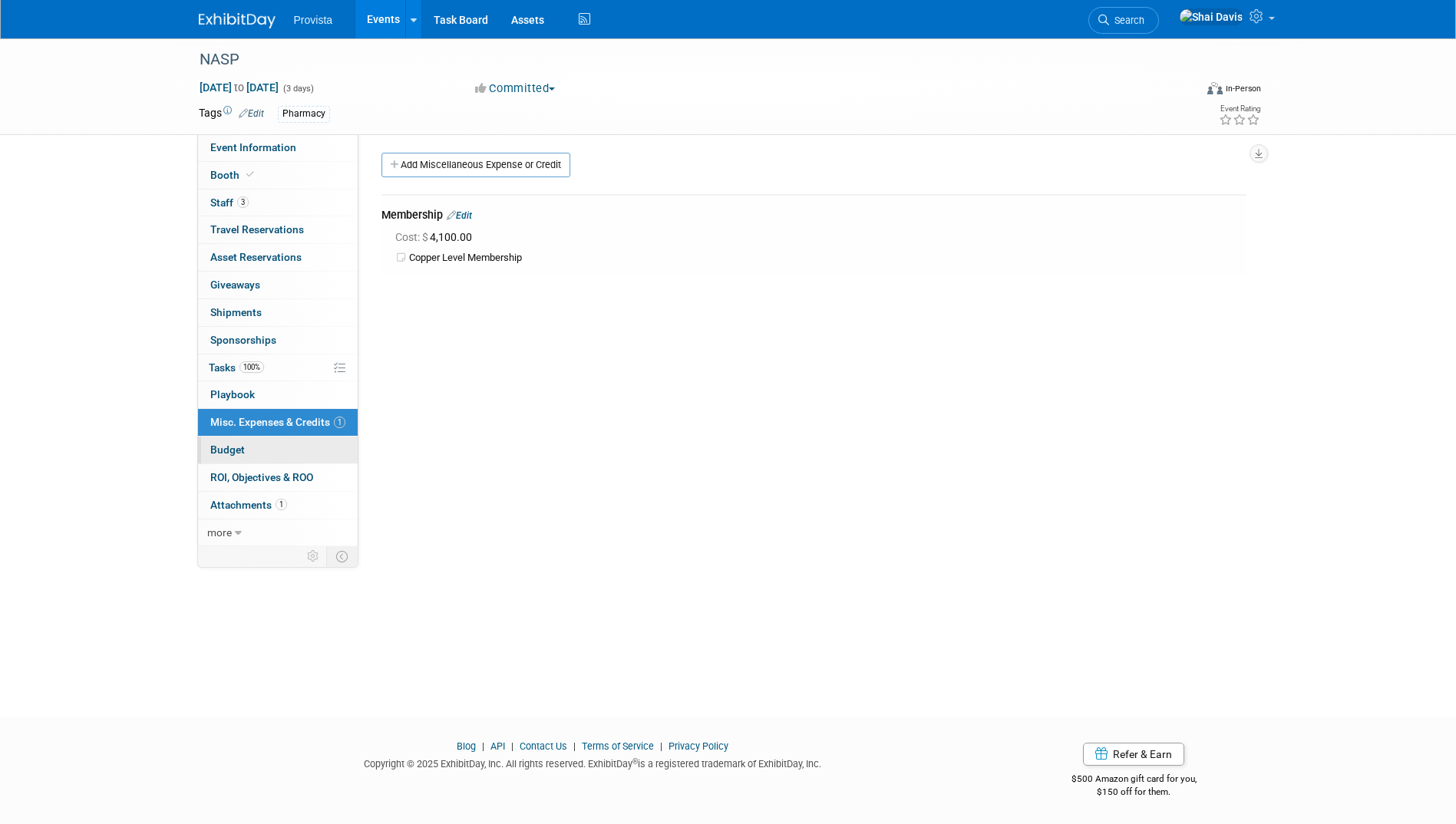
click at [238, 449] on span "Budget" at bounding box center [227, 449] width 34 height 13
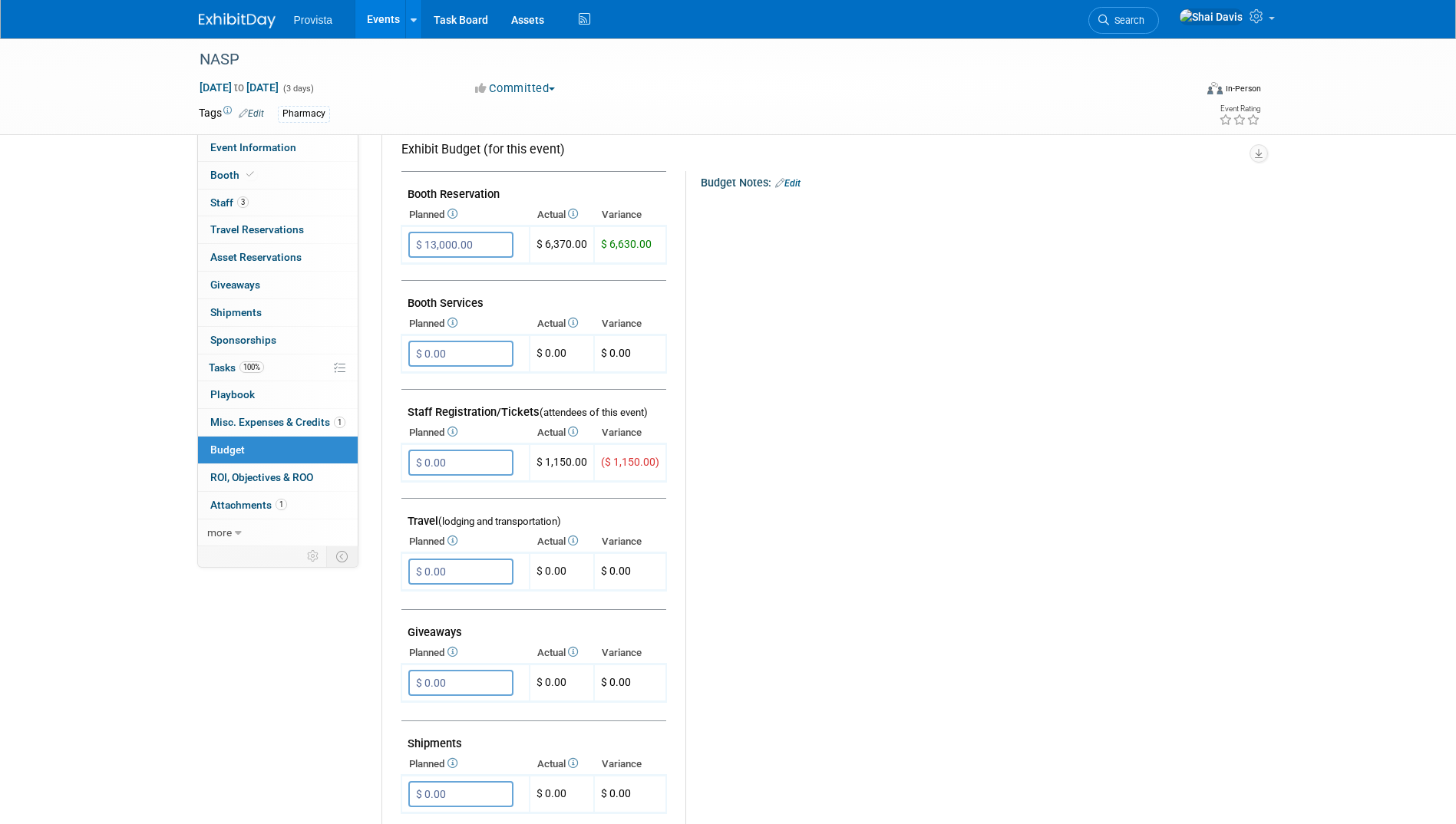
scroll to position [0, 0]
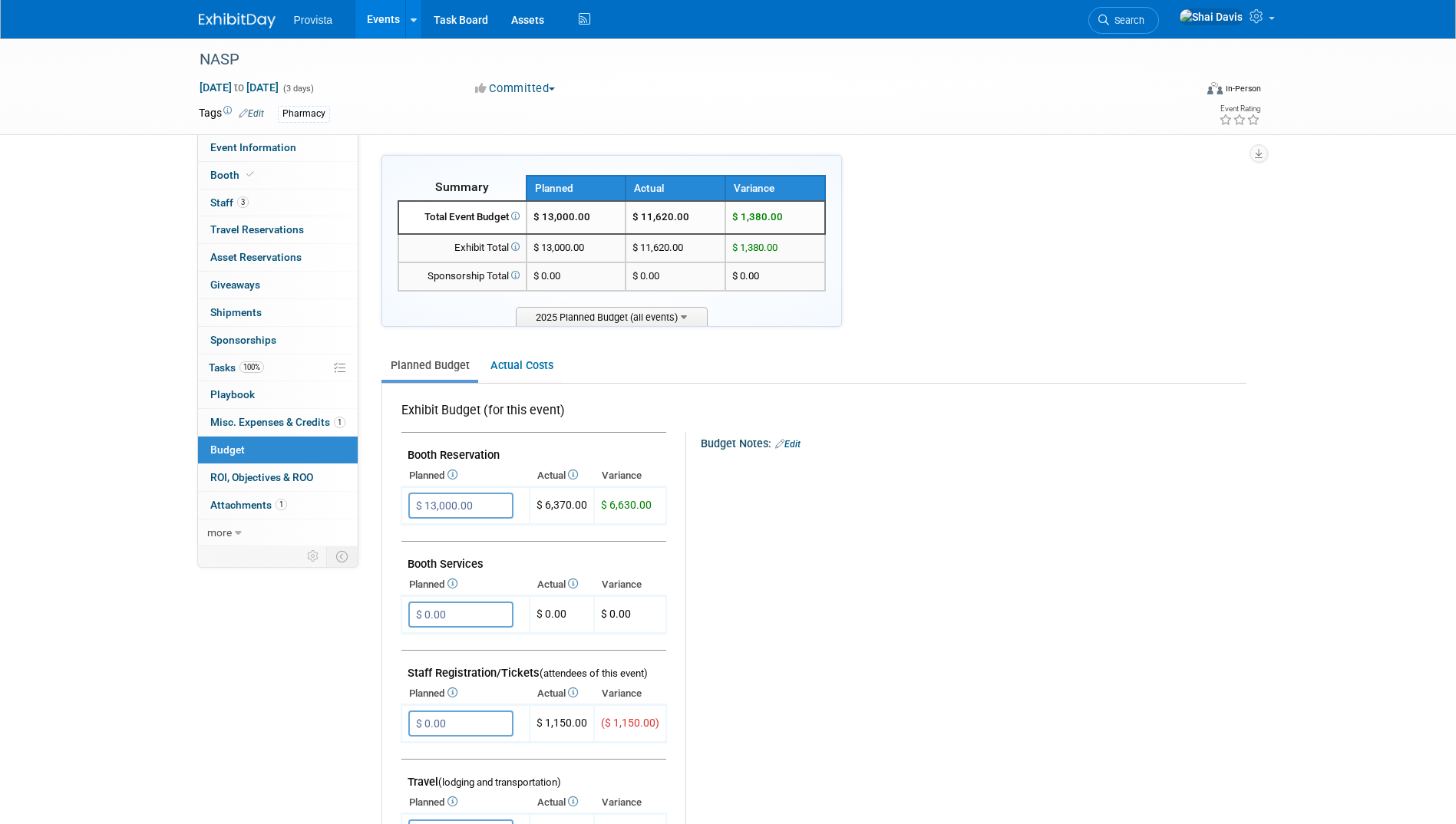
click at [377, 26] on link "Events" at bounding box center [383, 19] width 56 height 38
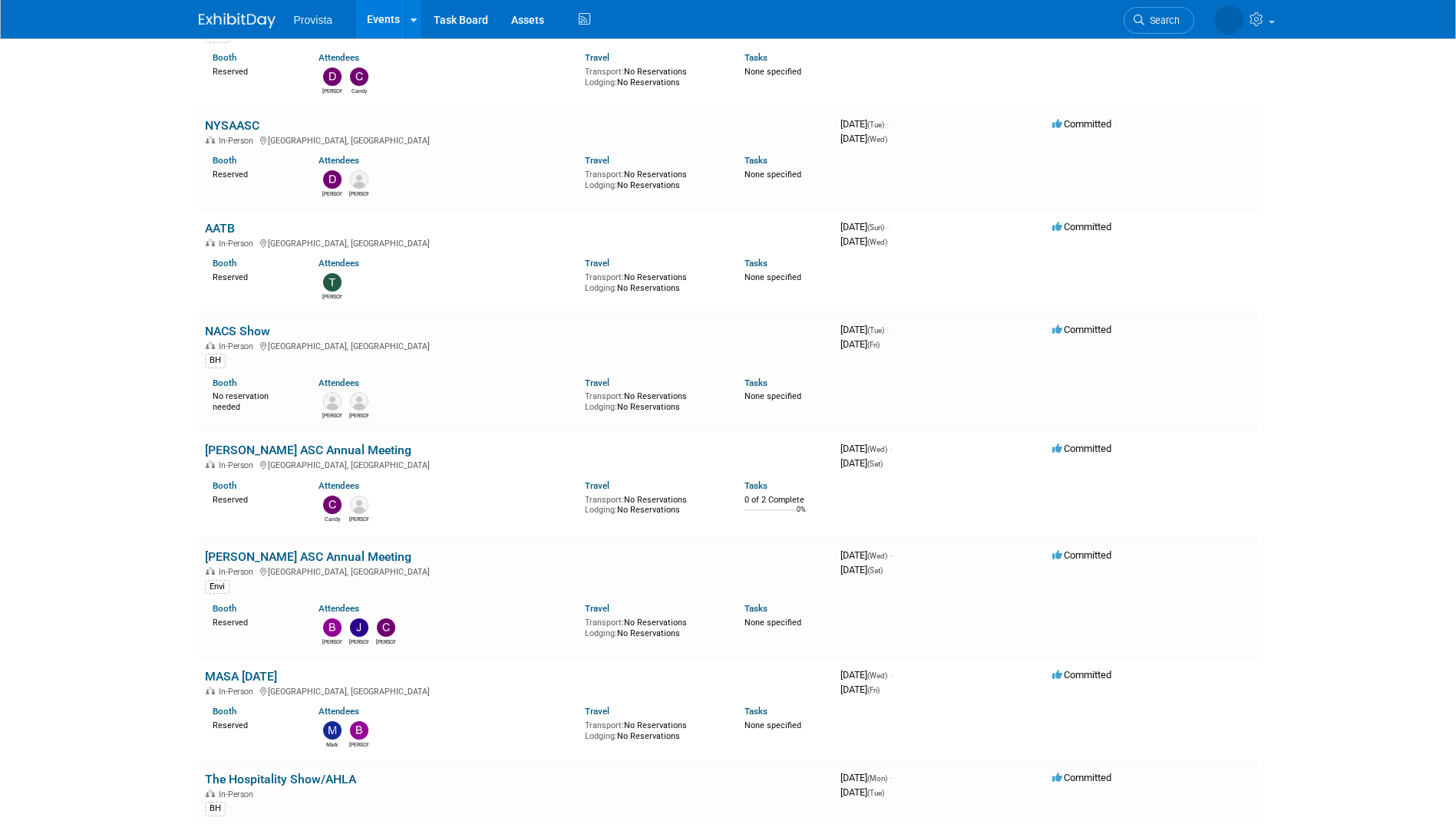
scroll to position [537, 0]
